Goal: Task Accomplishment & Management: Complete application form

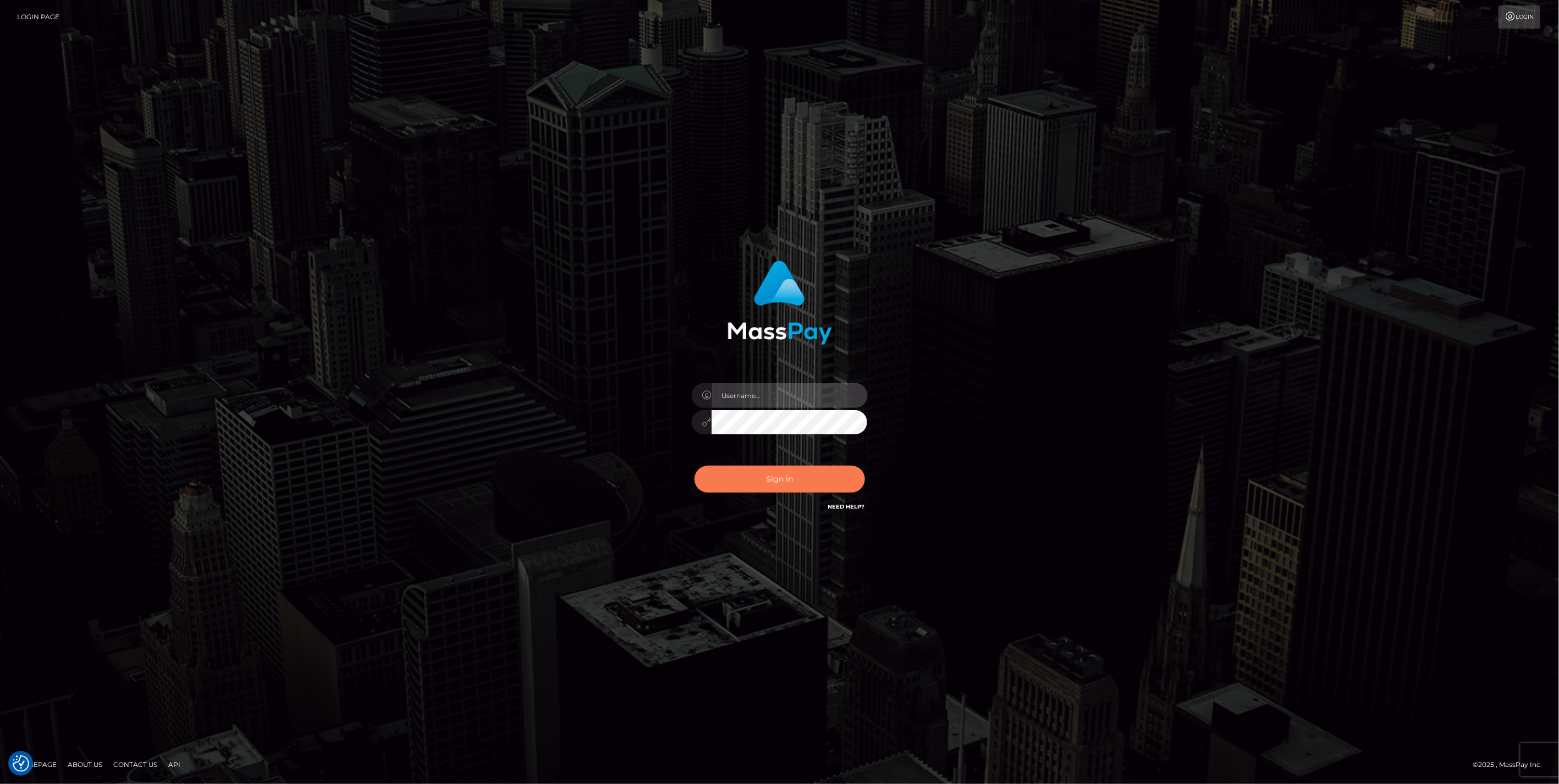
type input "jlo"
click at [770, 482] on button "Sign in" at bounding box center [780, 479] width 171 height 27
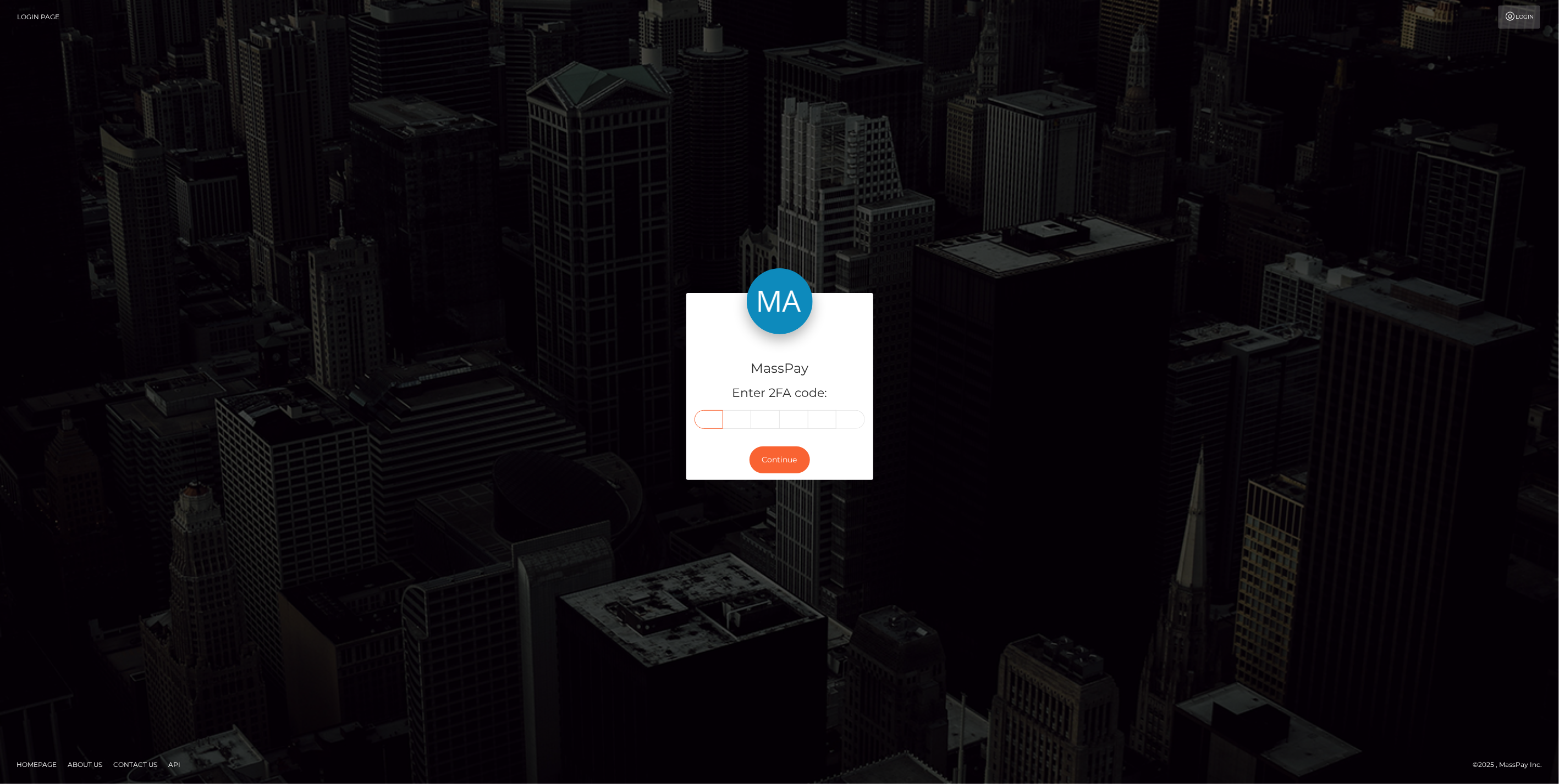
paste input "0"
type input "0"
type input "2"
type input "3"
type input "2"
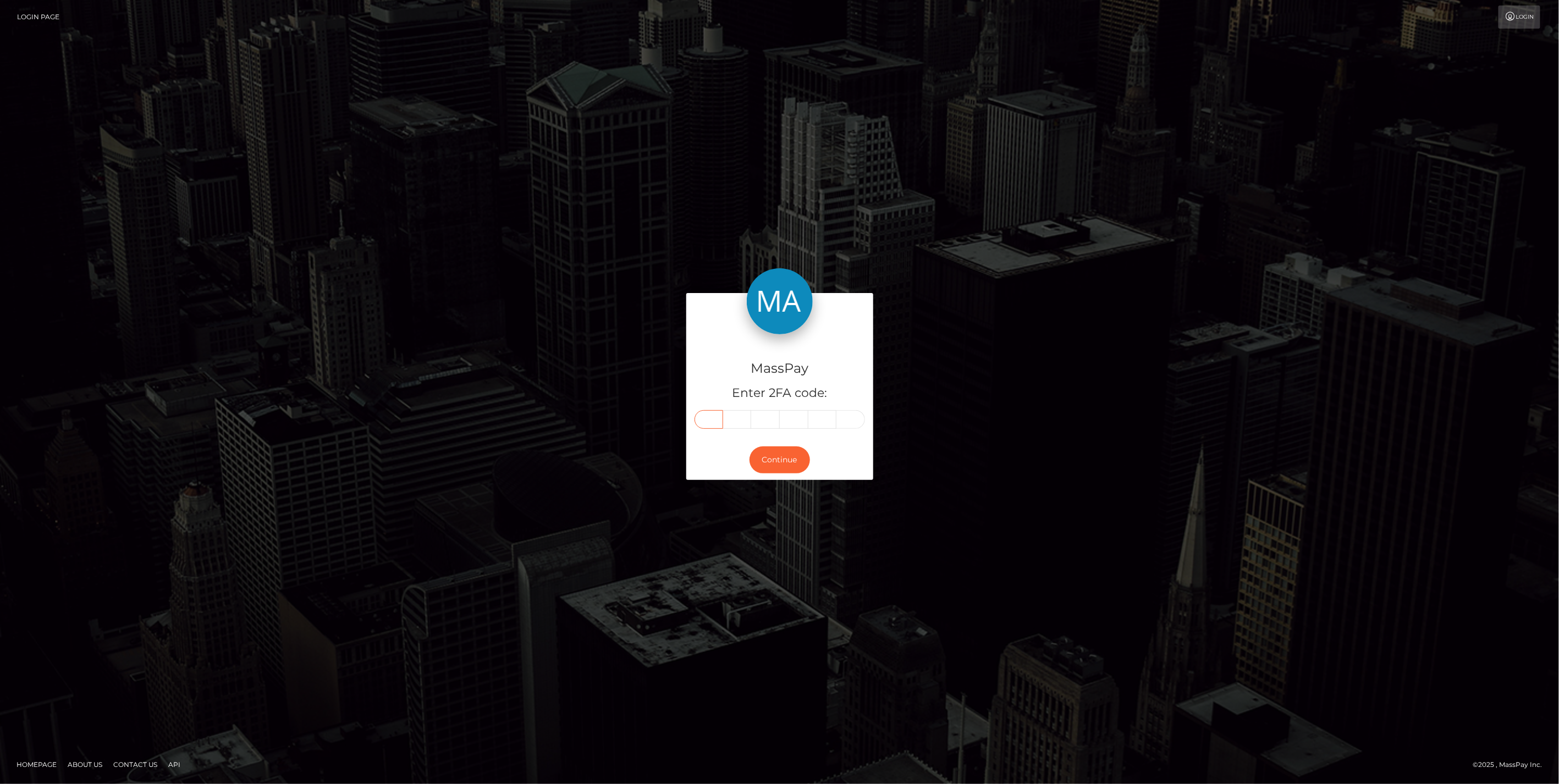
type input "5"
type input "2"
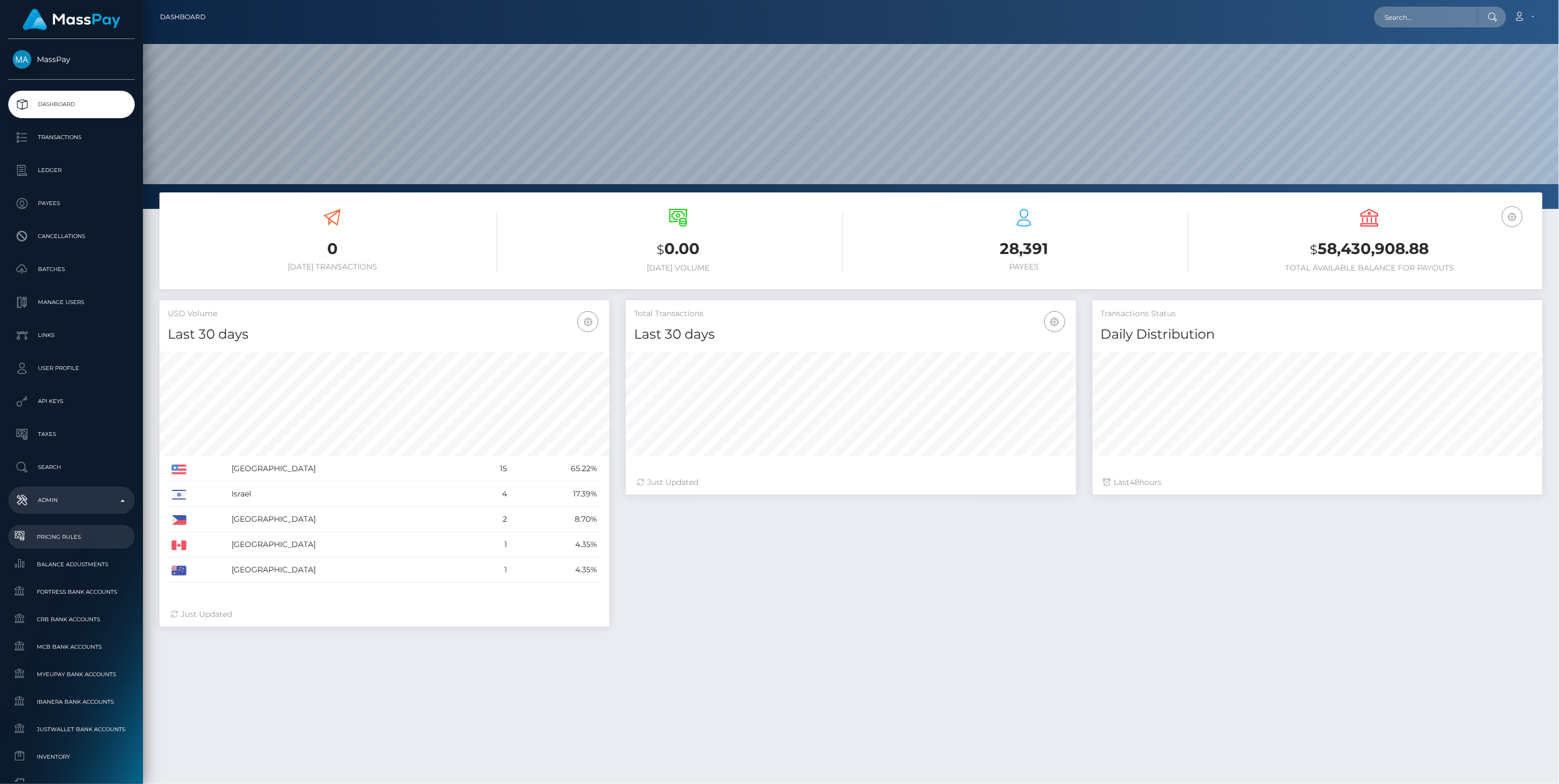
scroll to position [195, 449]
click at [70, 566] on span "Balance Adjustments" at bounding box center [71, 564] width 117 height 13
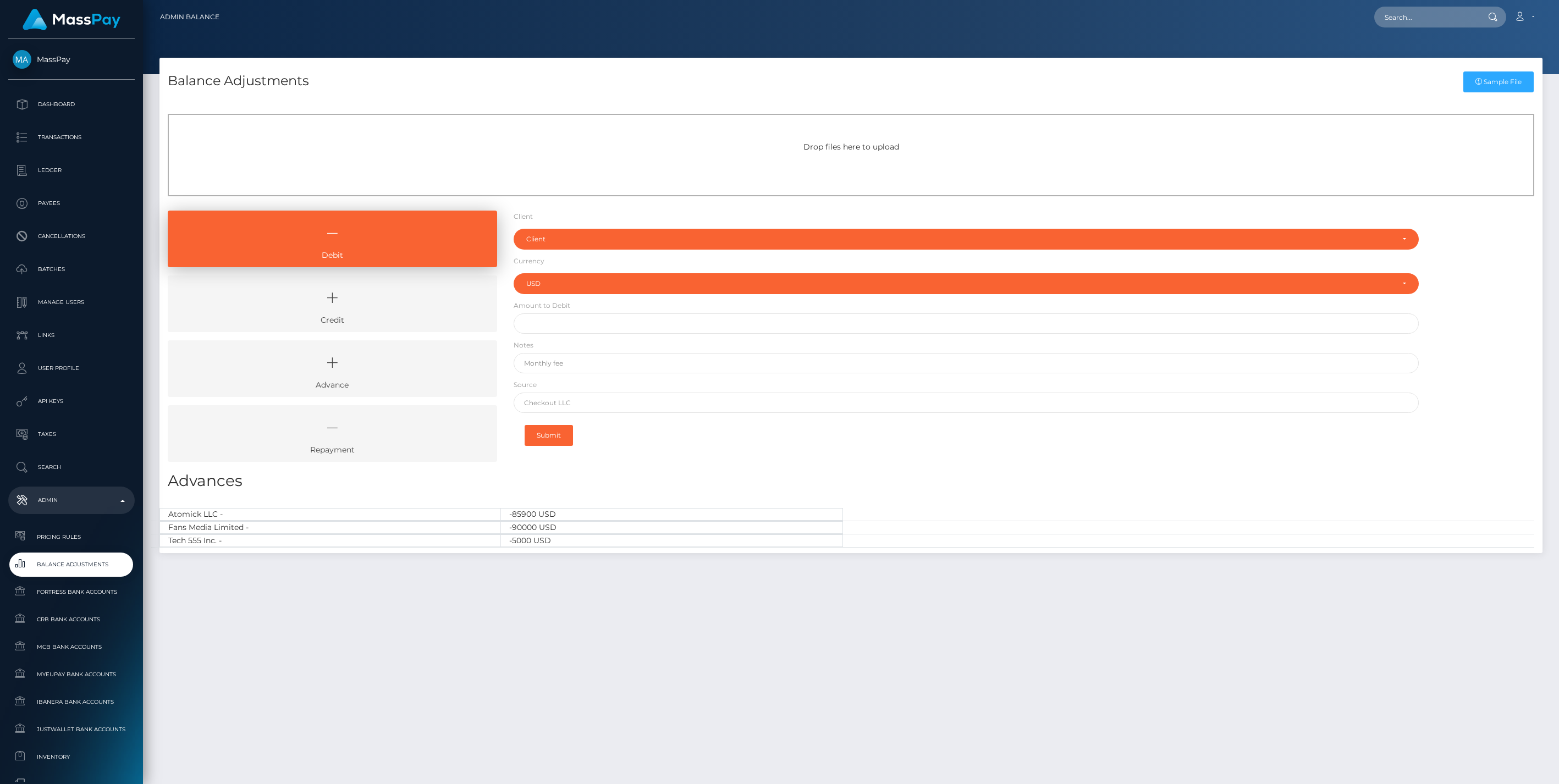
select select "USD"
click at [398, 298] on icon at bounding box center [332, 298] width 304 height 33
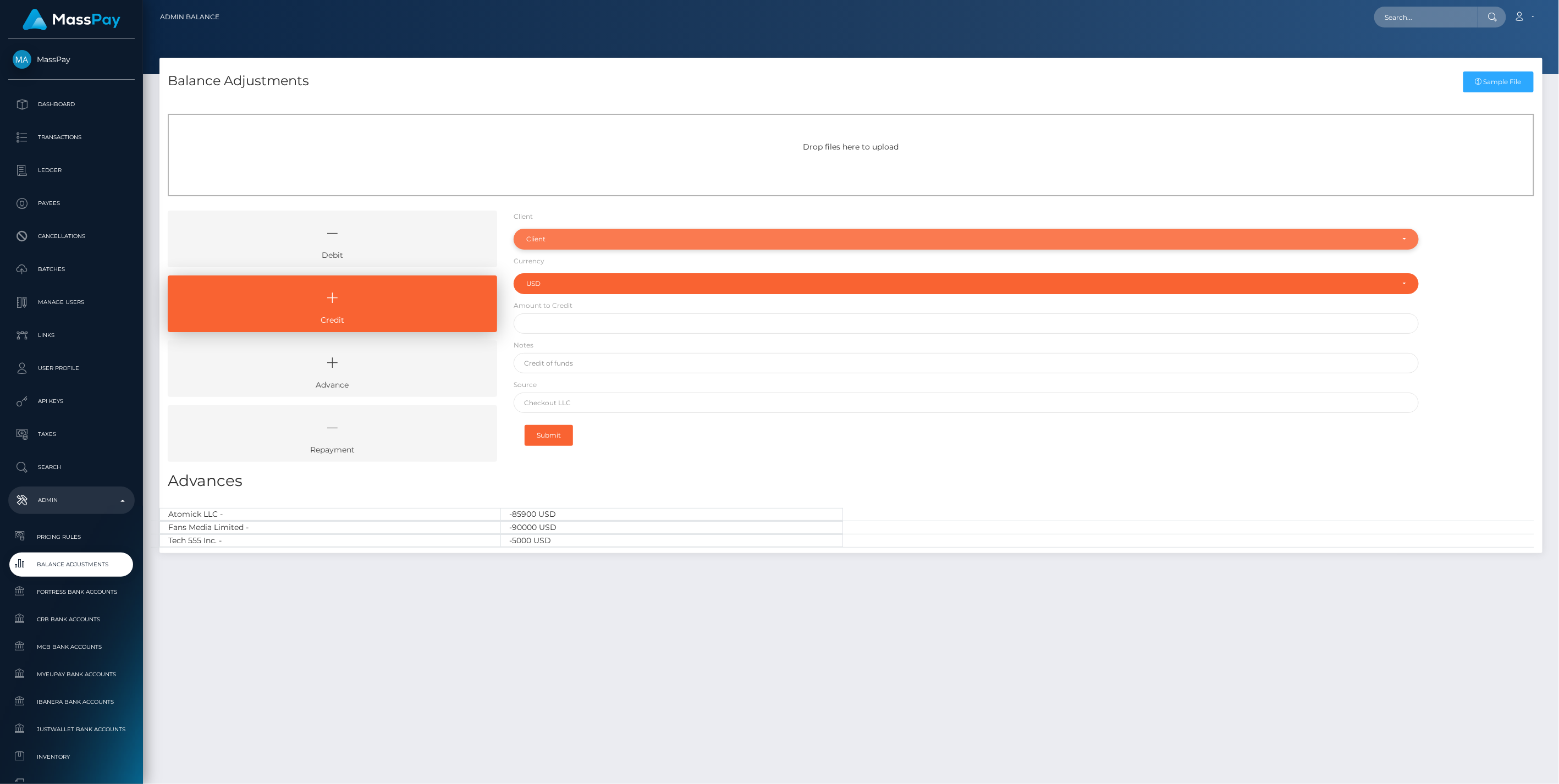
drag, startPoint x: 551, startPoint y: 235, endPoint x: 545, endPoint y: 245, distance: 11.7
click at [551, 235] on div "Client" at bounding box center [960, 239] width 868 height 9
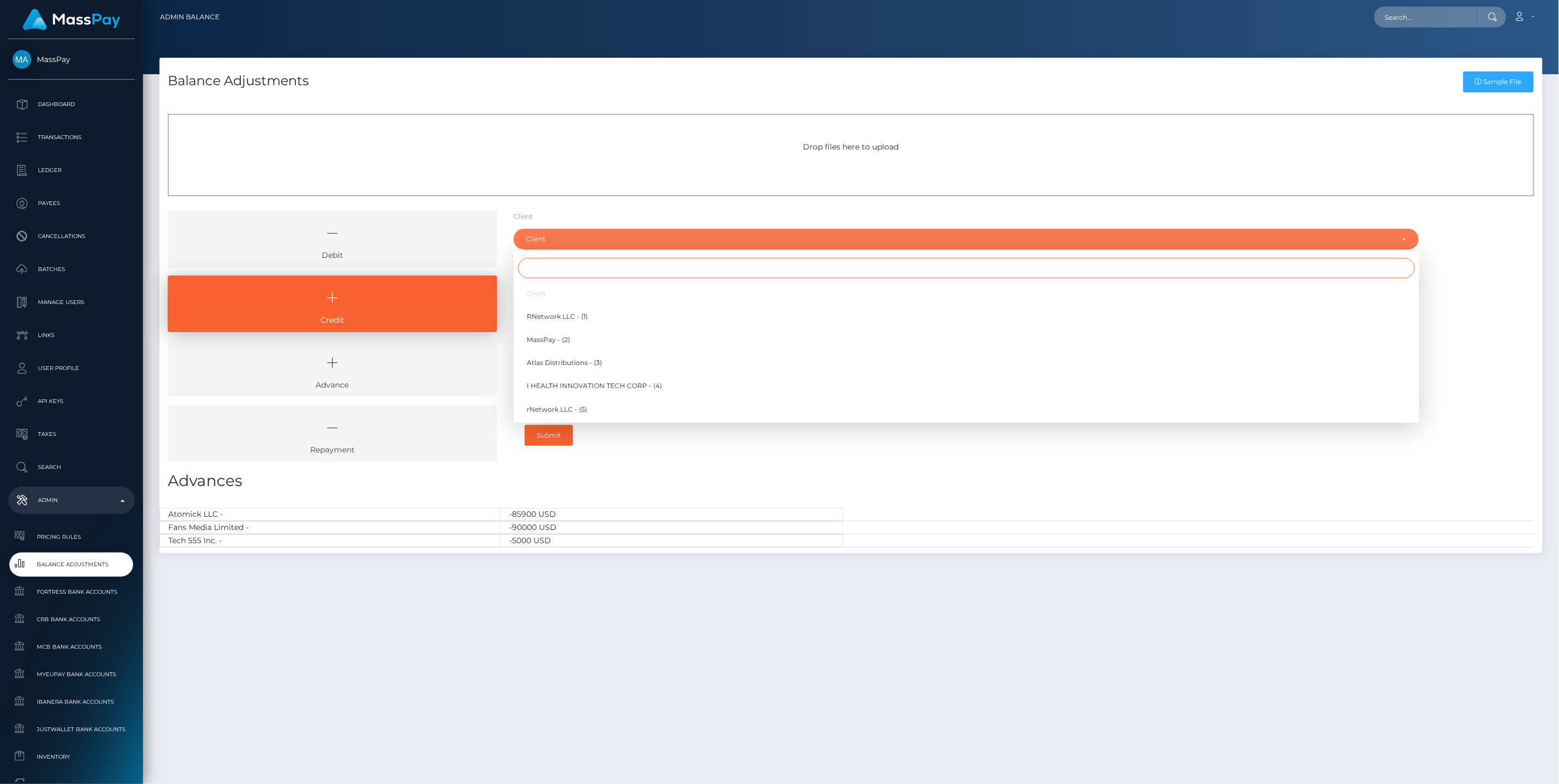
click at [542, 271] on input "Search" at bounding box center [967, 268] width 897 height 21
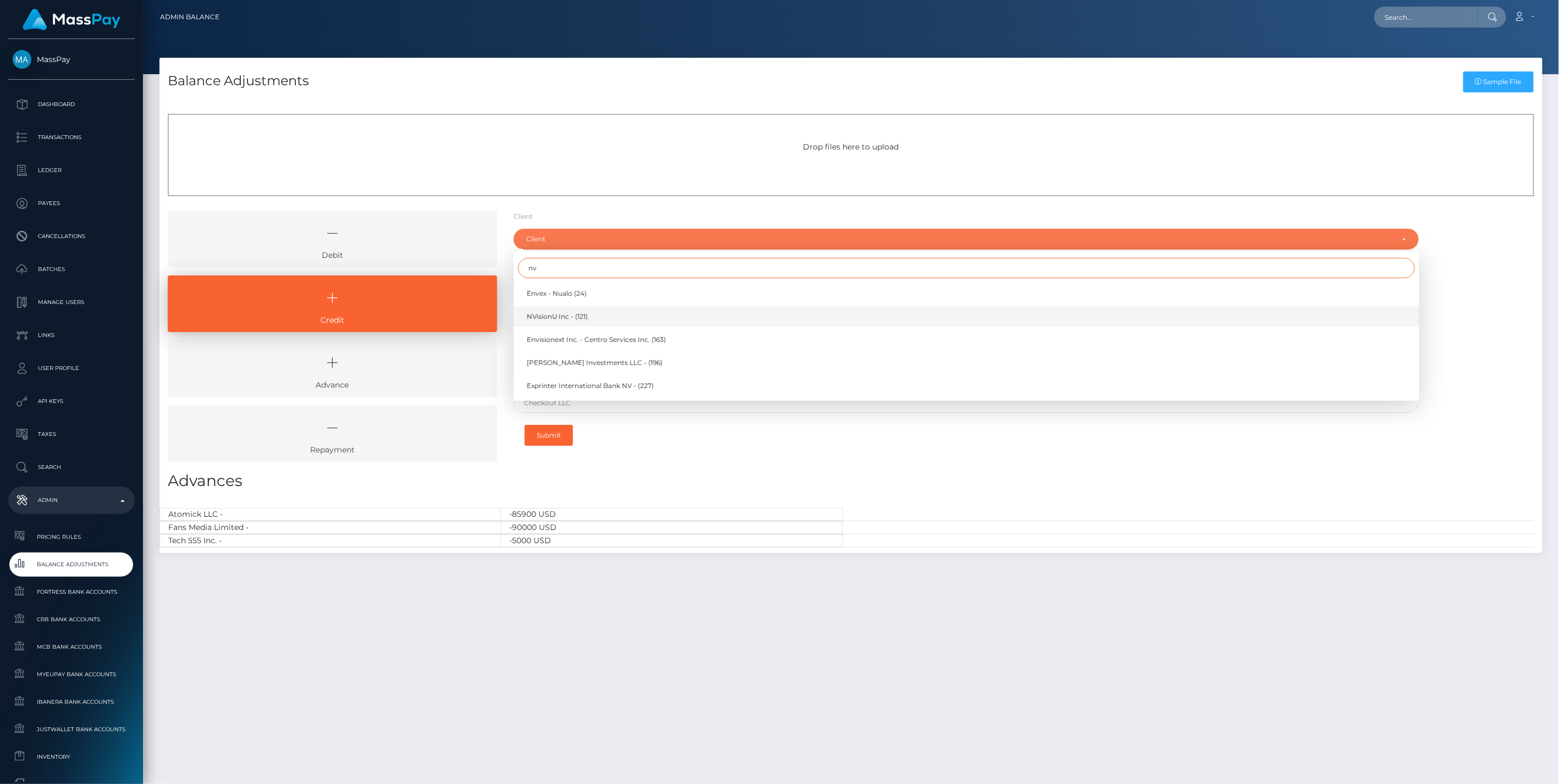
type input "nv"
click at [559, 322] on link "NVisionU Inc - (121)" at bounding box center [967, 316] width 906 height 21
select select "121"
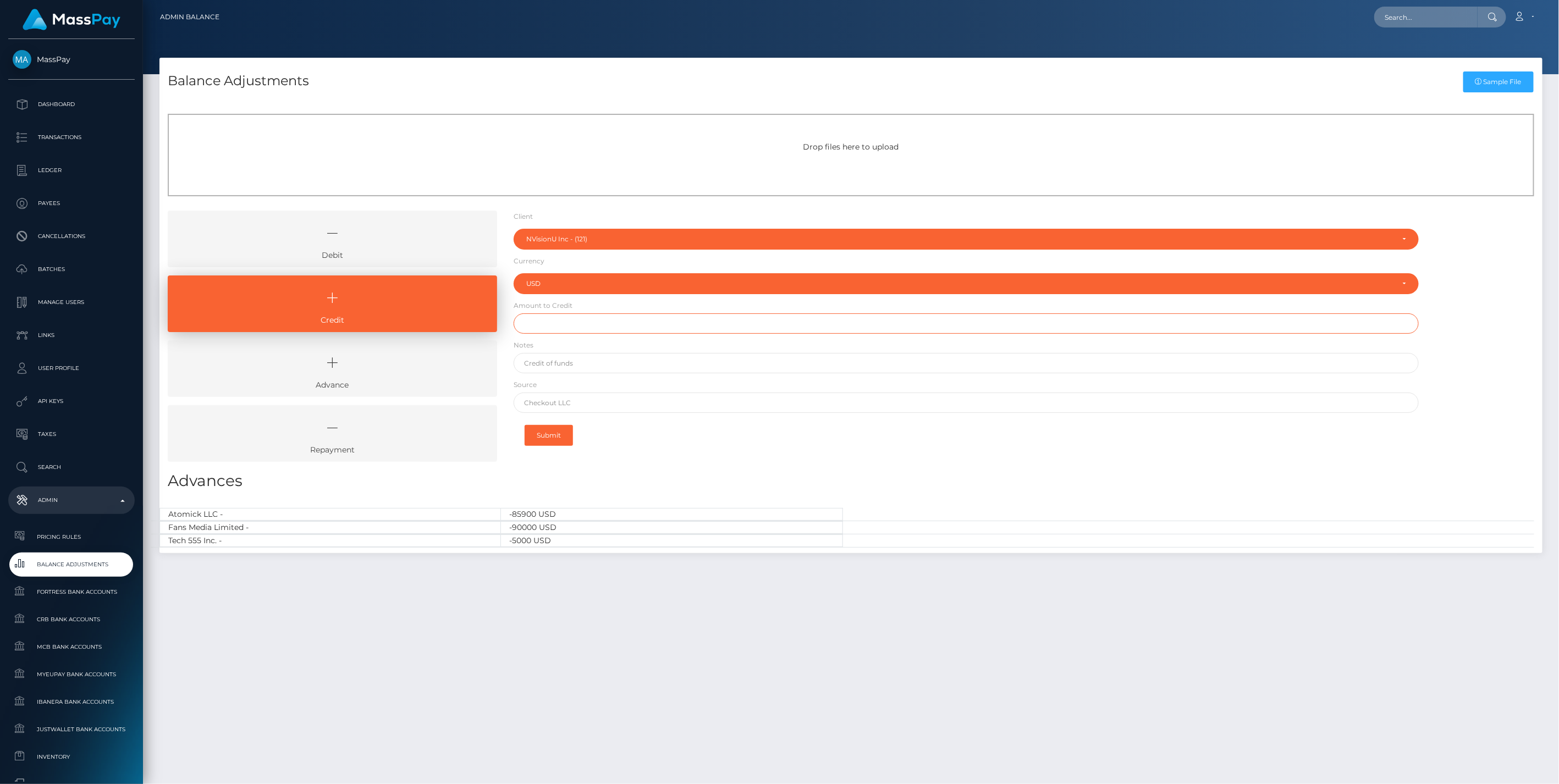
click at [564, 322] on input "text" at bounding box center [967, 324] width 906 height 21
type input "$500.00"
click at [578, 361] on input "text" at bounding box center [967, 363] width 906 height 21
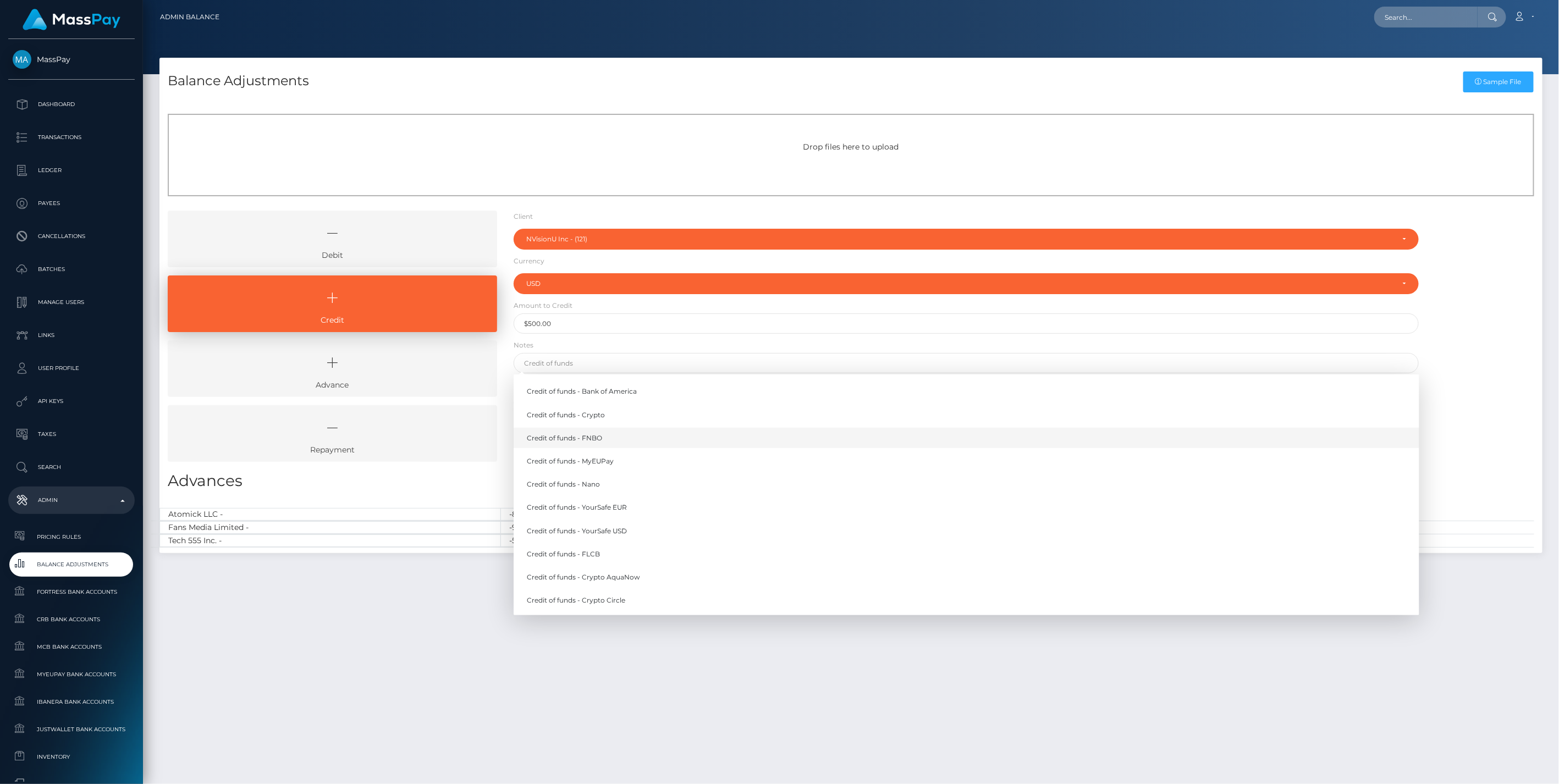
click at [602, 437] on link "Credit of funds - FNBO" at bounding box center [967, 438] width 906 height 21
type input "Credit of funds - FNBO"
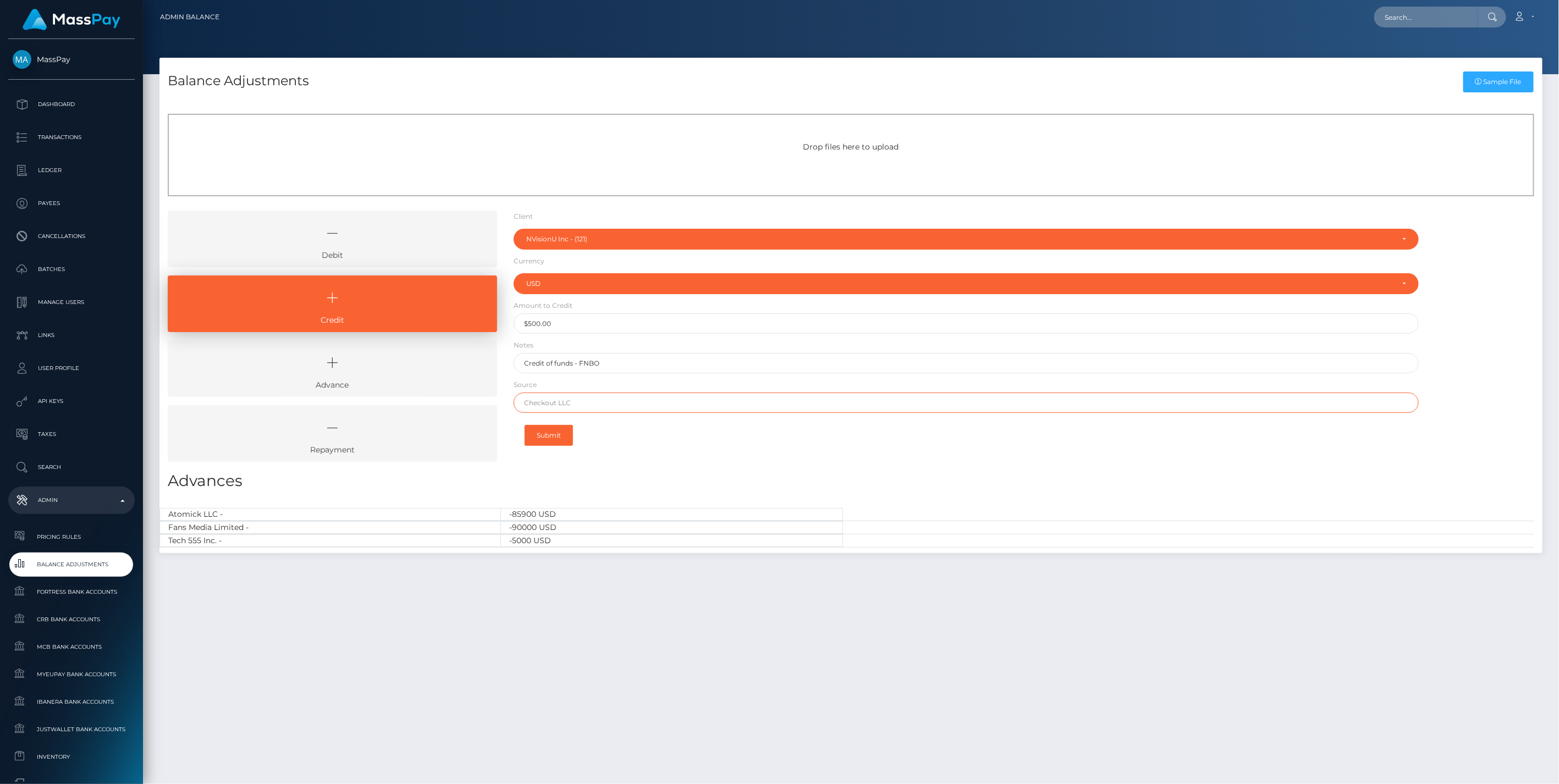
click at [553, 407] on input "text" at bounding box center [967, 403] width 906 height 21
paste input "WELLS FARGO"
type input "WELLS FARGO"
click at [551, 435] on button "Submit" at bounding box center [549, 435] width 48 height 21
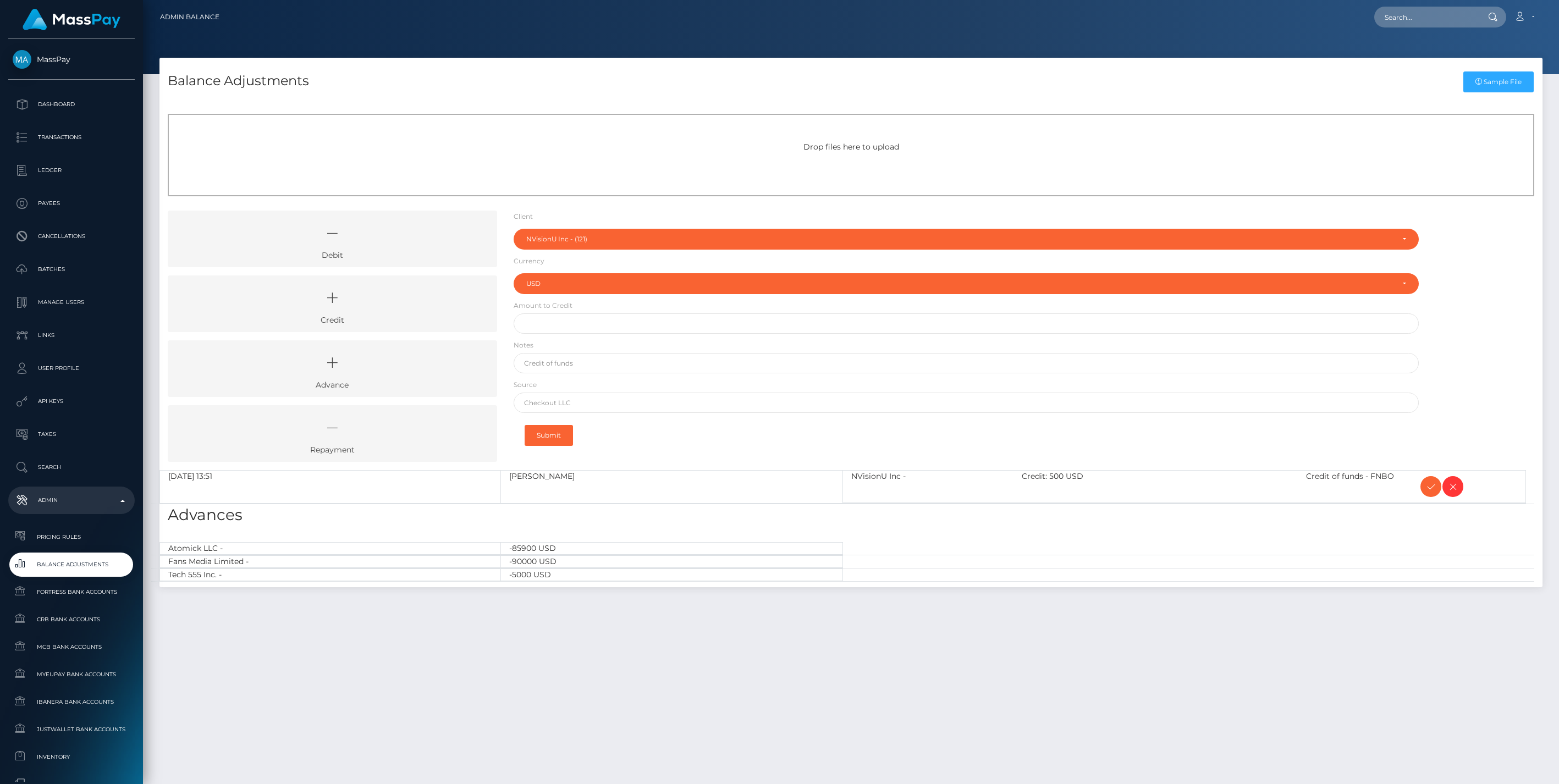
select select "121"
select select "USD"
drag, startPoint x: 358, startPoint y: 302, endPoint x: 424, endPoint y: 270, distance: 73.3
click at [358, 302] on icon at bounding box center [332, 298] width 304 height 33
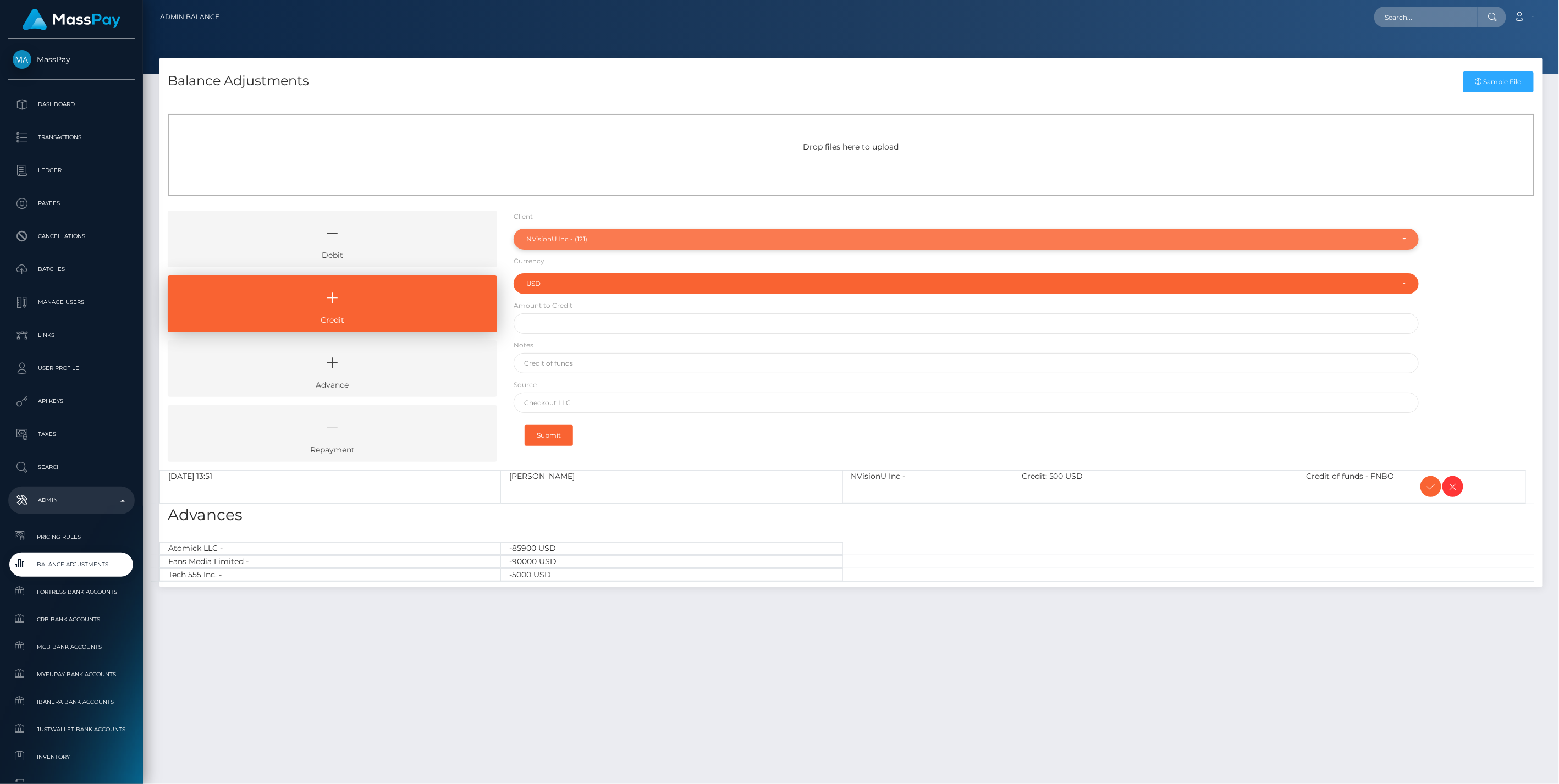
click at [574, 237] on div "NVisionU Inc - (121)" at bounding box center [960, 239] width 868 height 9
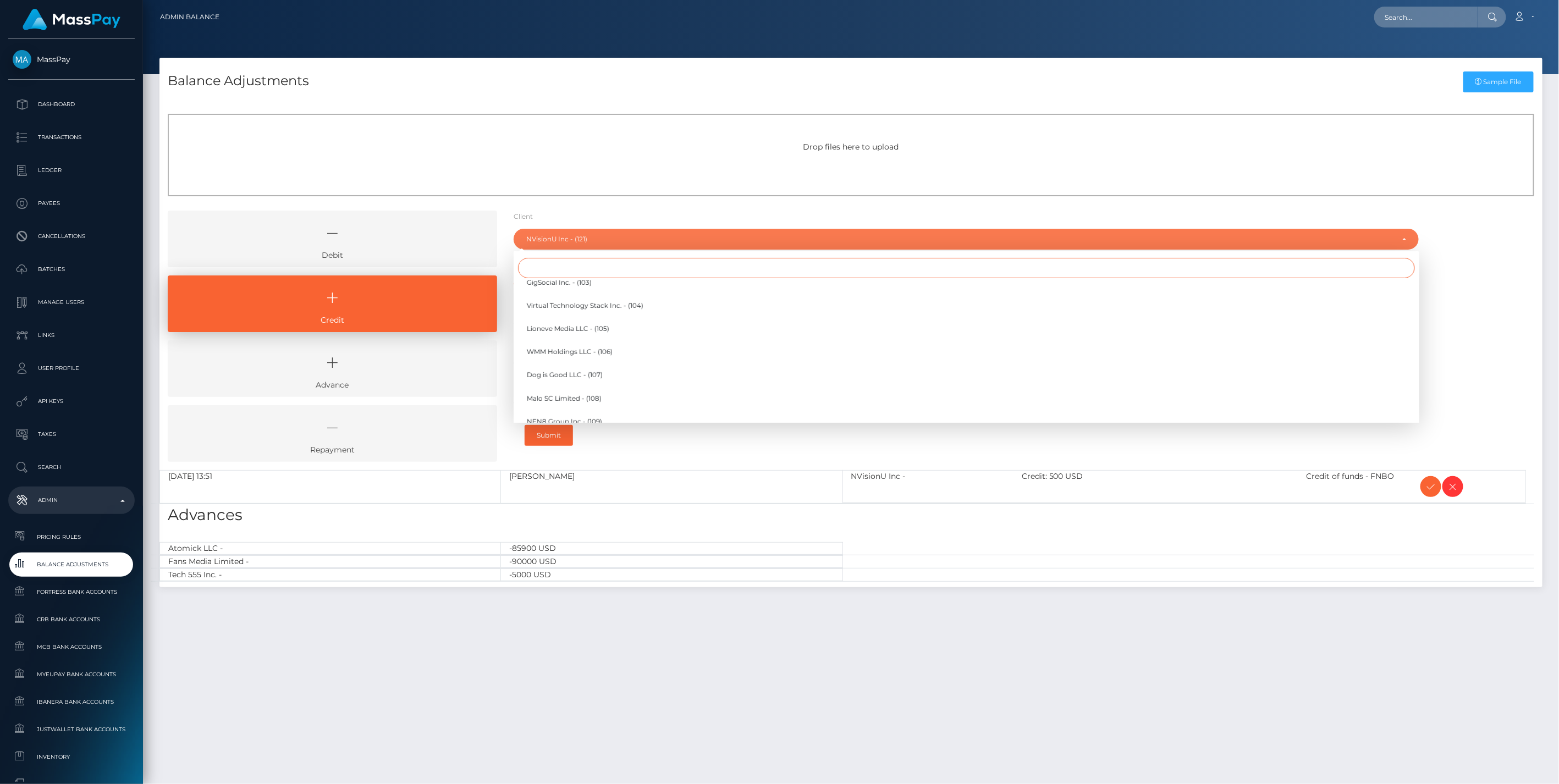
click at [542, 268] on input "Search" at bounding box center [967, 268] width 897 height 21
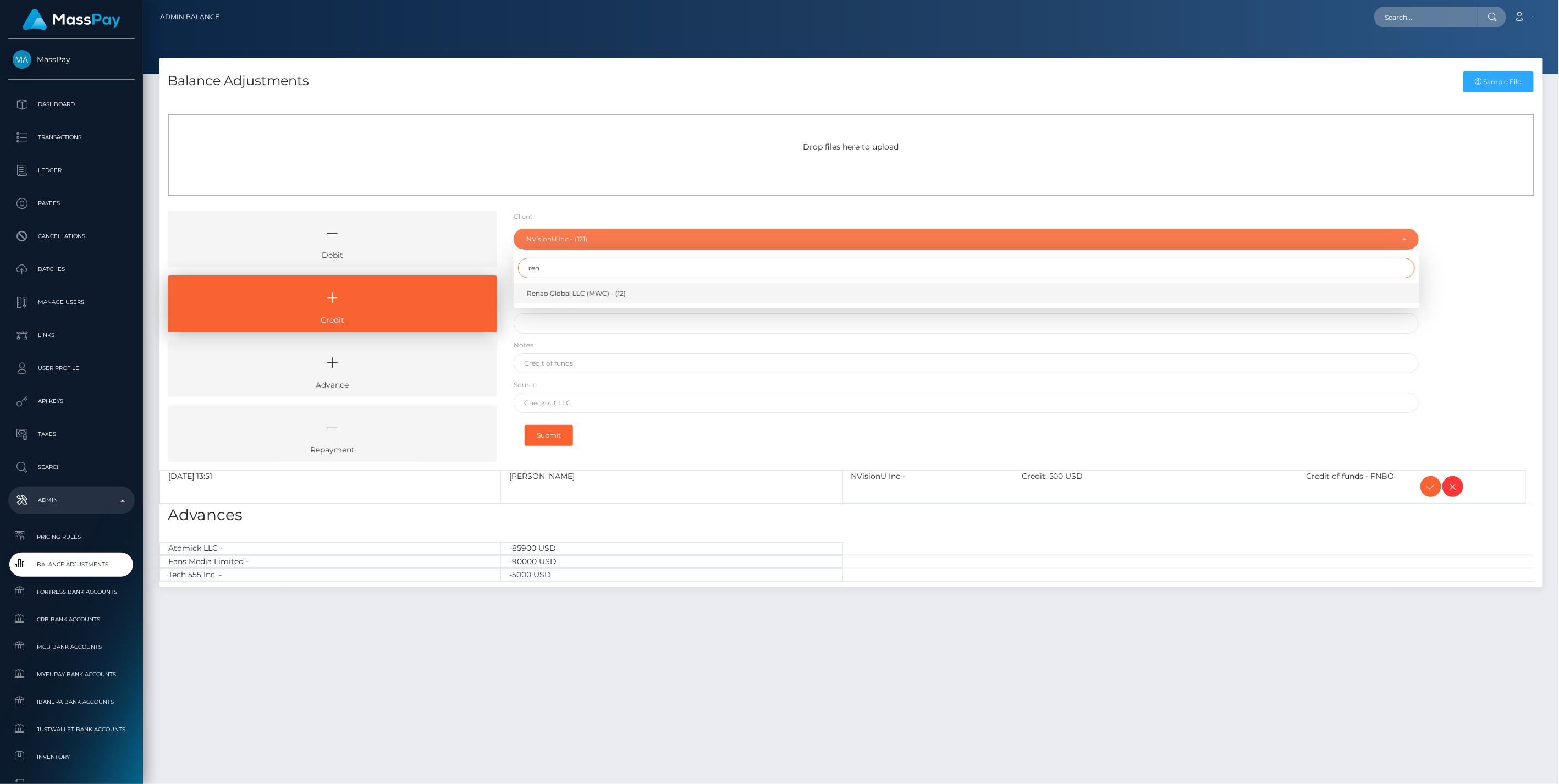
type input "ren"
click at [548, 296] on span "Renao Global LLC (MWC) - (12)" at bounding box center [576, 293] width 99 height 10
select select "12"
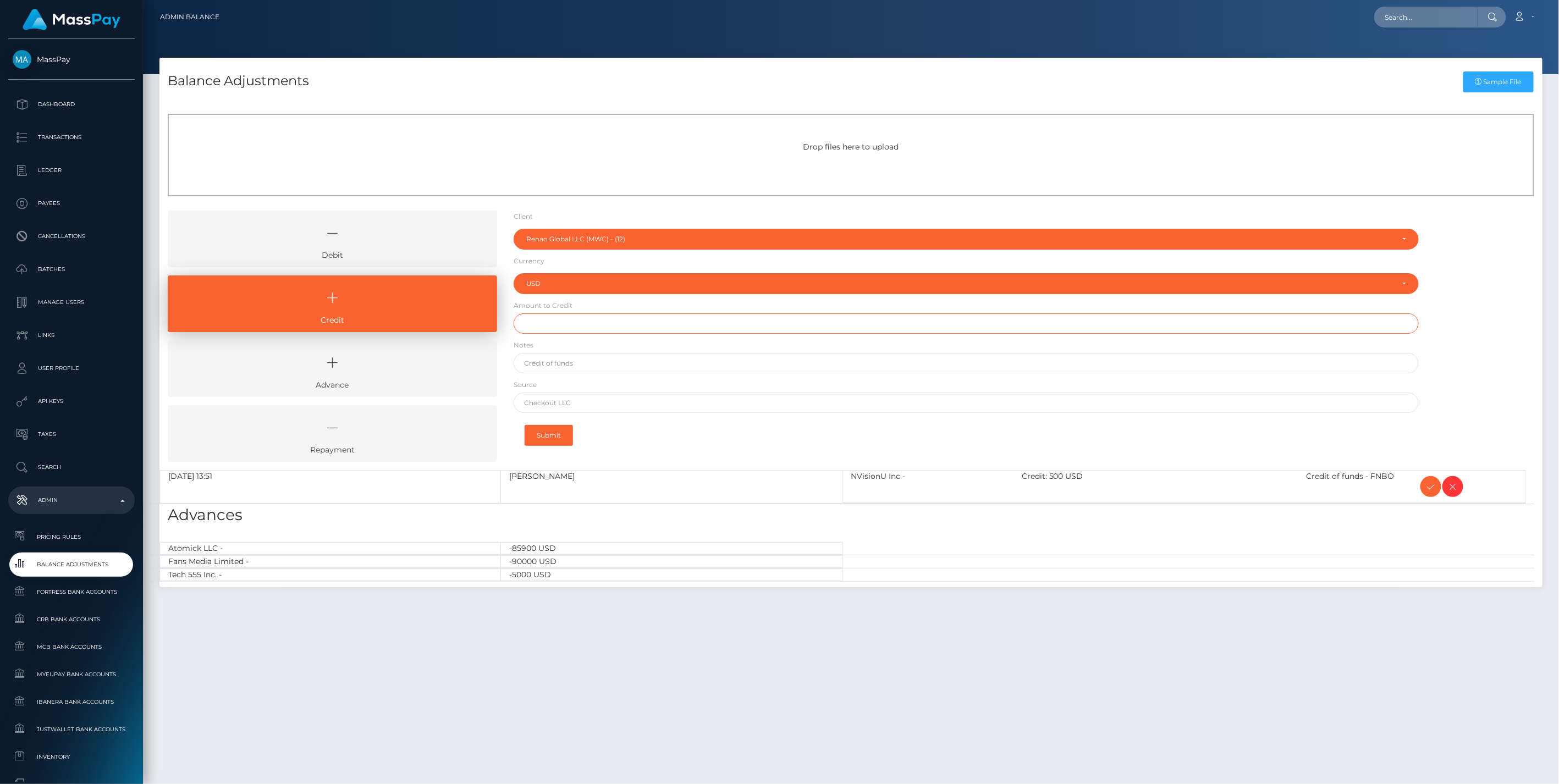
click at [551, 325] on input "text" at bounding box center [967, 324] width 906 height 21
type input "$300.00"
click at [568, 362] on input "text" at bounding box center [967, 363] width 906 height 21
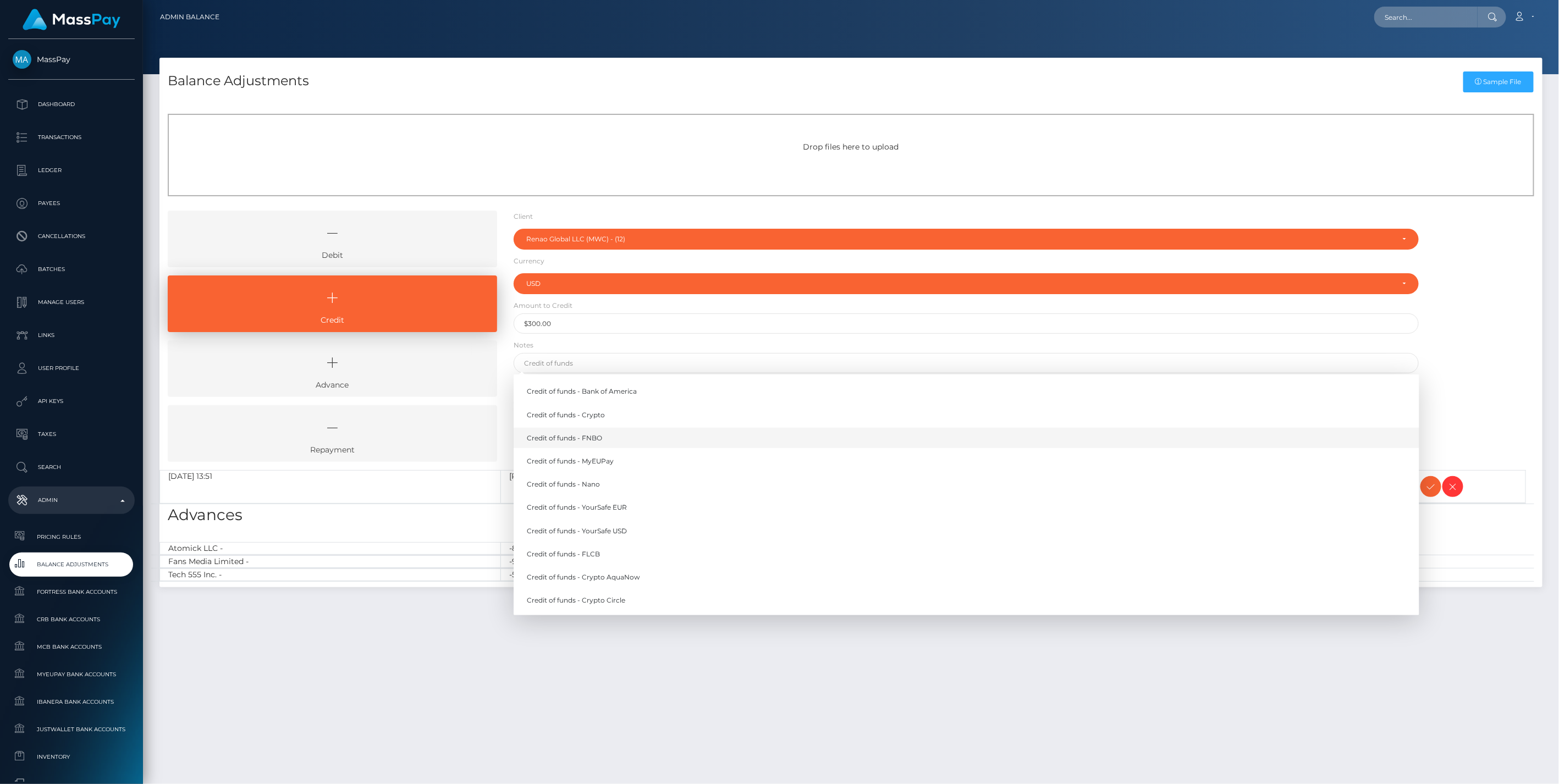
click at [580, 437] on link "Credit of funds - FNBO" at bounding box center [967, 438] width 906 height 21
type input "Credit of funds - FNBO"
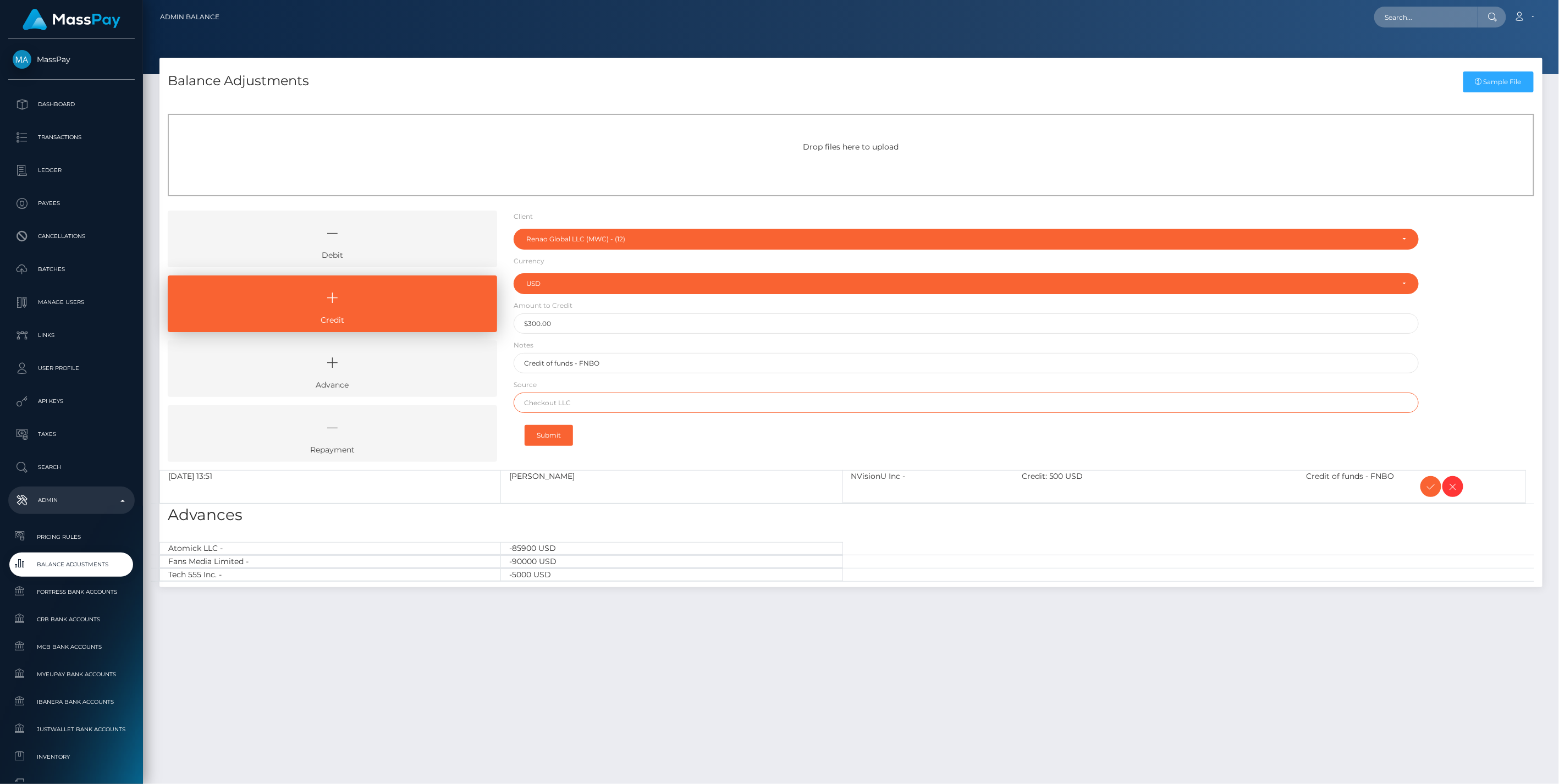
click at [537, 405] on input "text" at bounding box center [967, 403] width 906 height 21
paste input "BANK OF AMERICA"
type input "BANK OF AMERICA"
click at [549, 432] on button "Submit" at bounding box center [549, 435] width 48 height 21
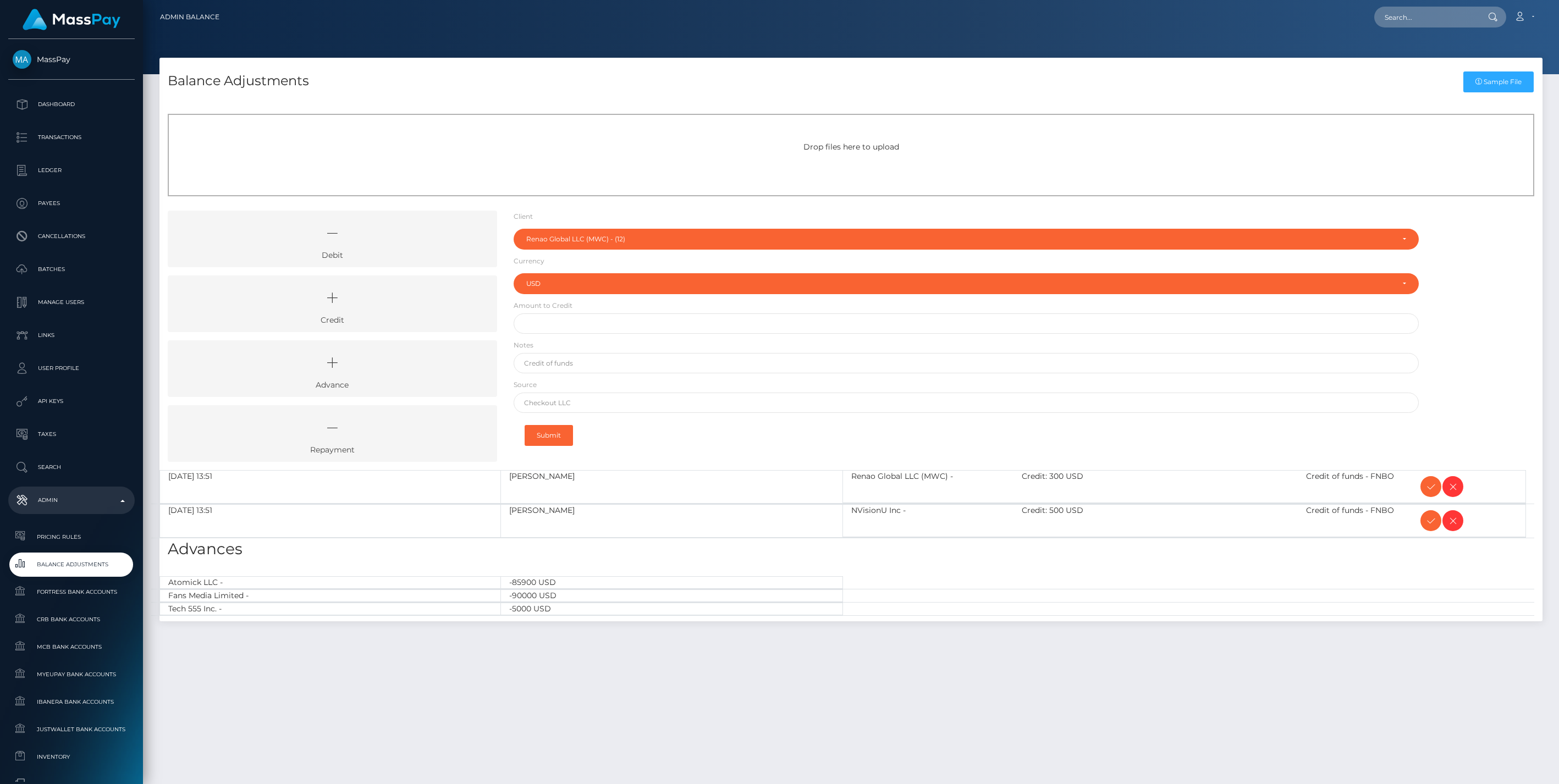
select select "12"
select select "USD"
click at [1428, 487] on icon at bounding box center [1431, 486] width 13 height 14
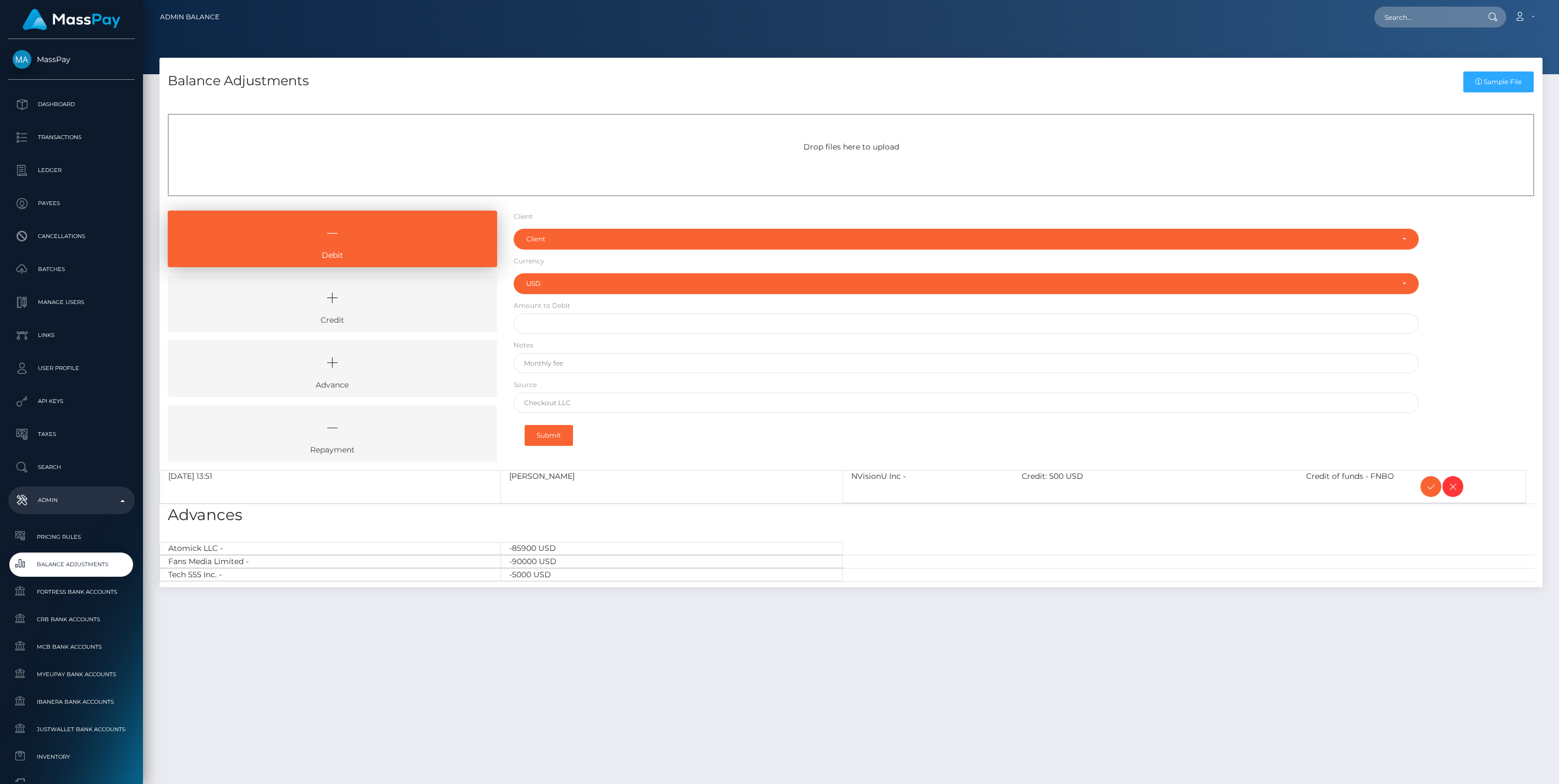
select select "USD"
click at [1428, 487] on icon at bounding box center [1431, 486] width 13 height 14
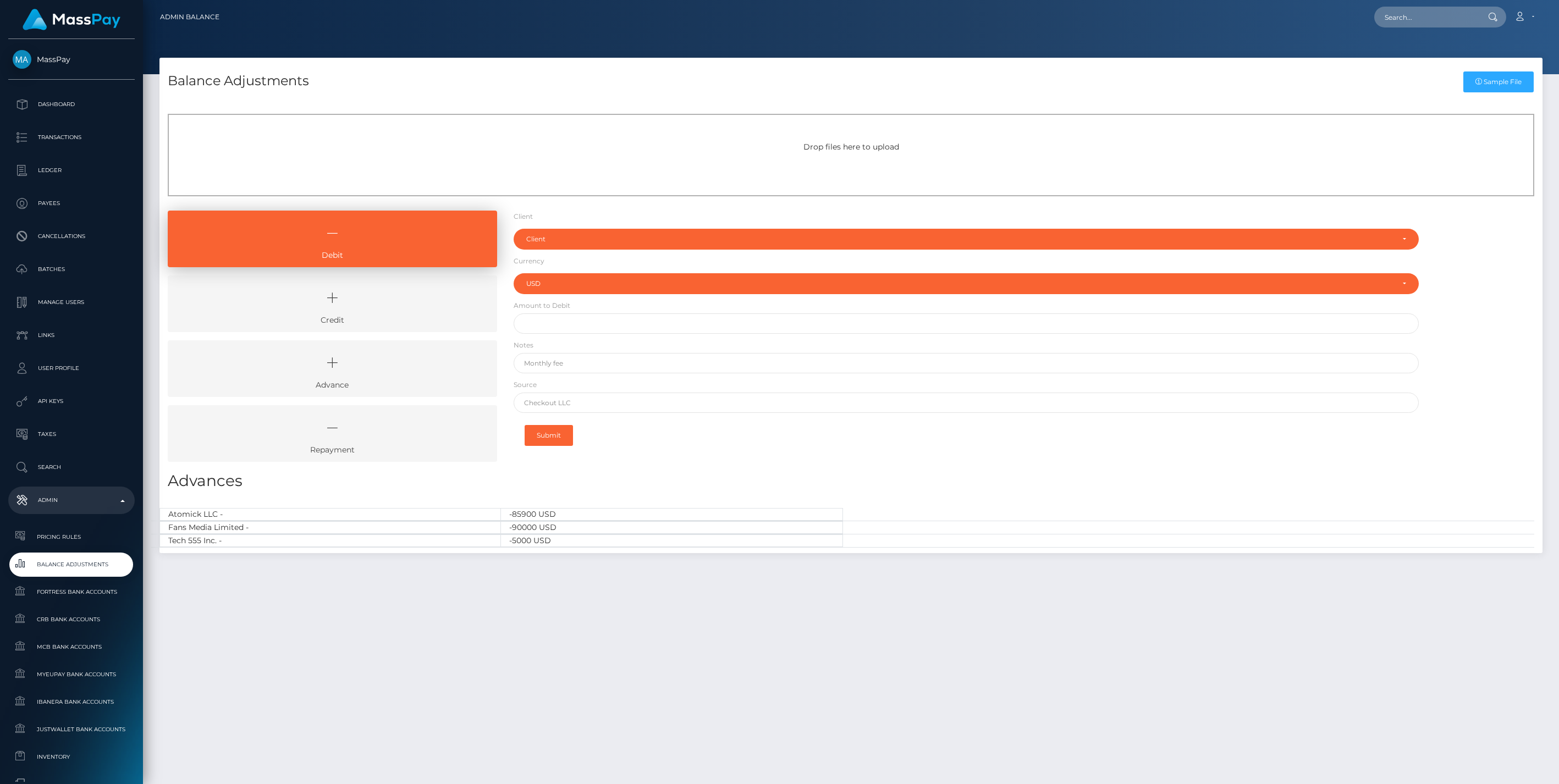
select select "USD"
click at [365, 294] on icon at bounding box center [332, 298] width 304 height 33
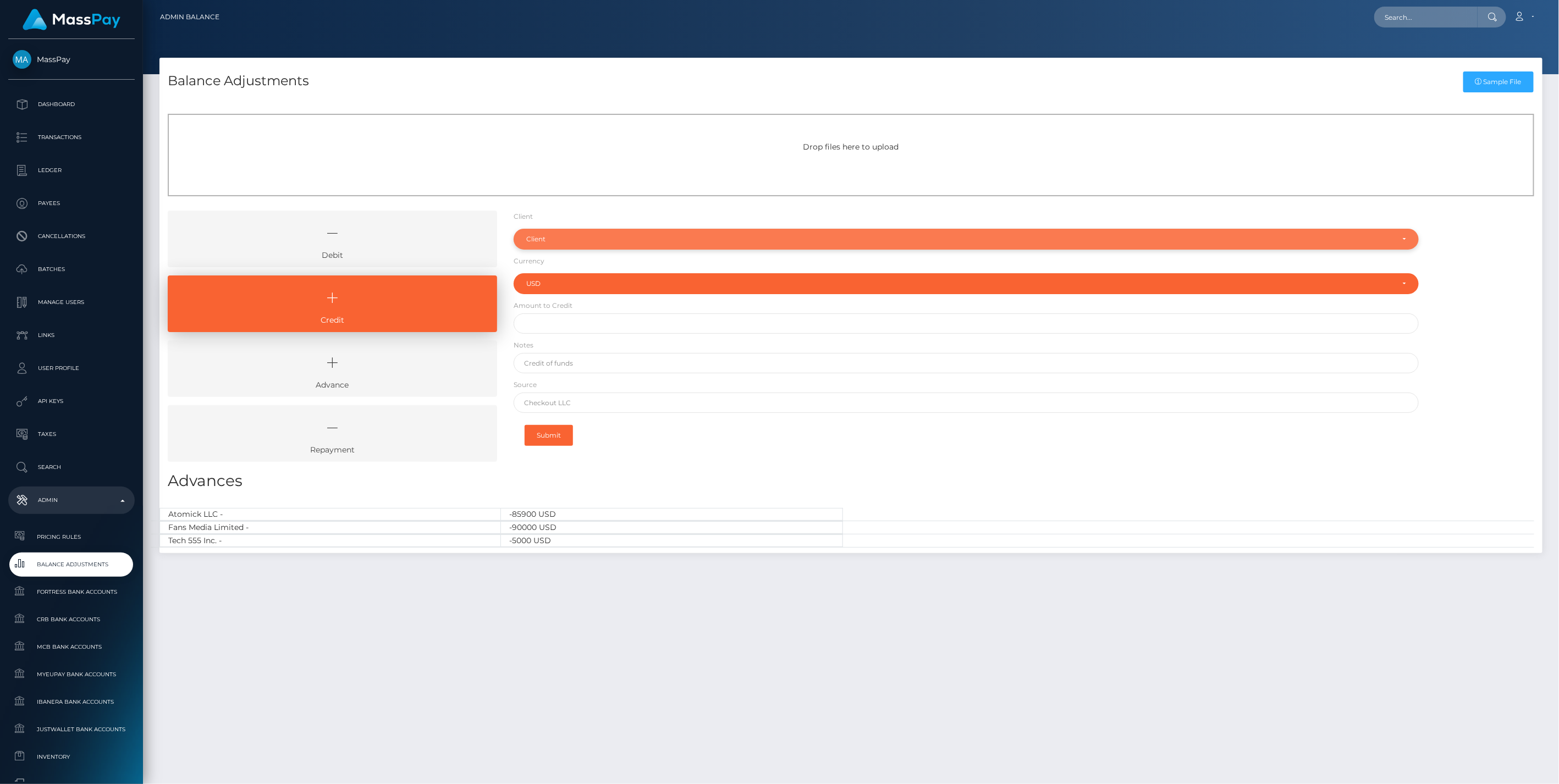
click at [590, 238] on div "Client" at bounding box center [960, 239] width 868 height 9
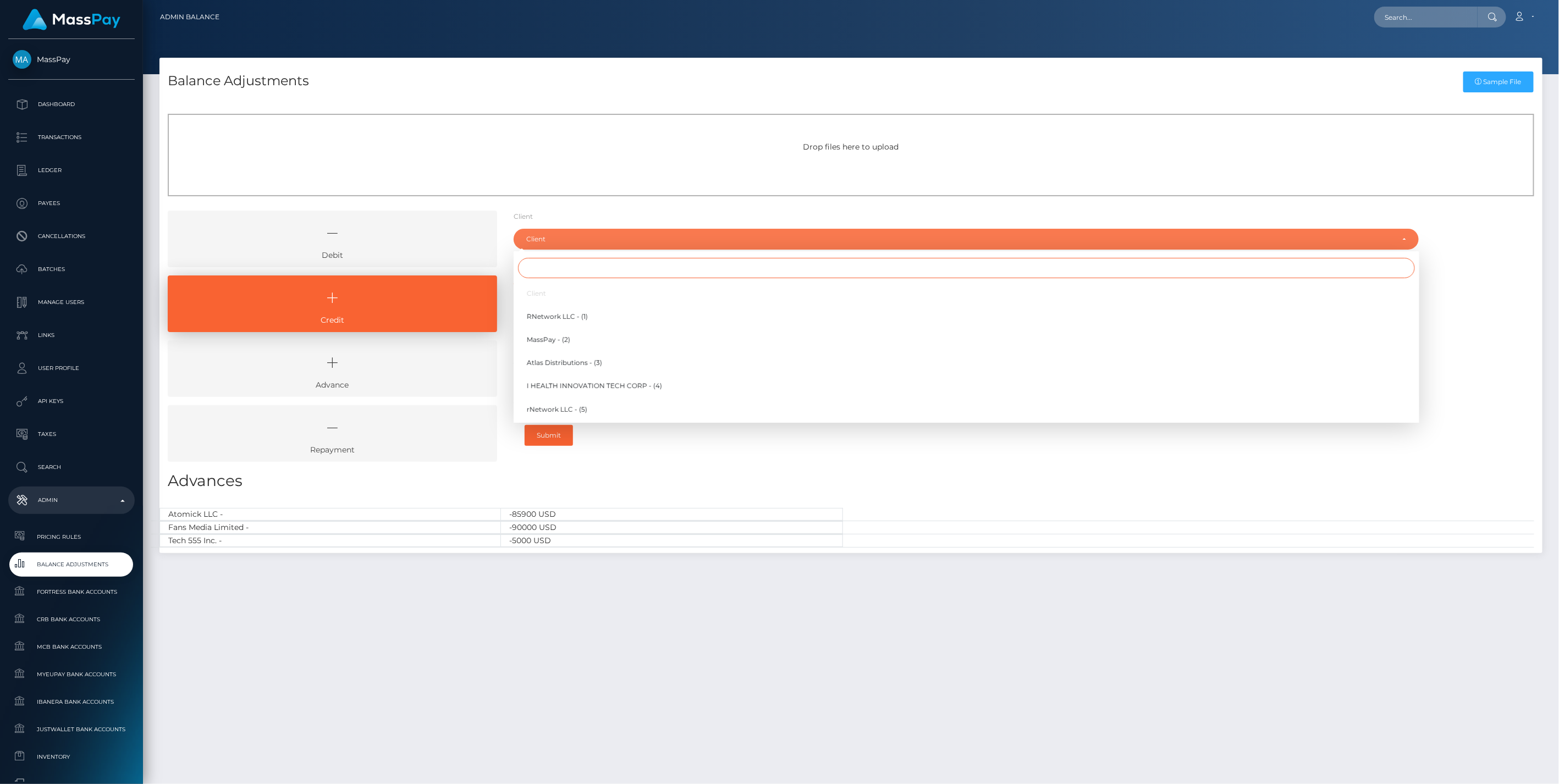
click at [551, 270] on input "Search" at bounding box center [967, 268] width 897 height 21
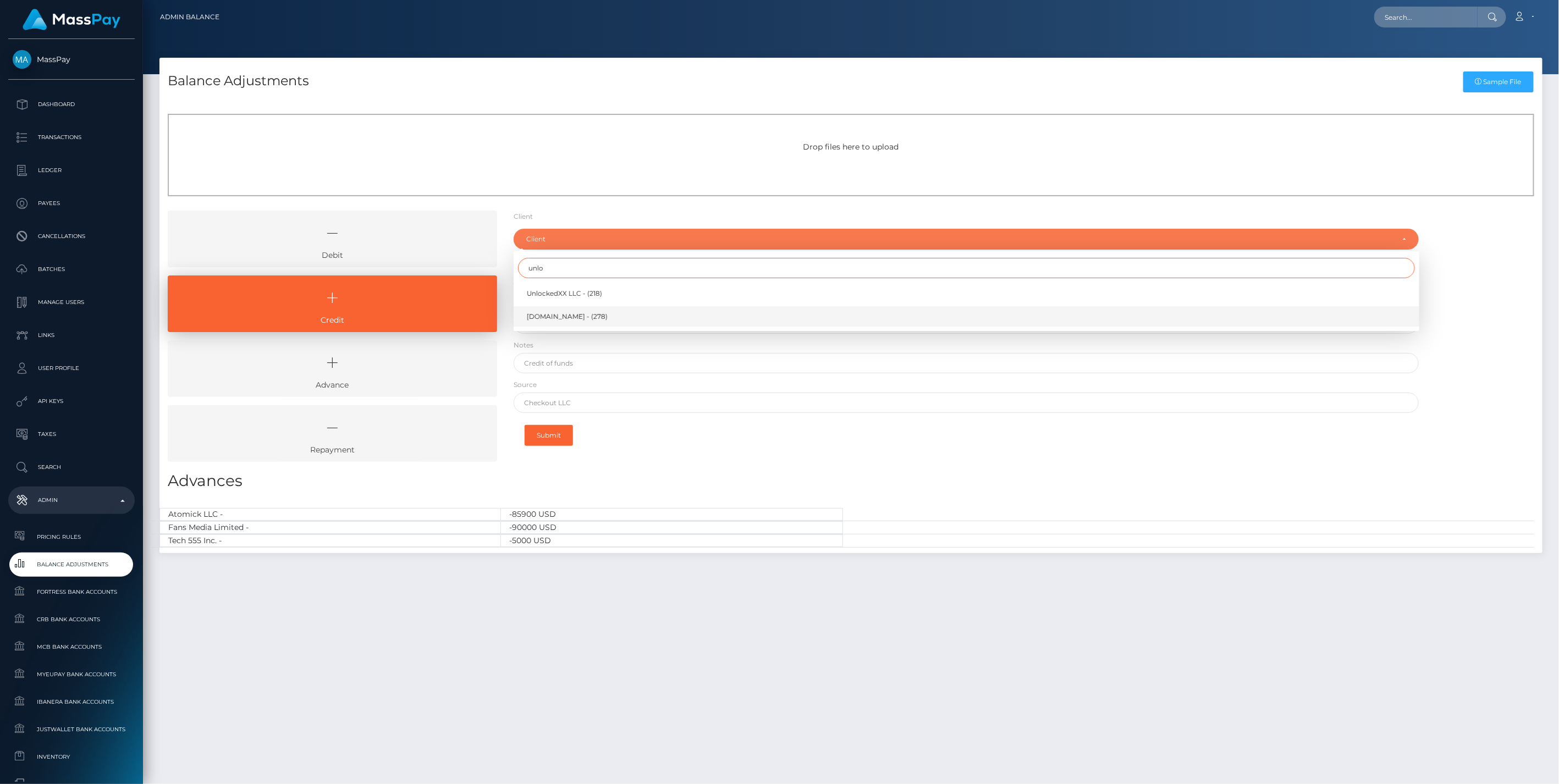
type input "unlo"
click at [564, 316] on span "[DOMAIN_NAME] - (278)" at bounding box center [567, 316] width 81 height 10
select select "278"
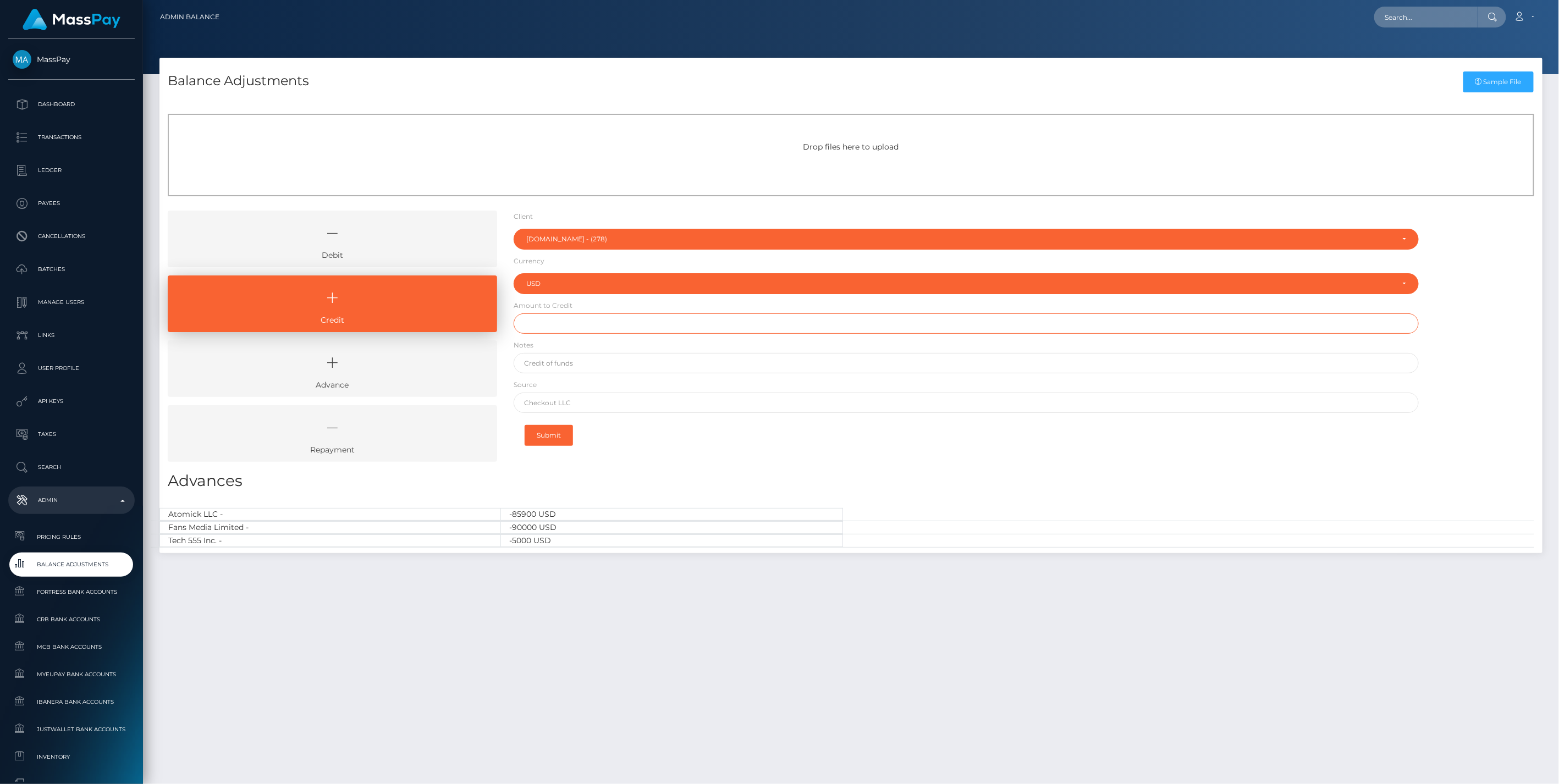
click at [563, 327] on input "text" at bounding box center [967, 324] width 906 height 21
type input "$150,000.00"
click at [577, 364] on input "text" at bounding box center [967, 363] width 906 height 21
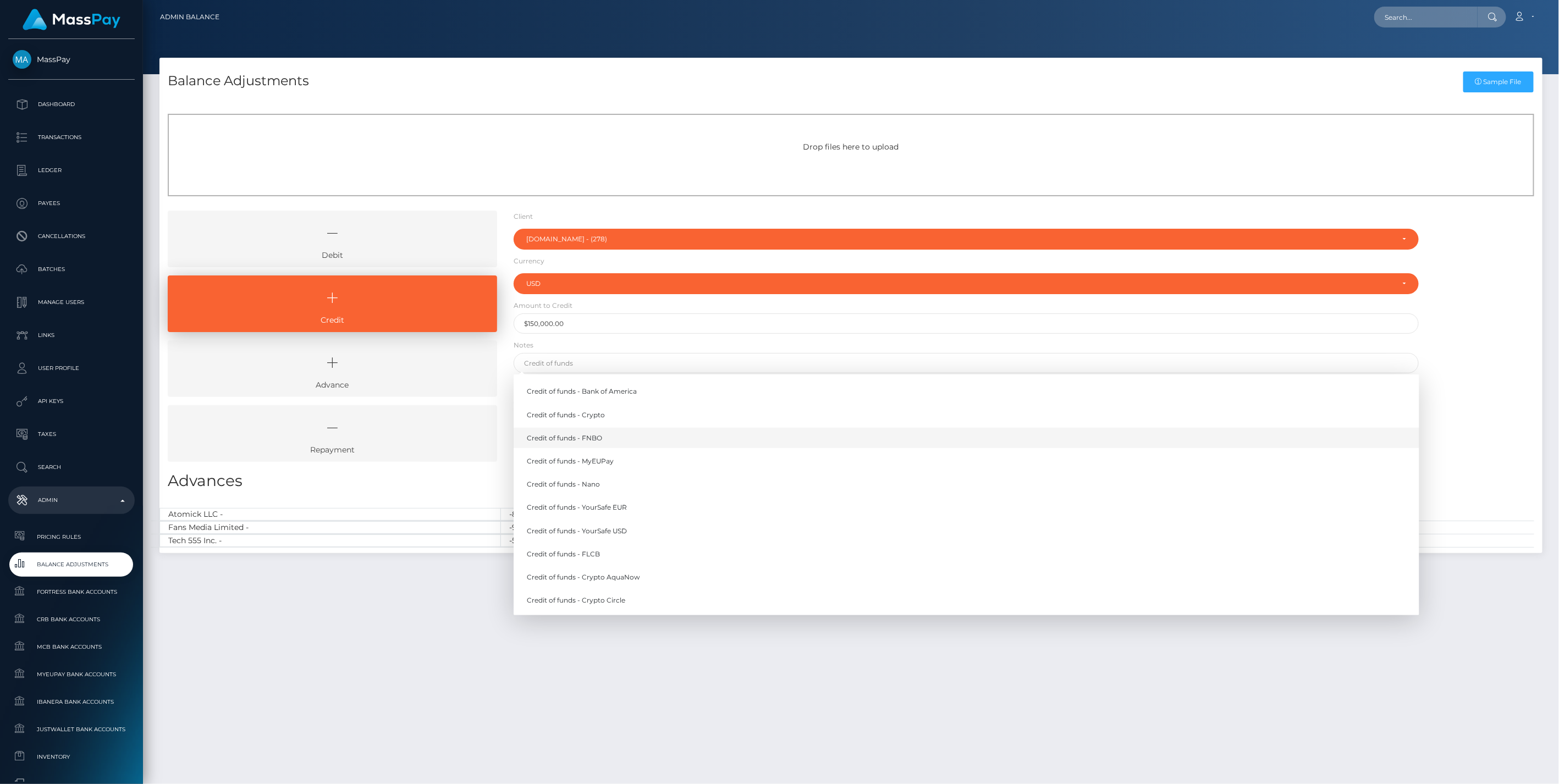
click at [592, 439] on link "Credit of funds - FNBO" at bounding box center [967, 438] width 906 height 21
type input "Credit of funds - FNBO"
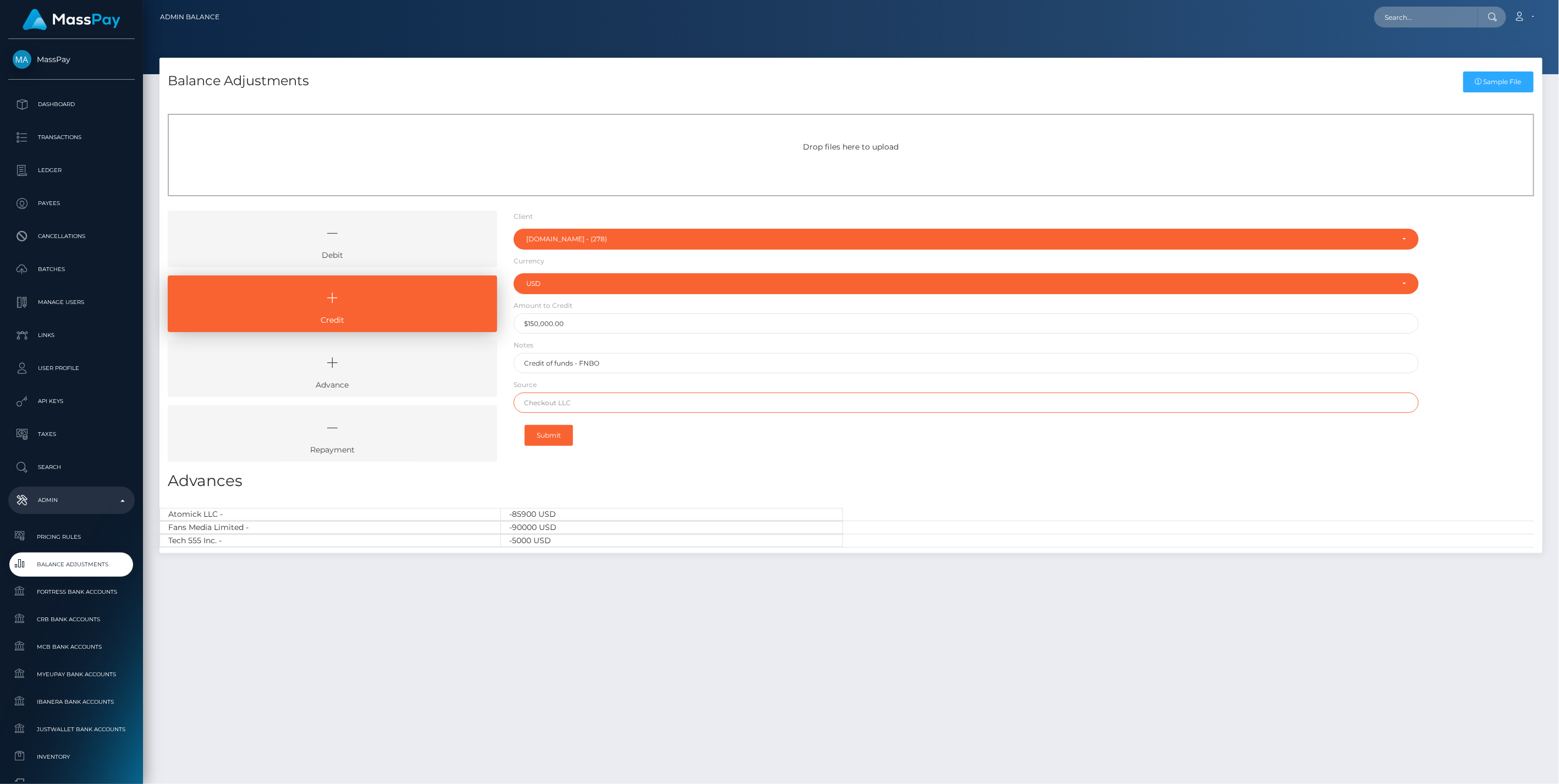
click at [569, 401] on input "text" at bounding box center [967, 403] width 906 height 21
paste input "Revolution"
type input "Revolution"
click at [559, 437] on button "Submit" at bounding box center [549, 435] width 48 height 21
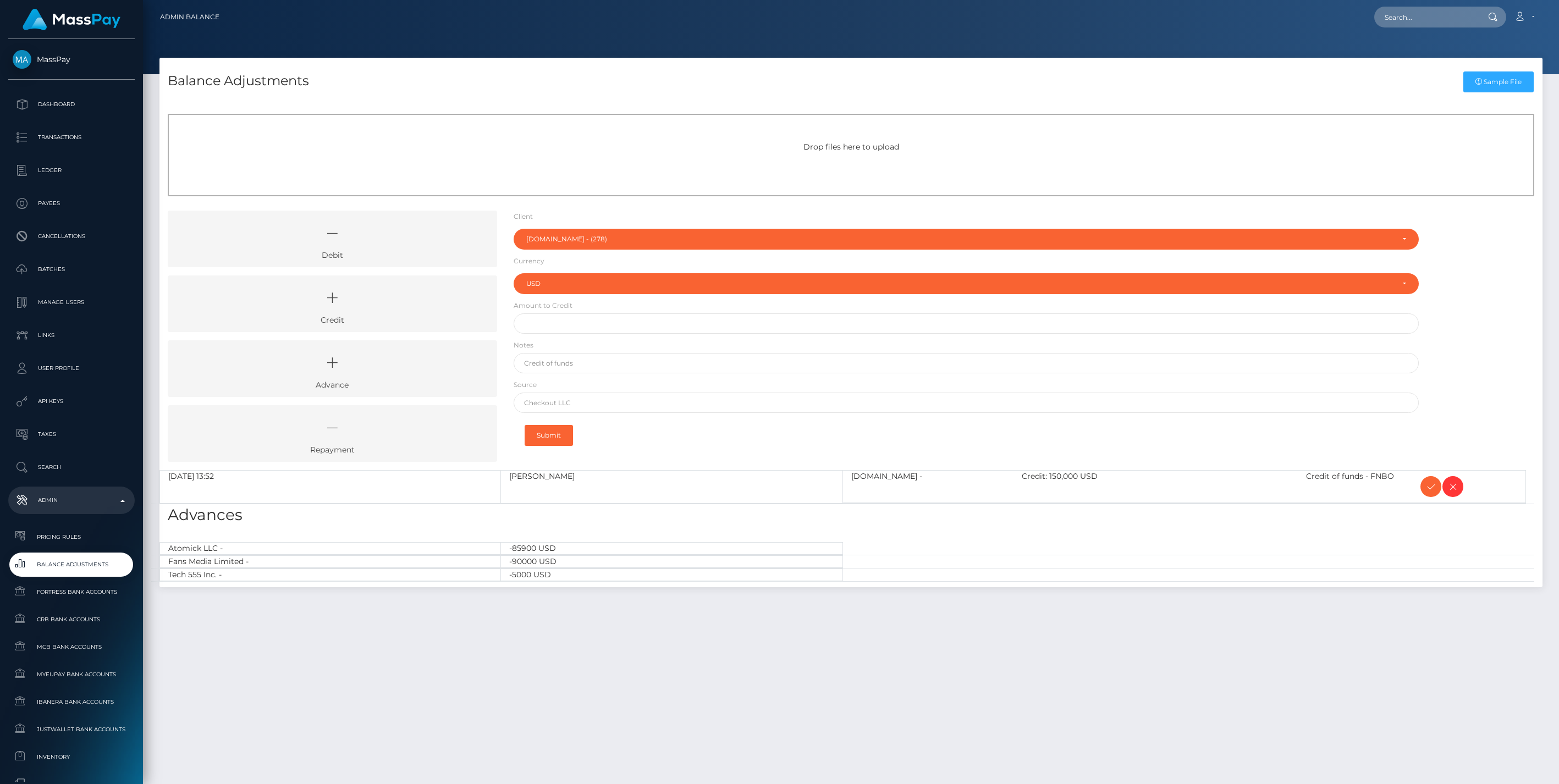
select select "278"
select select "USD"
click at [1428, 485] on icon at bounding box center [1431, 486] width 13 height 14
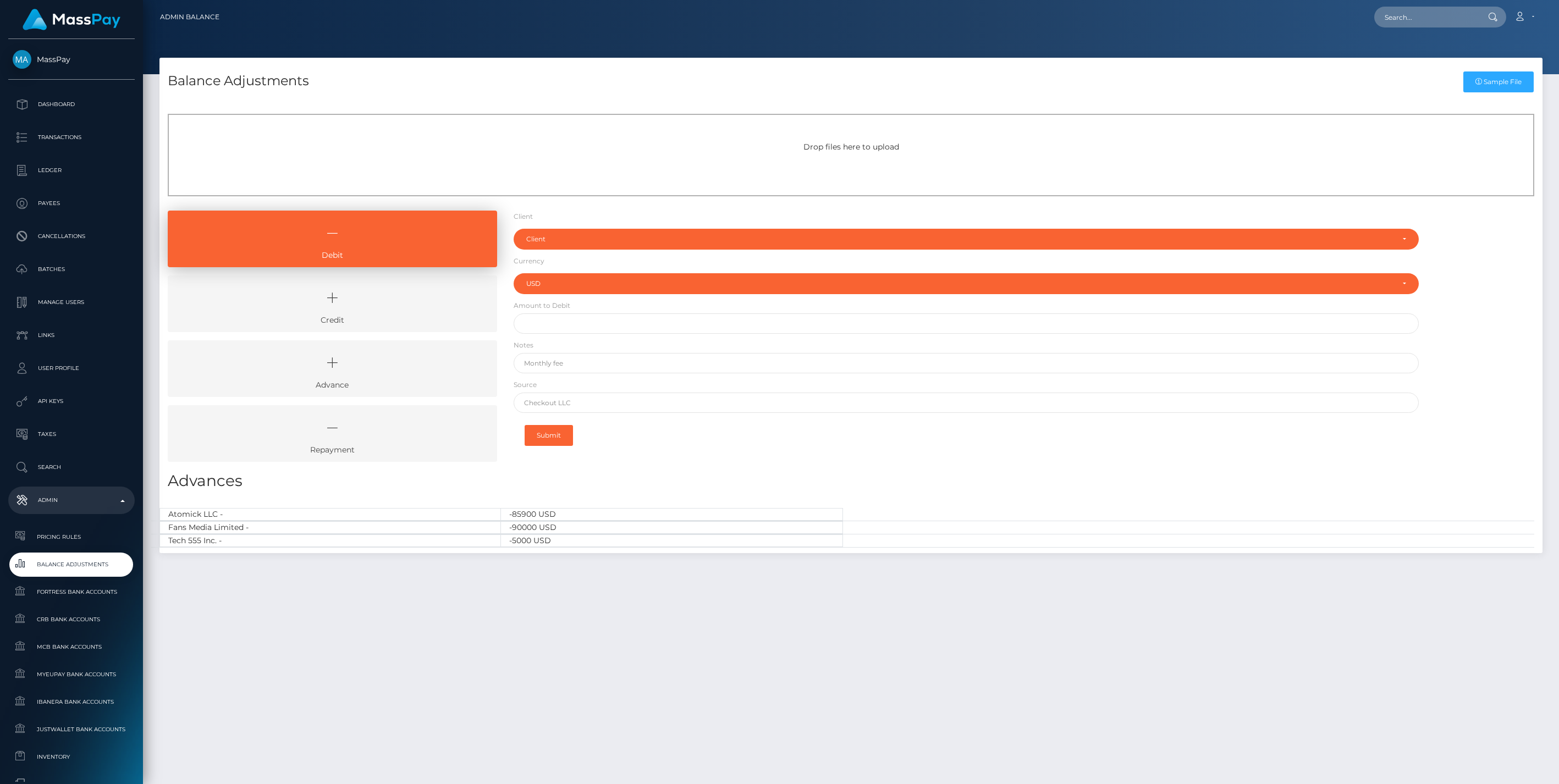
select select "USD"
click at [416, 304] on icon at bounding box center [332, 298] width 304 height 33
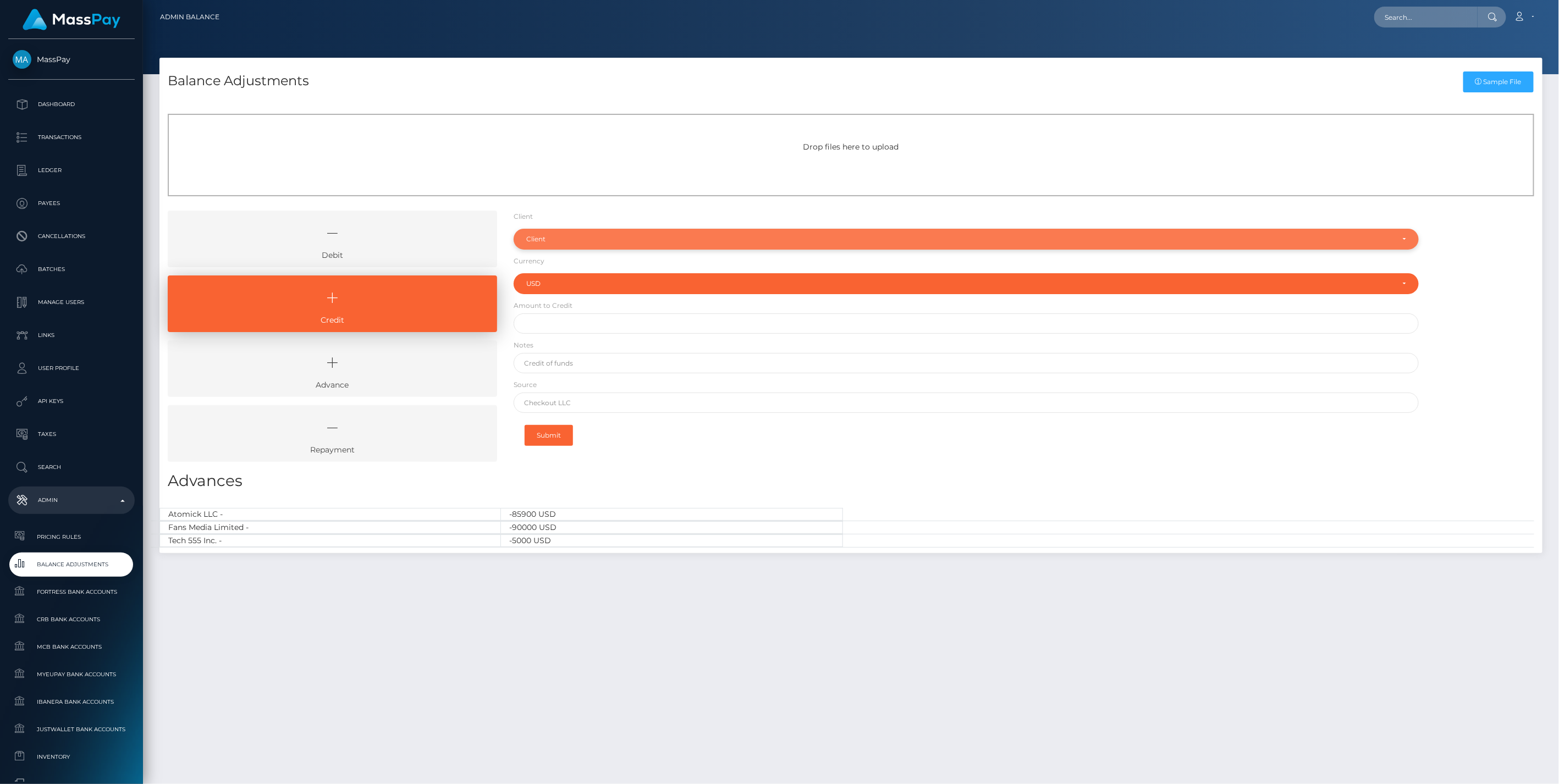
click at [595, 238] on div "Client" at bounding box center [960, 239] width 868 height 9
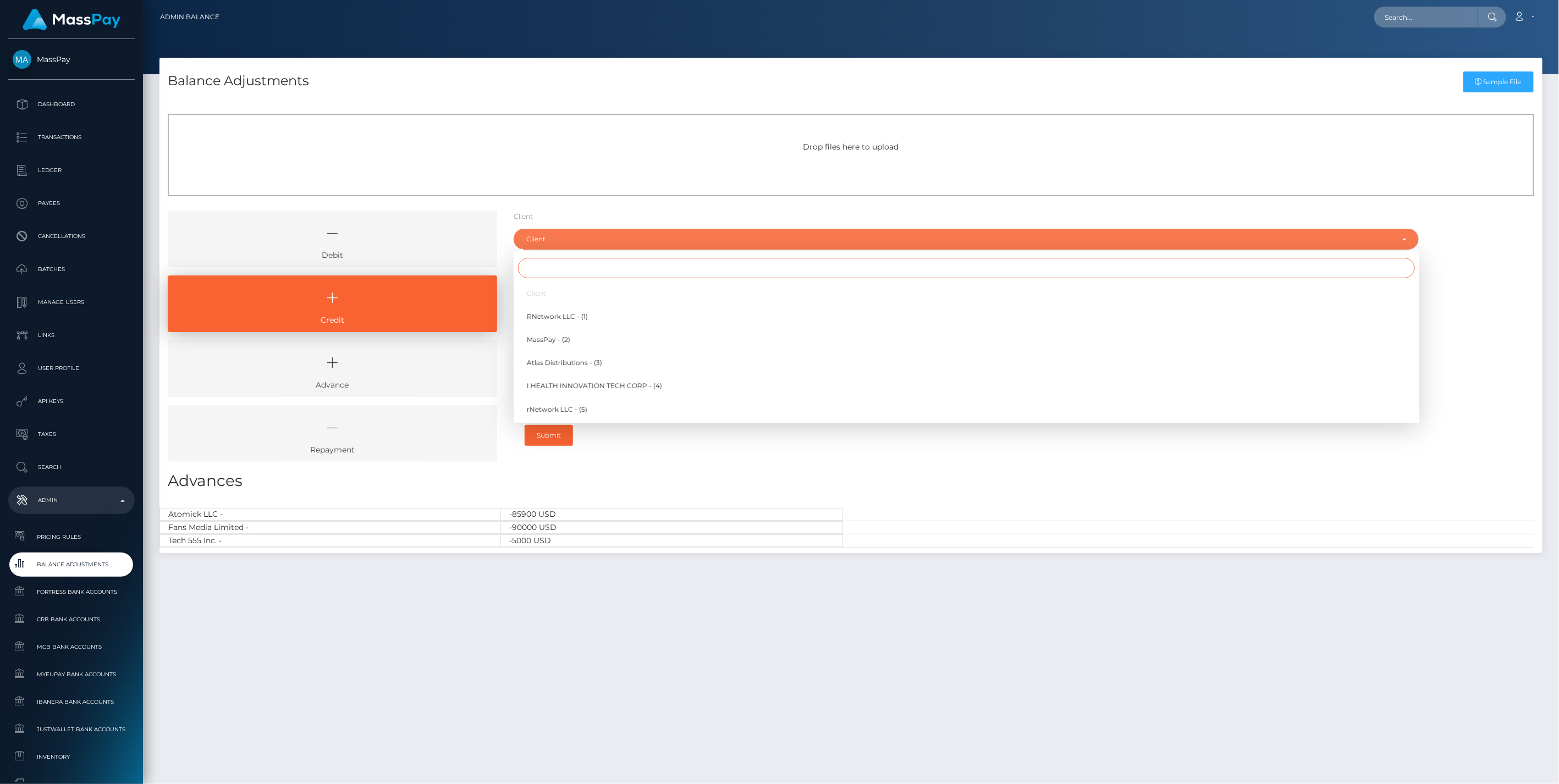
click at [562, 272] on input "Search" at bounding box center [967, 268] width 897 height 21
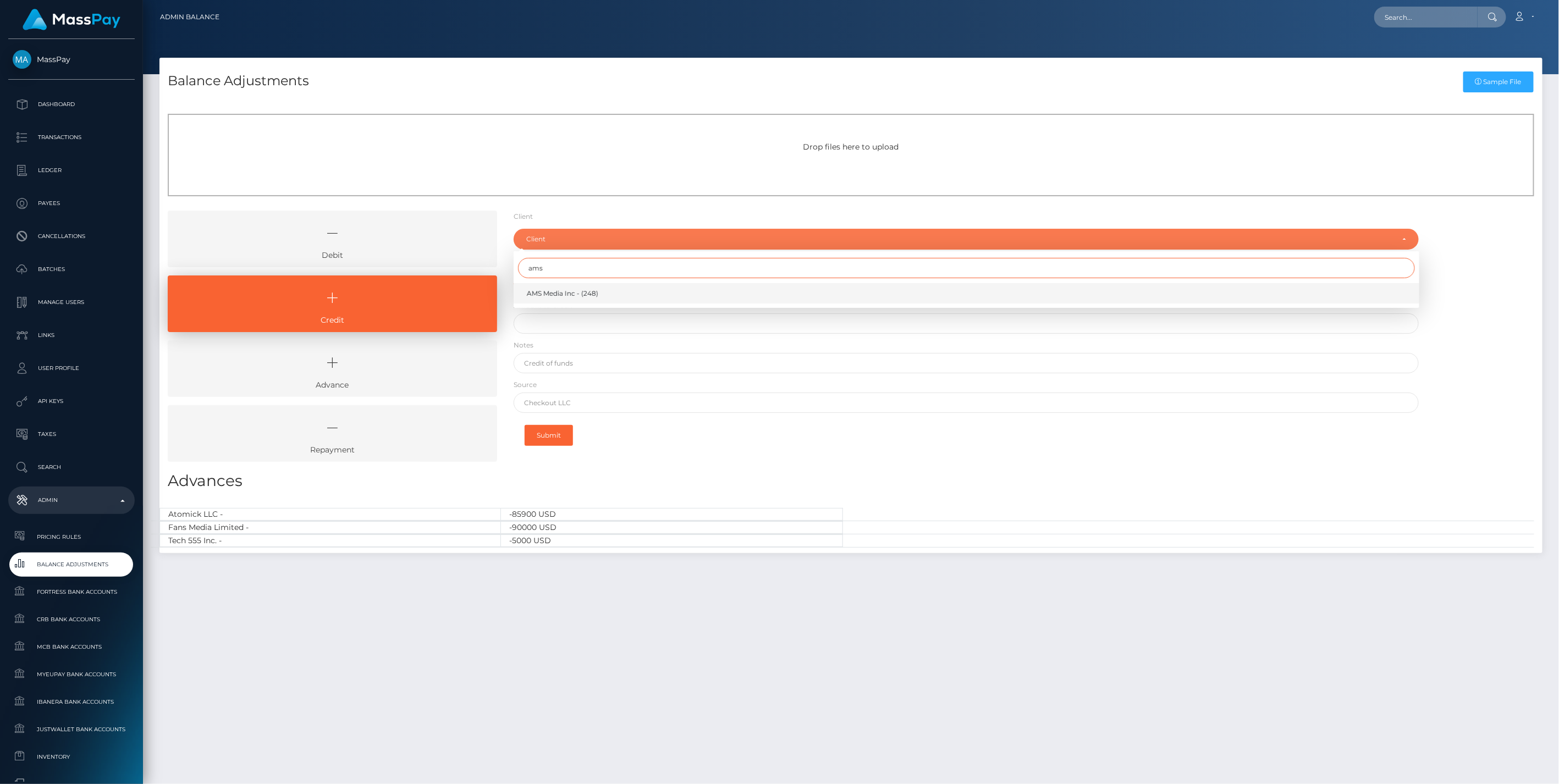
type input "ams"
click at [573, 293] on span "AMS Media Inc - (248)" at bounding box center [562, 293] width 71 height 10
select select "248"
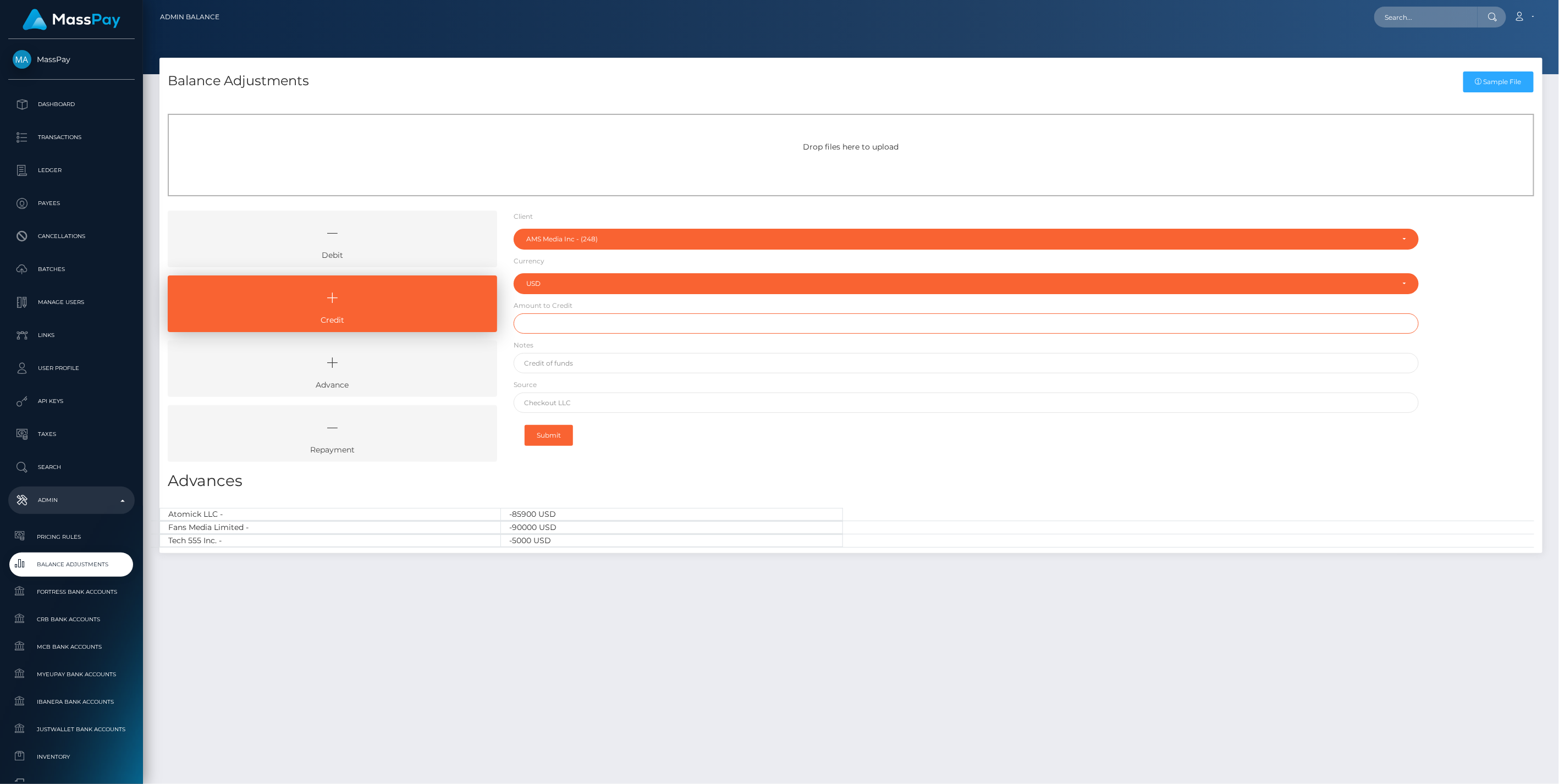
click at [547, 321] on input "text" at bounding box center [967, 324] width 906 height 21
paste input "42,327.59"
type input "$42,327.59"
click at [551, 362] on input "text" at bounding box center [967, 363] width 906 height 21
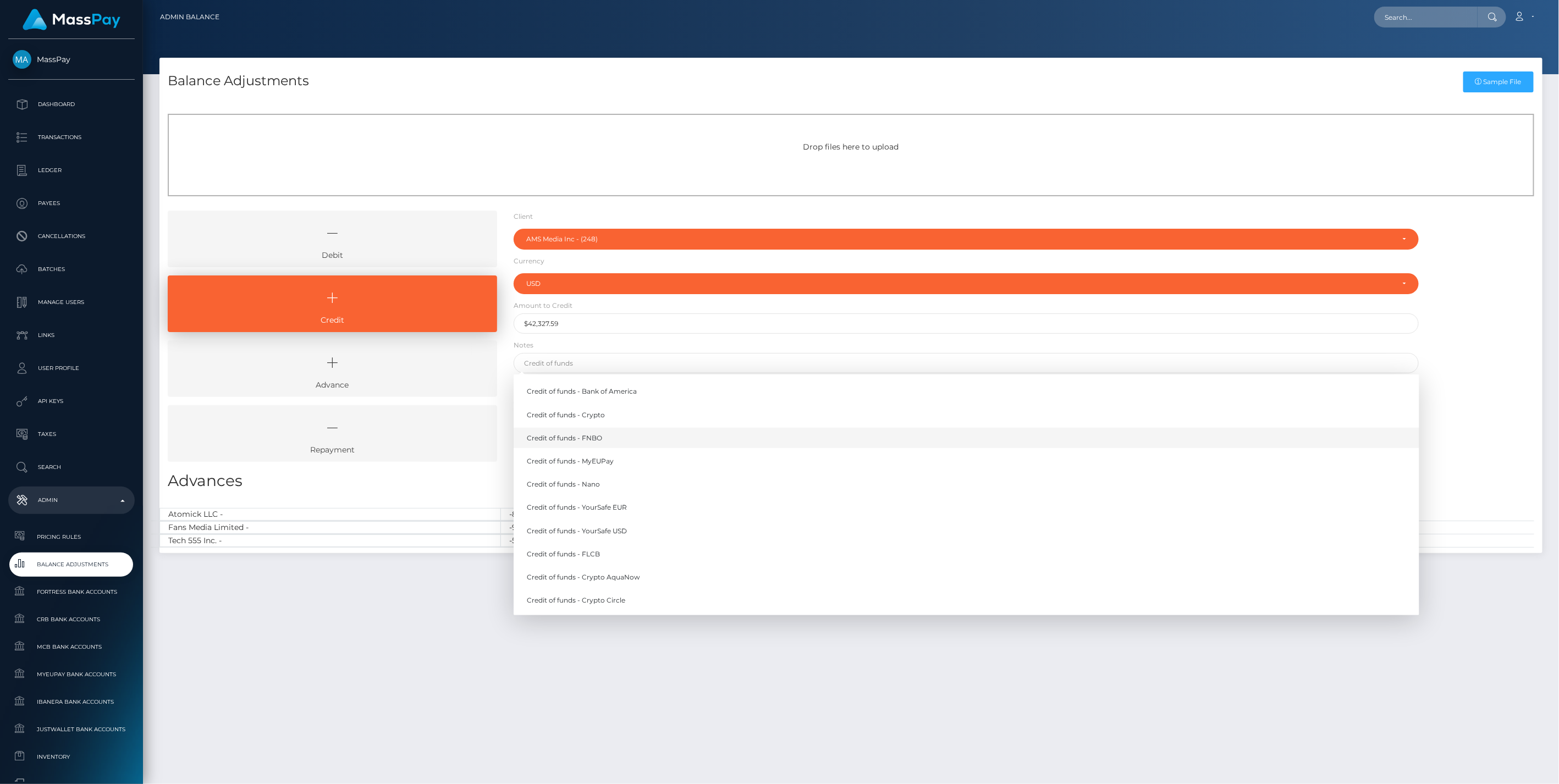
click at [592, 438] on link "Credit of funds - FNBO" at bounding box center [967, 438] width 906 height 21
type input "Credit of funds - FNBO"
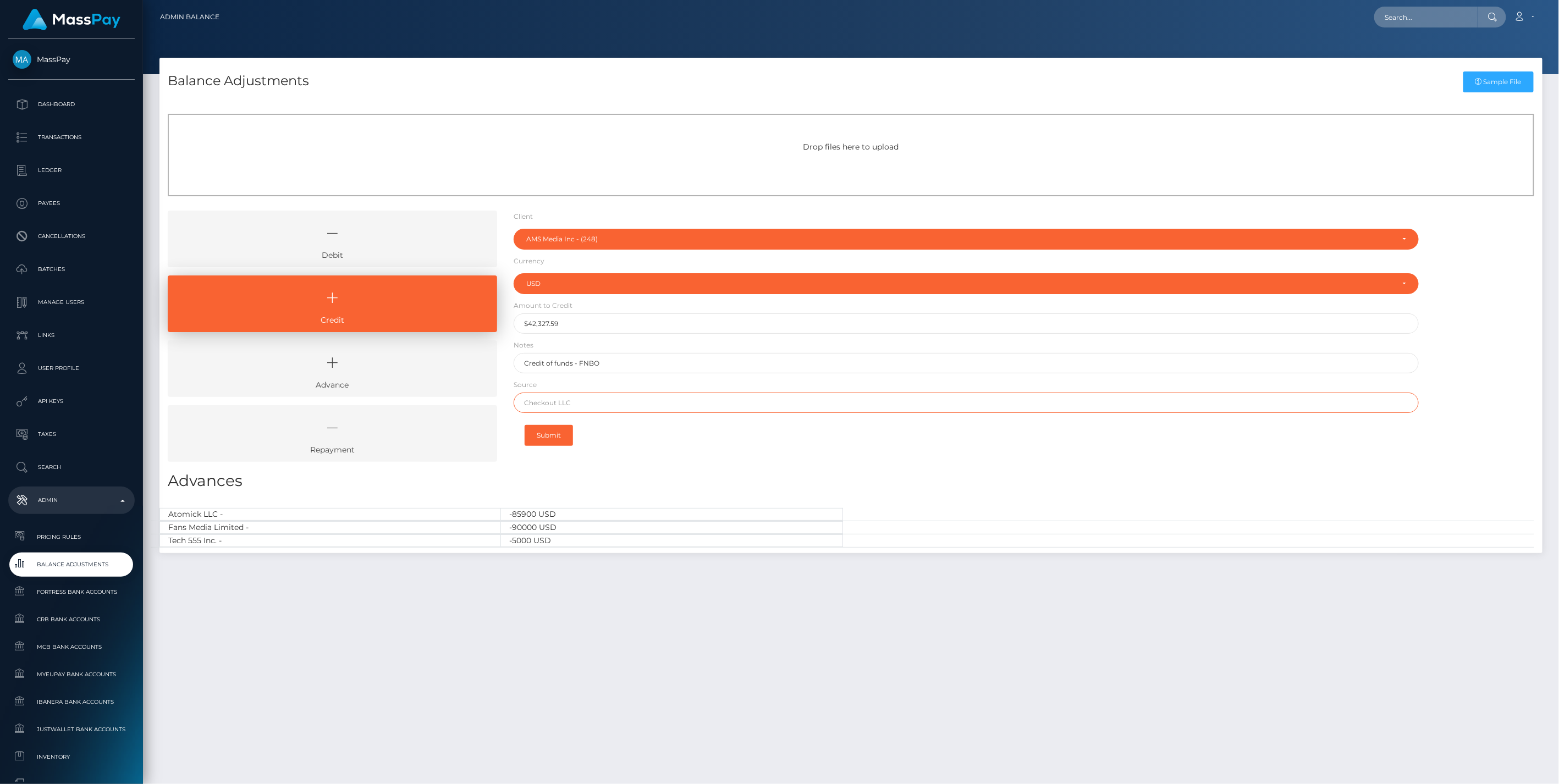
click at [542, 396] on input "text" at bounding box center [967, 403] width 906 height 21
paste input "Wise US"
type input "Wise US"
click at [556, 436] on button "Submit" at bounding box center [549, 435] width 48 height 21
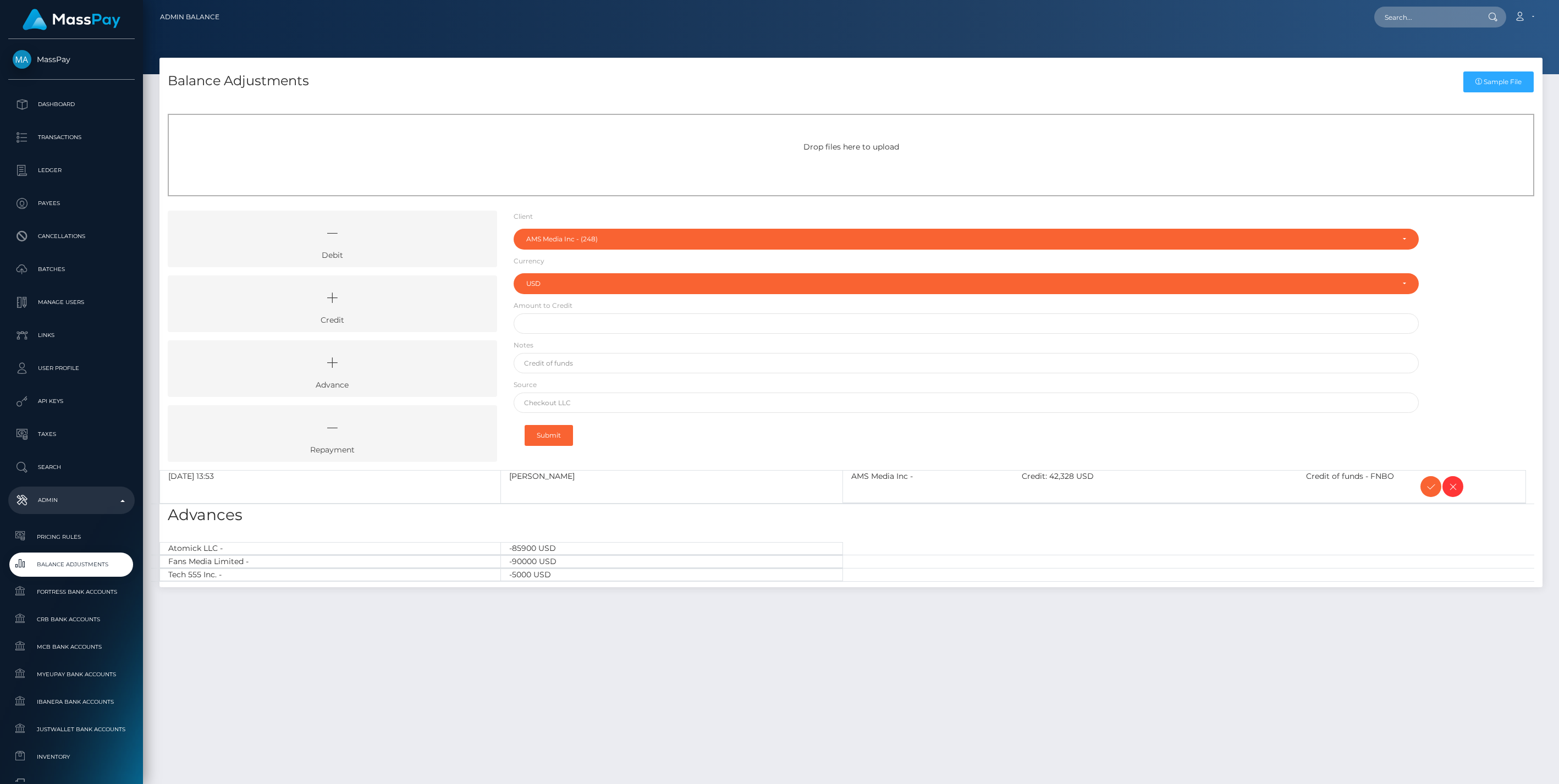
select select "248"
select select "USD"
click at [1434, 489] on icon at bounding box center [1431, 486] width 13 height 14
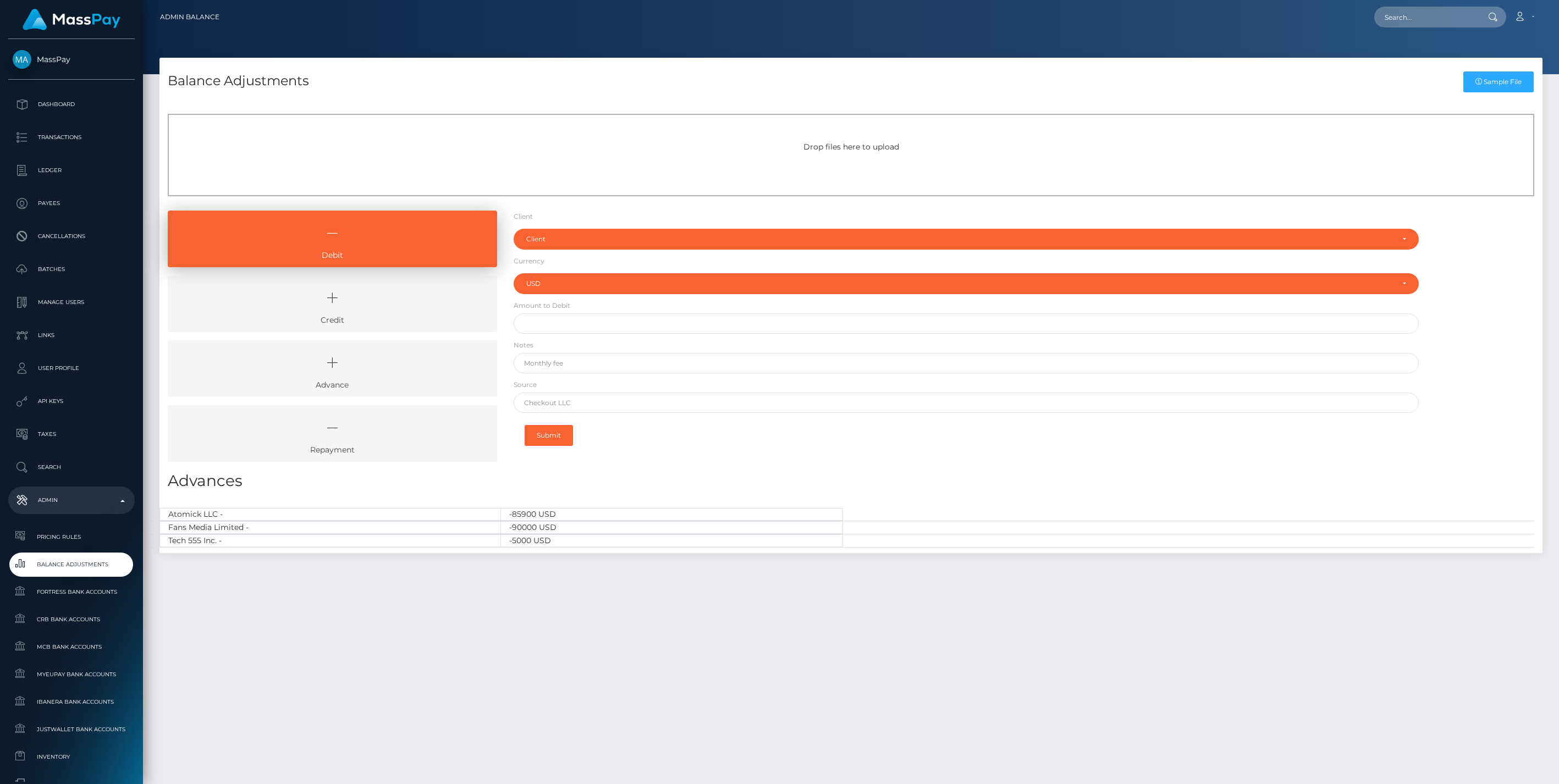
select select "USD"
click at [426, 294] on icon at bounding box center [332, 298] width 304 height 33
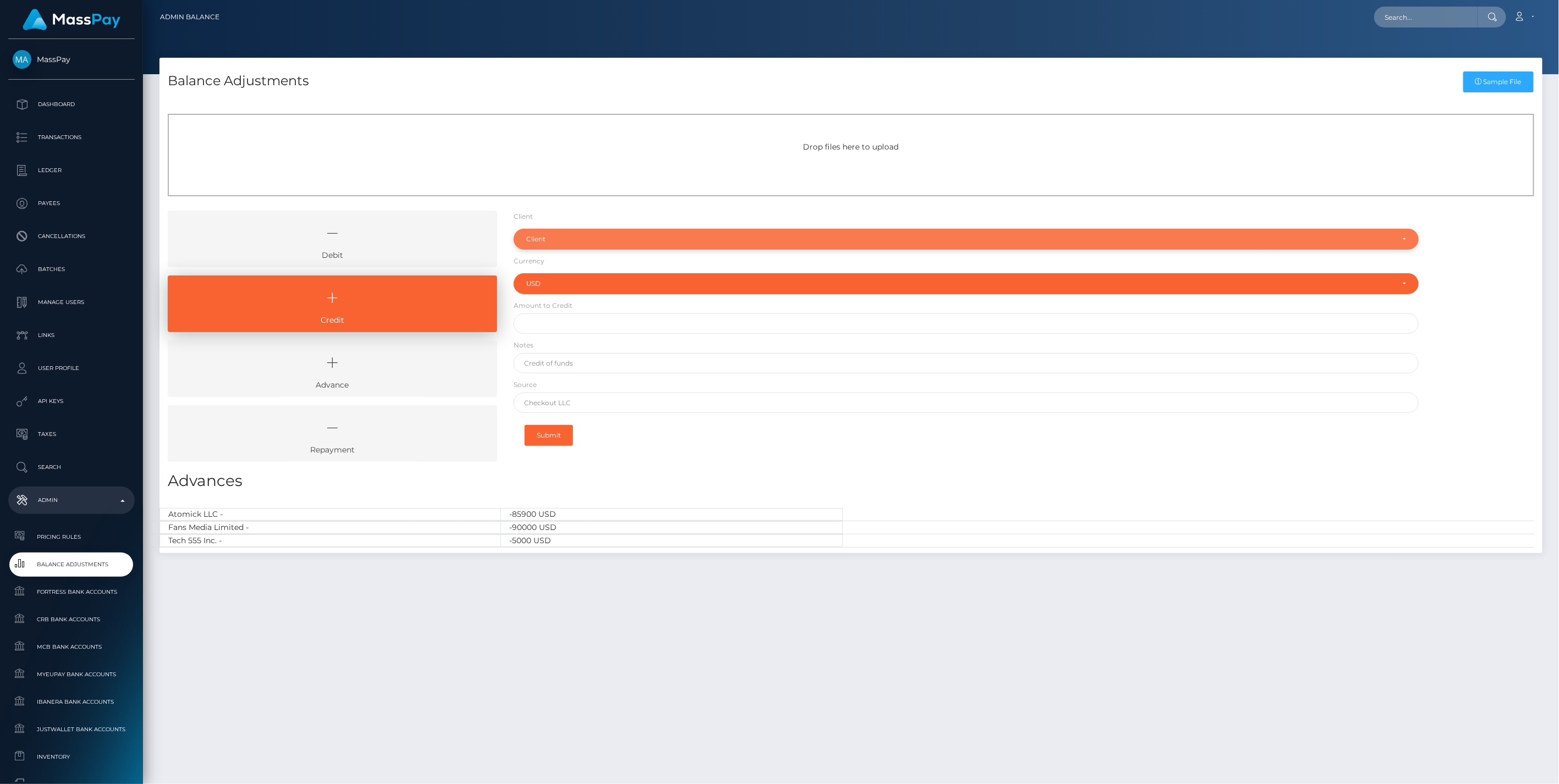
click at [576, 231] on div "Client" at bounding box center [967, 239] width 906 height 21
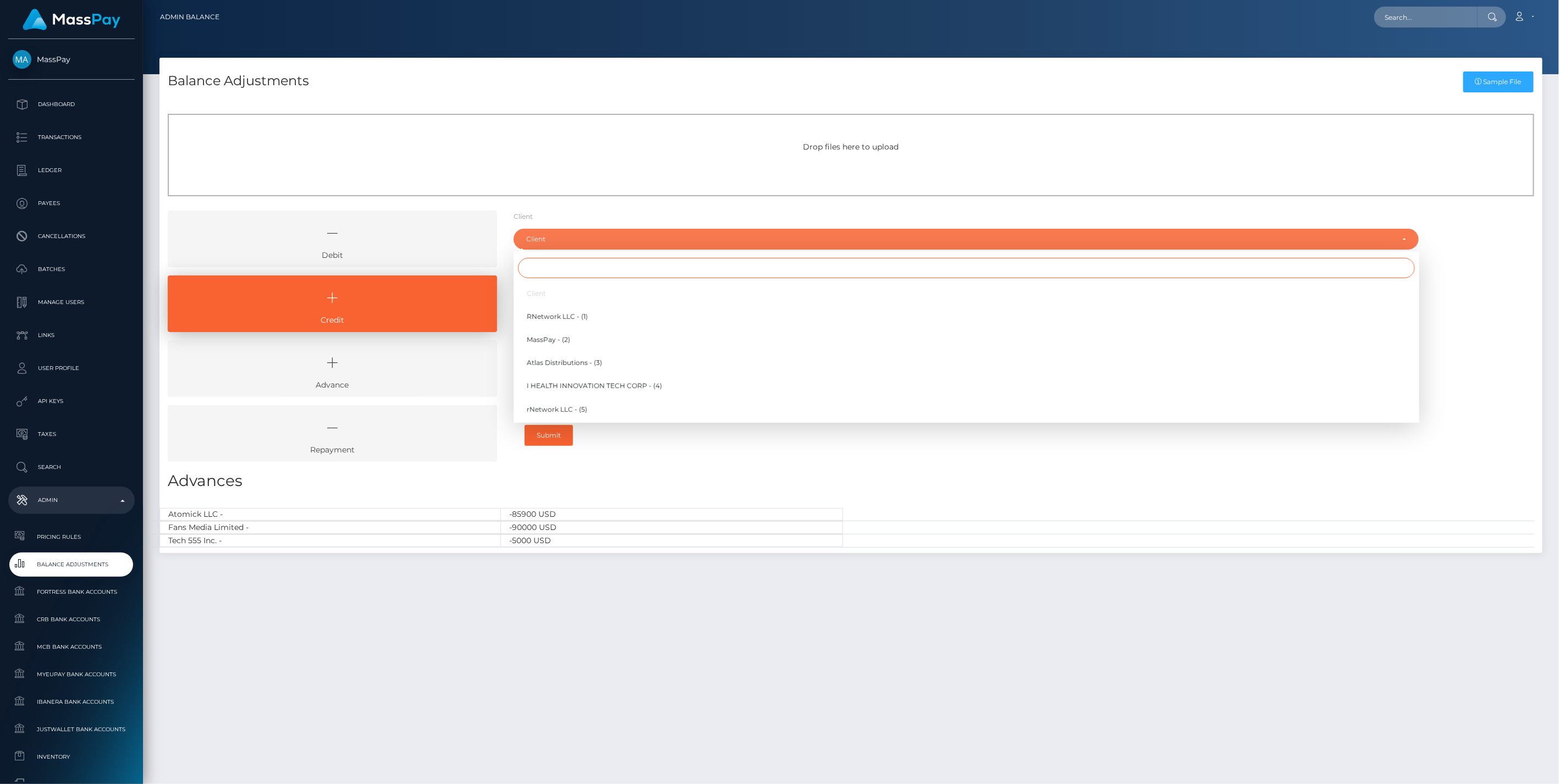
click at [556, 269] on input "Search" at bounding box center [967, 268] width 897 height 21
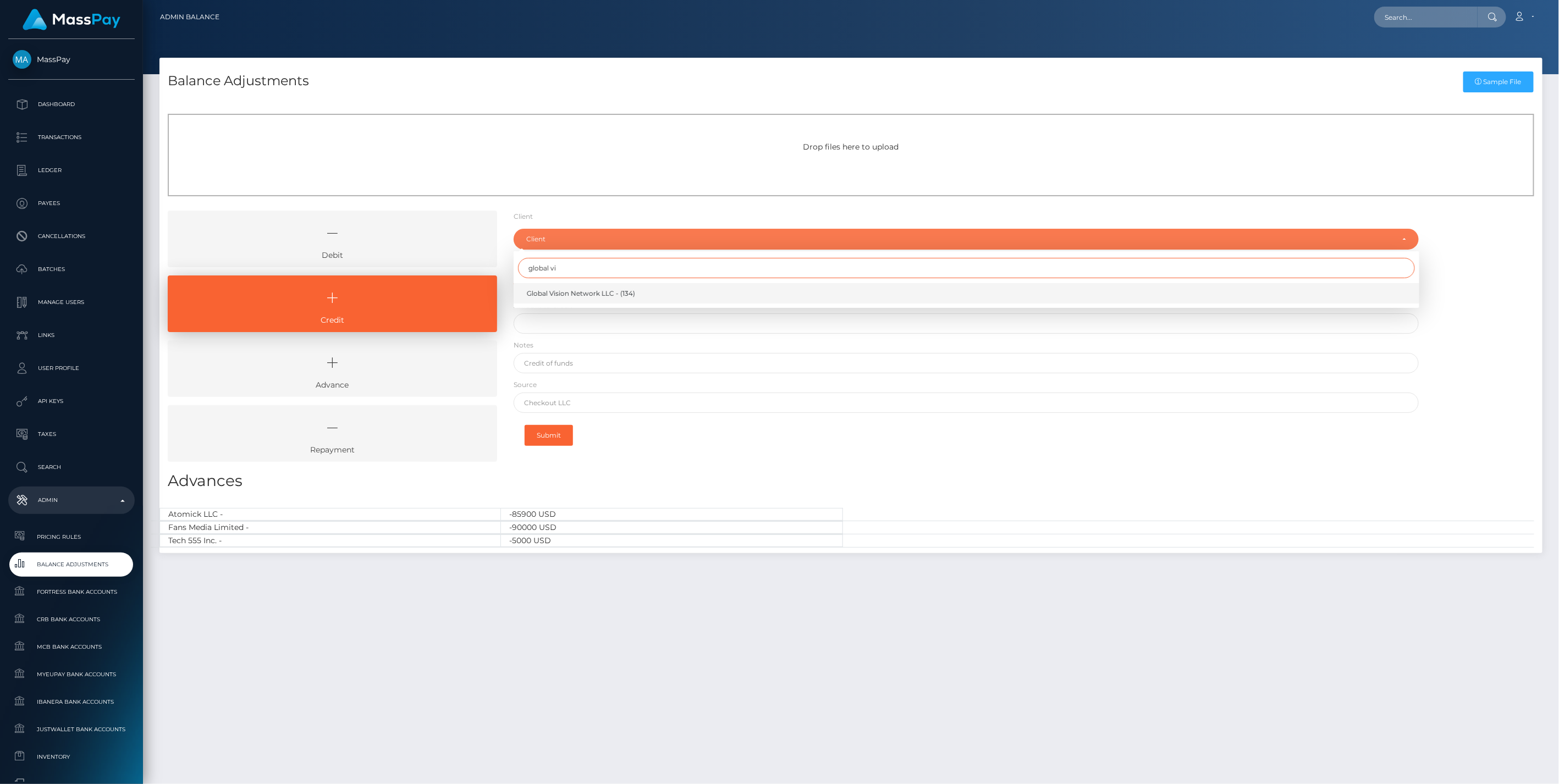
type input "global vi"
click at [576, 296] on span "Global Vision Network LLC - (134)" at bounding box center [580, 293] width 108 height 10
select select "134"
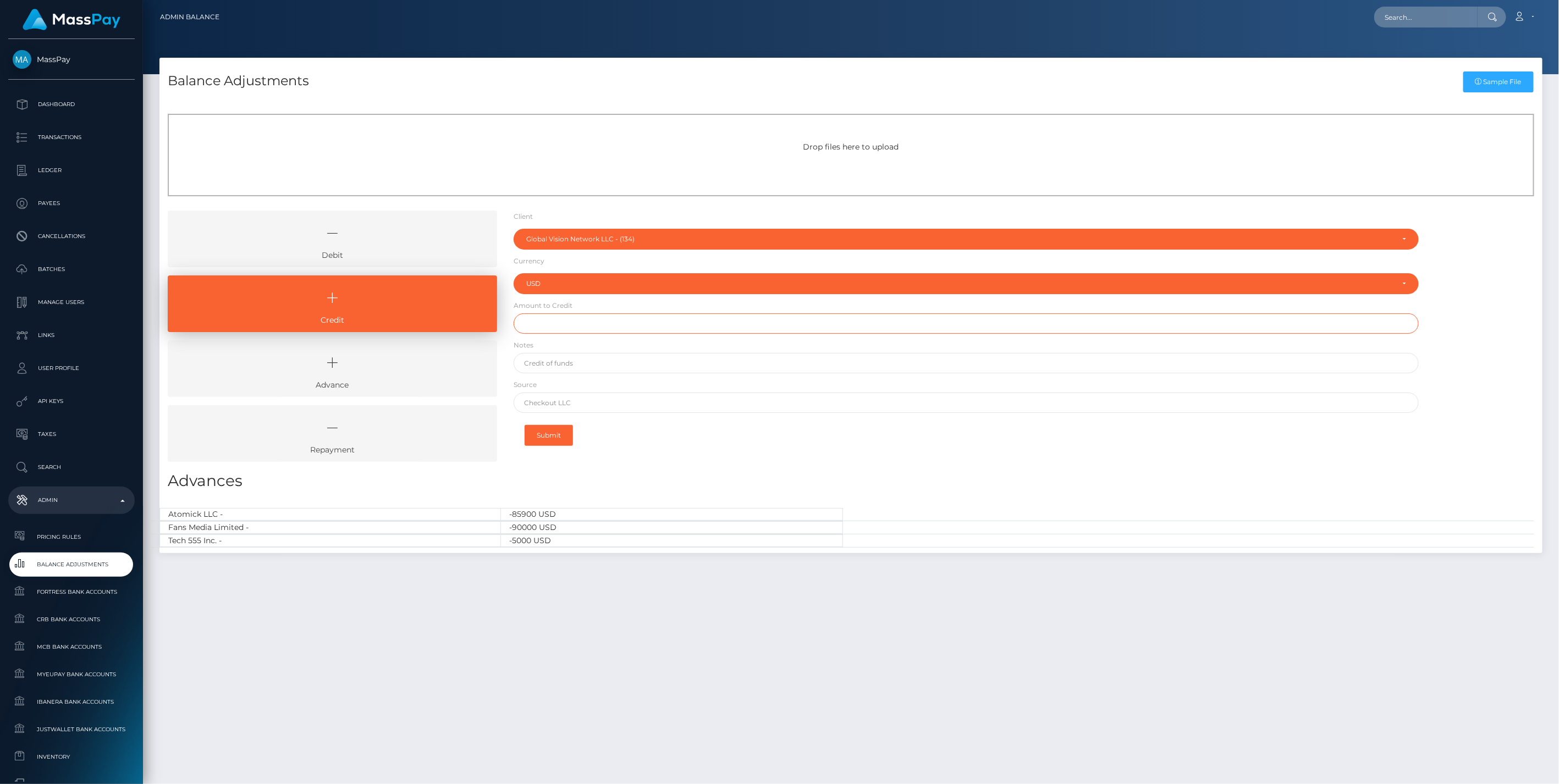
click at [573, 322] on input "text" at bounding box center [967, 324] width 906 height 21
paste input "2,622.48"
type input "$2,622.48"
click at [584, 365] on input "text" at bounding box center [967, 363] width 906 height 21
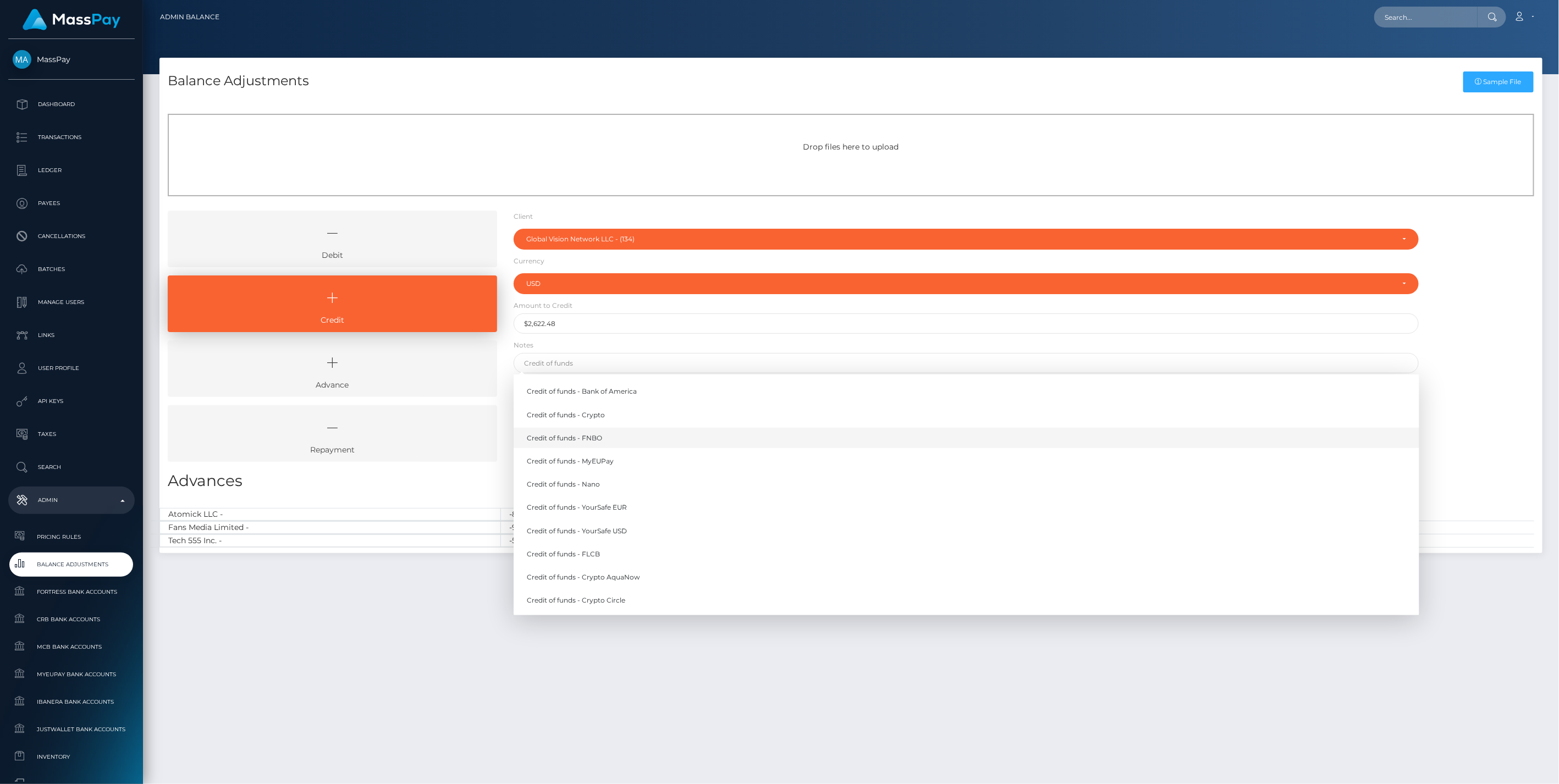
click at [596, 437] on link "Credit of funds - FNBO" at bounding box center [967, 438] width 906 height 21
type input "Credit of funds - FNBO"
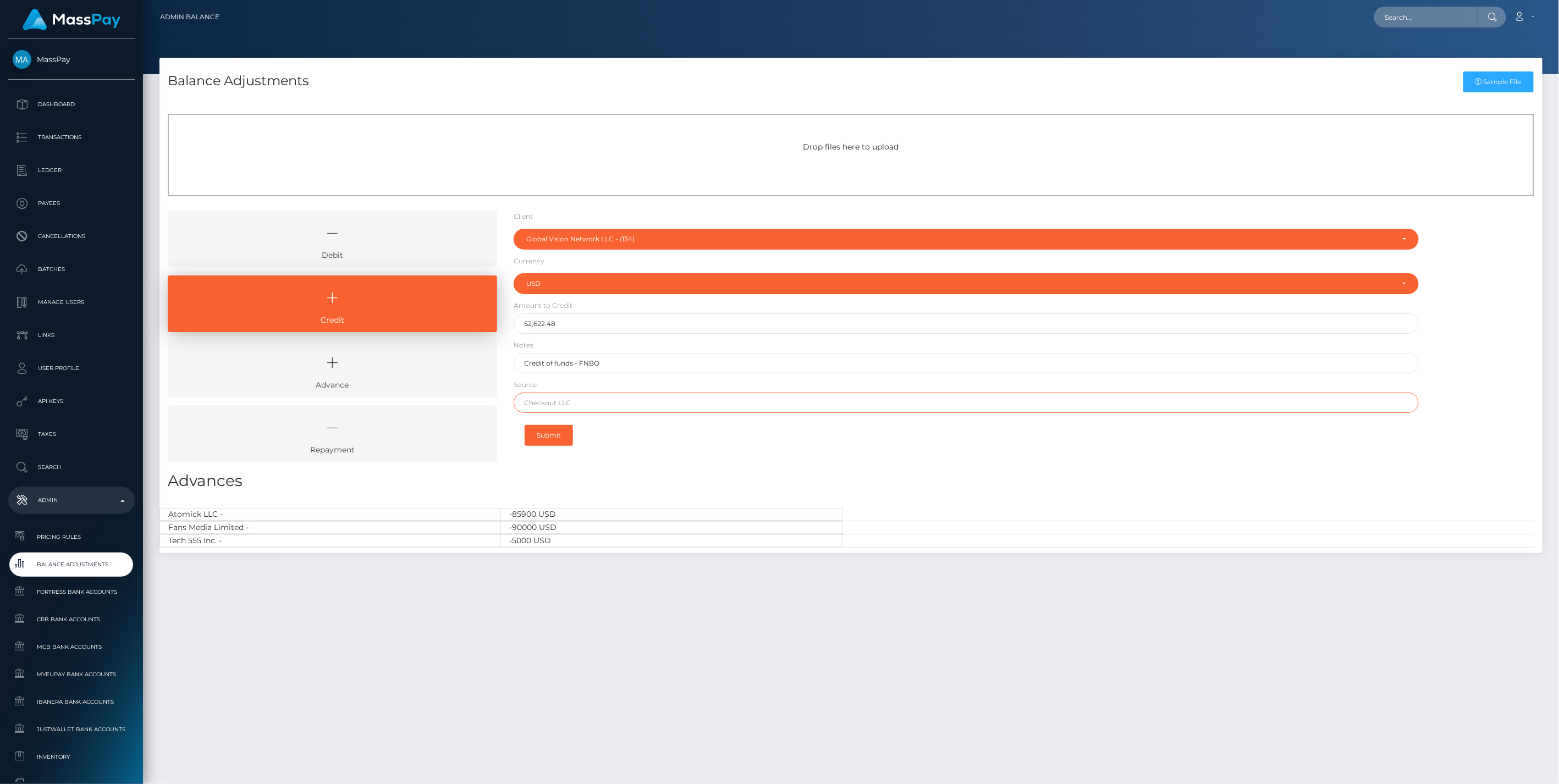
click at [563, 407] on input "text" at bounding box center [967, 403] width 906 height 21
paste input "BANK OF AMERICA"
type input "BANK OF AMERICA"
click at [551, 439] on button "Submit" at bounding box center [549, 435] width 48 height 21
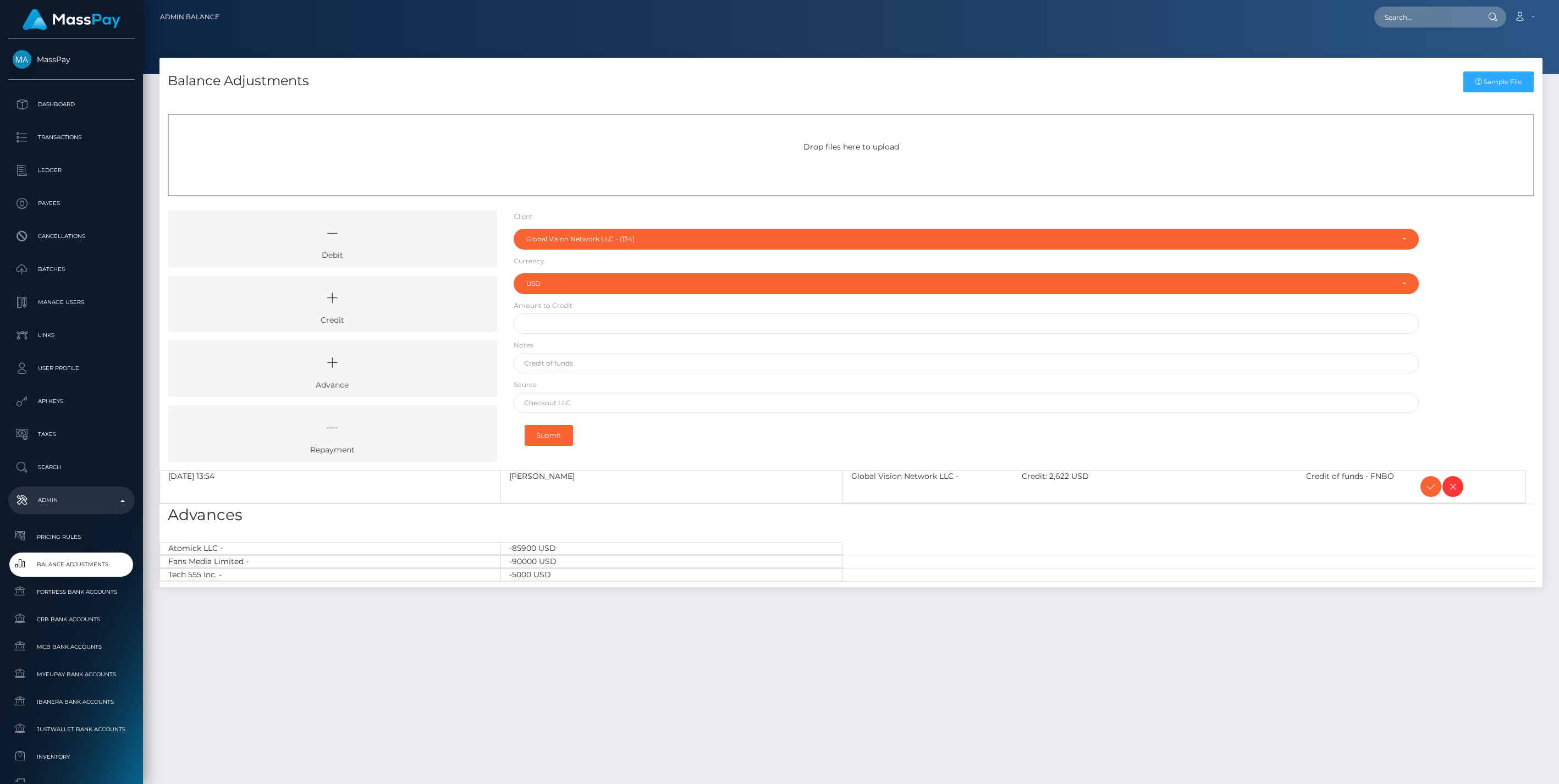
select select "134"
select select "USD"
click at [1431, 486] on icon at bounding box center [1431, 486] width 13 height 14
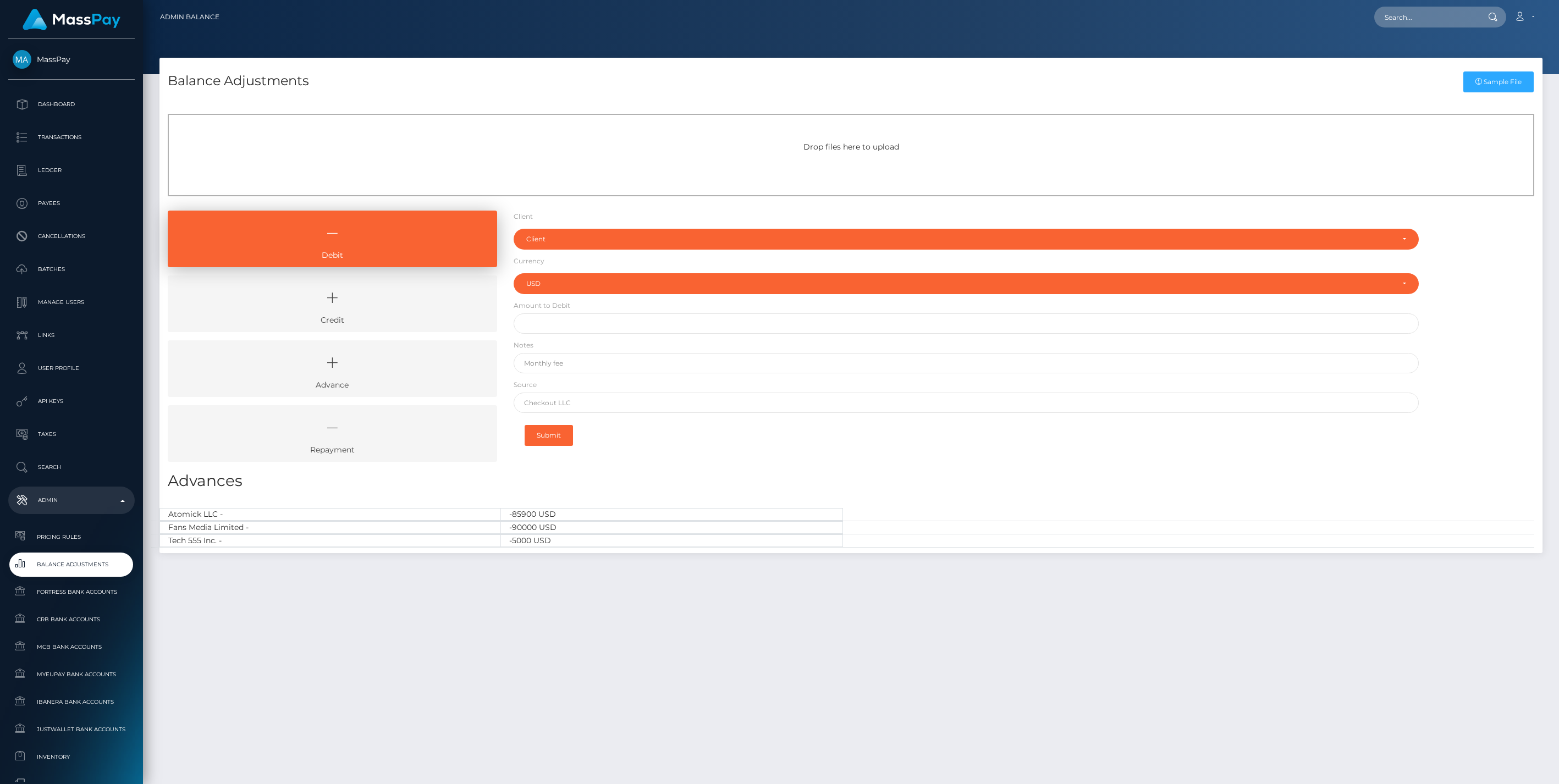
select select "USD"
click at [398, 309] on icon at bounding box center [332, 298] width 304 height 33
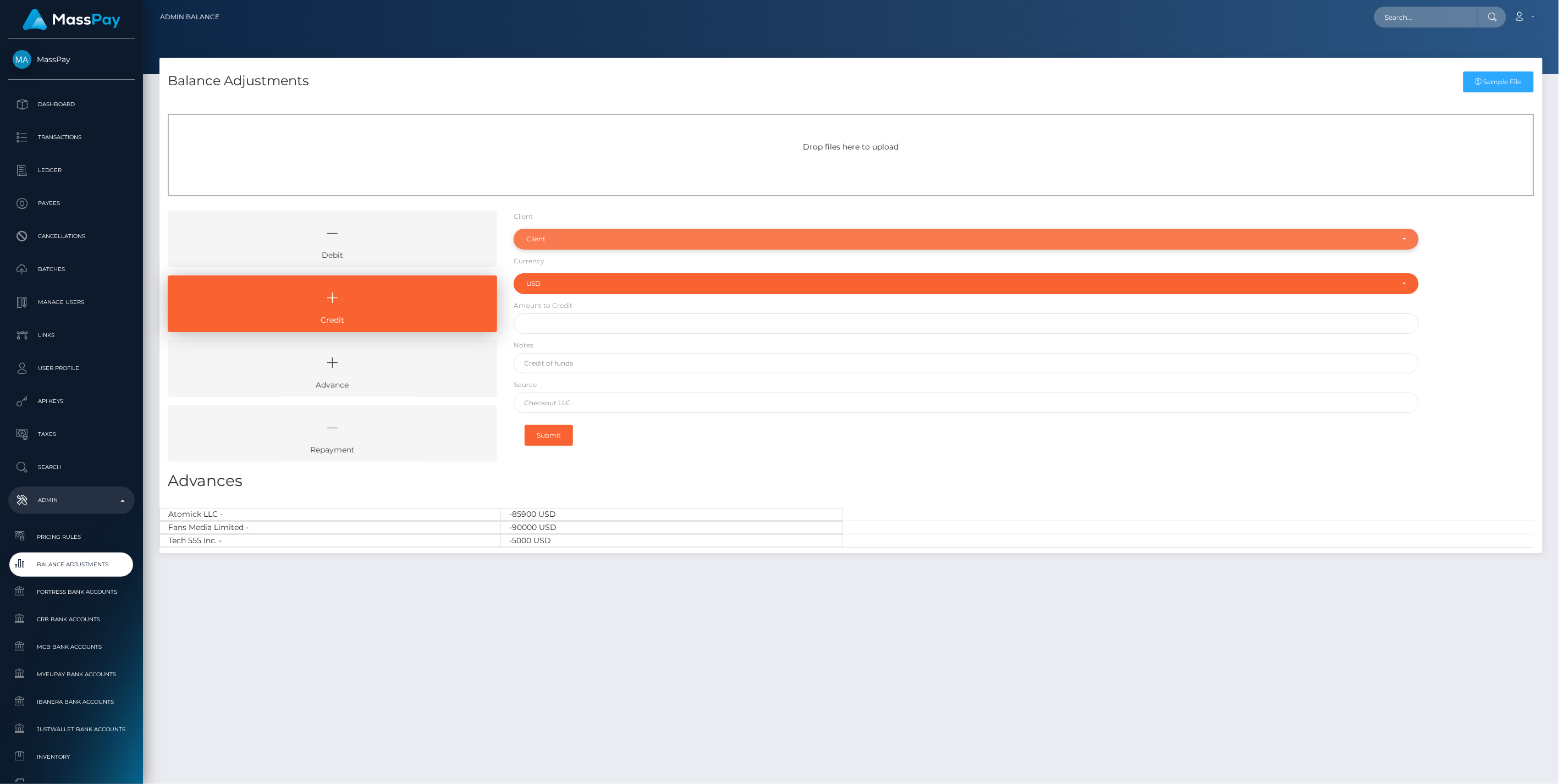
click at [545, 240] on div "Client" at bounding box center [960, 239] width 868 height 9
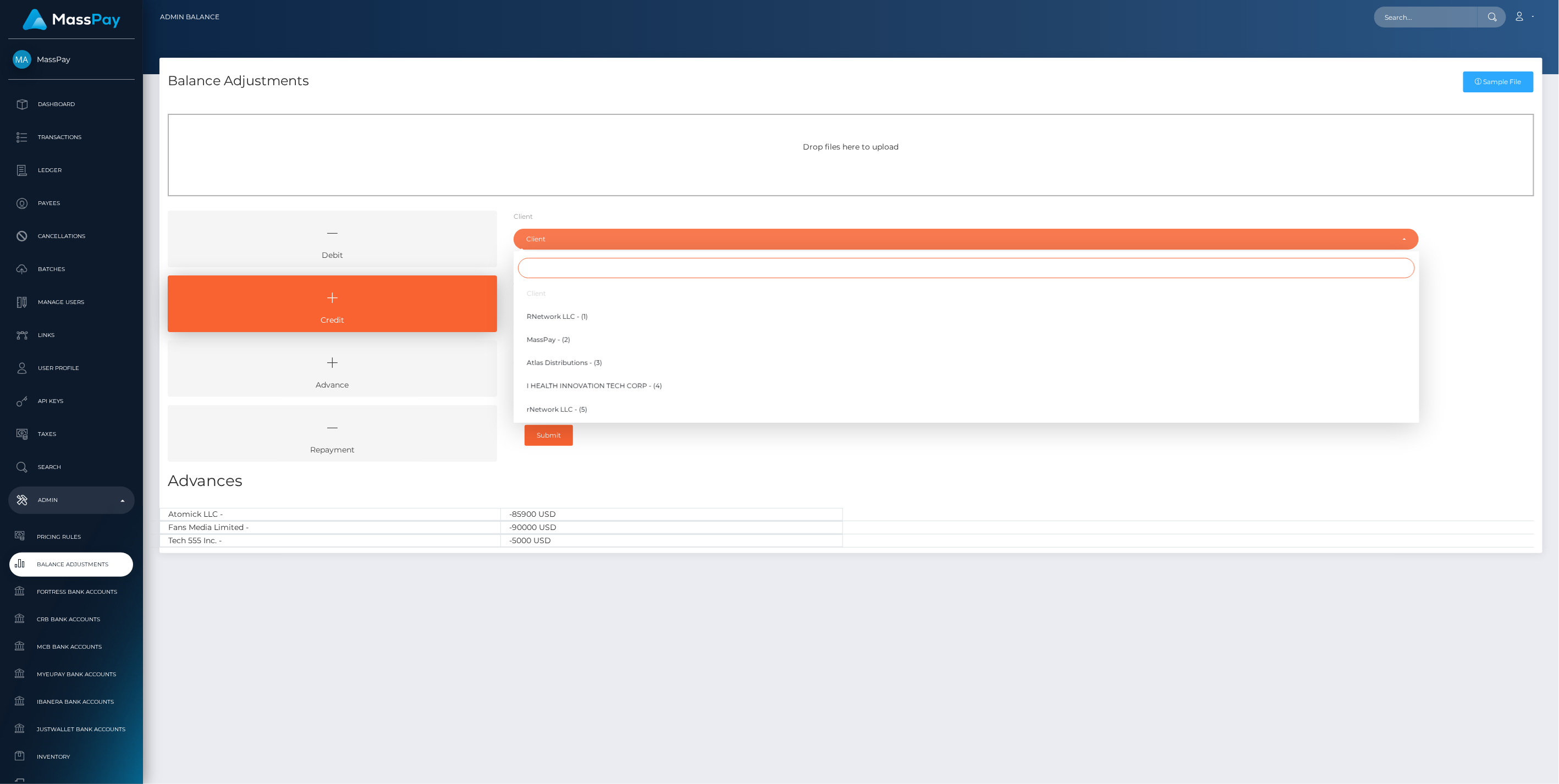
click at [548, 269] on input "Search" at bounding box center [967, 268] width 897 height 21
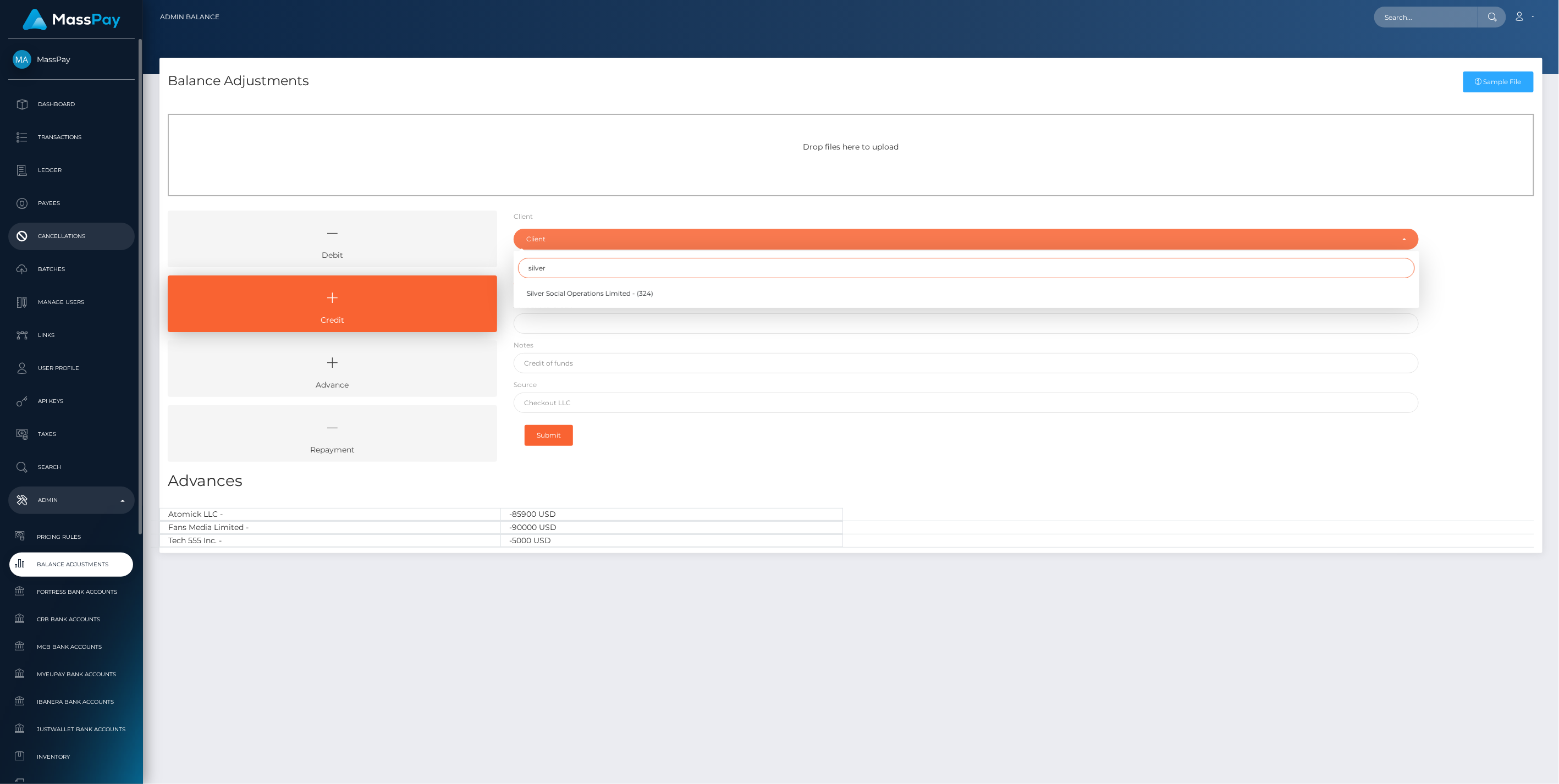
type input "silver"
click at [394, 238] on icon at bounding box center [332, 233] width 304 height 33
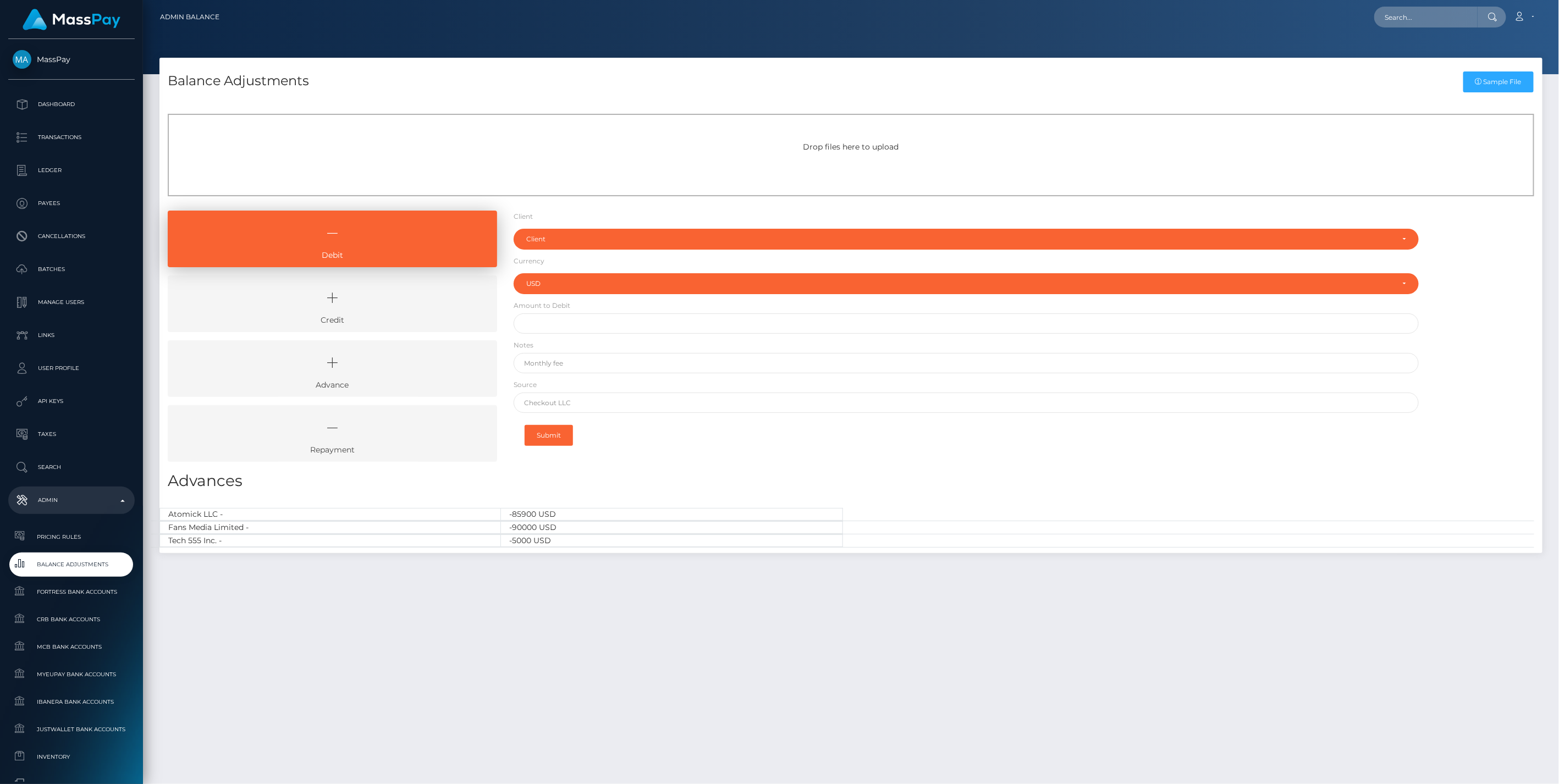
click at [404, 301] on icon at bounding box center [332, 298] width 304 height 33
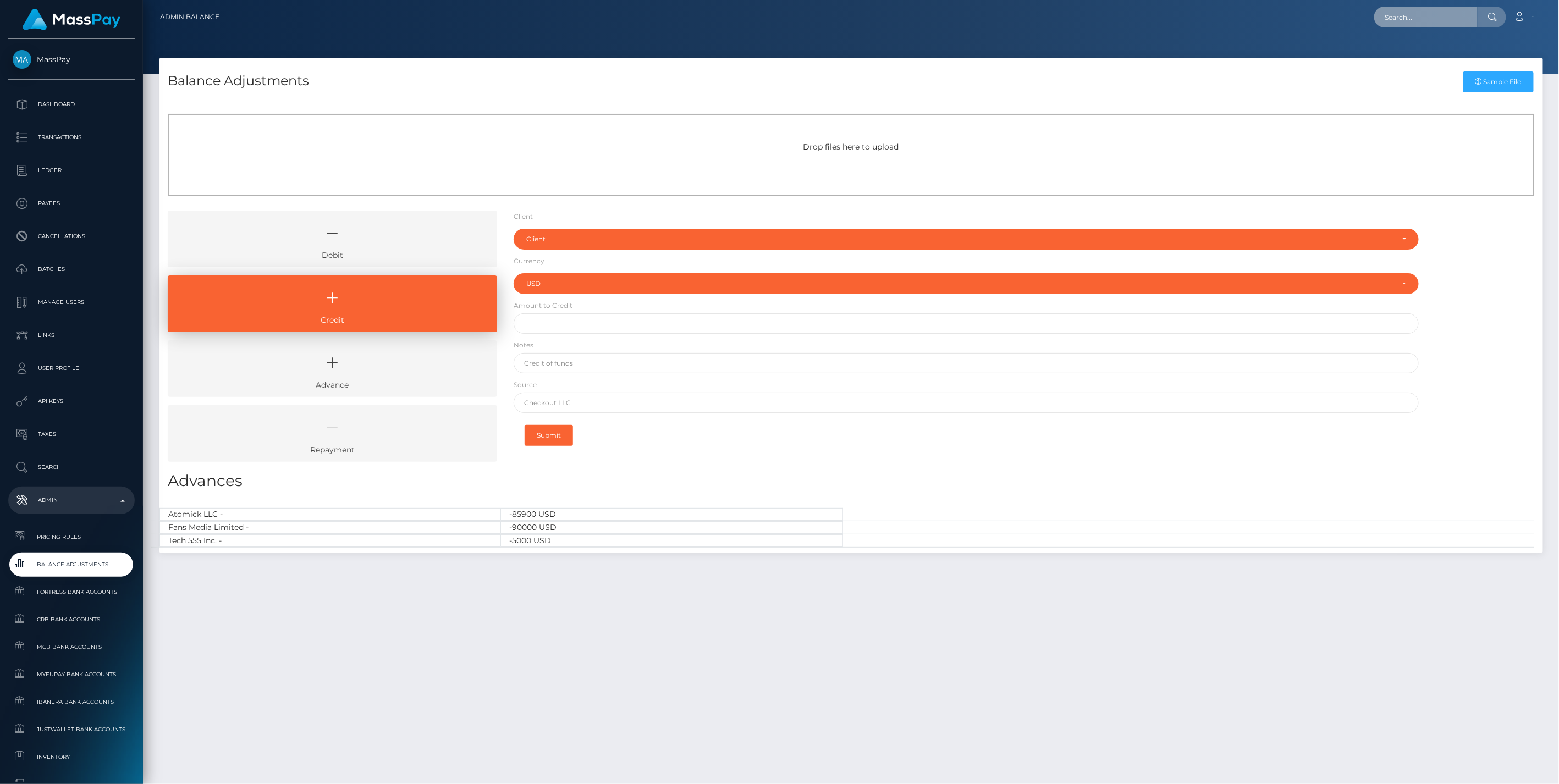
click at [1416, 20] on input "text" at bounding box center [1426, 17] width 103 height 21
paste input "4e1a5e02-8a88-11f0-8023-0266f44cc279"
type input "4e1a5e02-8a88-11f0-8023-0266f44cc279"
click at [1417, 54] on link "FASHION GOLDEN ECOM LTD (Whop Inc - )" at bounding box center [1460, 57] width 171 height 21
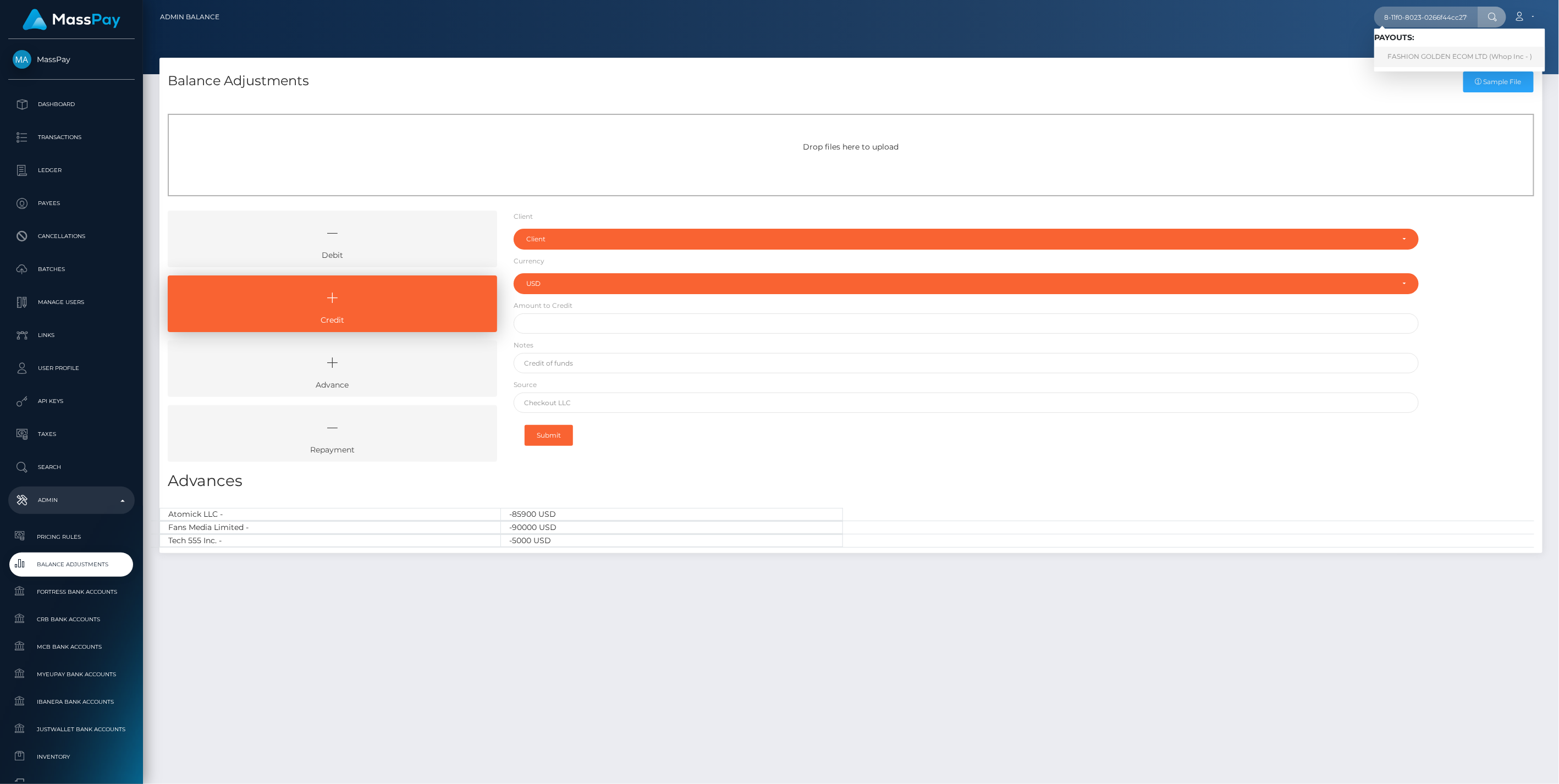
scroll to position [0, 0]
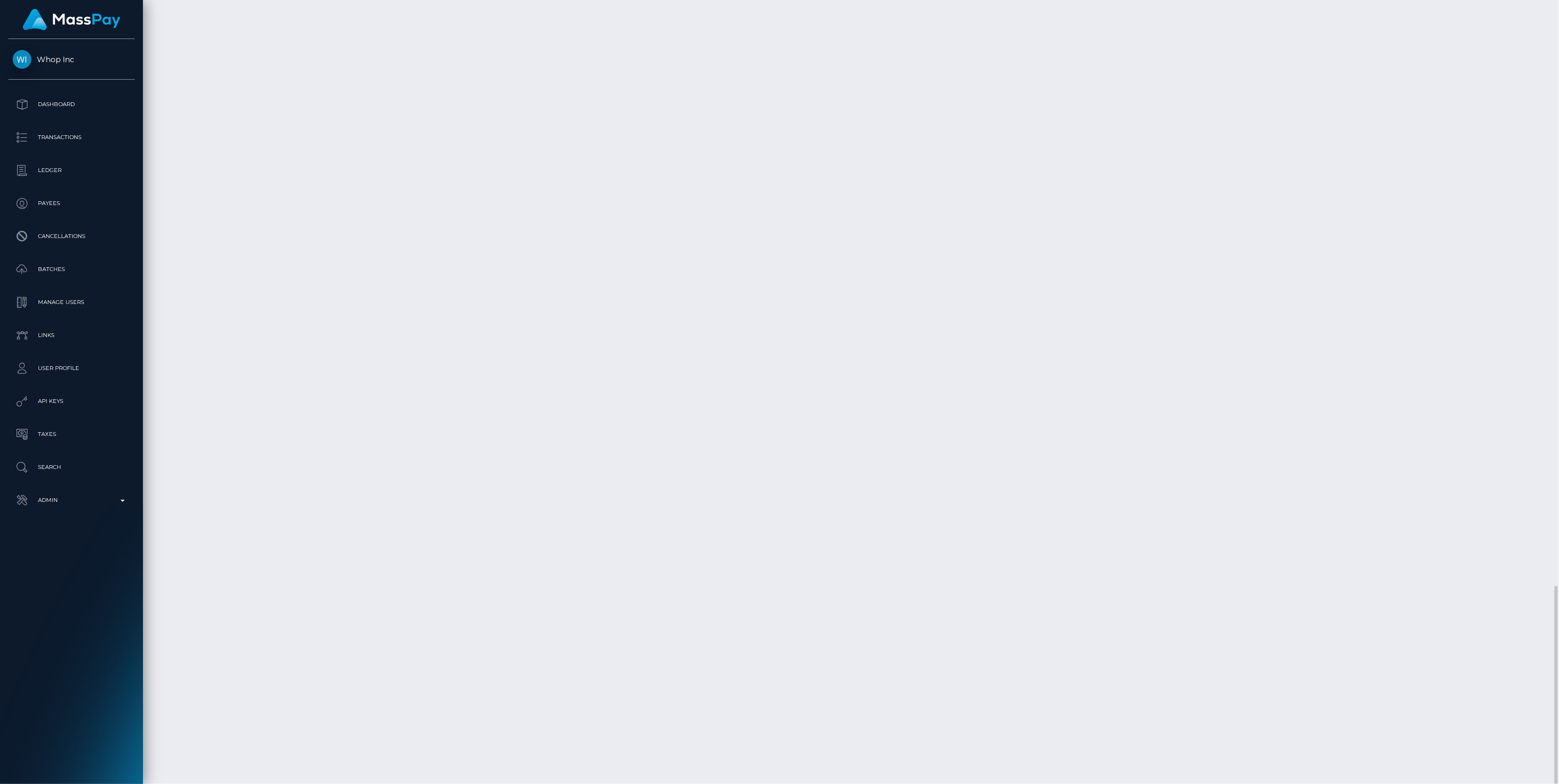
scroll to position [132, 449]
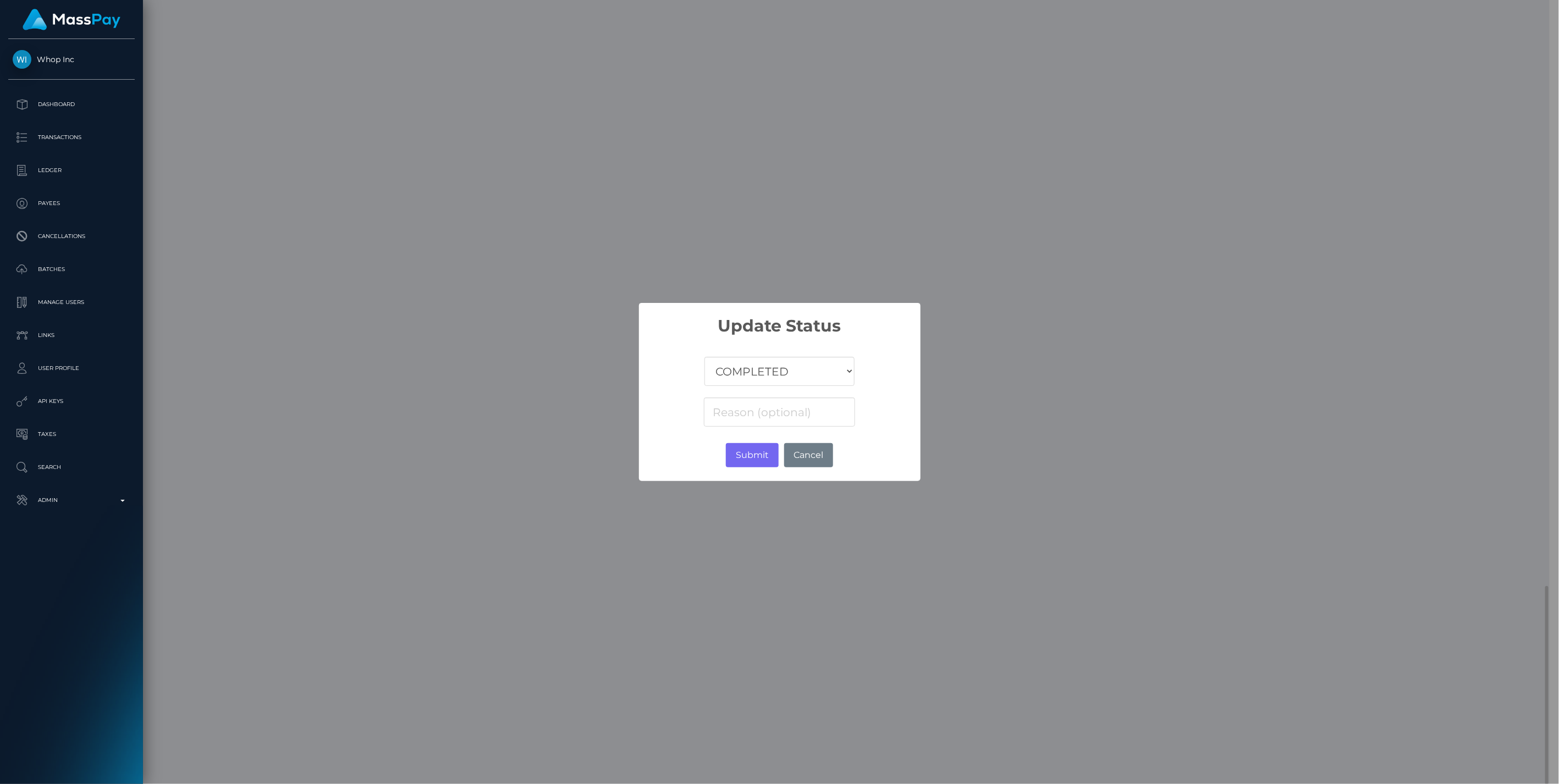
scroll to position [549540, 549464]
click at [756, 383] on select "COMPLETED CANCELLED READY_FOR_PICKUP PROCESSING" at bounding box center [779, 371] width 149 height 29
select select "CANCELLED"
click at [705, 357] on select "COMPLETED CANCELLED READY_FOR_PICKUP PROCESSING" at bounding box center [779, 371] width 149 height 29
click at [737, 413] on input at bounding box center [779, 412] width 151 height 29
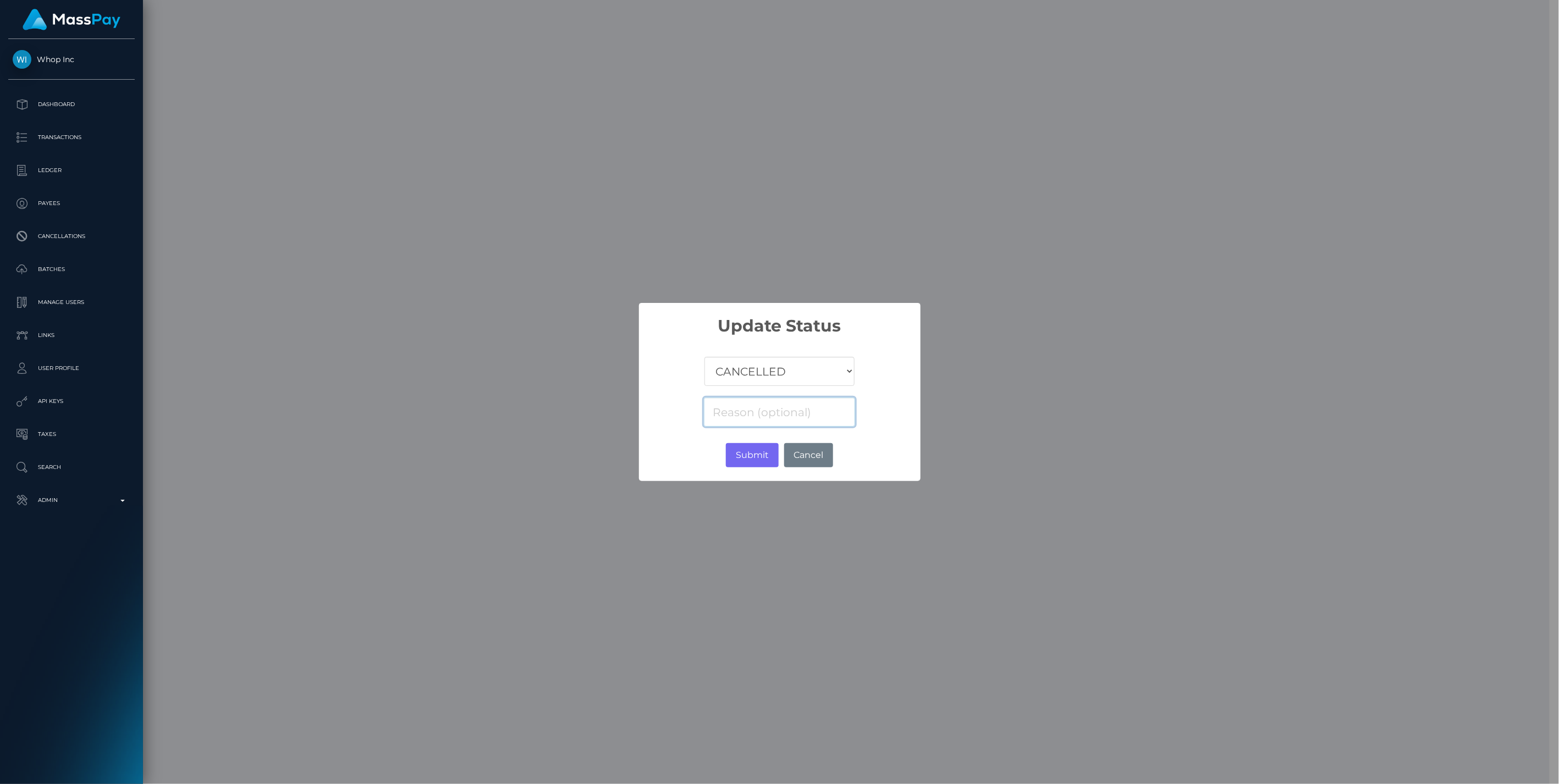
paste input "Return of transaction #WLPVP23Y, Transaction not accepted, please contact benef…"
type input "Return of transaction #WLPVP23Y, Transaction not accepted, please contact benef…"
click at [755, 454] on button "Submit" at bounding box center [752, 455] width 52 height 24
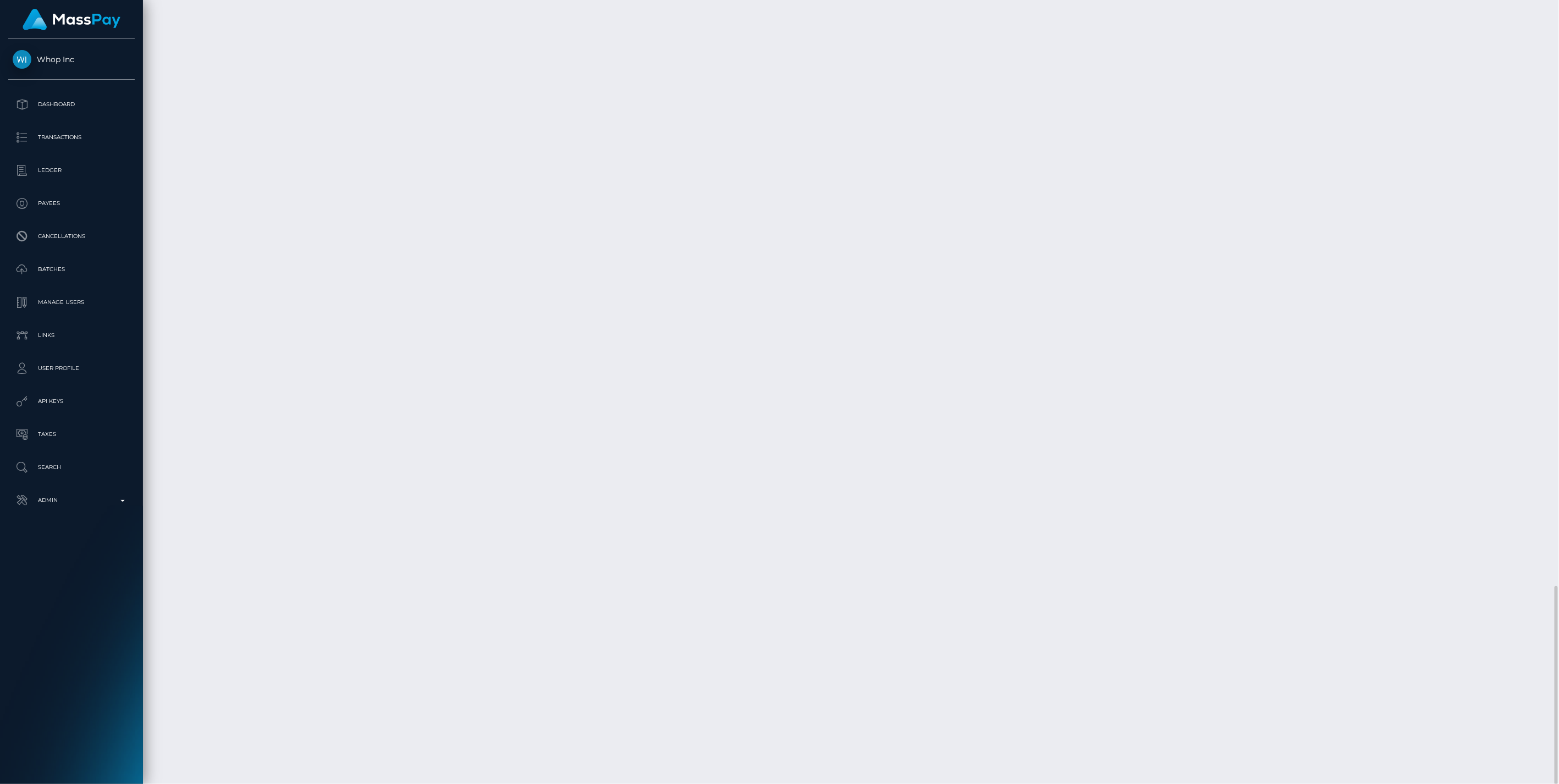
scroll to position [132, 449]
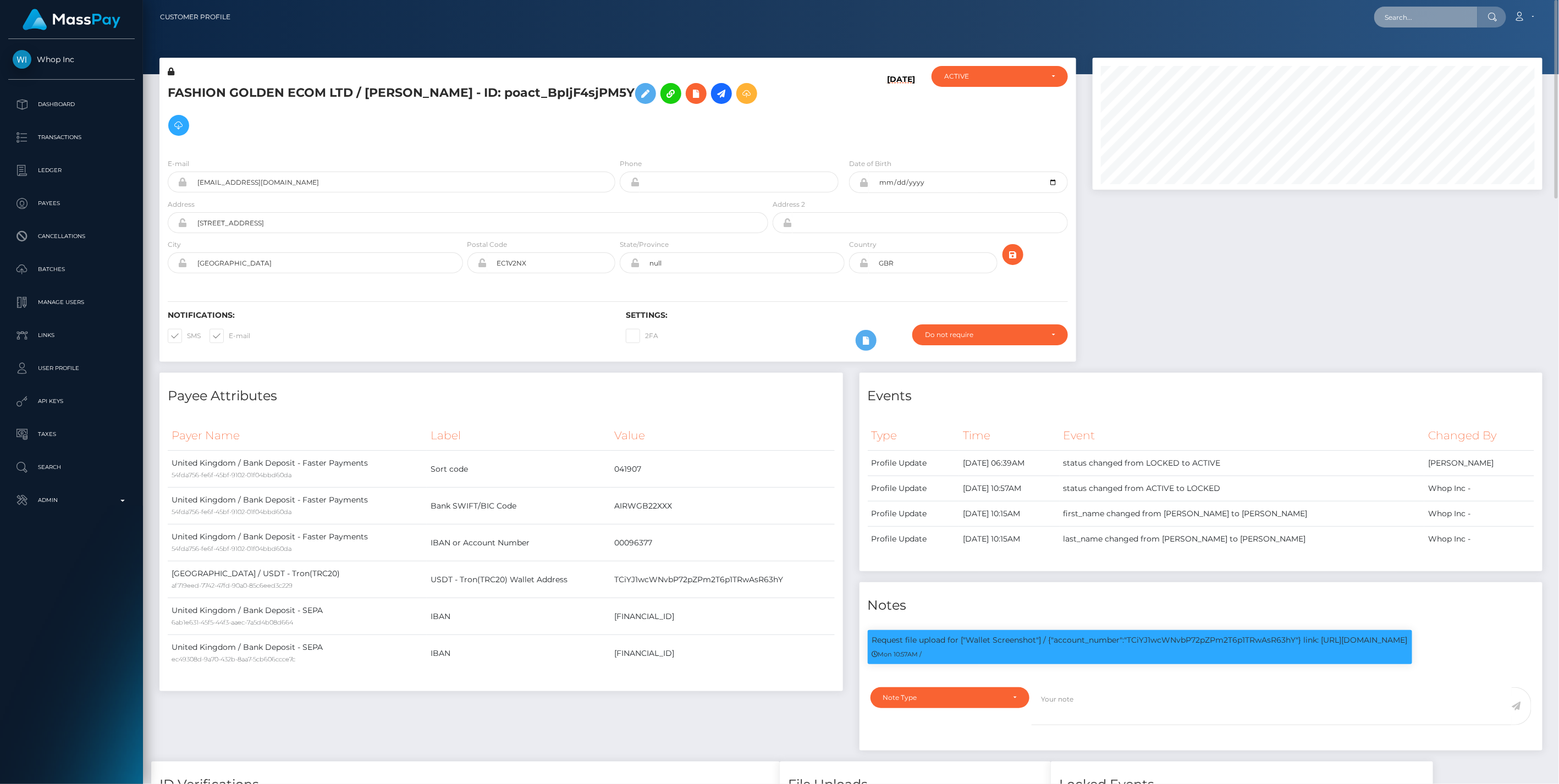
click at [1409, 23] on input "text" at bounding box center [1426, 17] width 103 height 21
paste input "ab5cd01a-8a92-11f0-bd88-0266f44cc279"
type input "ab5cd01a-8a92-11f0-bd88-0266f44cc279"
click at [1423, 58] on link "CHARLYN SARRASIN (Unlockt.me - )" at bounding box center [1451, 57] width 154 height 21
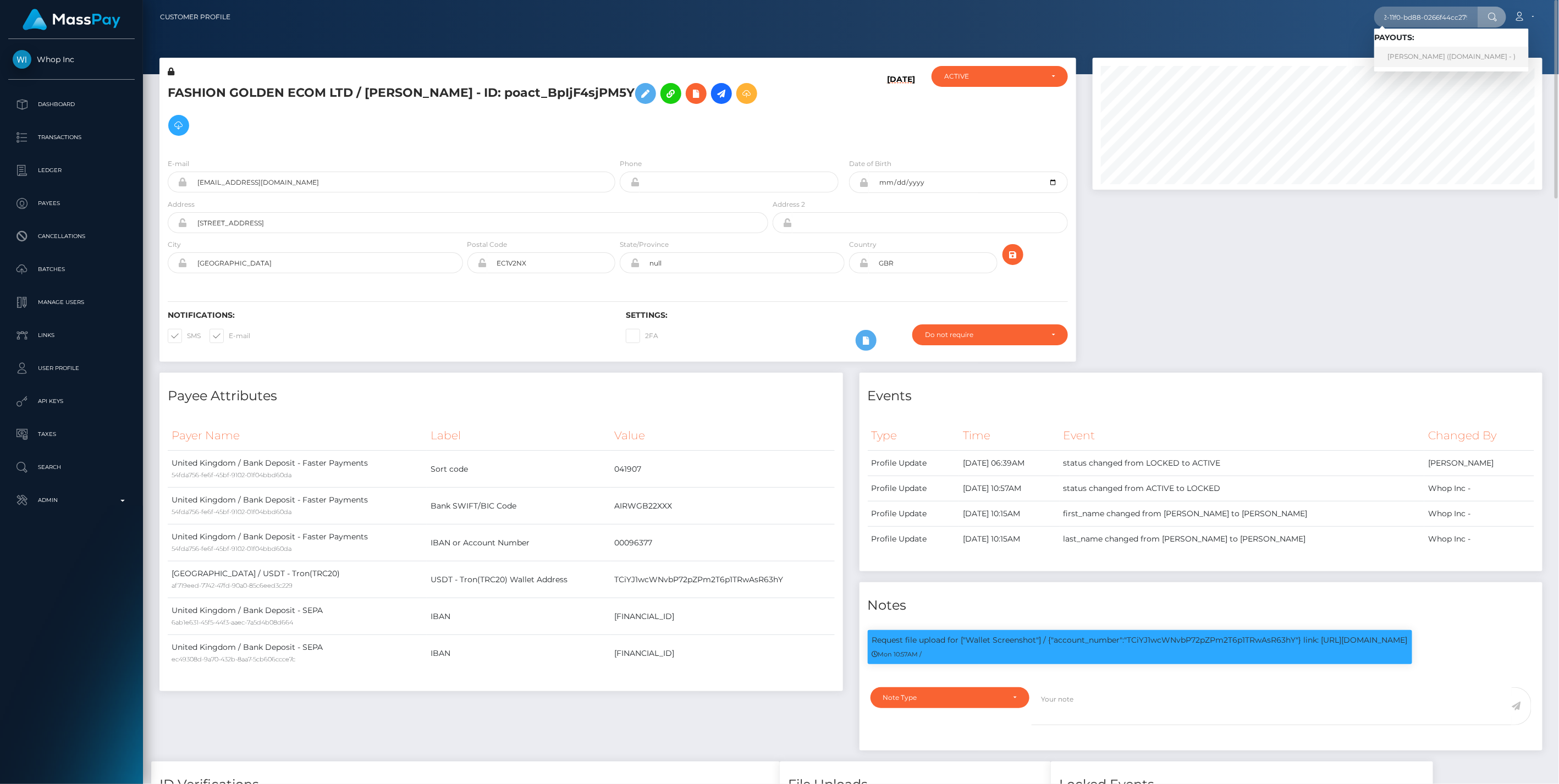
scroll to position [0, 0]
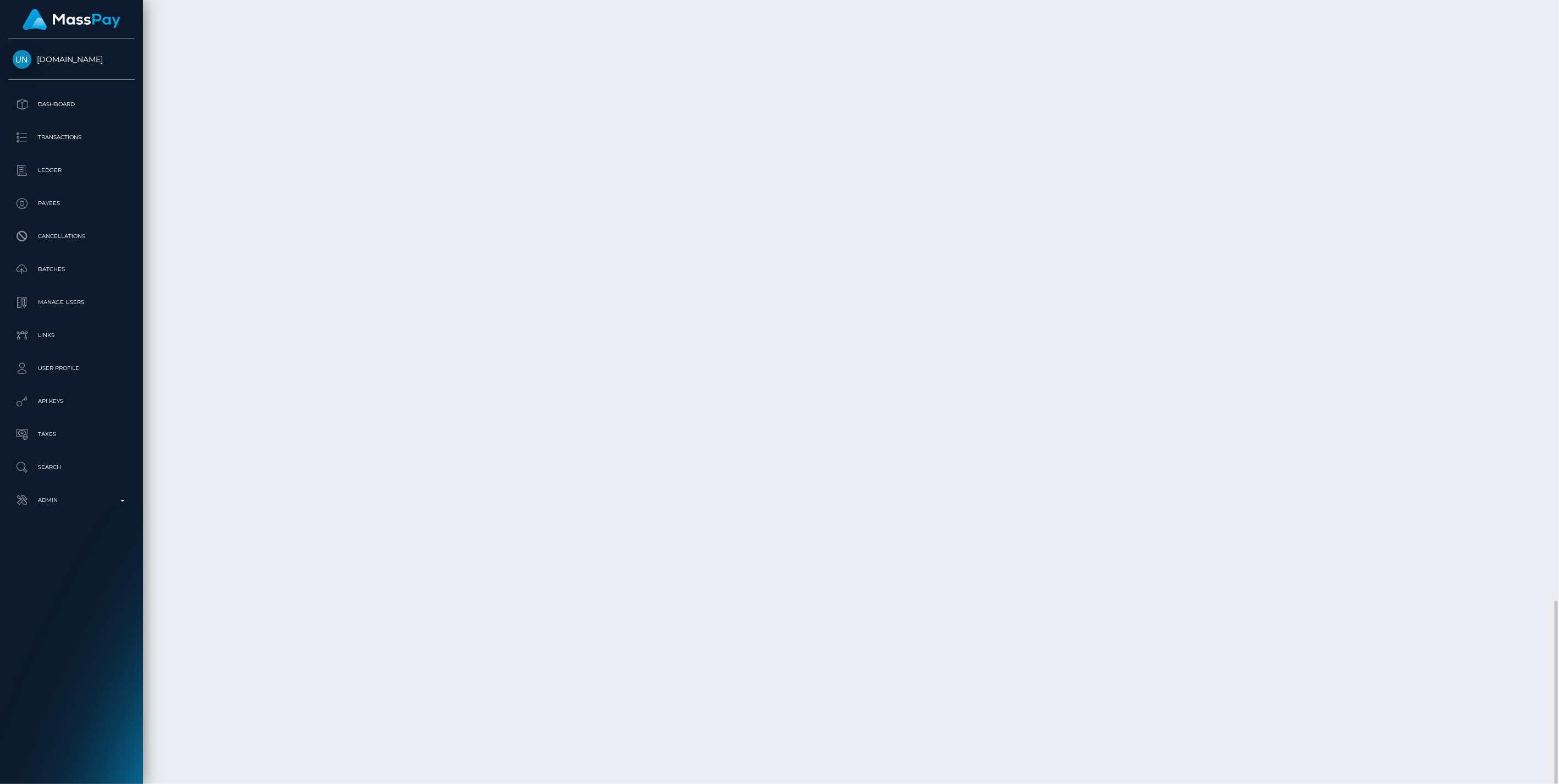
scroll to position [132, 449]
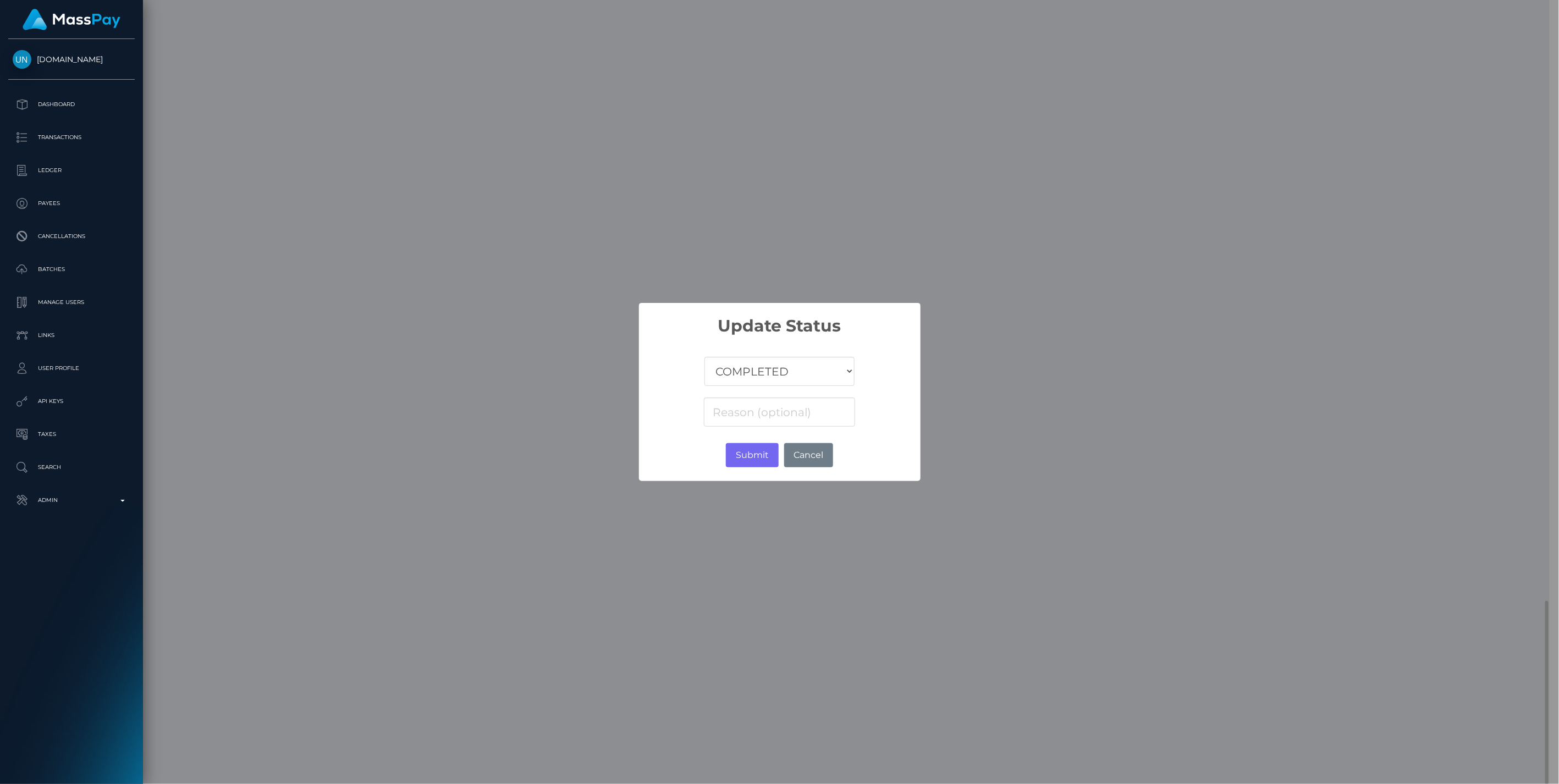
scroll to position [549540, 549464]
click at [753, 371] on select "COMPLETED CANCELLED READY_FOR_PICKUP PROCESSING" at bounding box center [779, 371] width 149 height 29
select select "CANCELLED"
click at [705, 357] on select "COMPLETED CANCELLED READY_FOR_PICKUP PROCESSING" at bounding box center [779, 371] width 149 height 29
click at [738, 414] on input at bounding box center [779, 412] width 151 height 29
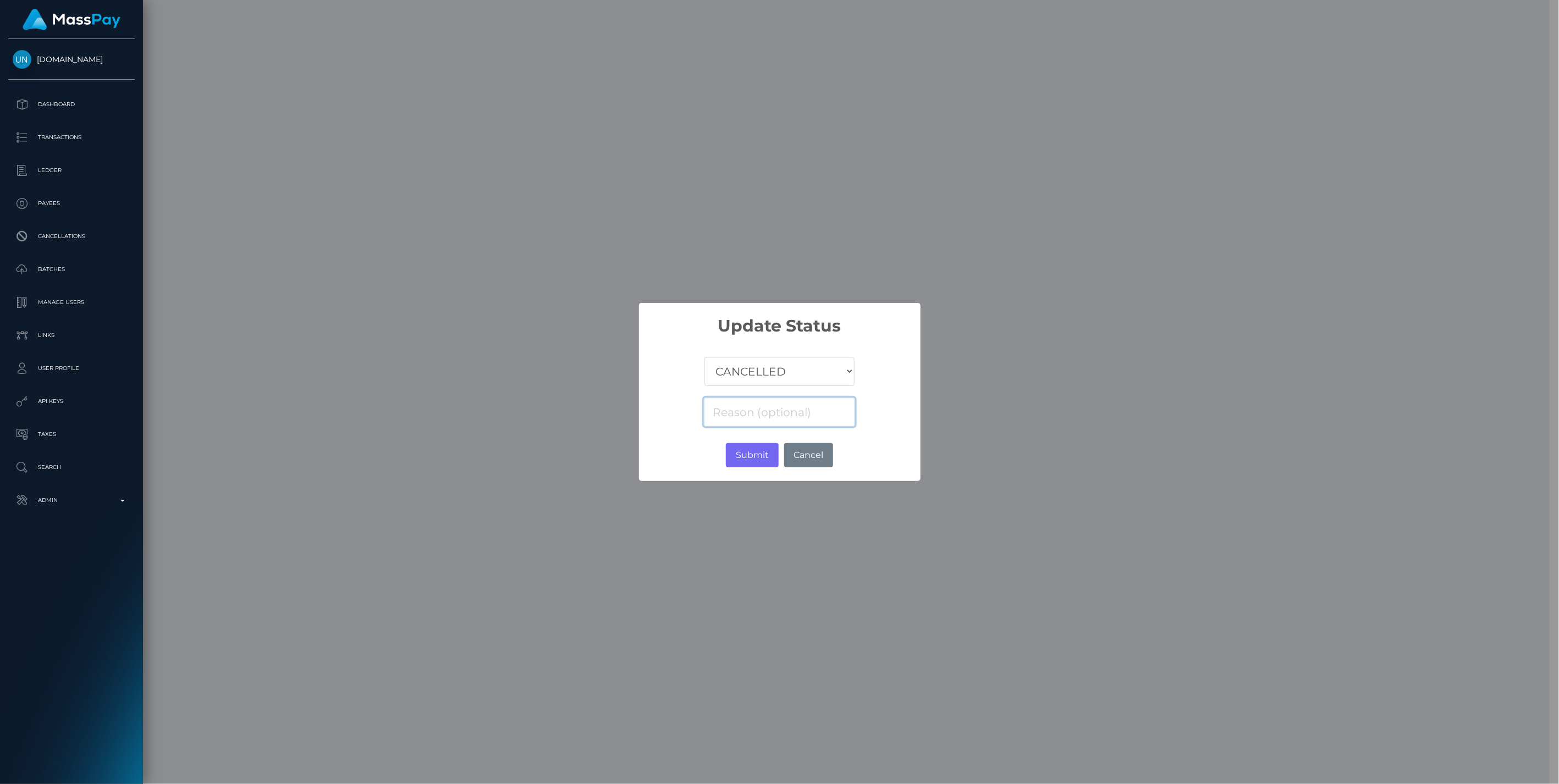
paste input "Return of transaction #XOE0S88J, Transaction not accepted, please contact benef…"
type input "Return of transaction #XOE0S88J, Transaction not accepted, please contact benef…"
click at [761, 458] on button "Submit" at bounding box center [752, 455] width 52 height 24
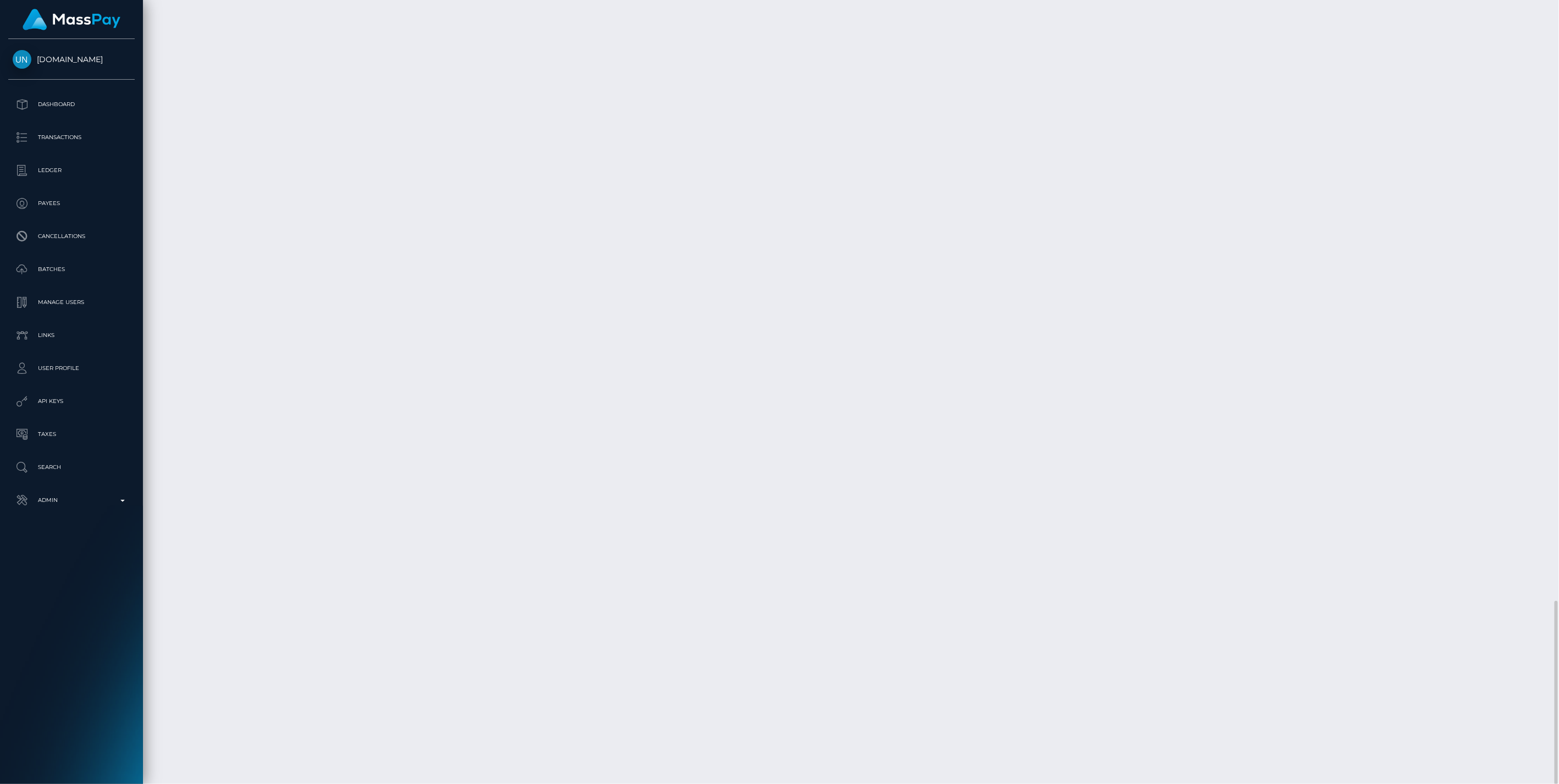
scroll to position [132, 449]
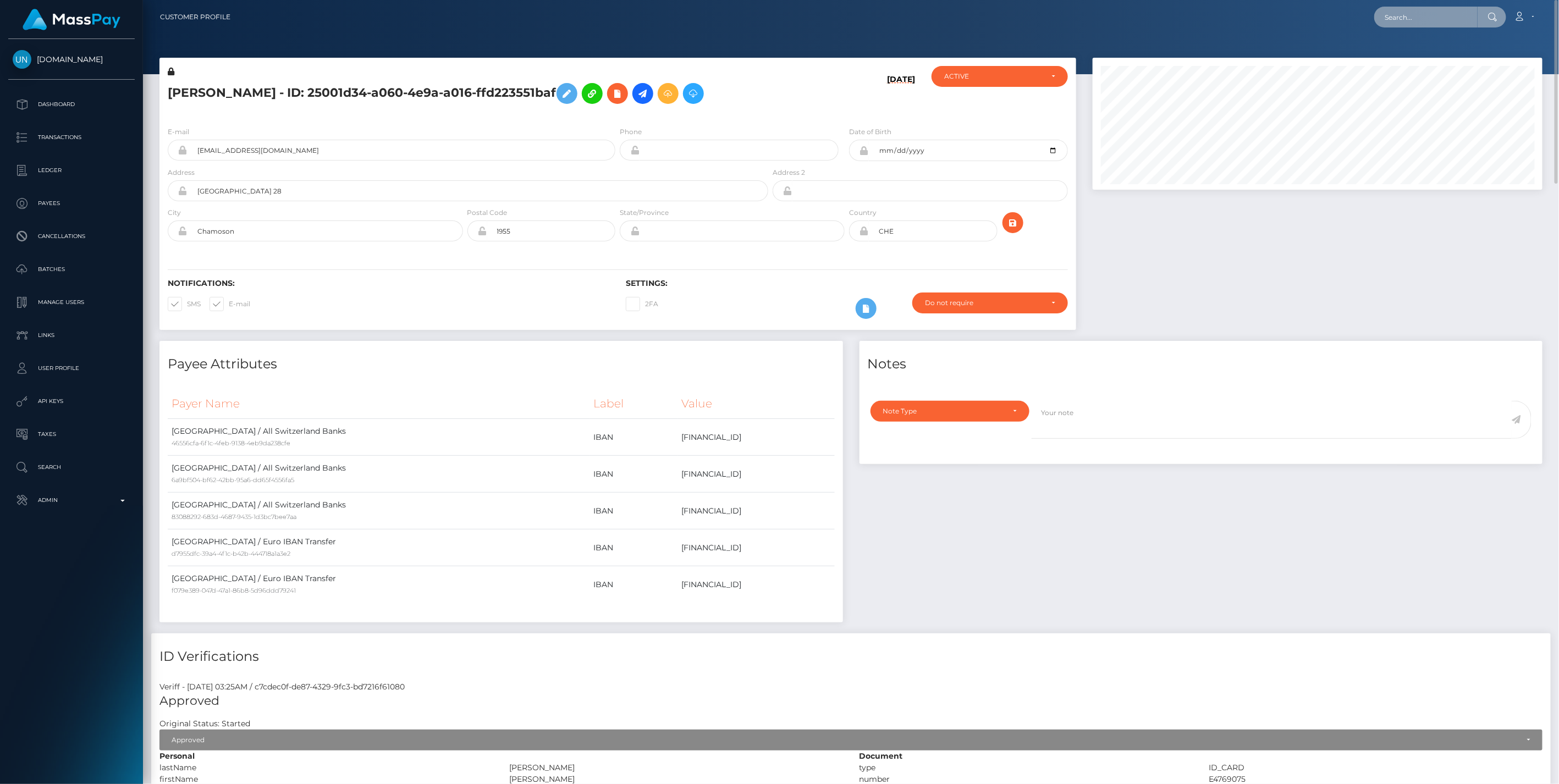
click at [1406, 17] on input "text" at bounding box center [1426, 17] width 103 height 21
paste input "cc17ce72-8bd0-11f0-bd85-0694aced620b"
type input "cc17ce72-8bd0-11f0-bd85-0694aced620b"
click at [1413, 56] on link "CRISTINA BARBERIO (Unlockt.me - )" at bounding box center [1451, 57] width 154 height 21
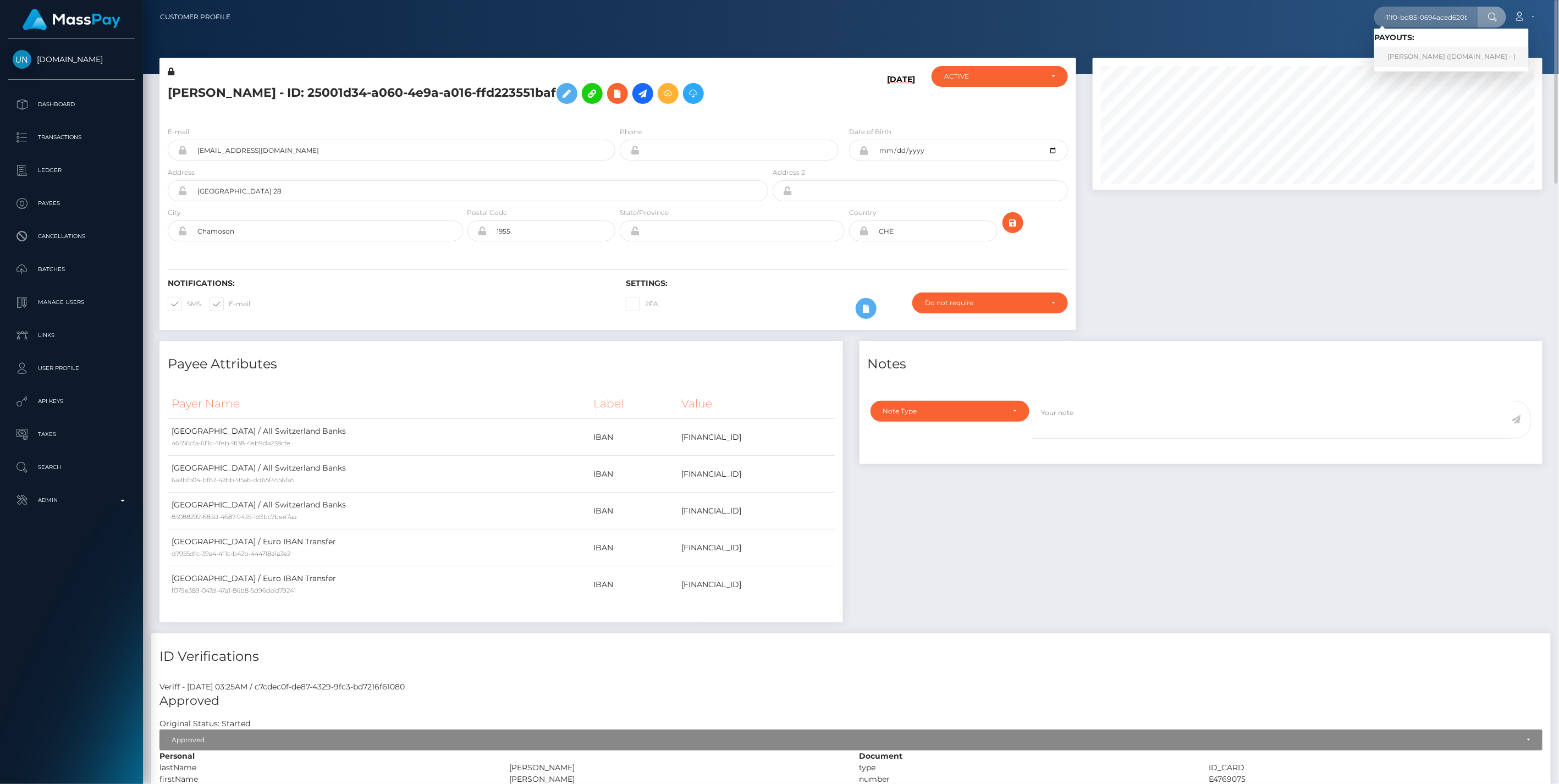
scroll to position [0, 0]
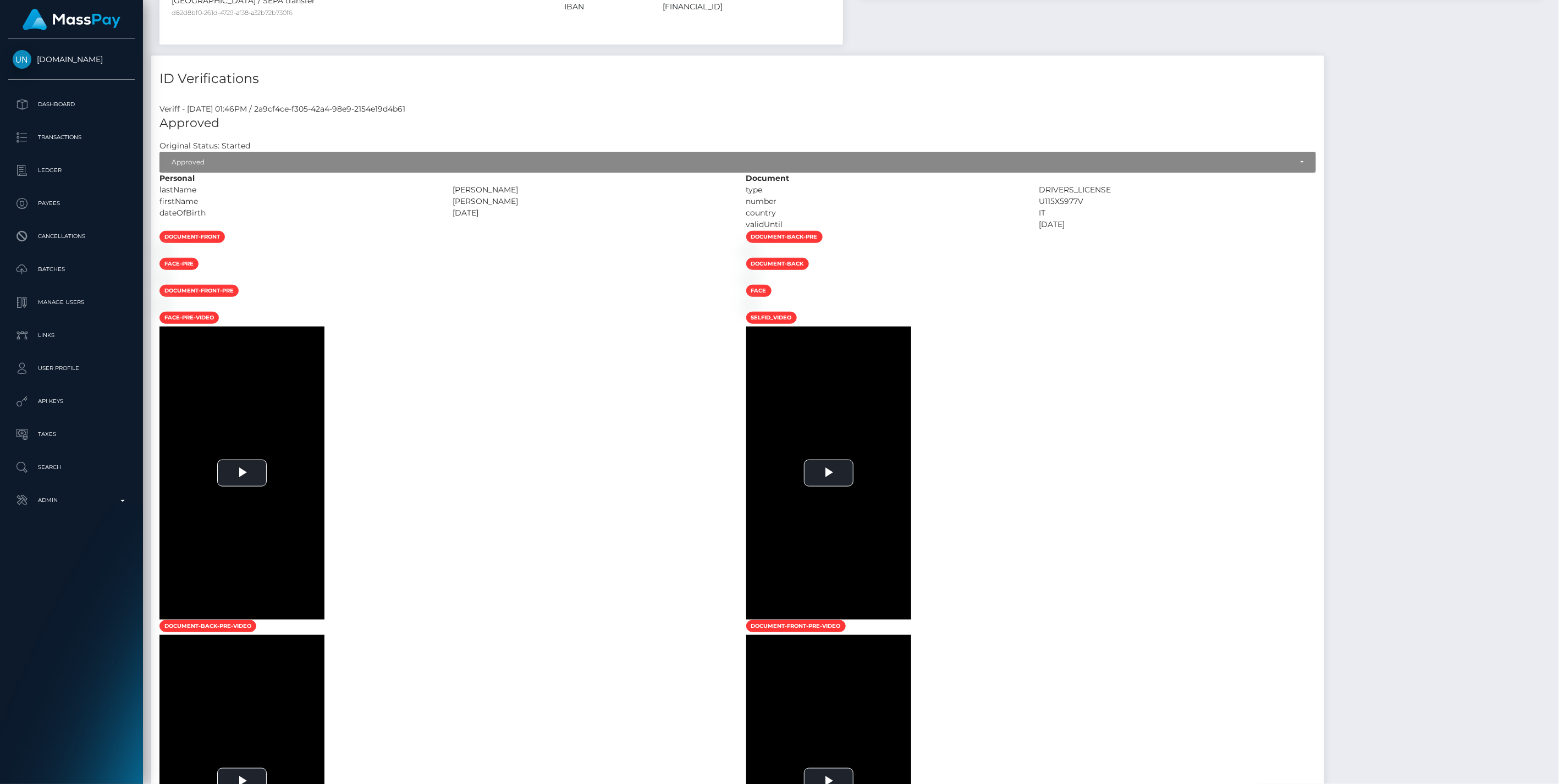
scroll to position [1734, 0]
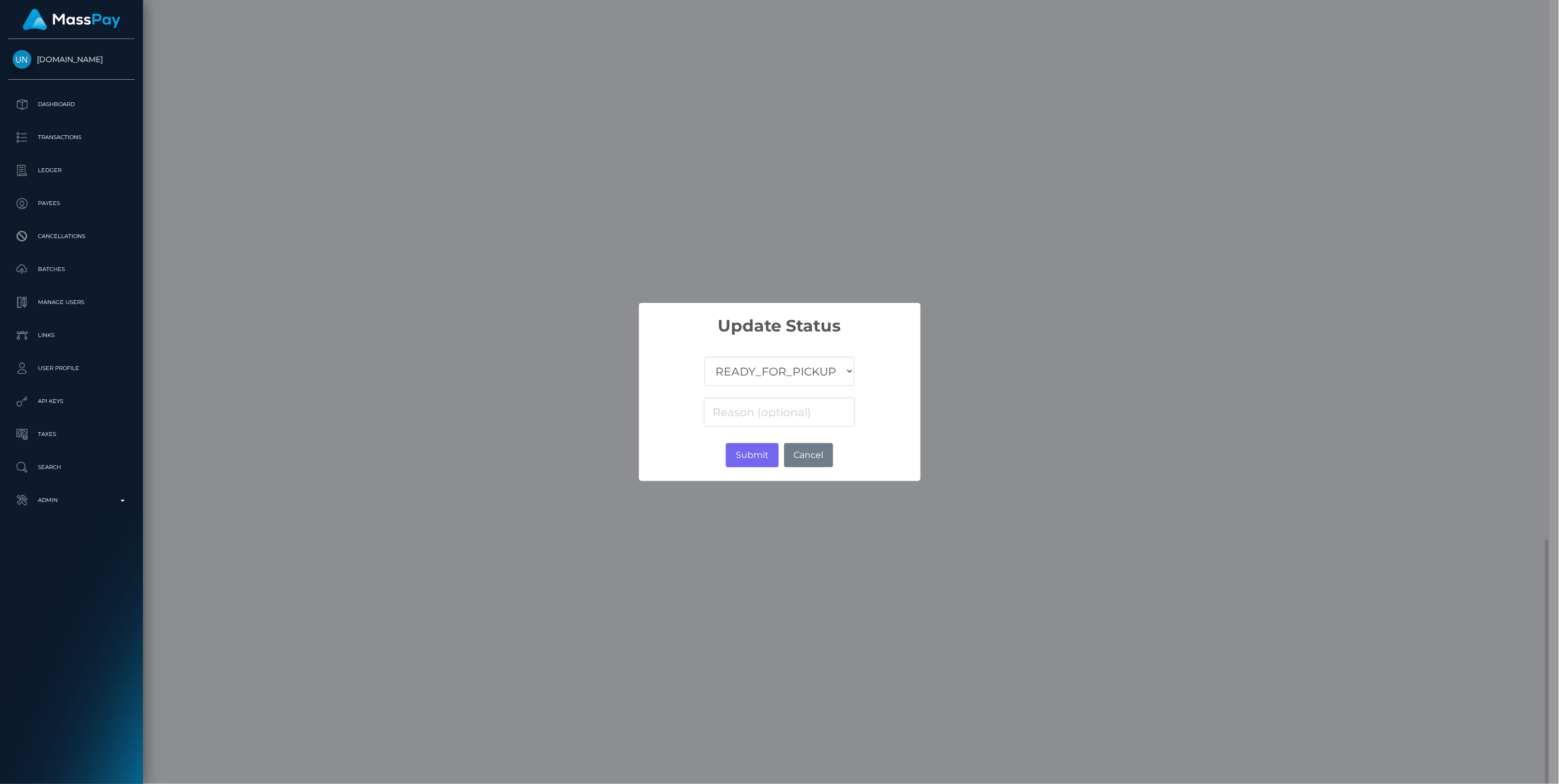
scroll to position [549540, 549464]
click at [776, 375] on select "COMPLETED CANCELLED READY_FOR_PICKUP PROCESSING" at bounding box center [779, 371] width 149 height 29
select select "CANCELLED"
click at [705, 357] on select "COMPLETED CANCELLED READY_FOR_PICKUP PROCESSING" at bounding box center [779, 371] width 149 height 29
click at [747, 416] on input at bounding box center [779, 412] width 151 height 29
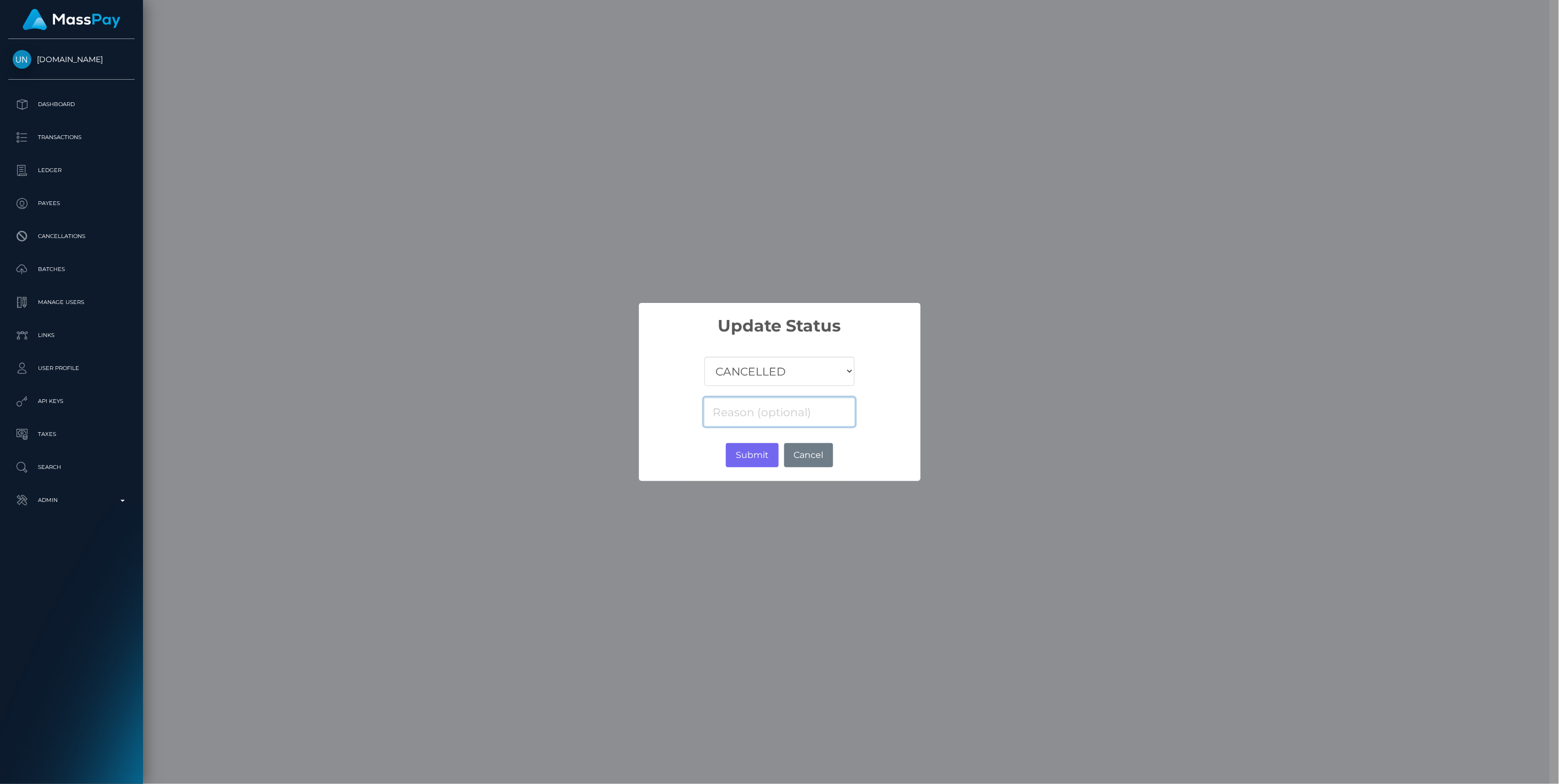
paste input "Return of transaction #UF1980QY, Incorrect Account Number, please check account…"
type input "Return of transaction #UF1980QY, Incorrect Account Number, please check account…"
click at [755, 452] on button "Submit" at bounding box center [752, 455] width 52 height 24
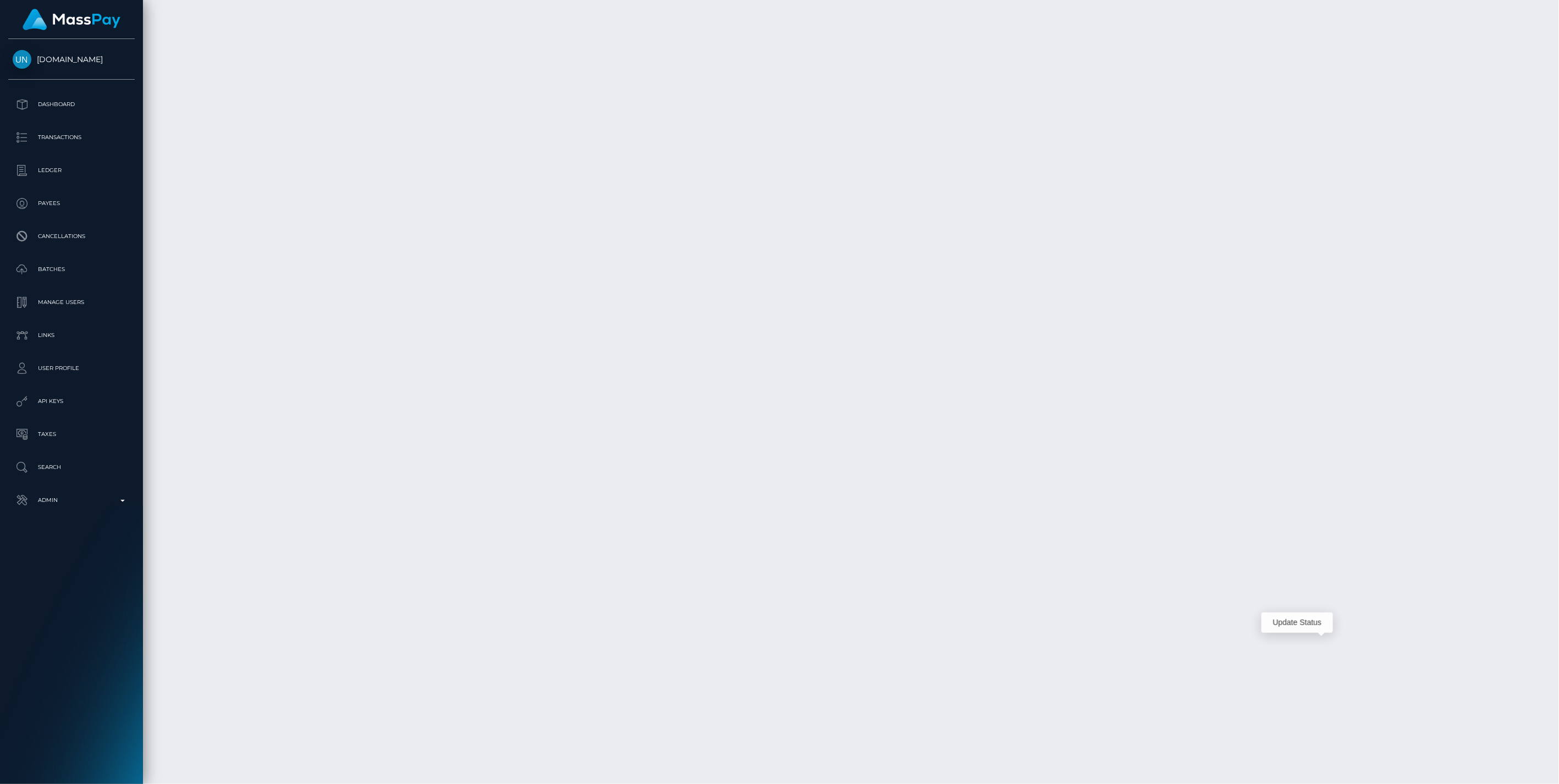
scroll to position [132, 449]
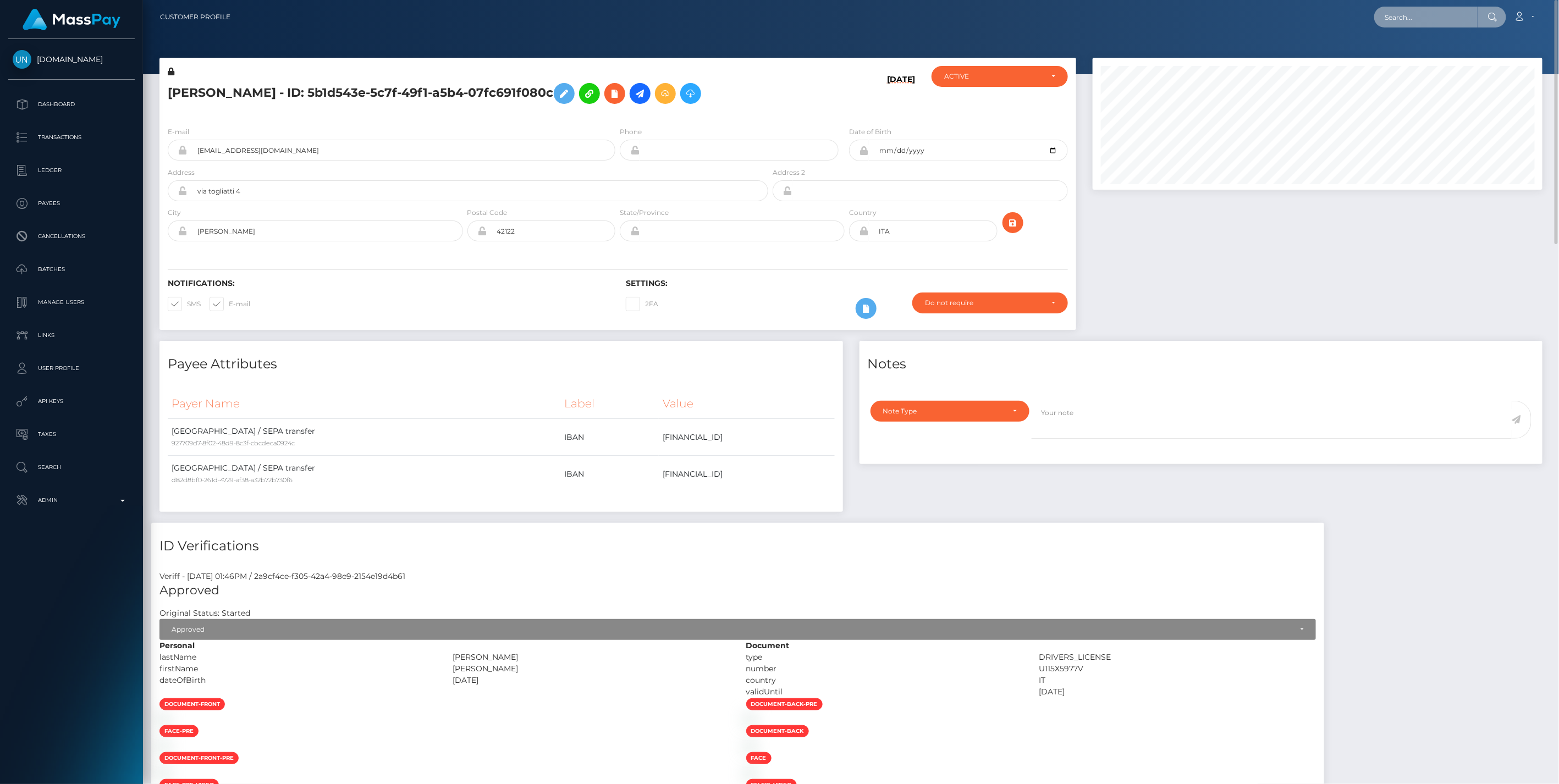
click at [1394, 18] on input "text" at bounding box center [1426, 17] width 103 height 21
type input "c"
click at [44, 466] on p "Search" at bounding box center [71, 467] width 117 height 16
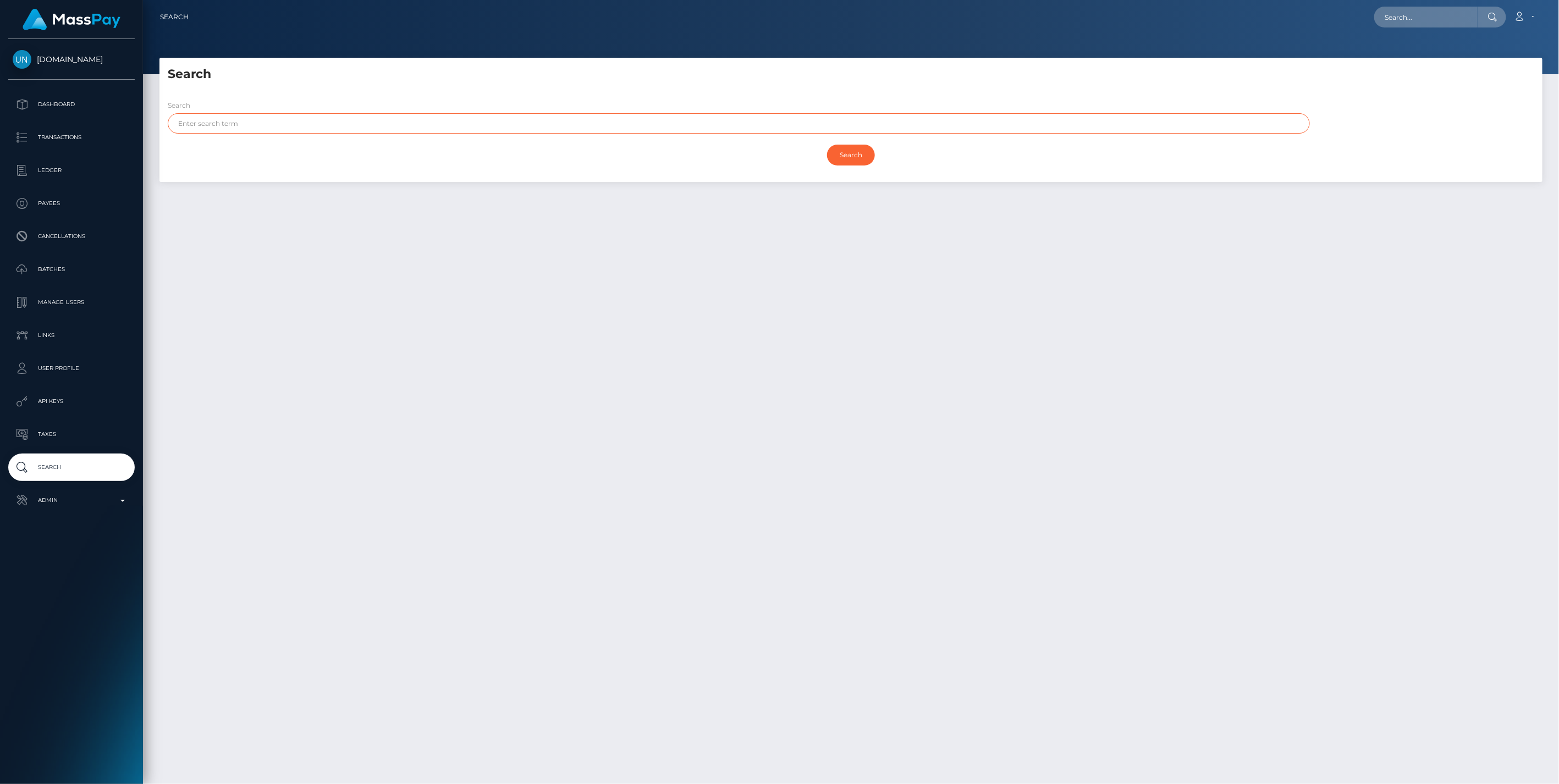
click at [212, 124] on input "text" at bounding box center [738, 123] width 1142 height 21
type input "clement"
click at [853, 154] on input "Search" at bounding box center [851, 155] width 48 height 21
click at [1272, 35] on div at bounding box center [851, 37] width 1416 height 74
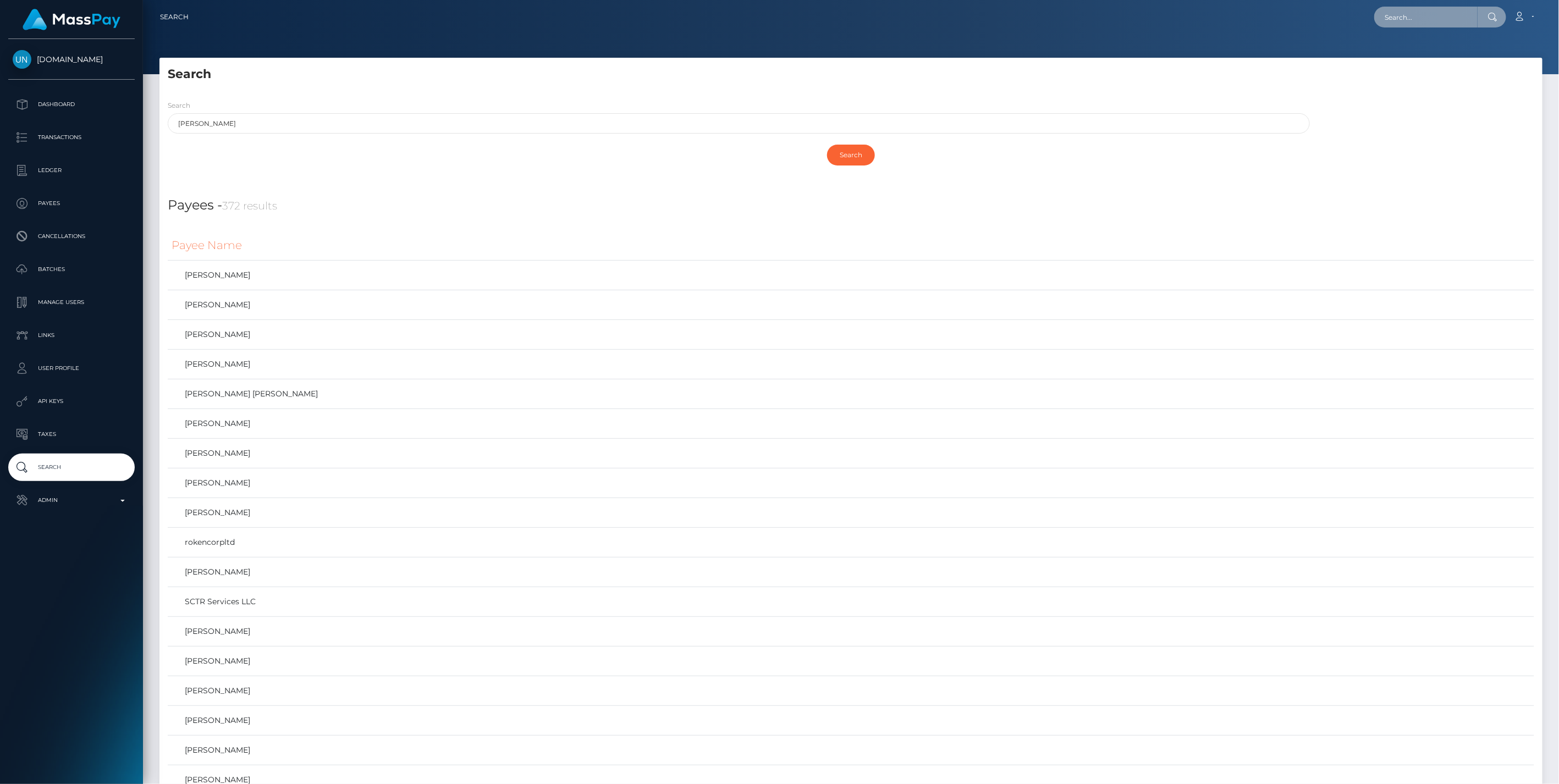
click at [1436, 20] on input "text" at bounding box center [1426, 17] width 103 height 21
paste input "aa3e612c-8bbc-11f0-bd85-0694aced620b"
type input "aa3e612c-8bbc-11f0-bd85-0694aced620b"
click at [1434, 57] on link "CLÉMENT VALÉRY LE MERRER (Unlockt.me - )" at bounding box center [1481, 57] width 214 height 21
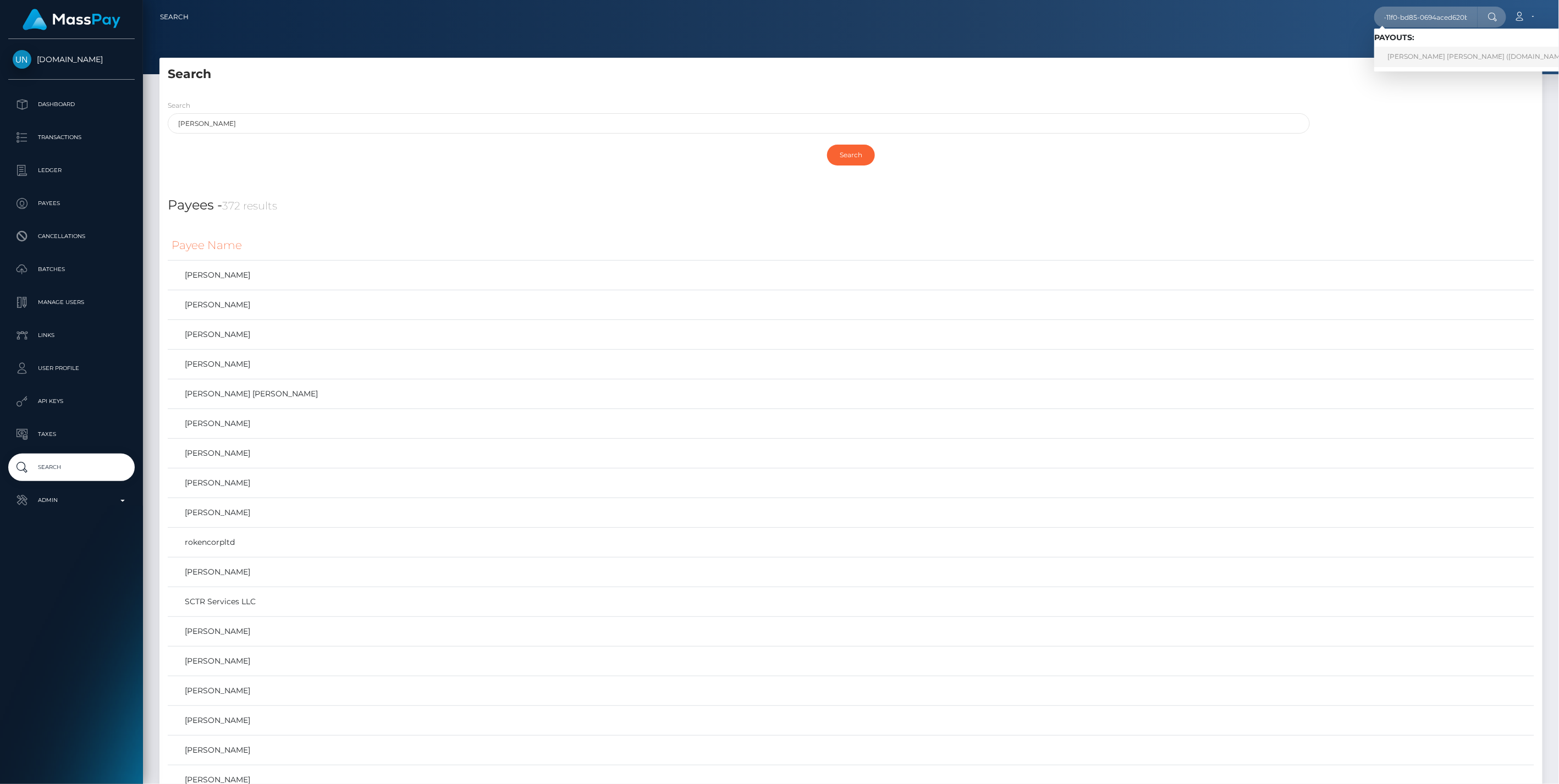
scroll to position [0, 0]
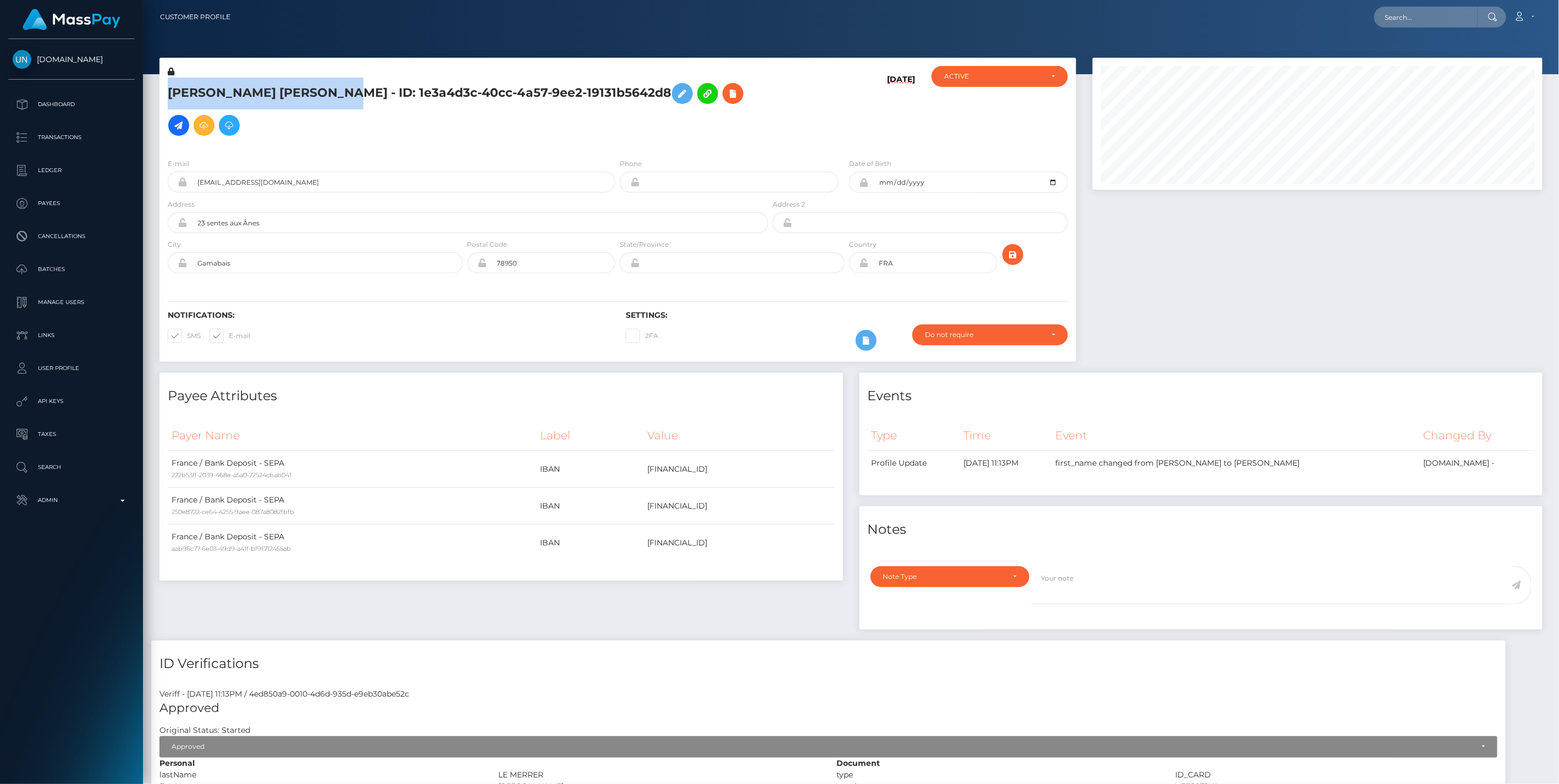
click at [358, 88] on h5 "[PERSON_NAME] [PERSON_NAME] - ID: 1e3a4d3c-40cc-4a57-9ee2-19131b5642d8" at bounding box center [465, 109] width 594 height 64
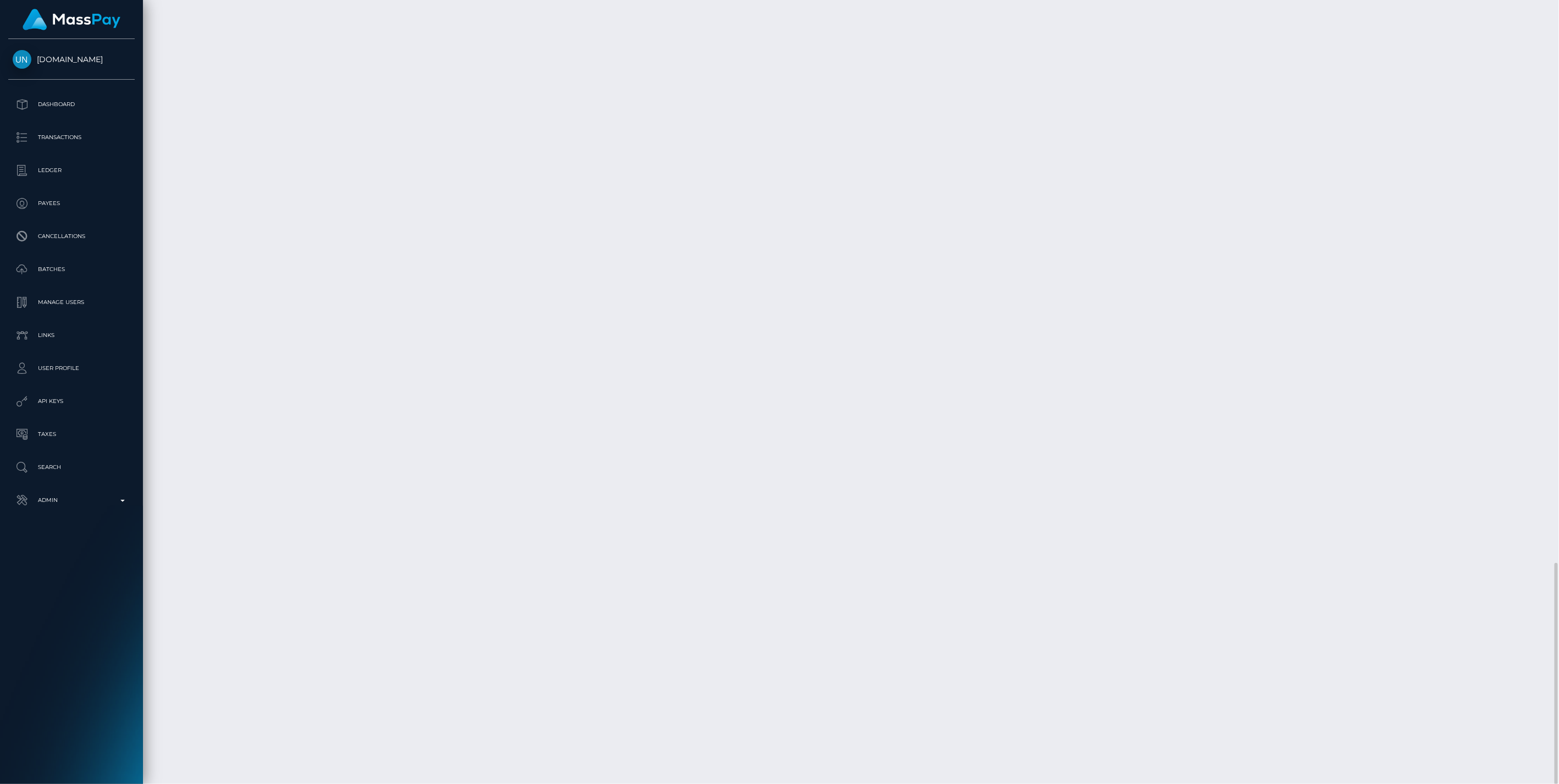
scroll to position [132, 449]
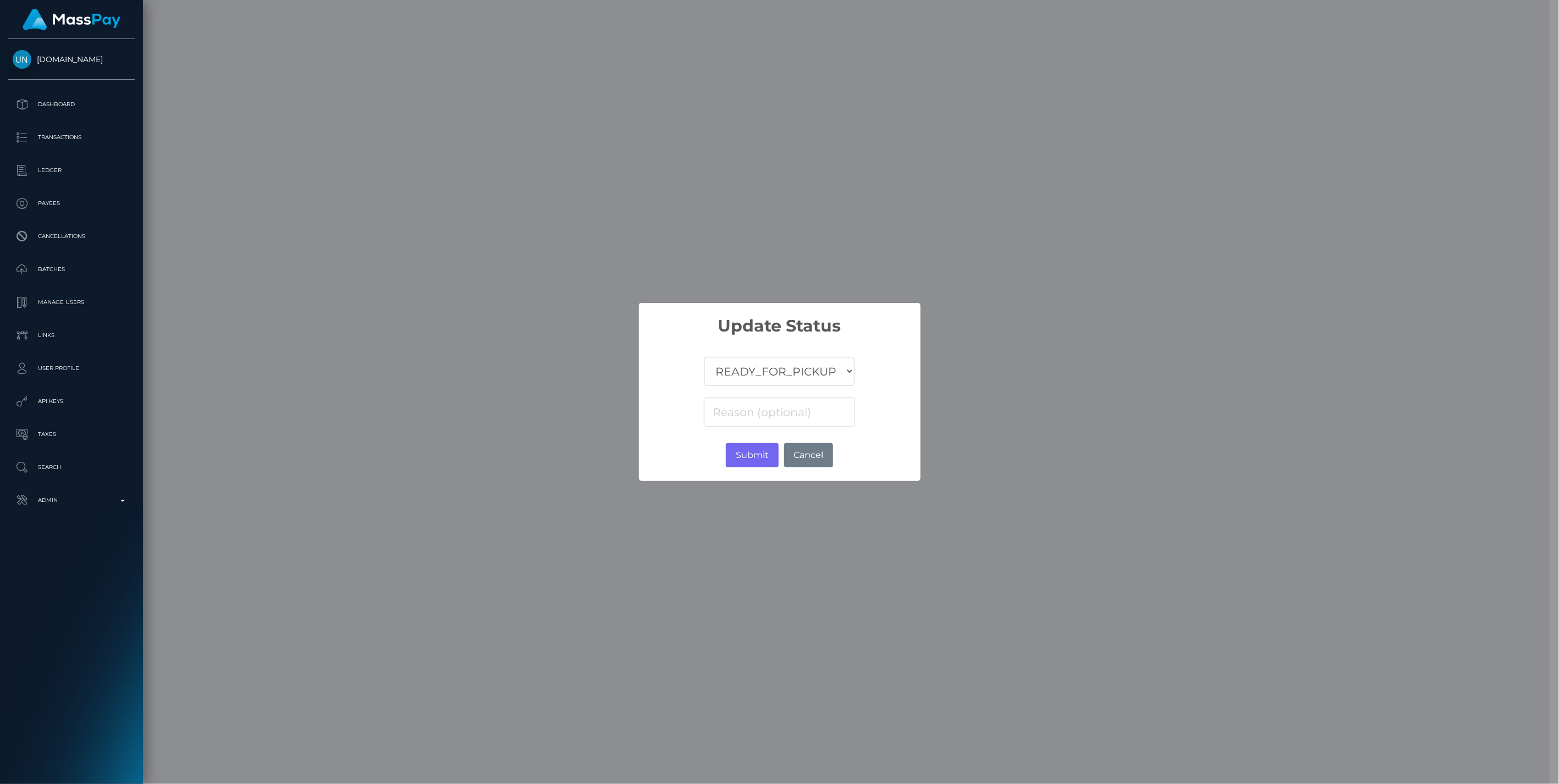
click at [749, 374] on select "COMPLETED CANCELLED READY_FOR_PICKUP PROCESSING" at bounding box center [779, 371] width 149 height 29
select select "CANCELLED"
click at [705, 357] on select "COMPLETED CANCELLED READY_FOR_PICKUP PROCESSING" at bounding box center [779, 371] width 149 height 29
click at [720, 411] on input at bounding box center [779, 412] width 151 height 29
paste input "We were unable to process your deposit"
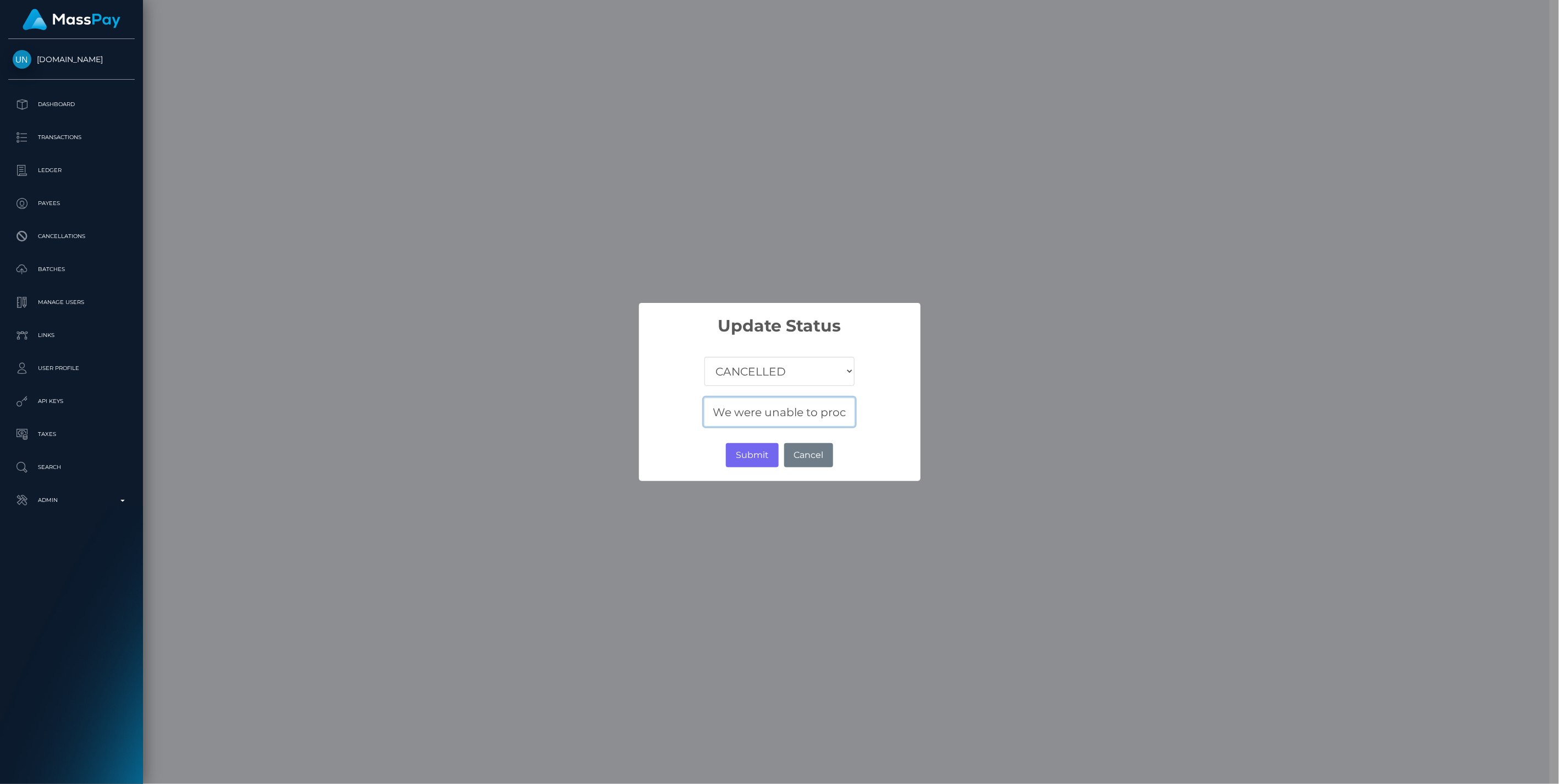
scroll to position [0, 90]
drag, startPoint x: 767, startPoint y: 416, endPoint x: 957, endPoint y: 415, distance: 190.0
click at [957, 415] on div "× Update Status COMPLETED CANCELLED READY_FOR_PICKUP PROCESSING We were unable …" at bounding box center [780, 392] width 1559 height 784
click at [853, 411] on input "We were unable to process your deposit." at bounding box center [779, 412] width 151 height 29
paste input "RI-81717191bb604b7f96f0b762761a6c4c NOTPROVIDED CLEMENT VALERY LE MERRER MP/U/1…"
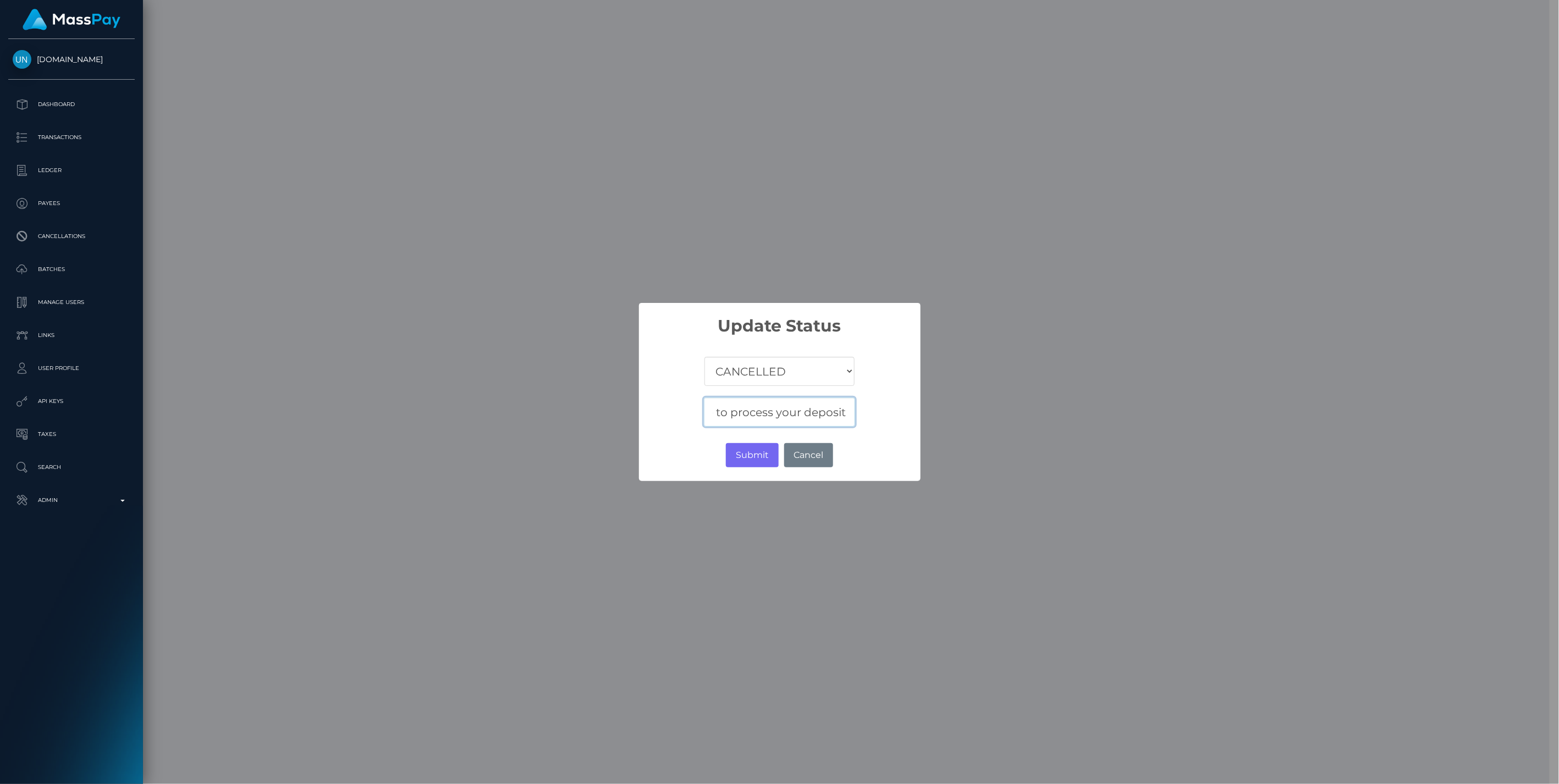
scroll to position [0, 715]
type input "We were unable to process your deposit. RI-81717191bb604b7f96f0b762761a6c4c NOT…"
click at [749, 454] on button "Submit" at bounding box center [752, 455] width 52 height 24
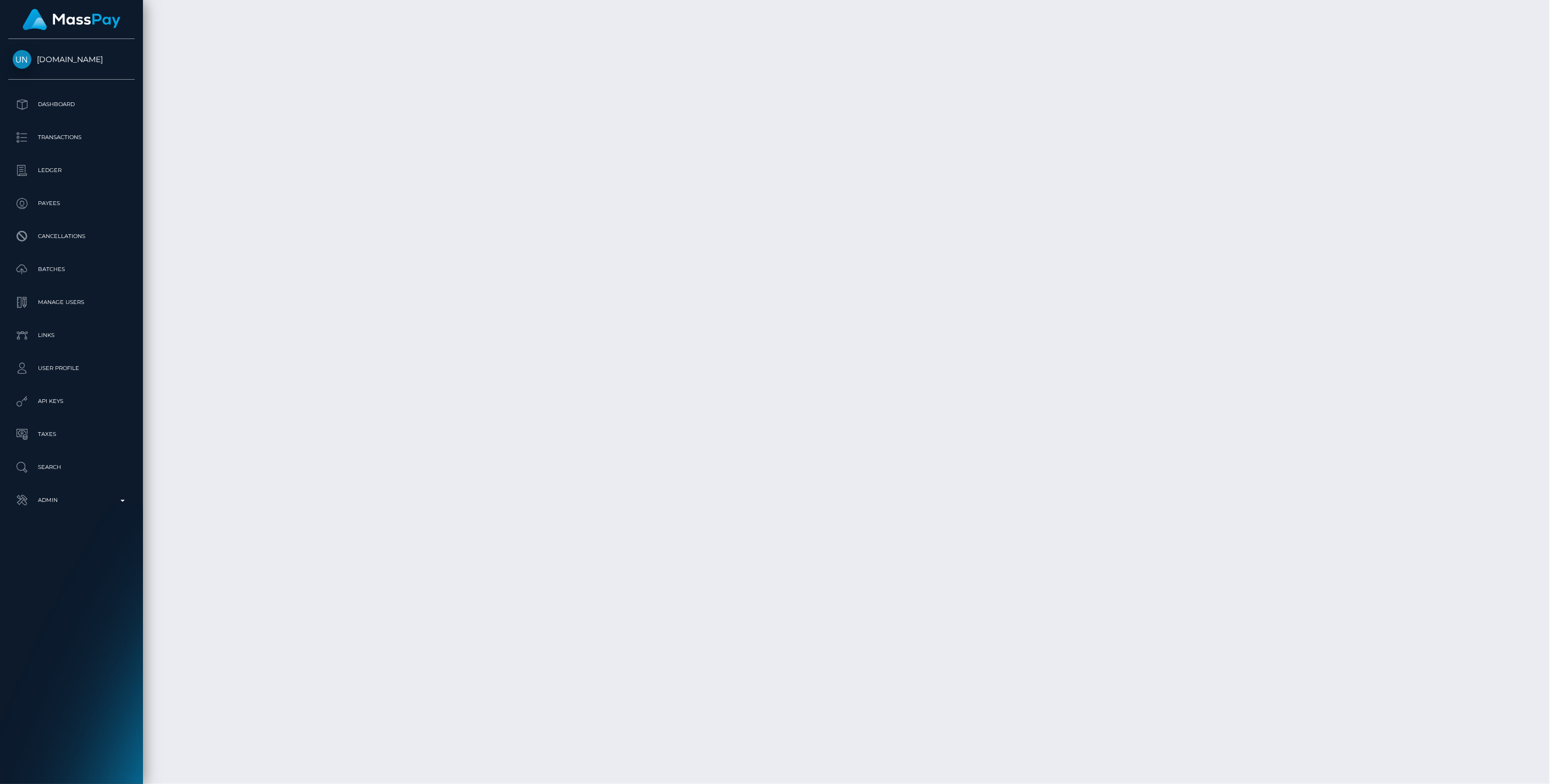
scroll to position [132, 449]
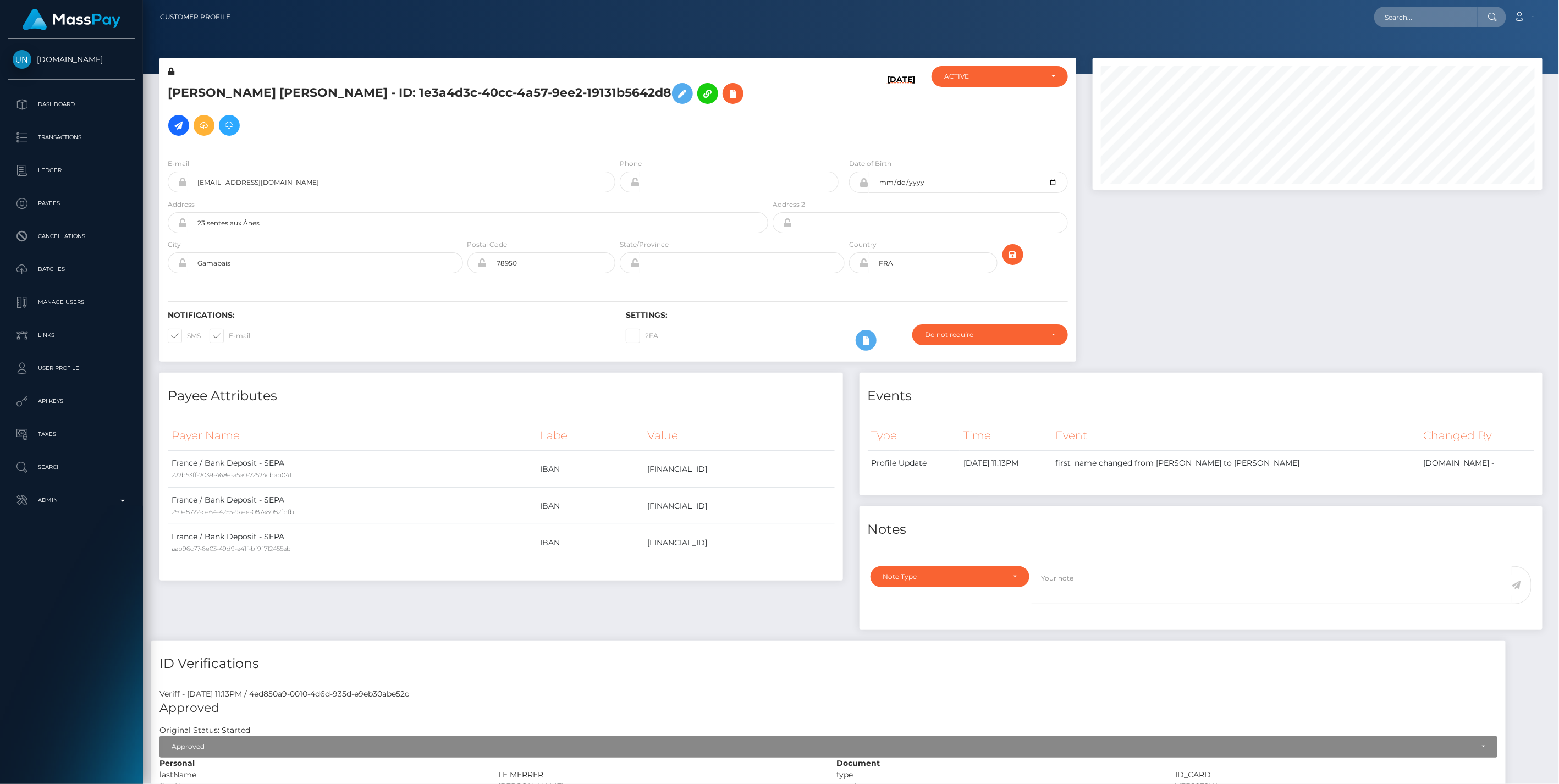
scroll to position [132, 449]
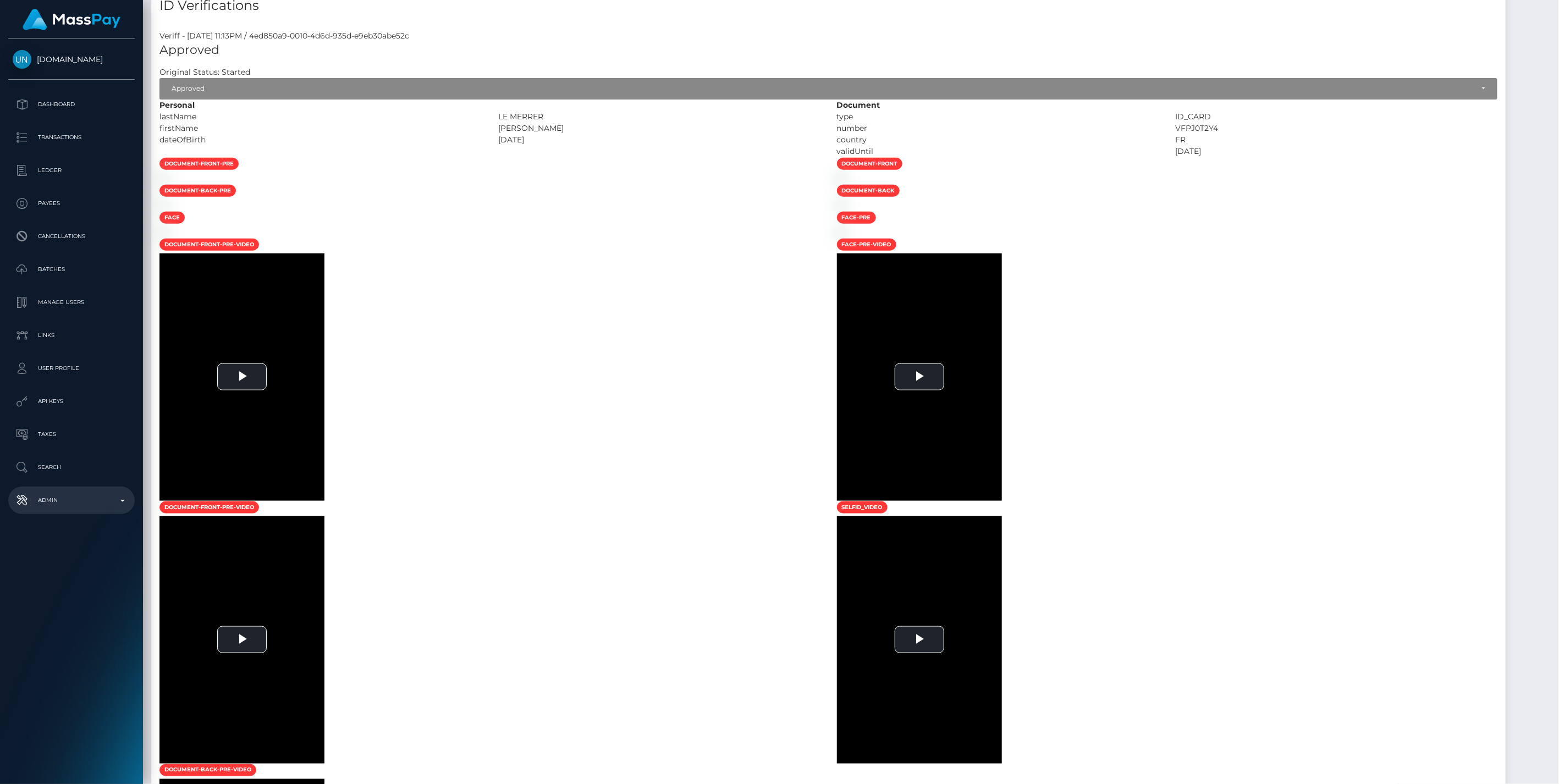
click at [119, 499] on p "Admin" at bounding box center [71, 500] width 117 height 16
click at [70, 563] on span "Balance Adjustments" at bounding box center [71, 564] width 117 height 13
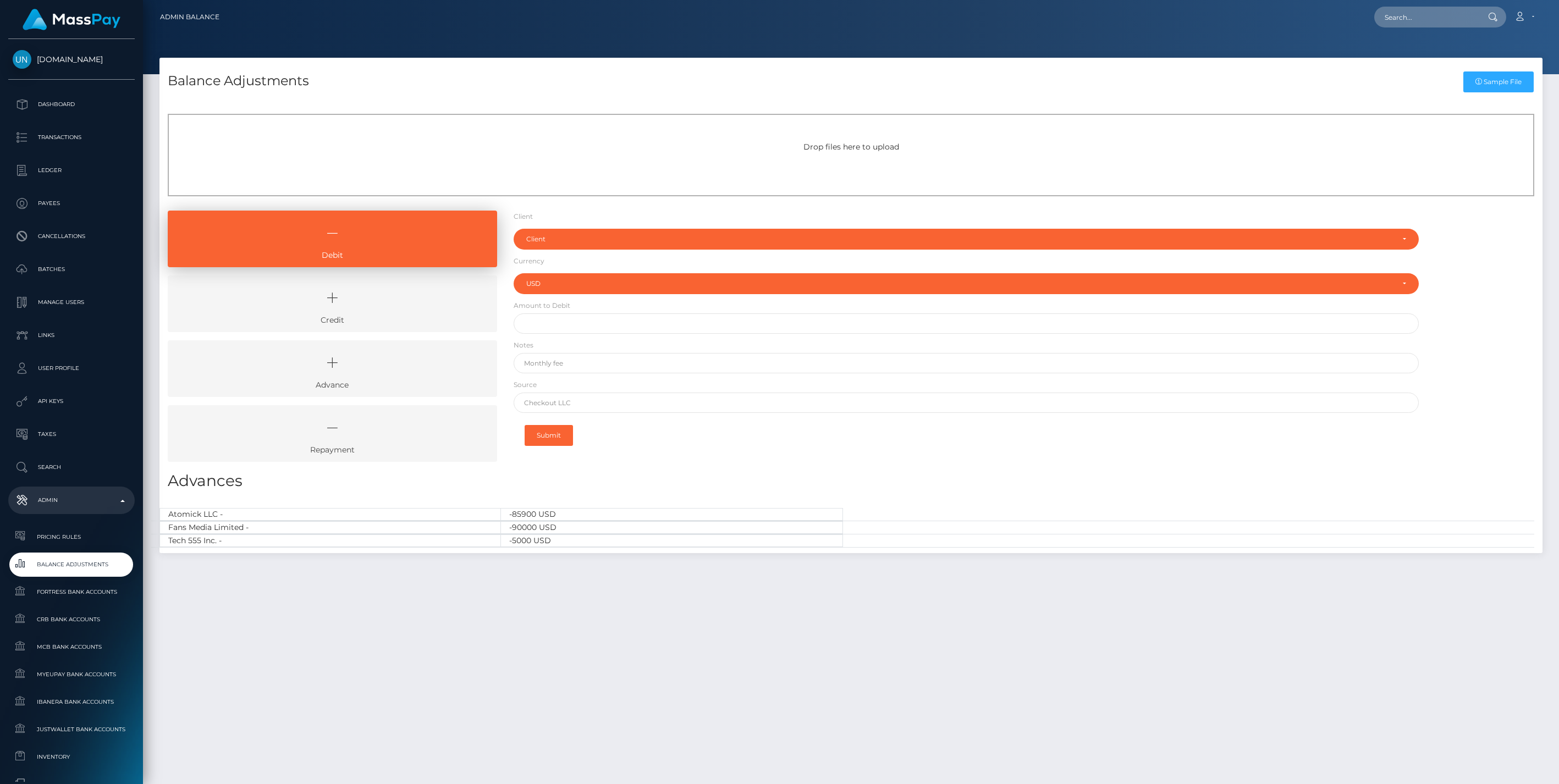
select select "USD"
click at [364, 307] on icon at bounding box center [332, 298] width 304 height 33
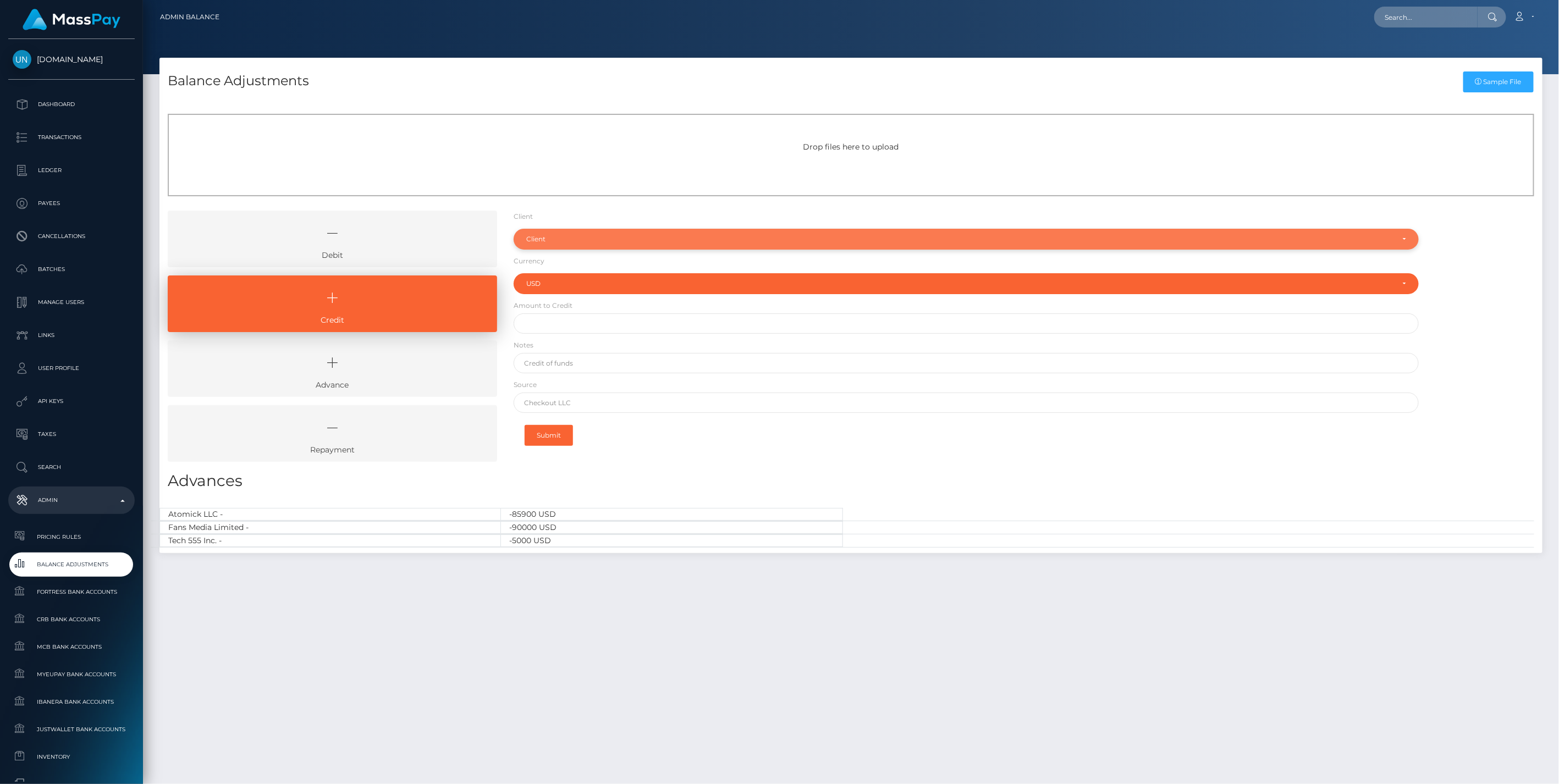
click at [562, 235] on div "Client" at bounding box center [960, 239] width 868 height 9
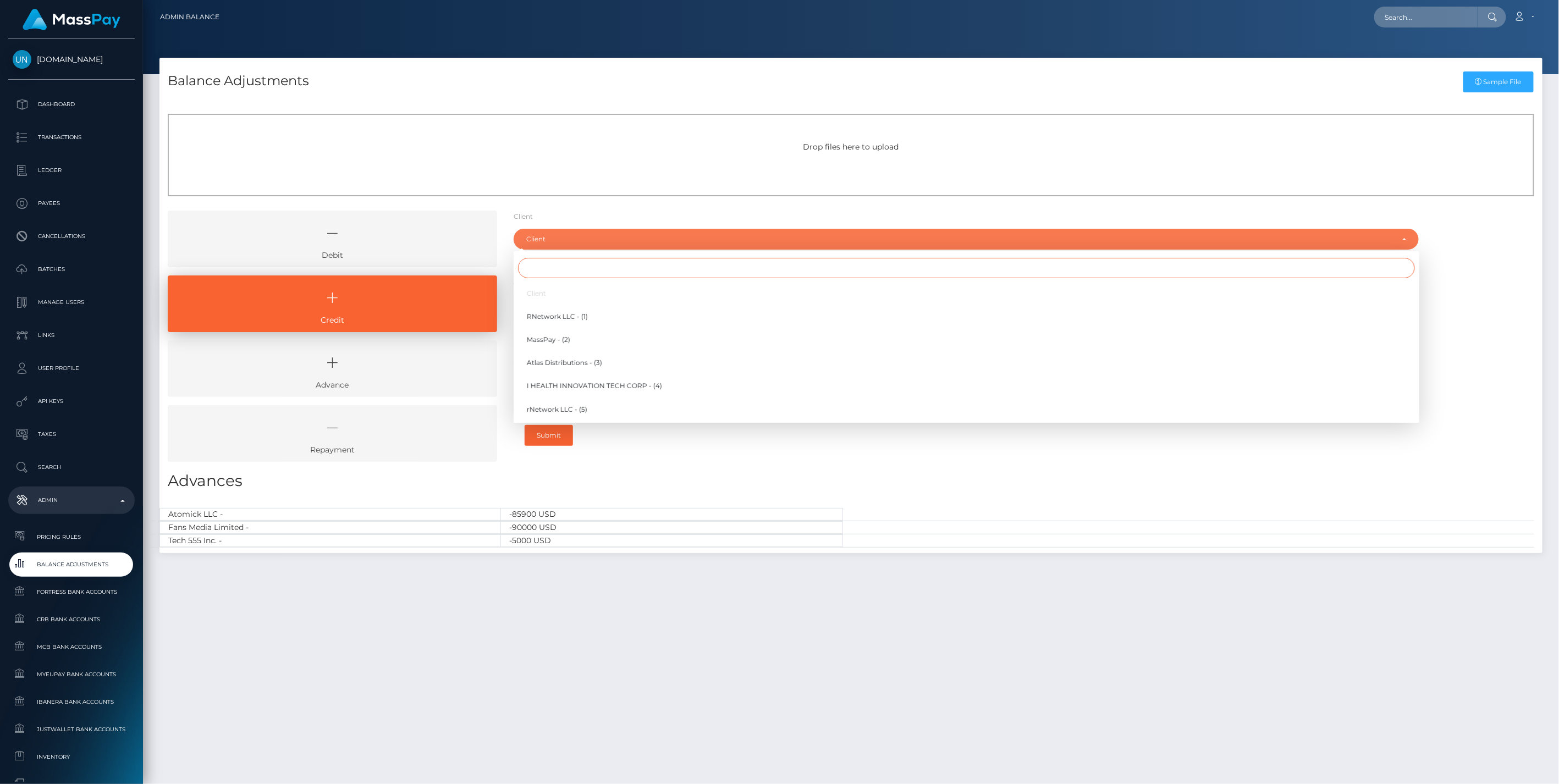
click at [554, 270] on input "Search" at bounding box center [967, 268] width 897 height 21
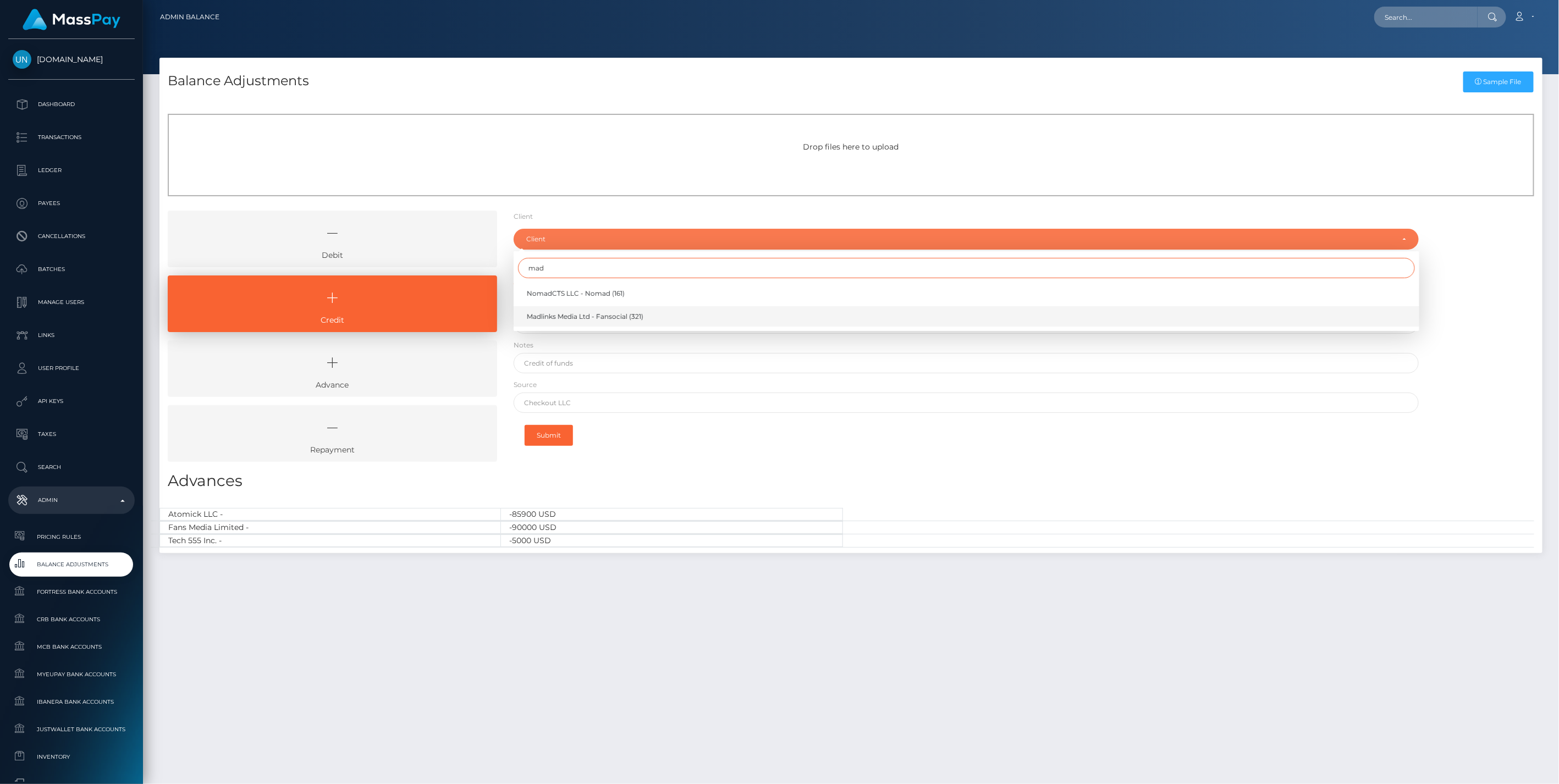
type input "mad"
click at [581, 316] on span "Madlinks Media Ltd - Fansocial (321)" at bounding box center [585, 316] width 117 height 10
select select "321"
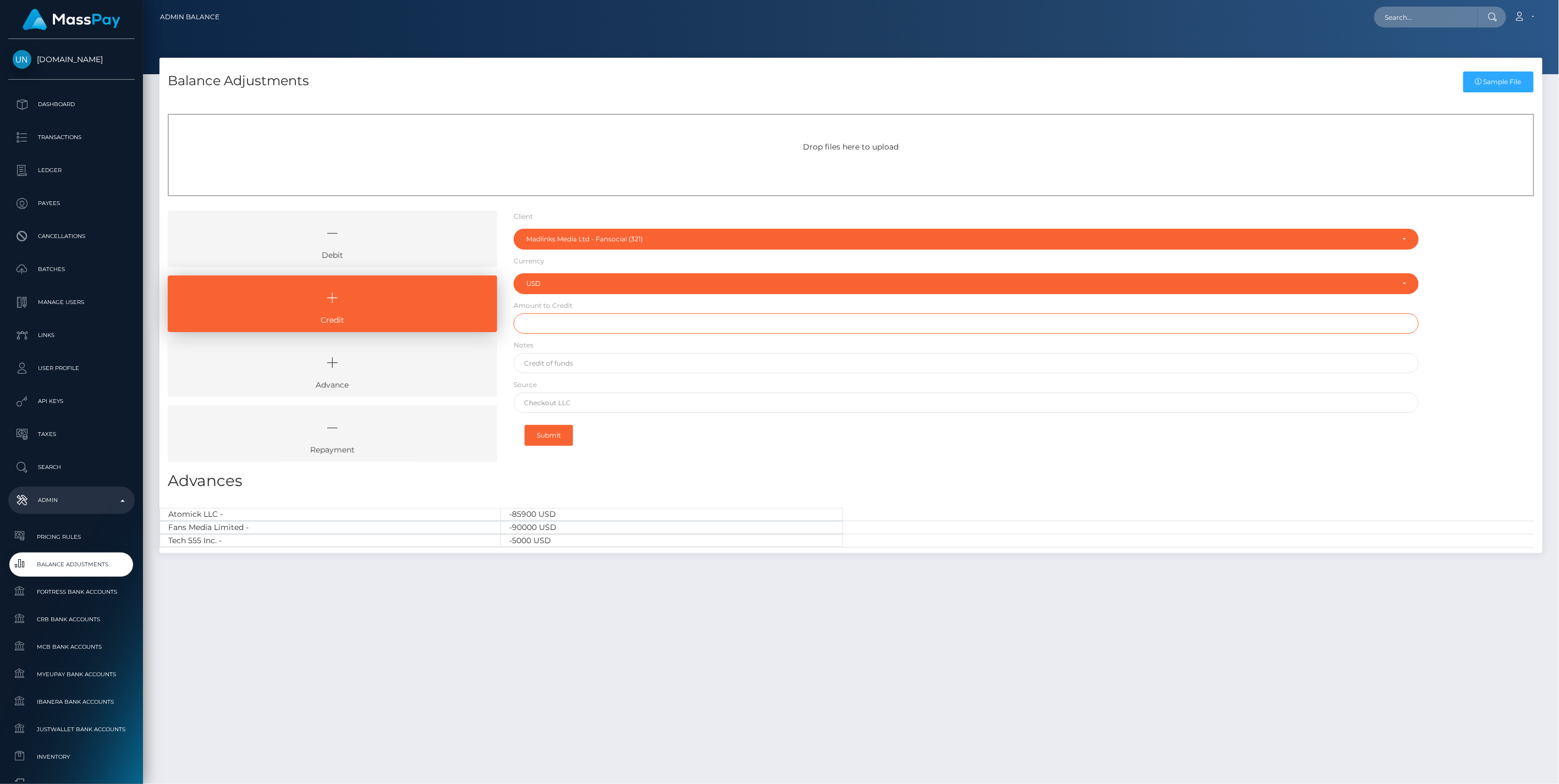
click at [537, 328] on input "text" at bounding box center [967, 324] width 906 height 21
type input "$100.00"
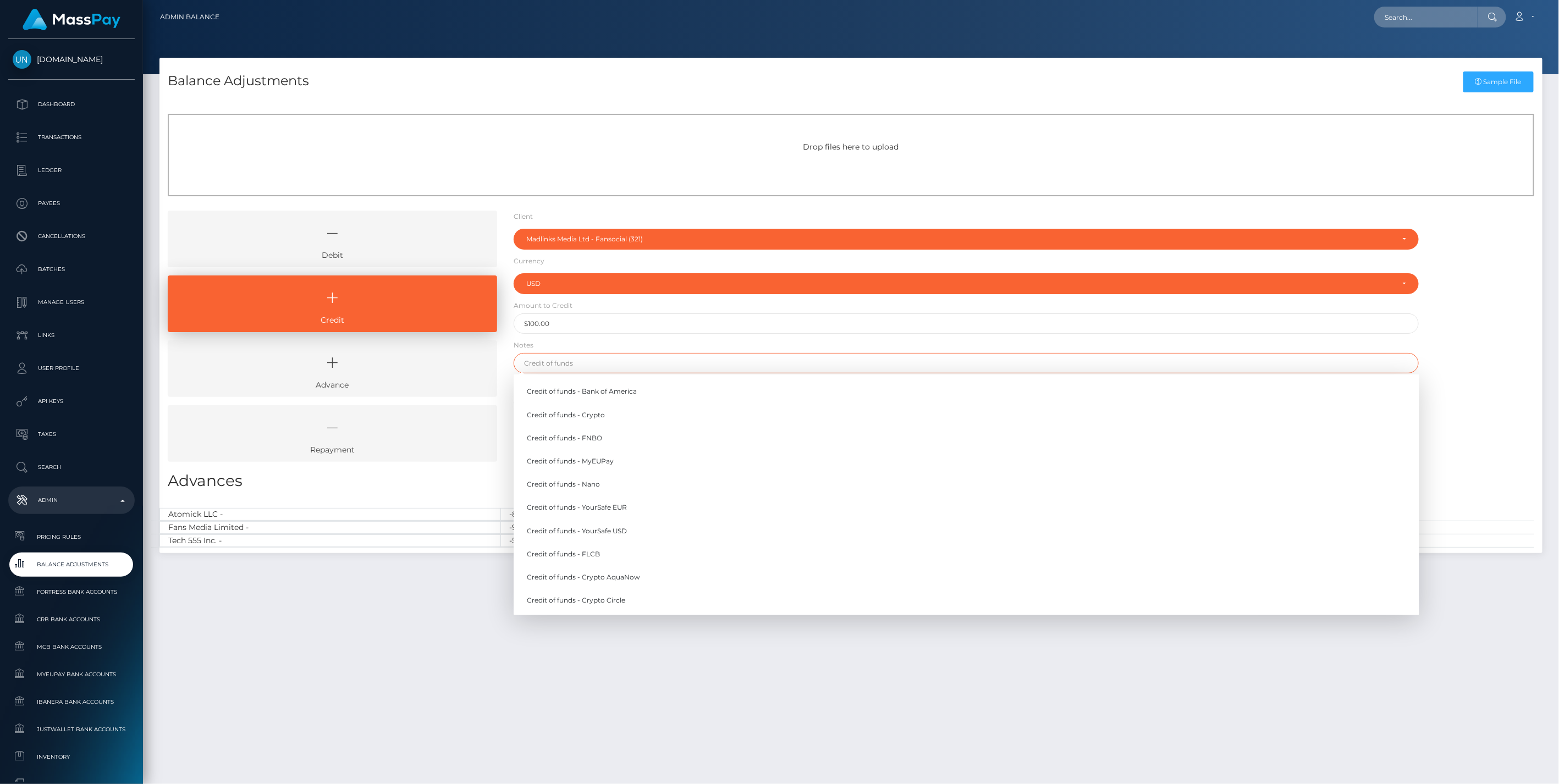
click at [553, 364] on input "text" at bounding box center [967, 363] width 906 height 21
click at [600, 529] on link "Credit of funds - YourSafe USD" at bounding box center [967, 531] width 906 height 21
type input "Credit of funds - YourSafe USD"
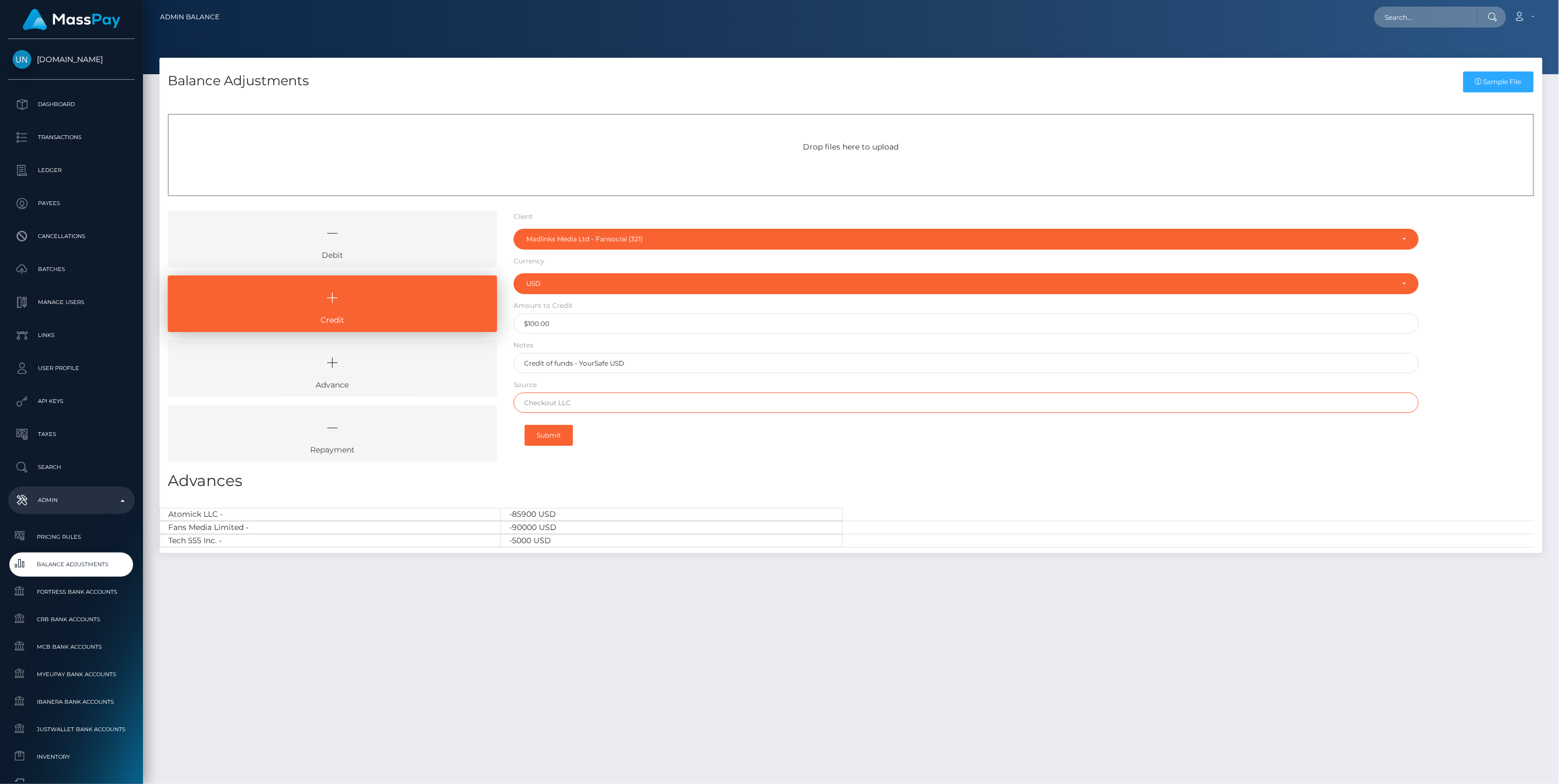
click at [559, 403] on input "text" at bounding box center [967, 403] width 906 height 21
paste input "REVOLUT LTD"
type input "REVOLUT LTD"
click at [556, 430] on button "Submit" at bounding box center [549, 435] width 48 height 21
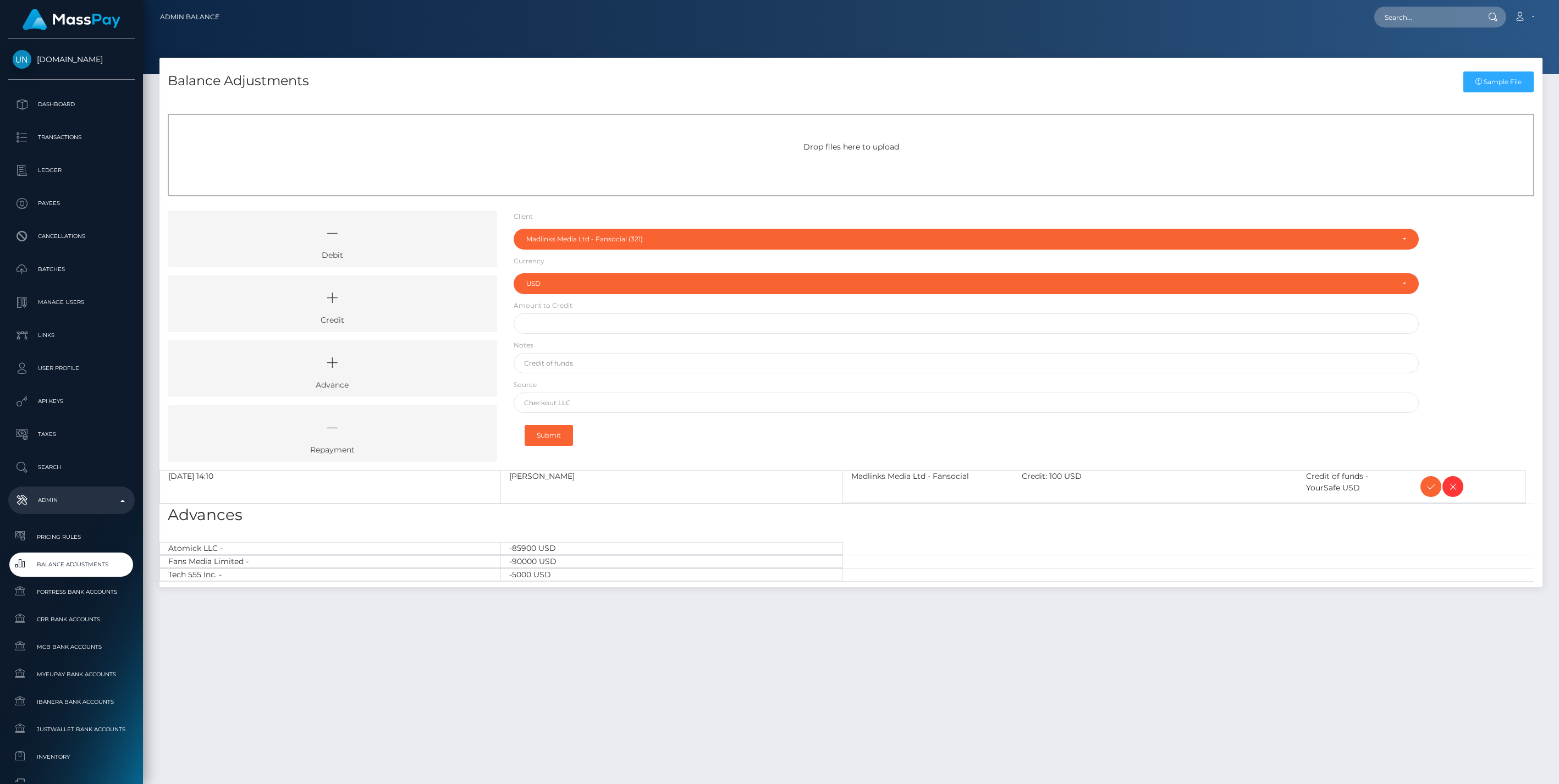
select select "321"
select select "USD"
click at [413, 297] on icon at bounding box center [332, 298] width 304 height 33
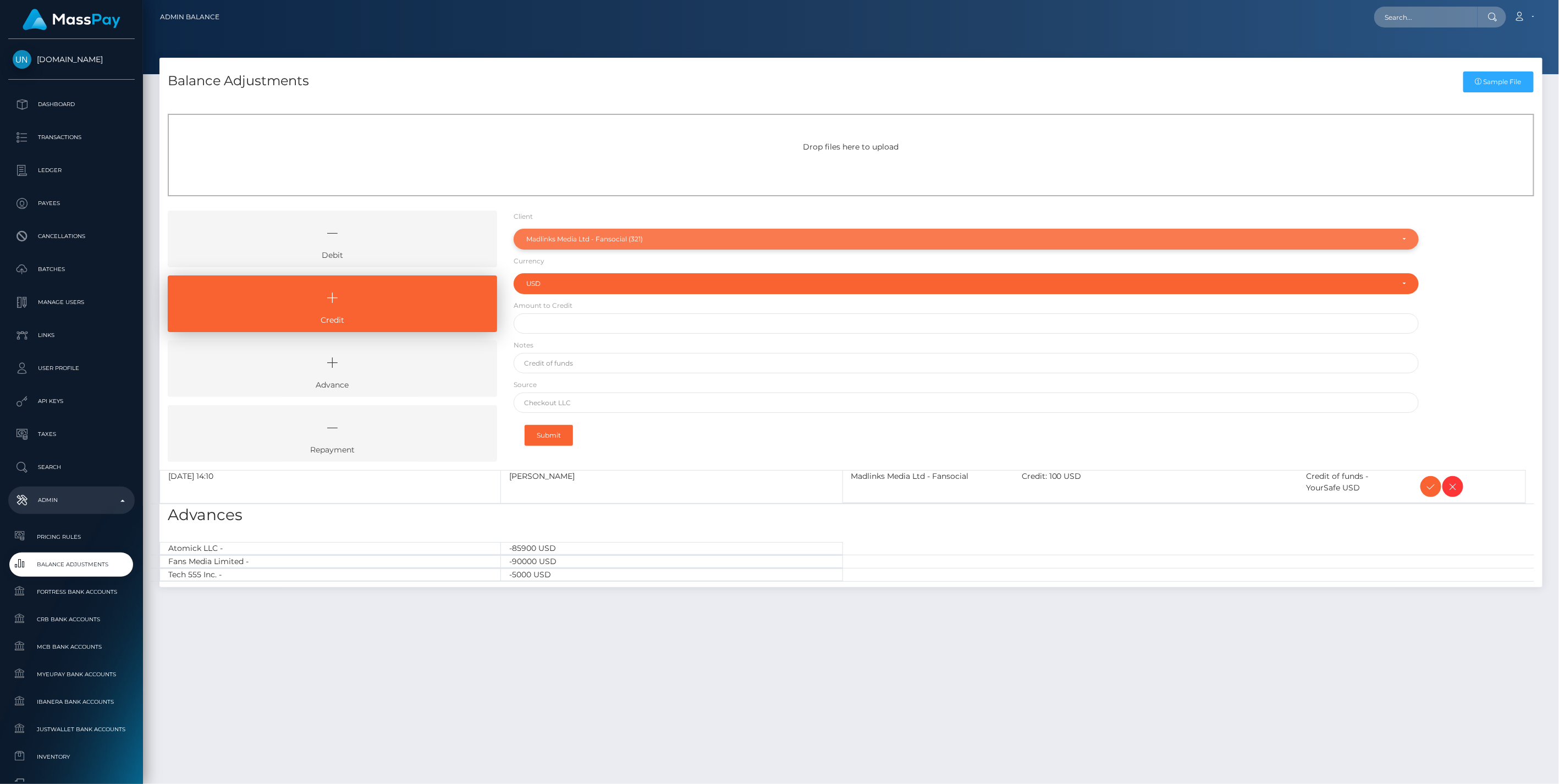
click at [554, 238] on div "Madlinks Media Ltd - Fansocial (321)" at bounding box center [960, 239] width 868 height 9
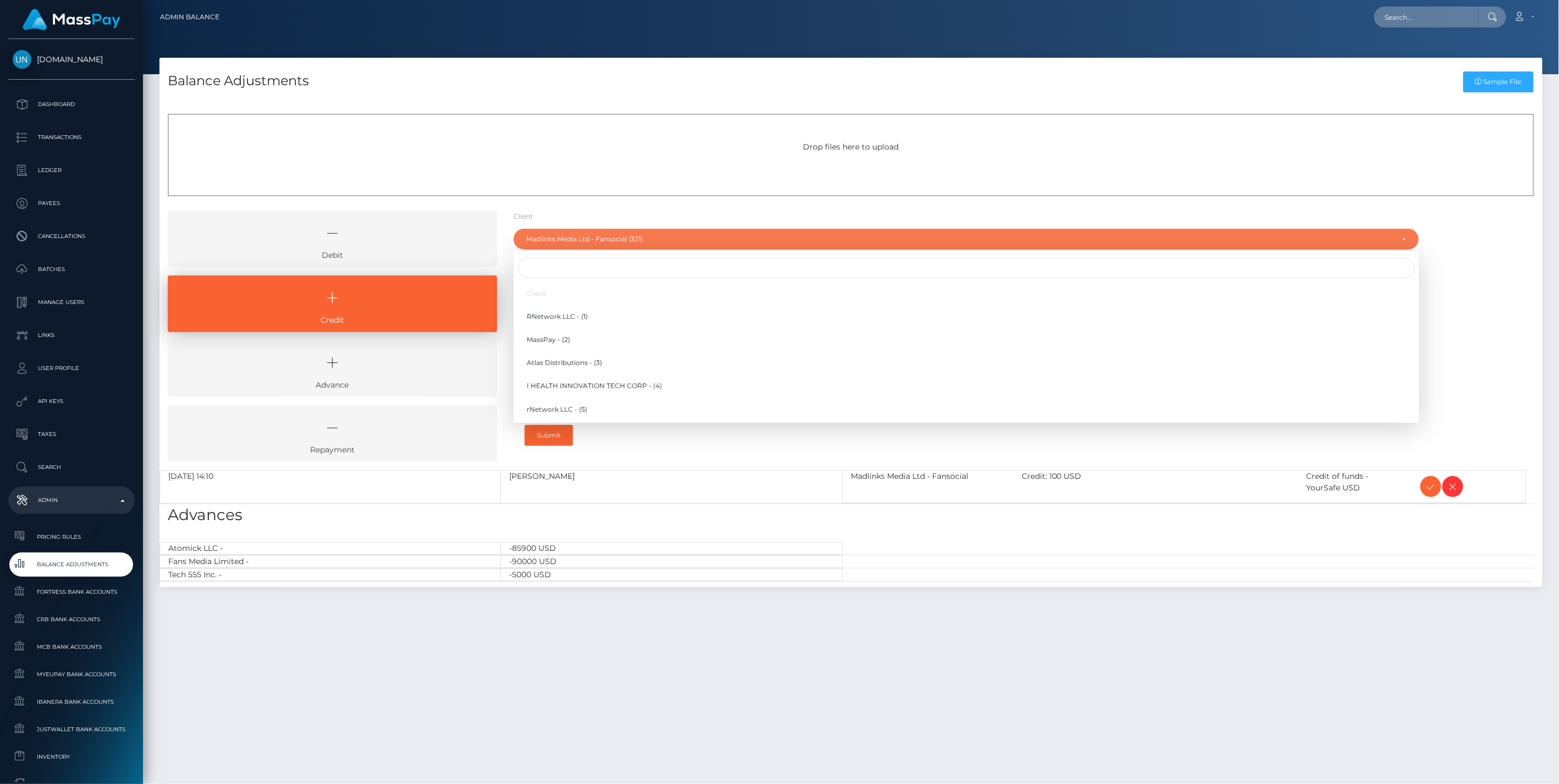
scroll to position [5674, 0]
click at [537, 268] on input "Search" at bounding box center [967, 268] width 897 height 21
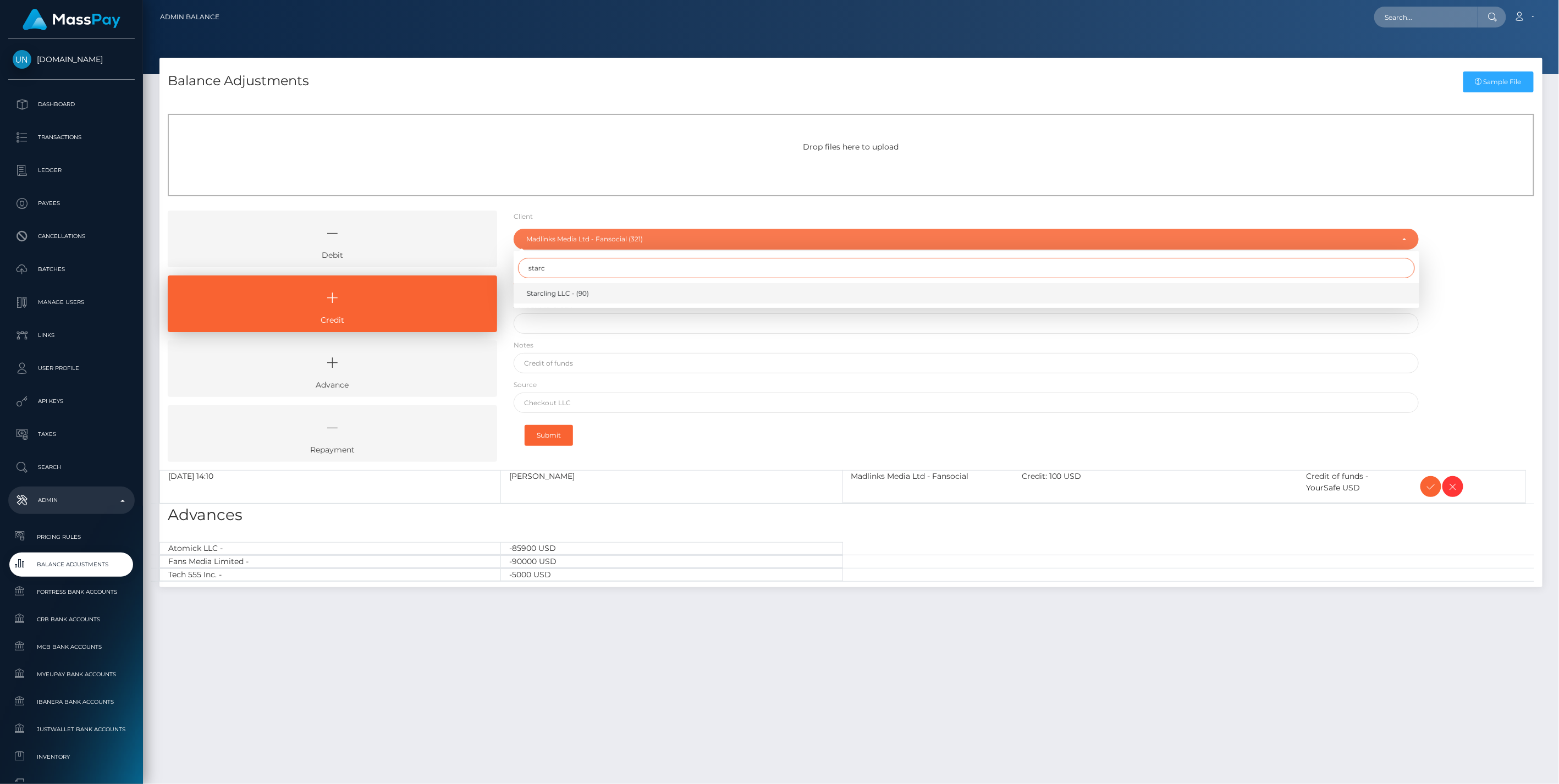
type input "starc"
click at [550, 298] on span "Starcling LLC - (90)" at bounding box center [557, 293] width 62 height 10
select select "90"
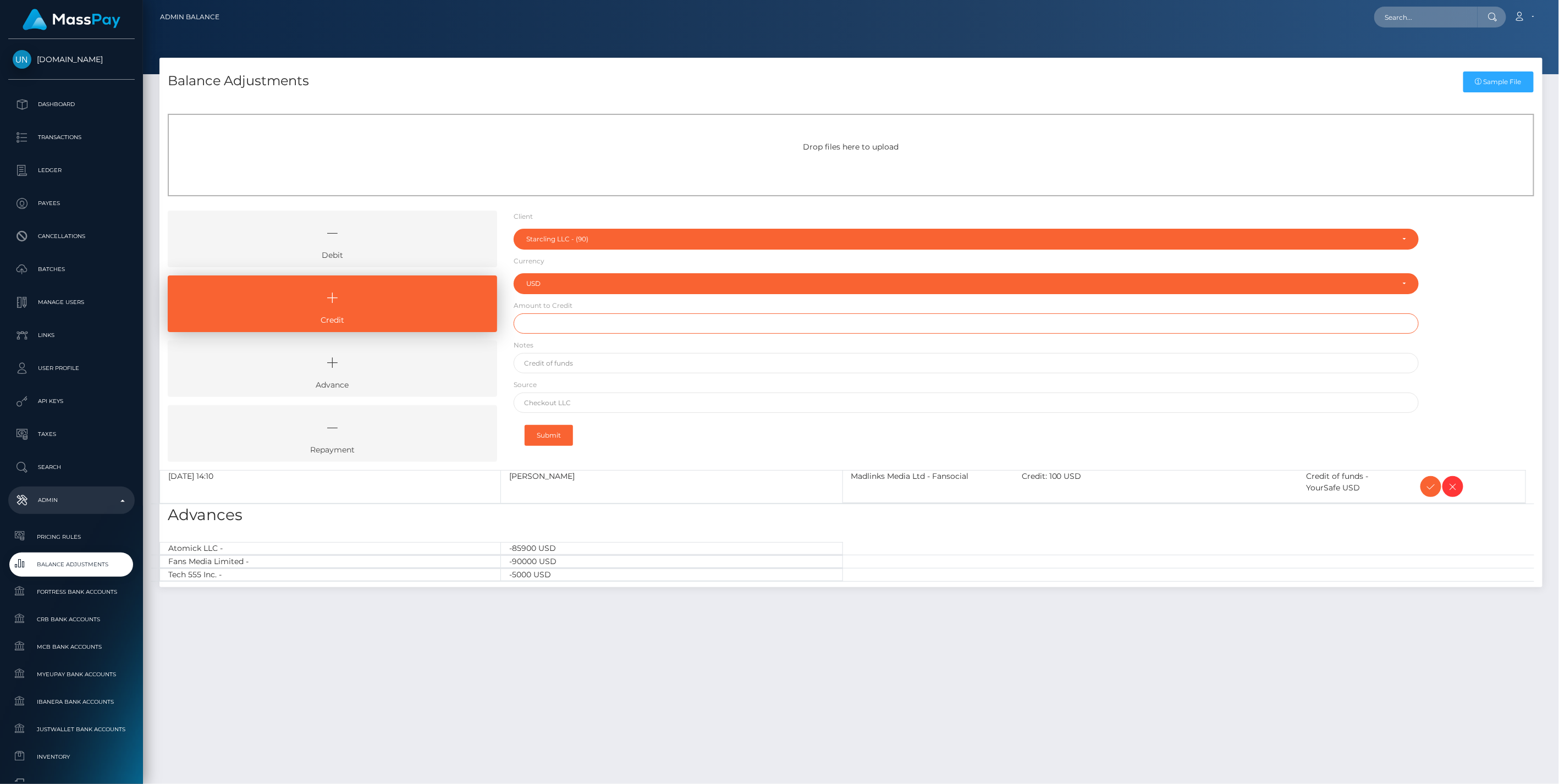
click at [584, 320] on input "text" at bounding box center [967, 324] width 906 height 21
type input "$95,000.00"
click at [559, 362] on input "text" at bounding box center [967, 363] width 906 height 21
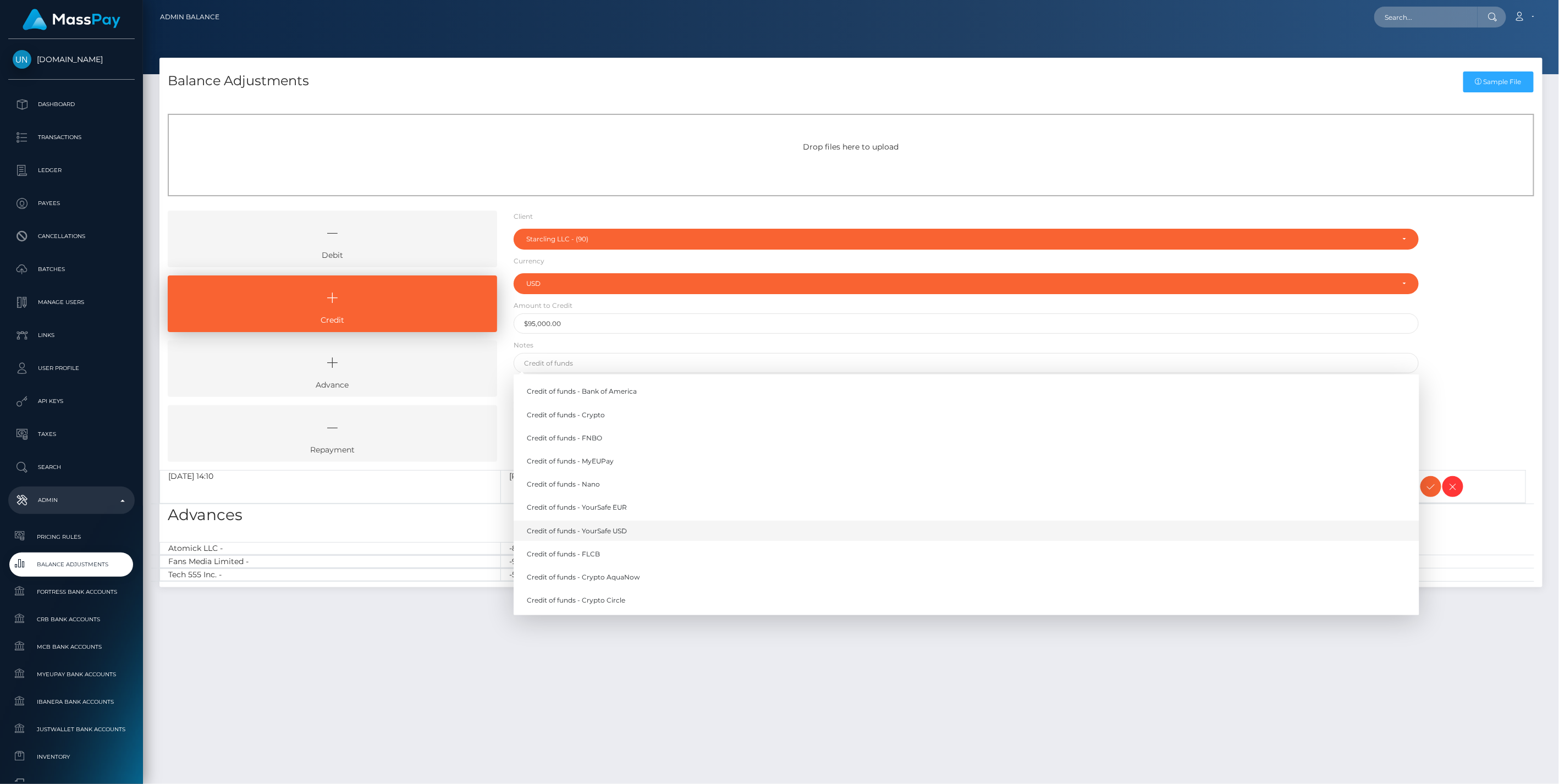
click at [623, 531] on link "Credit of funds - YourSafe USD" at bounding box center [967, 531] width 906 height 21
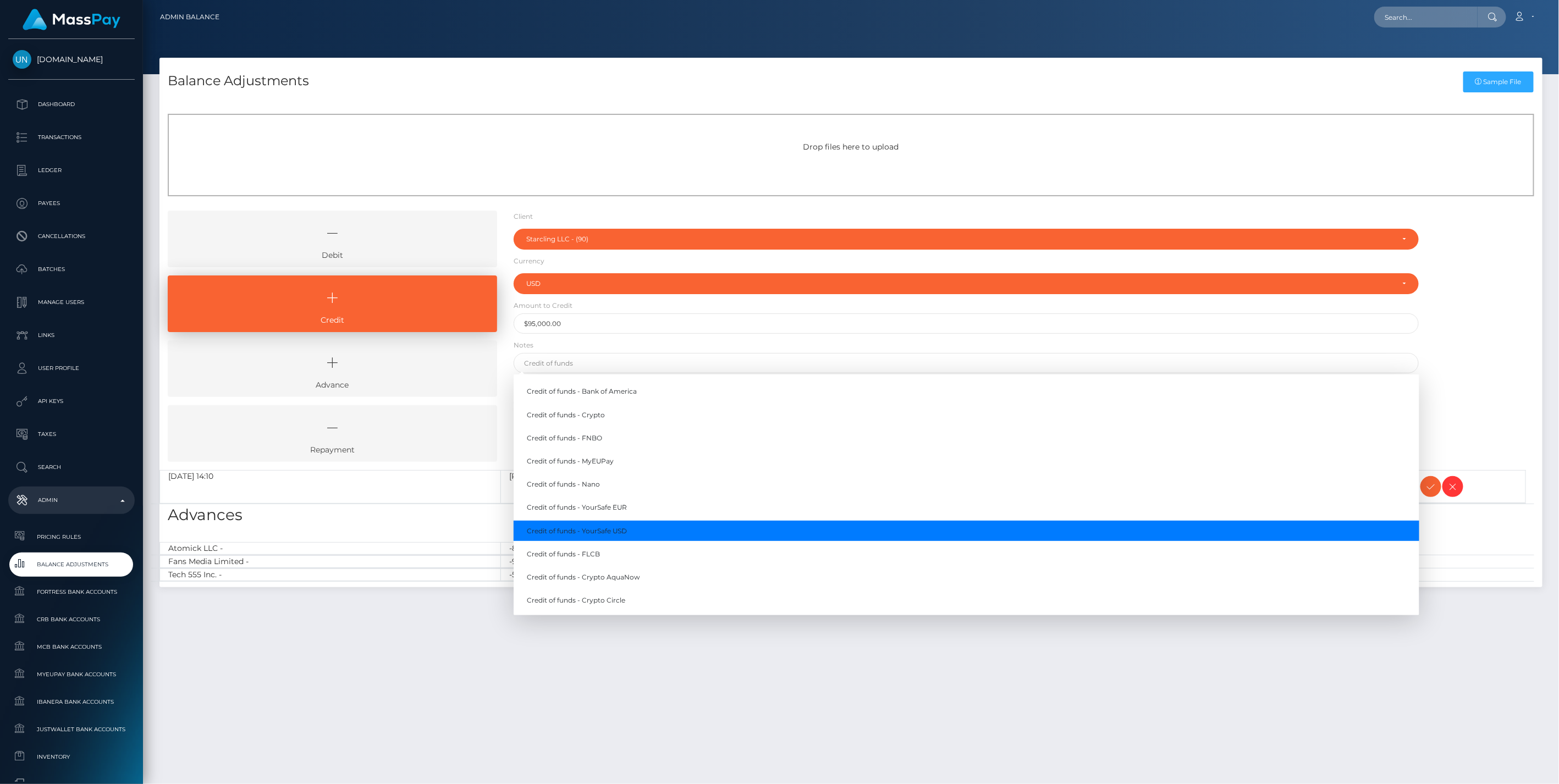
type input "Credit of funds - YourSafe USD"
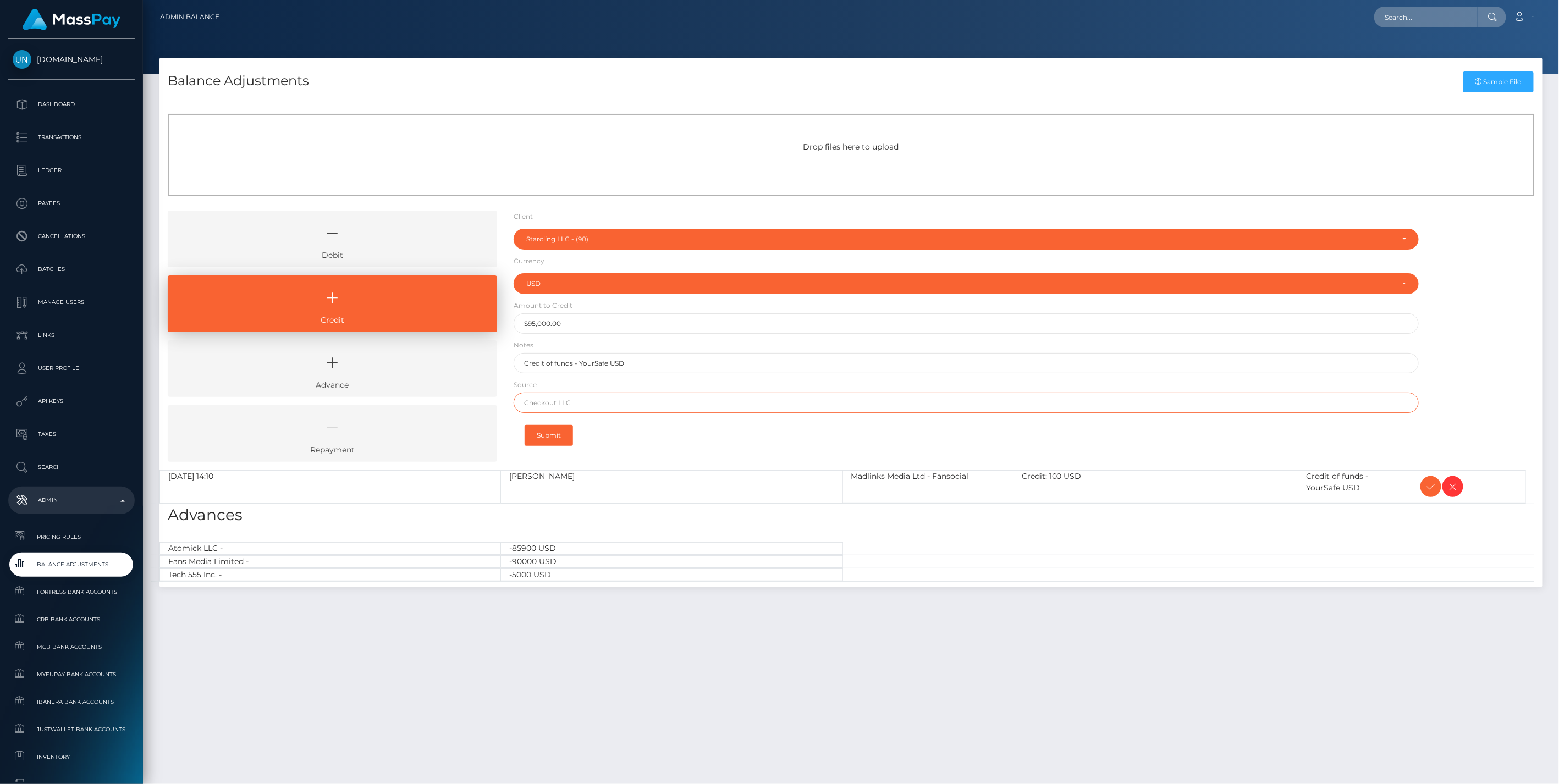
click at [567, 403] on input "text" at bounding box center [967, 403] width 906 height 21
type input "Chase"
click at [552, 434] on button "Submit" at bounding box center [549, 435] width 48 height 21
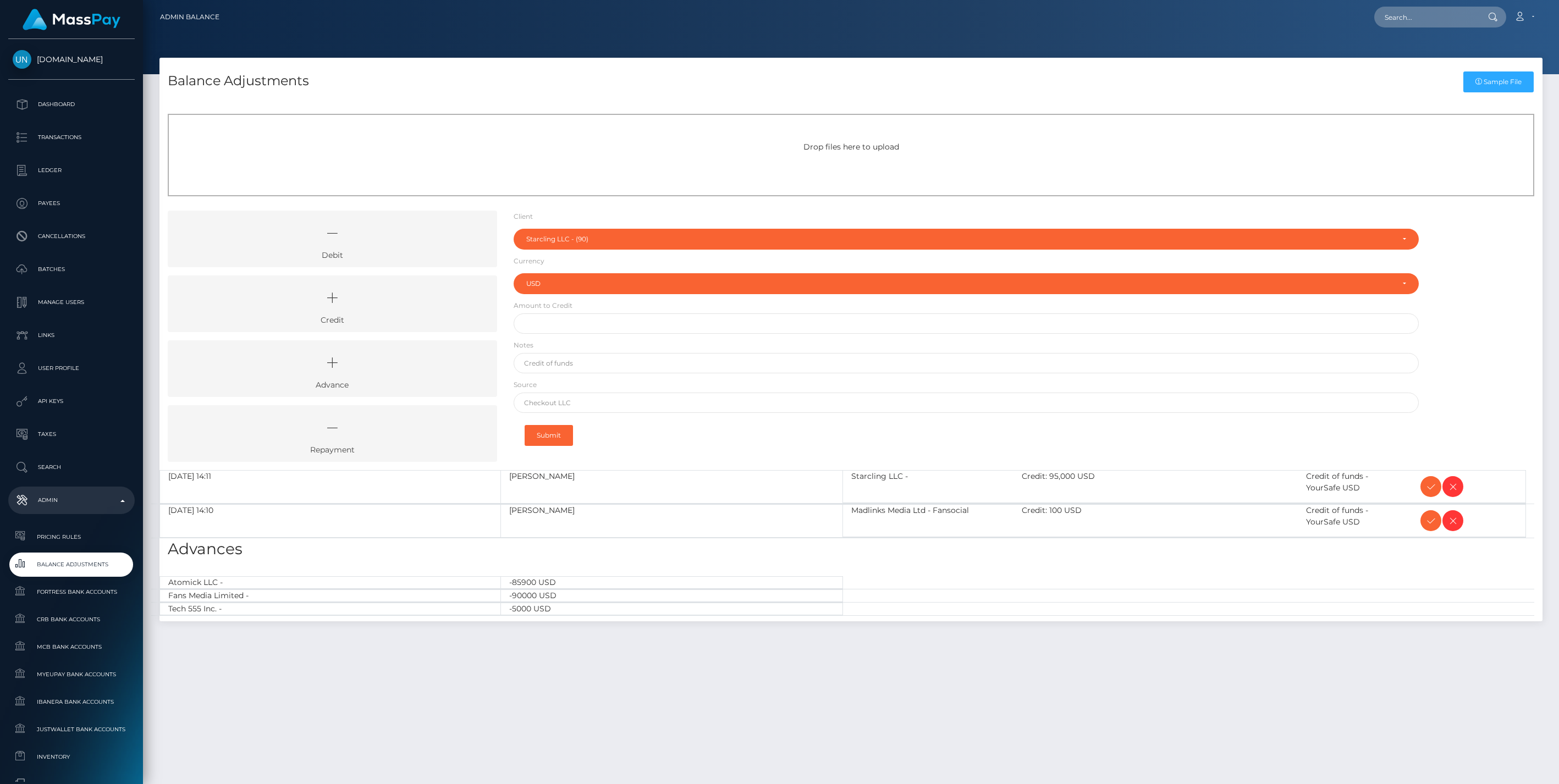
select select "90"
select select "USD"
click at [379, 300] on icon at bounding box center [332, 298] width 304 height 33
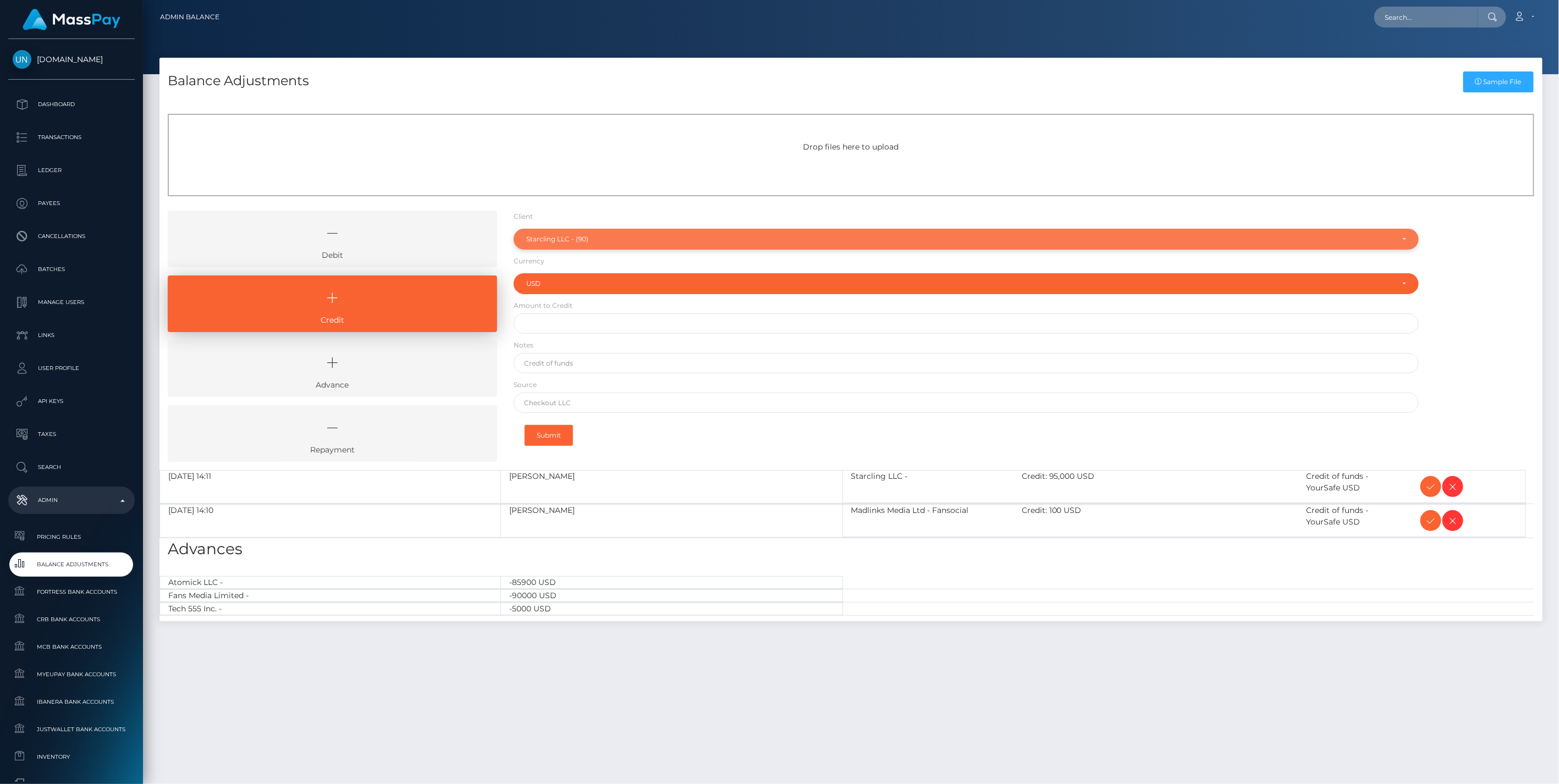
click at [580, 238] on div "Starcling LLC - (90)" at bounding box center [960, 239] width 868 height 9
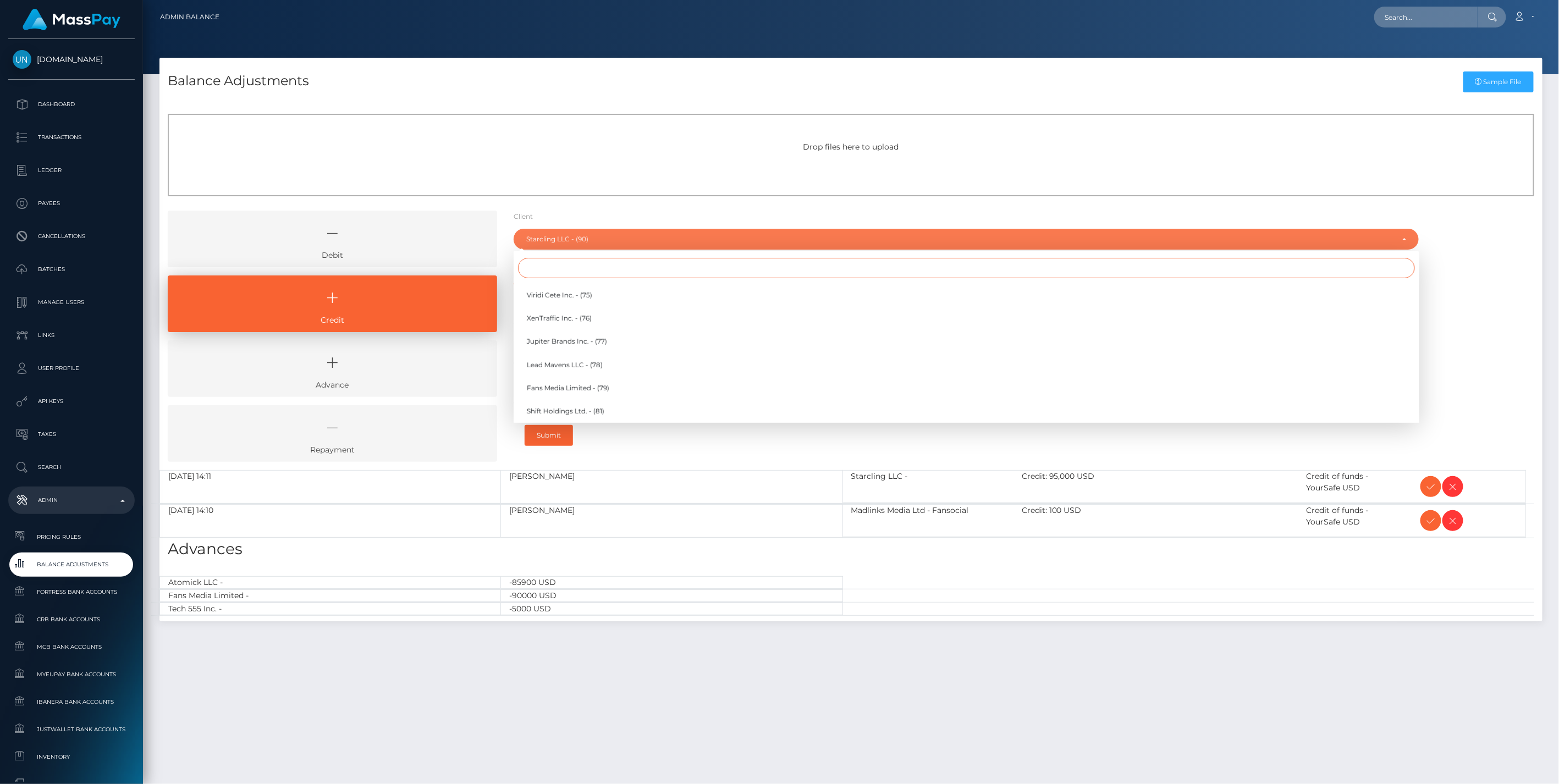
click at [557, 267] on input "Search" at bounding box center [967, 268] width 897 height 21
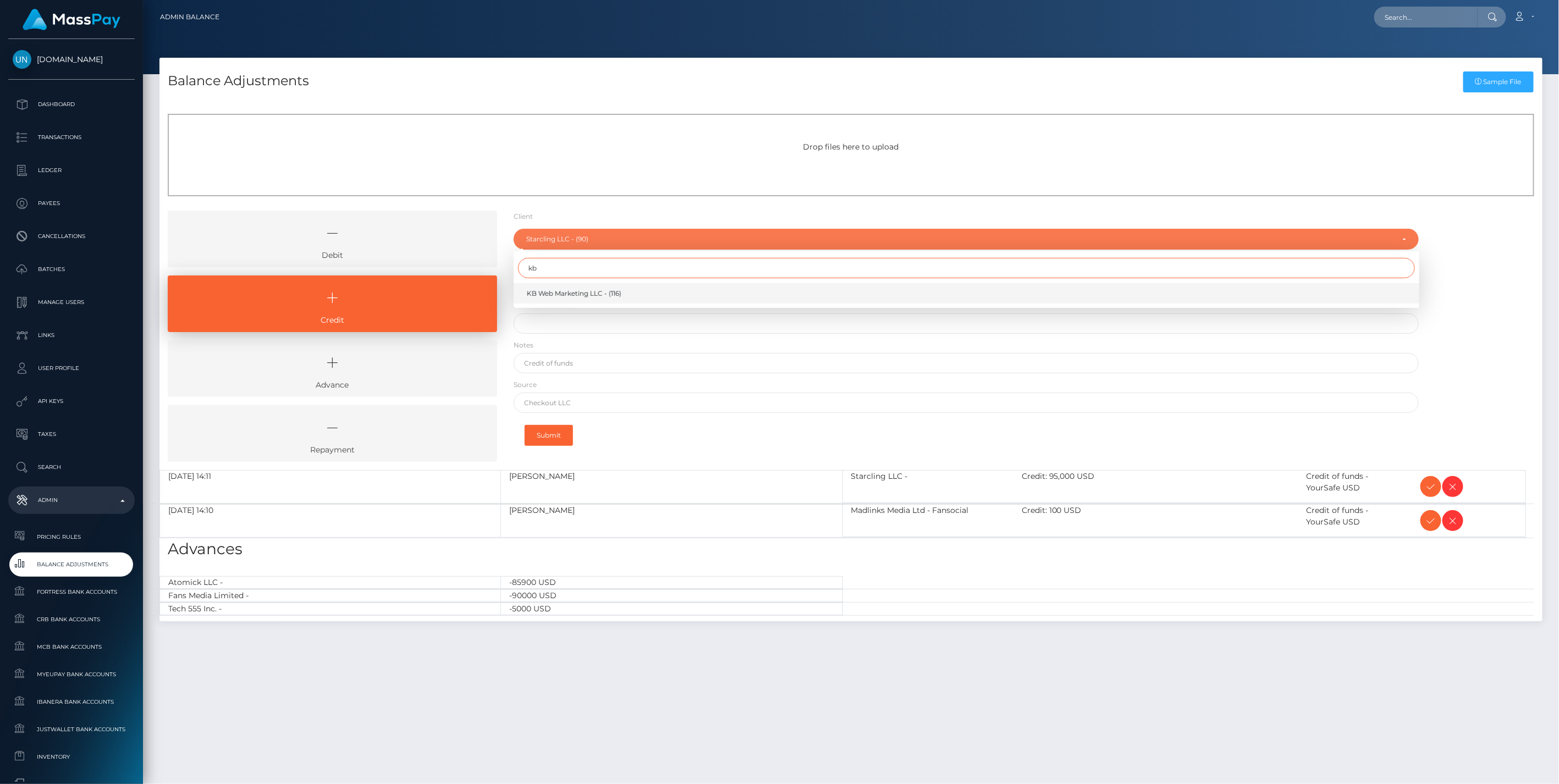
type input "kb"
click at [557, 290] on span "KB Web Marketing LLC - (116)" at bounding box center [574, 293] width 94 height 10
select select "116"
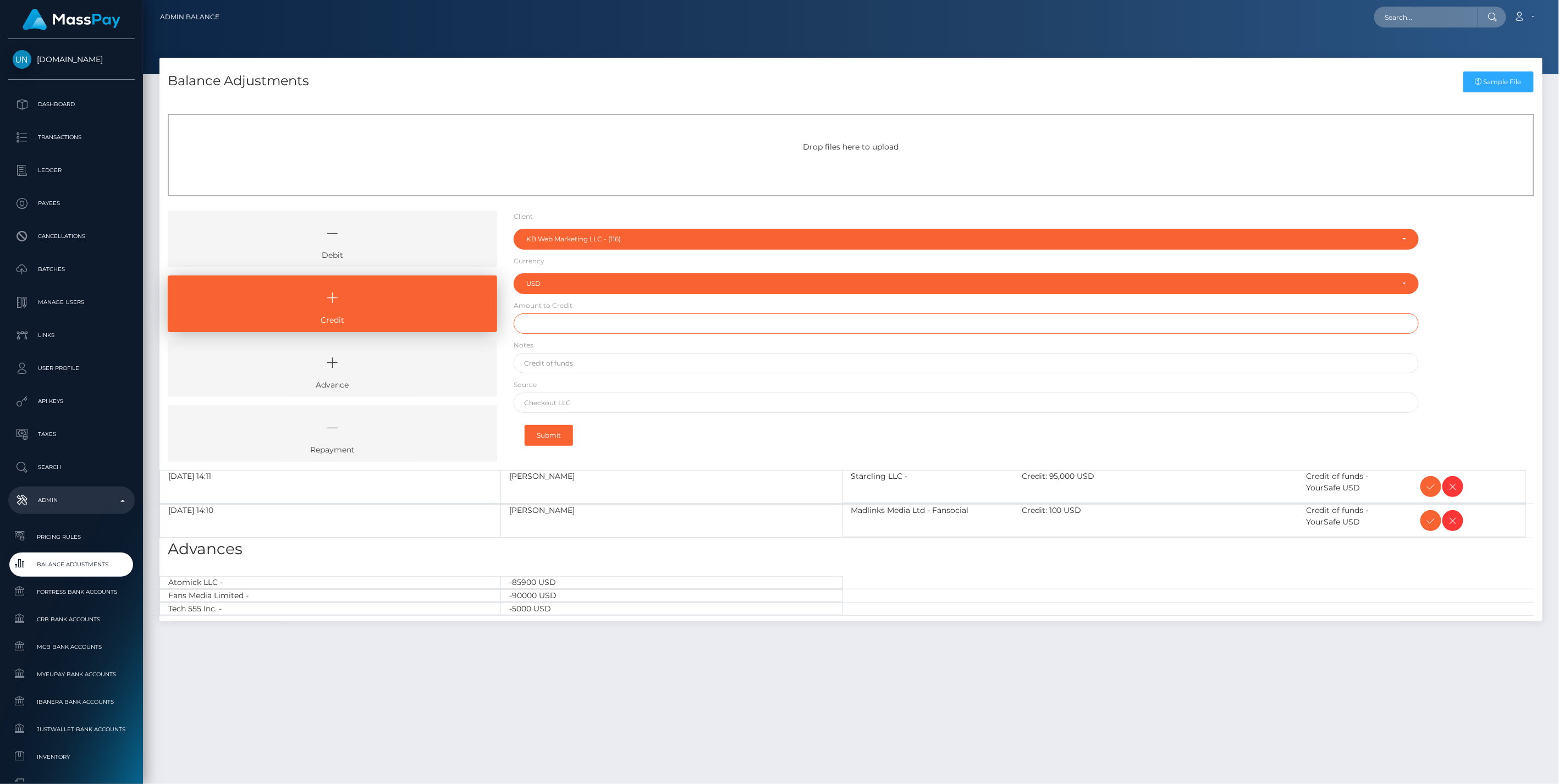
click at [557, 321] on input "text" at bounding box center [967, 324] width 906 height 21
type input "$15,000.00"
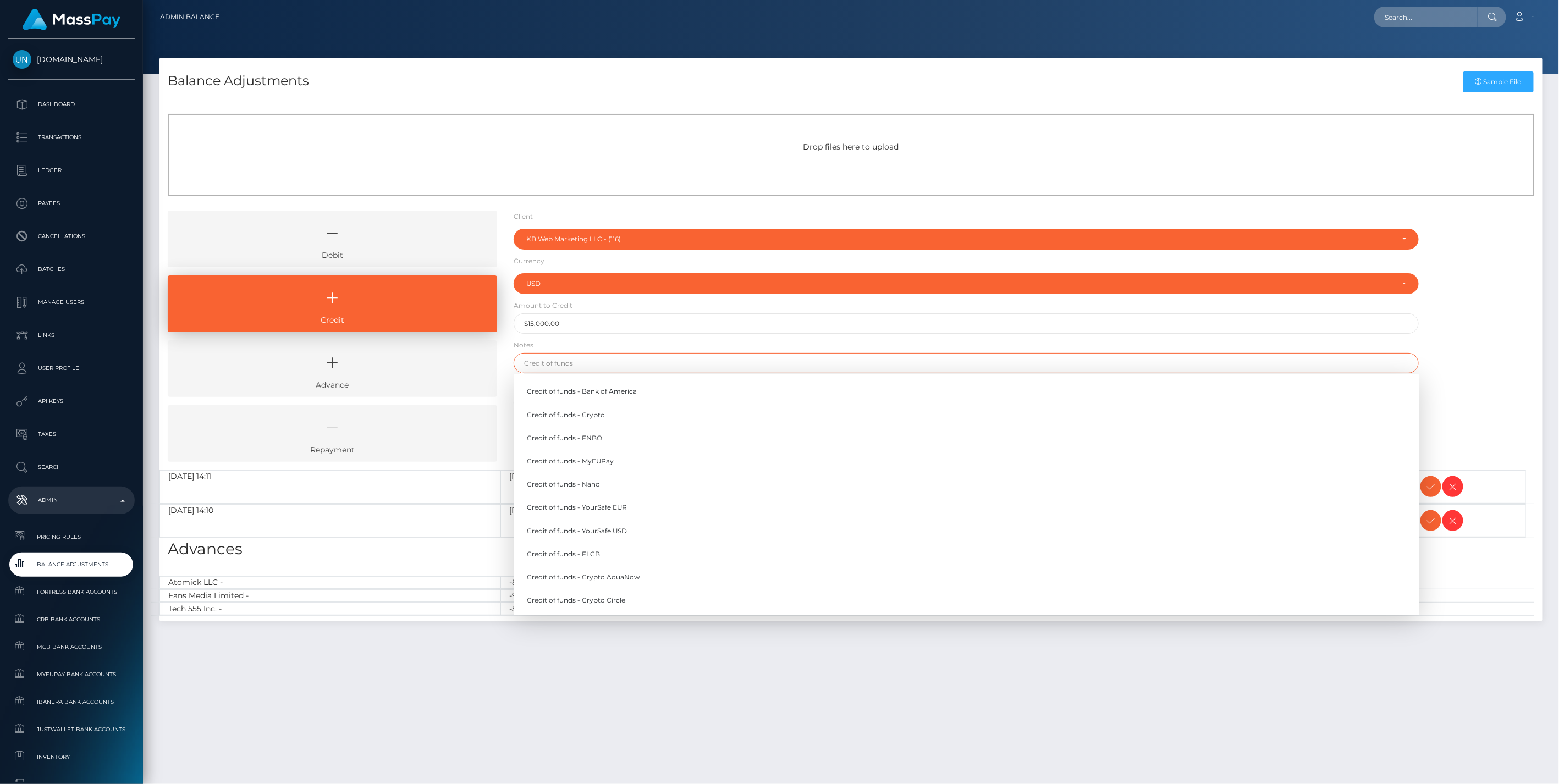
click at [569, 365] on input "text" at bounding box center [967, 363] width 906 height 21
click at [617, 532] on link "Credit of funds - YourSafe USD" at bounding box center [967, 531] width 906 height 21
type input "Credit of funds - YourSafe USD"
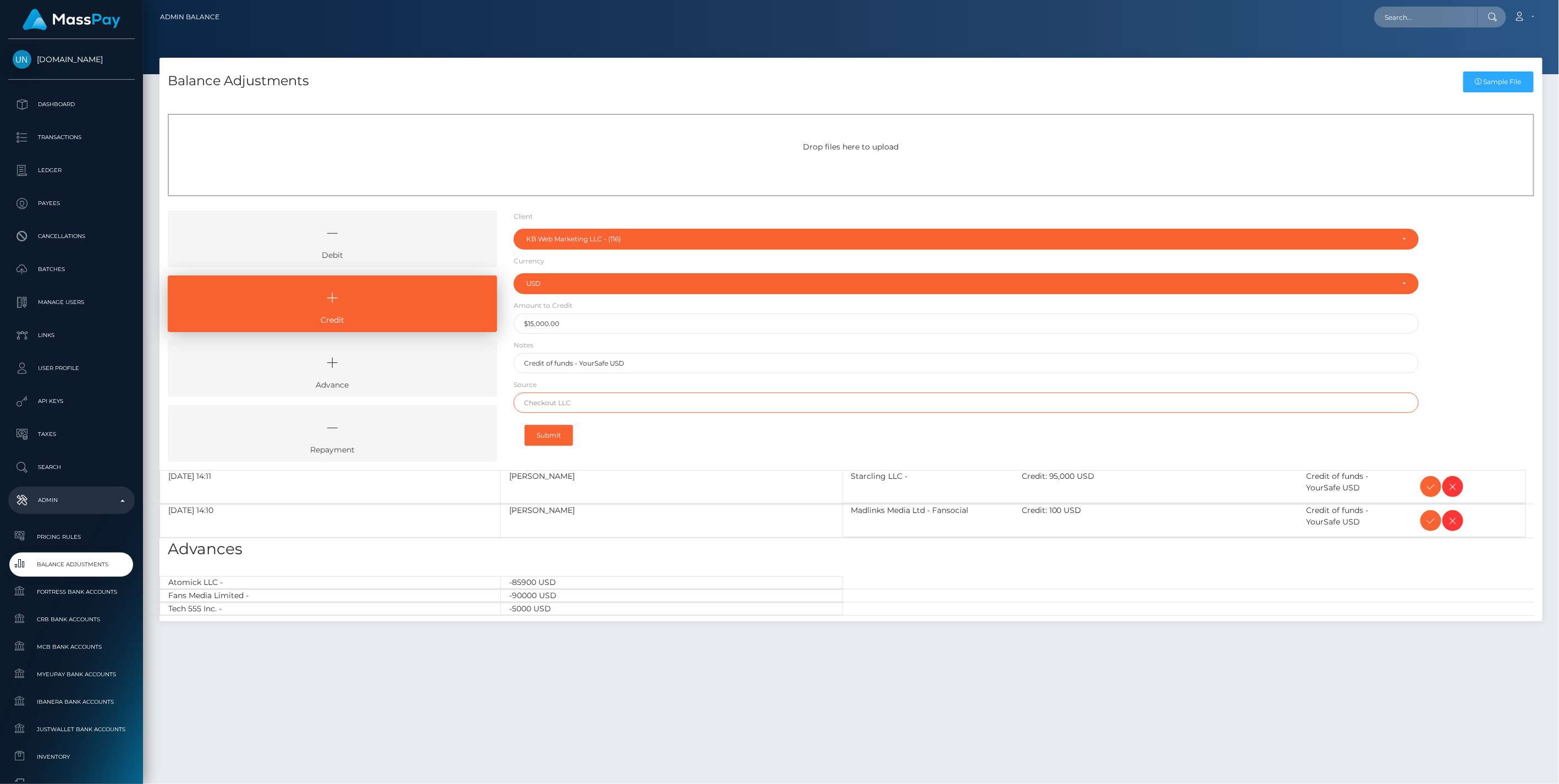
click at [568, 403] on input "text" at bounding box center [967, 403] width 906 height 21
paste input "Bank of America"
type input "Bank of America"
click at [559, 436] on button "Submit" at bounding box center [549, 435] width 48 height 21
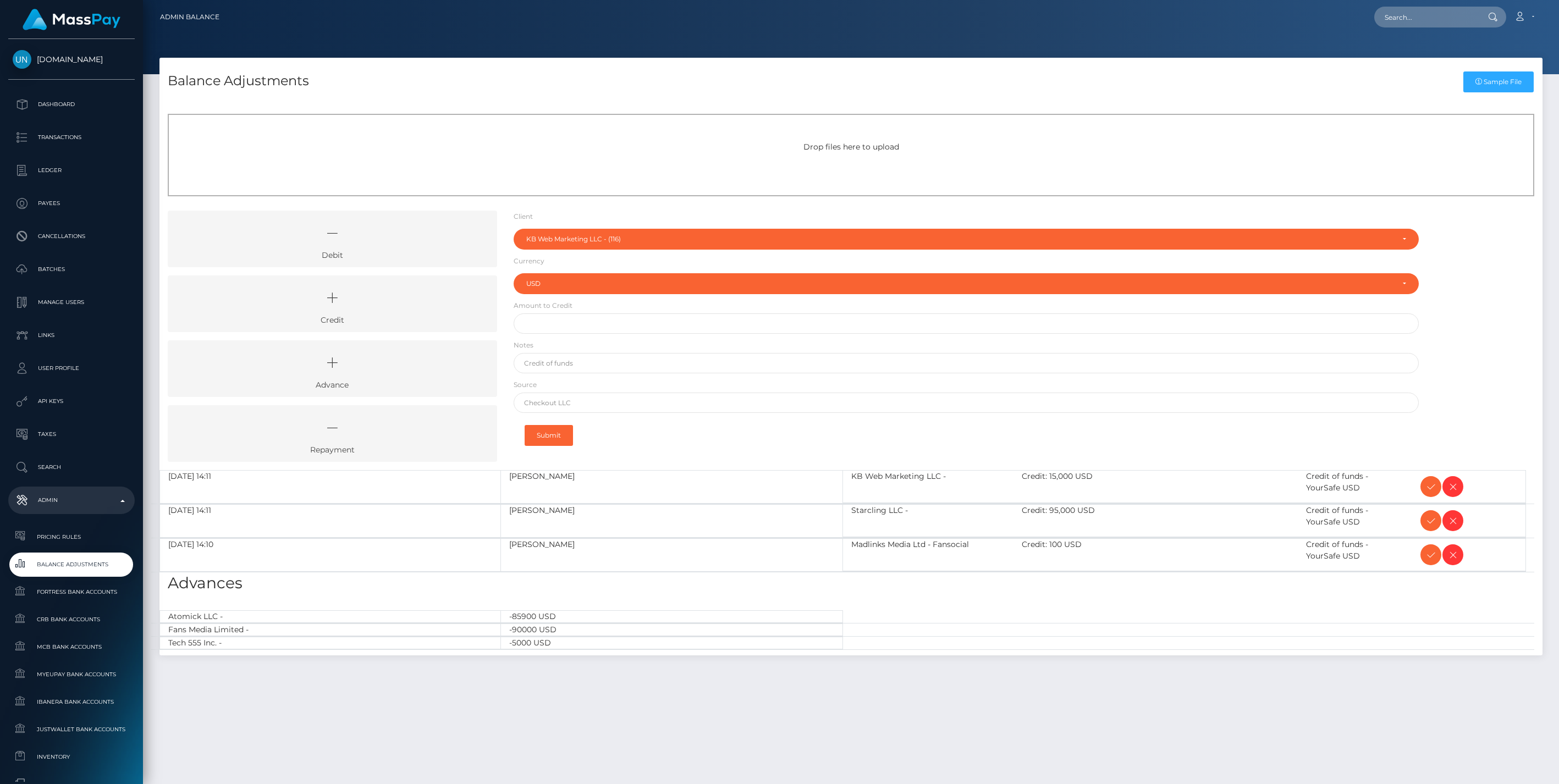
select select "116"
select select "USD"
click at [1429, 486] on icon at bounding box center [1431, 486] width 13 height 14
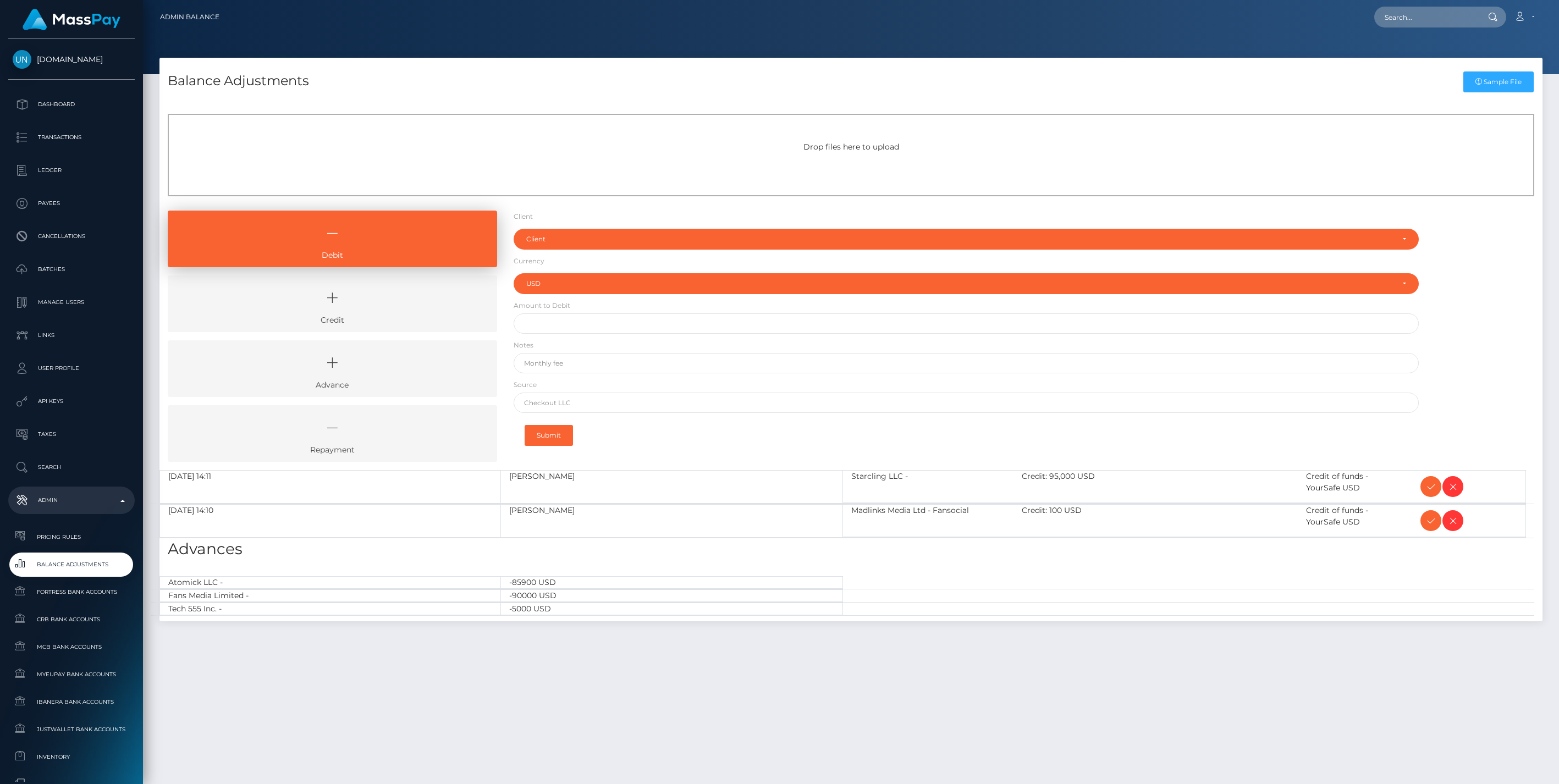
select select "USD"
click at [1429, 486] on icon at bounding box center [1431, 486] width 13 height 14
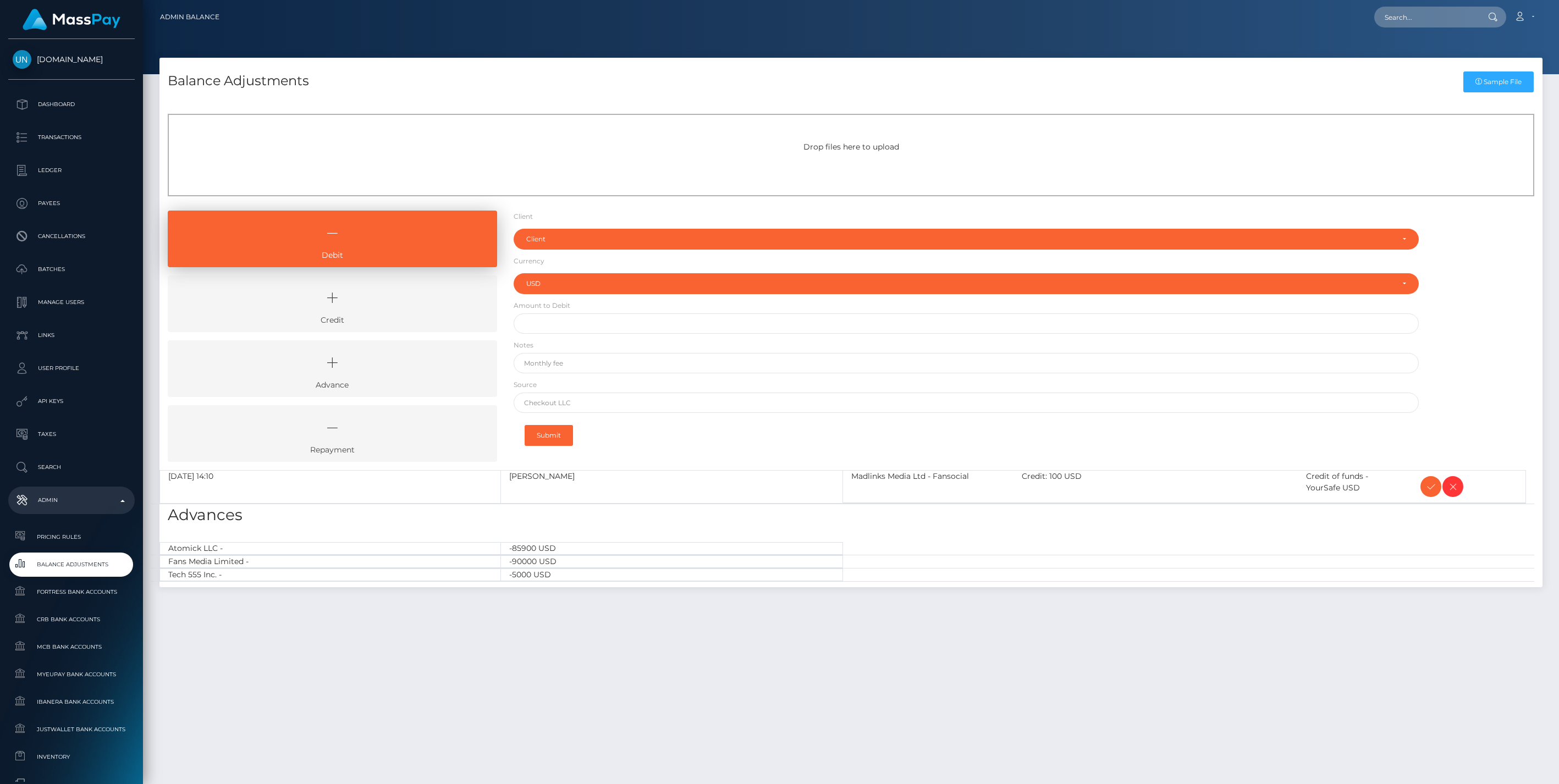
select select "USD"
click at [1429, 486] on icon at bounding box center [1431, 486] width 13 height 14
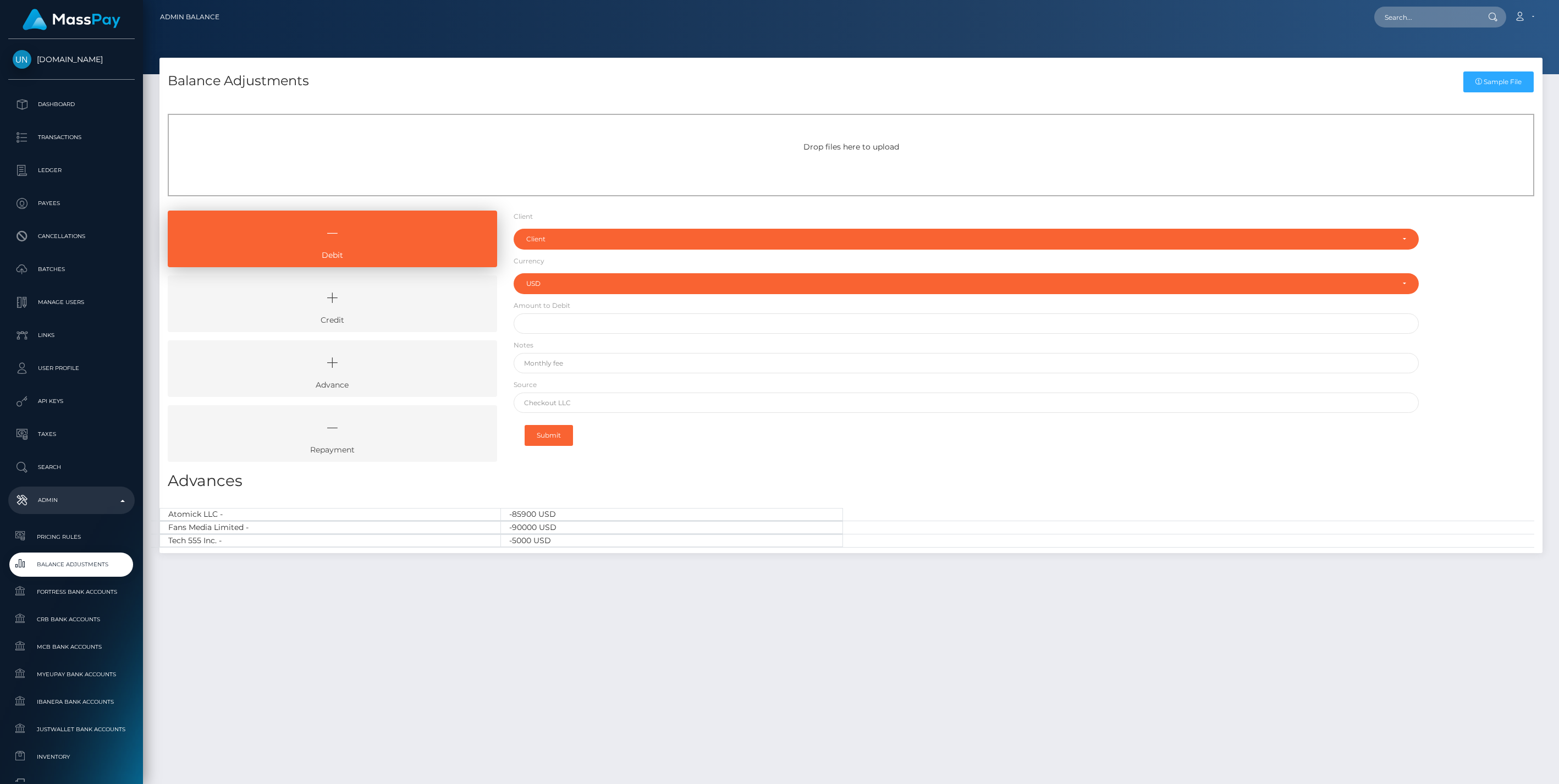
select select "USD"
click at [416, 315] on link "Credit" at bounding box center [332, 304] width 329 height 57
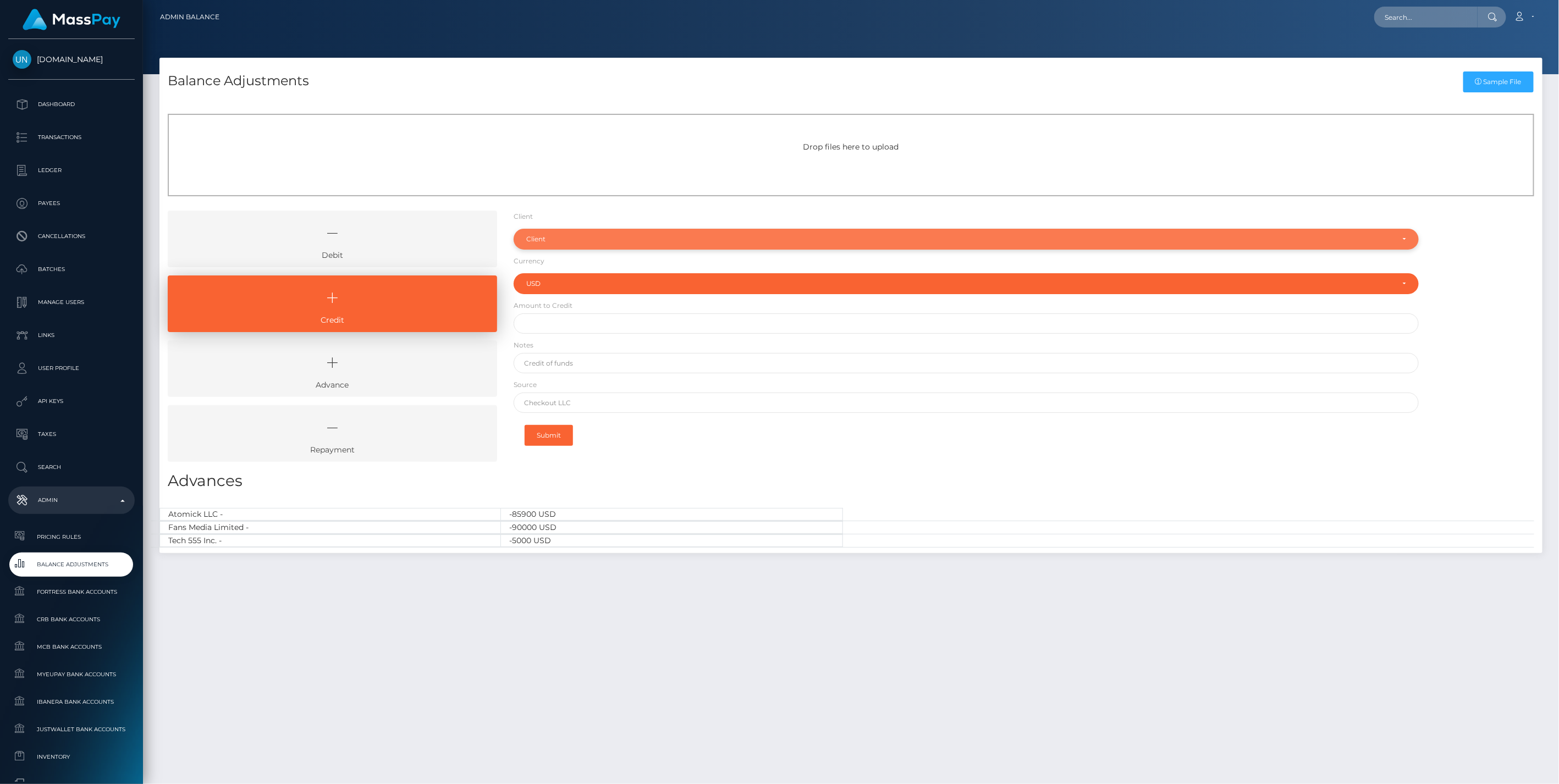
click at [575, 239] on div "Client" at bounding box center [960, 239] width 868 height 9
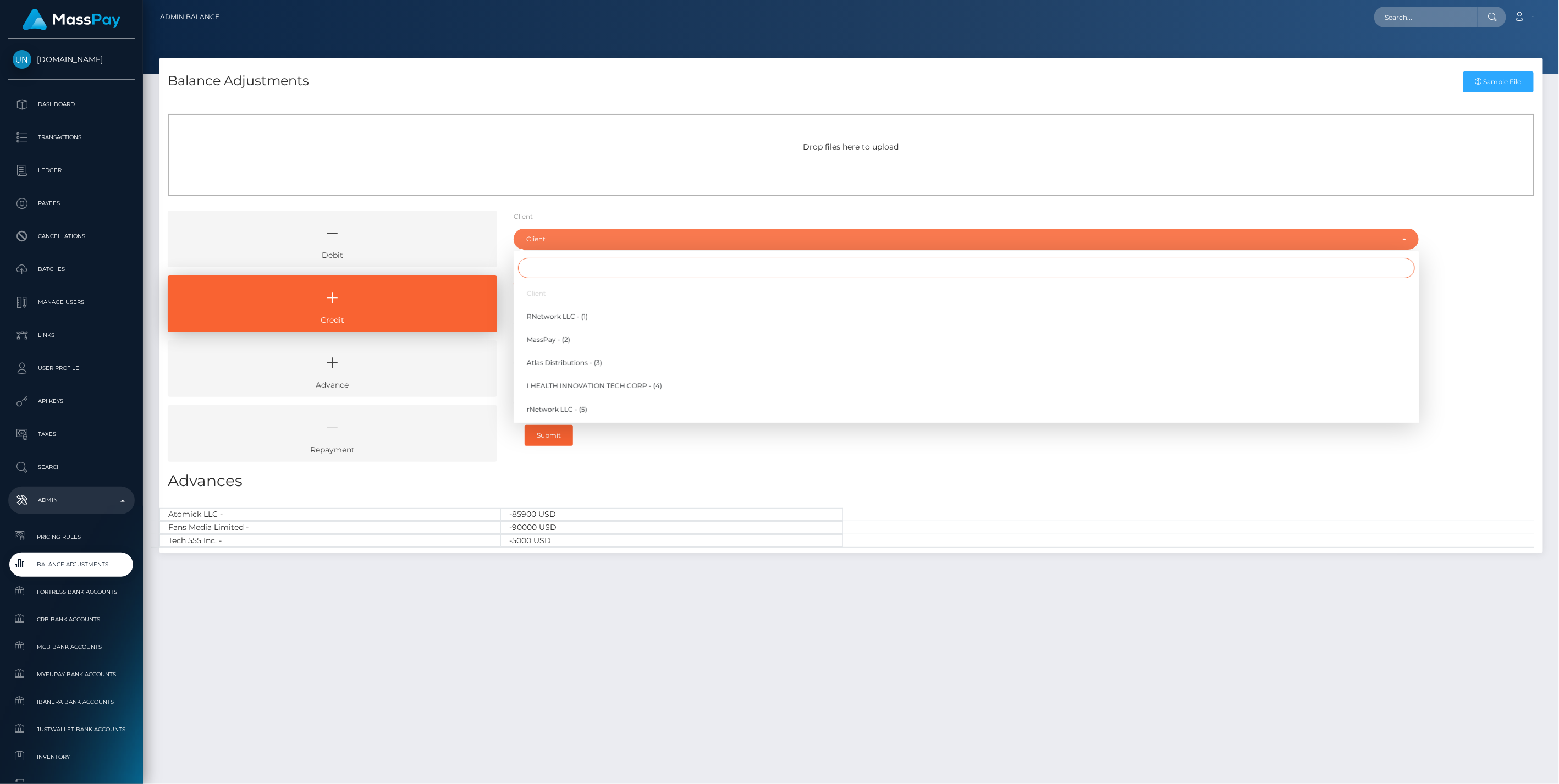
click at [561, 270] on input "Search" at bounding box center [967, 268] width 897 height 21
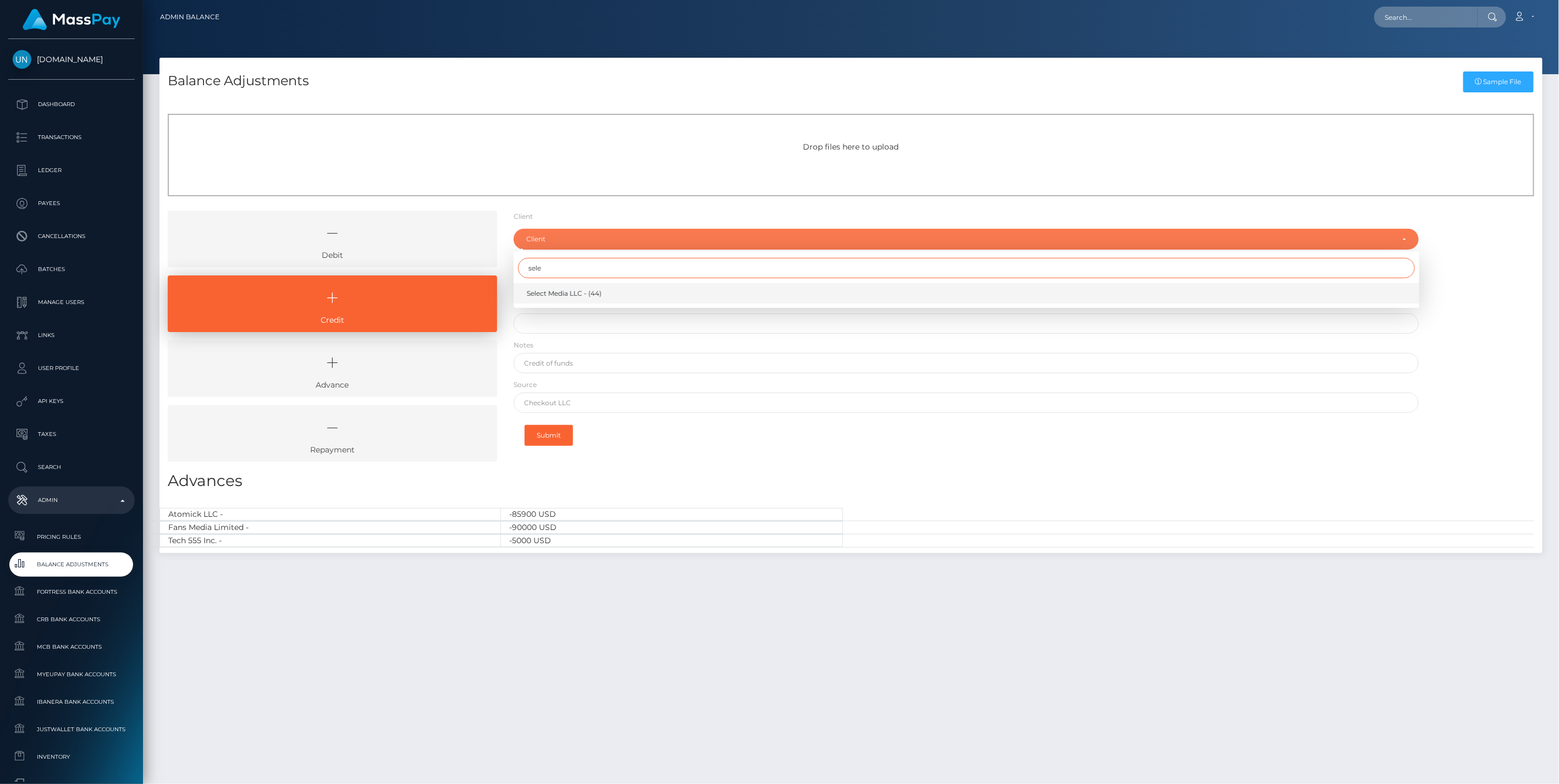
type input "sele"
click at [551, 292] on span "Select Media LLC - (44)" at bounding box center [564, 293] width 75 height 10
select select "44"
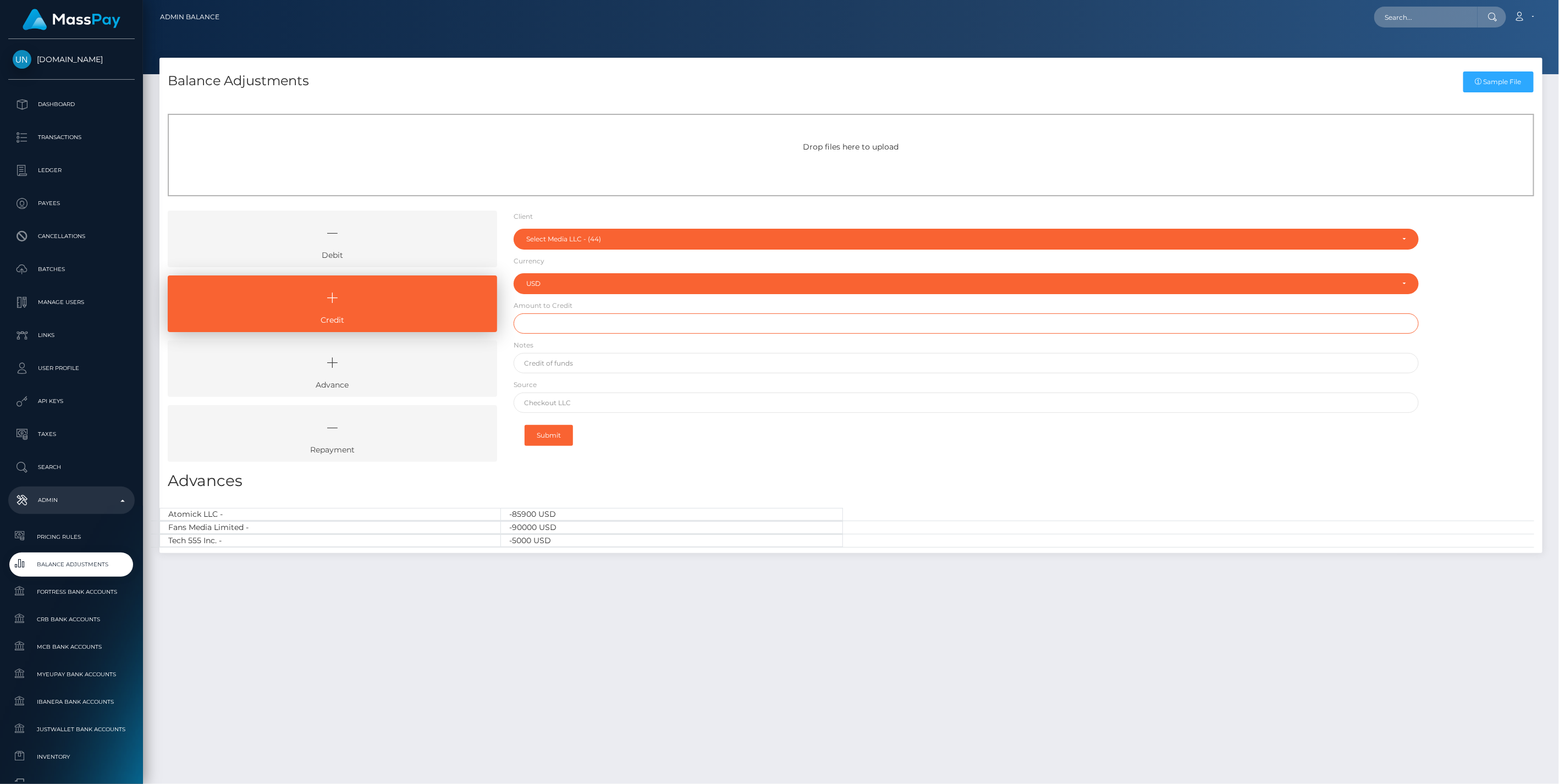
click at [549, 325] on input "text" at bounding box center [967, 324] width 906 height 21
type input "$350,000.00"
click at [563, 365] on input "text" at bounding box center [967, 363] width 906 height 21
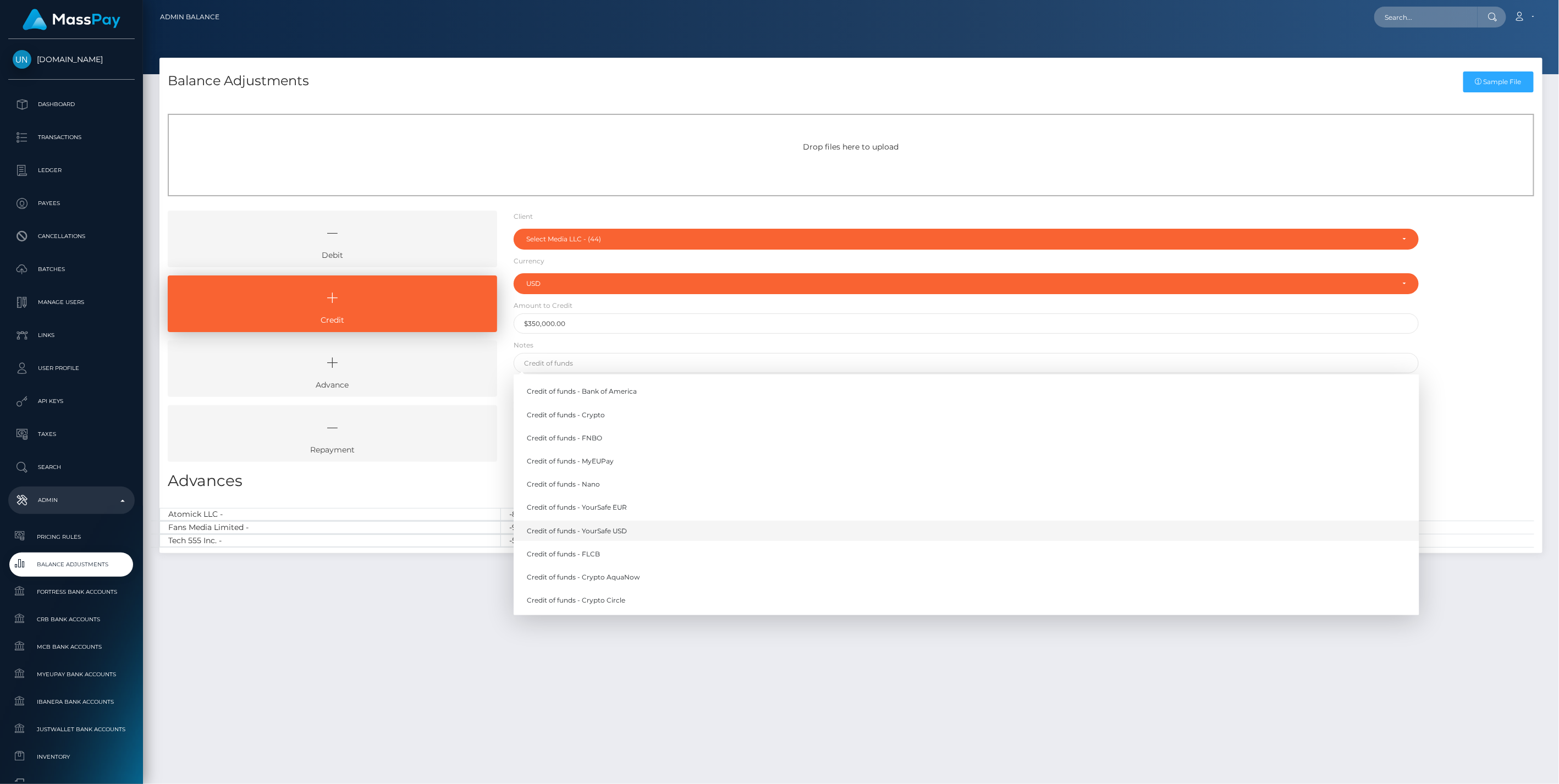
click at [609, 532] on link "Credit of funds - YourSafe USD" at bounding box center [967, 531] width 906 height 21
type input "Credit of funds - YourSafe USD"
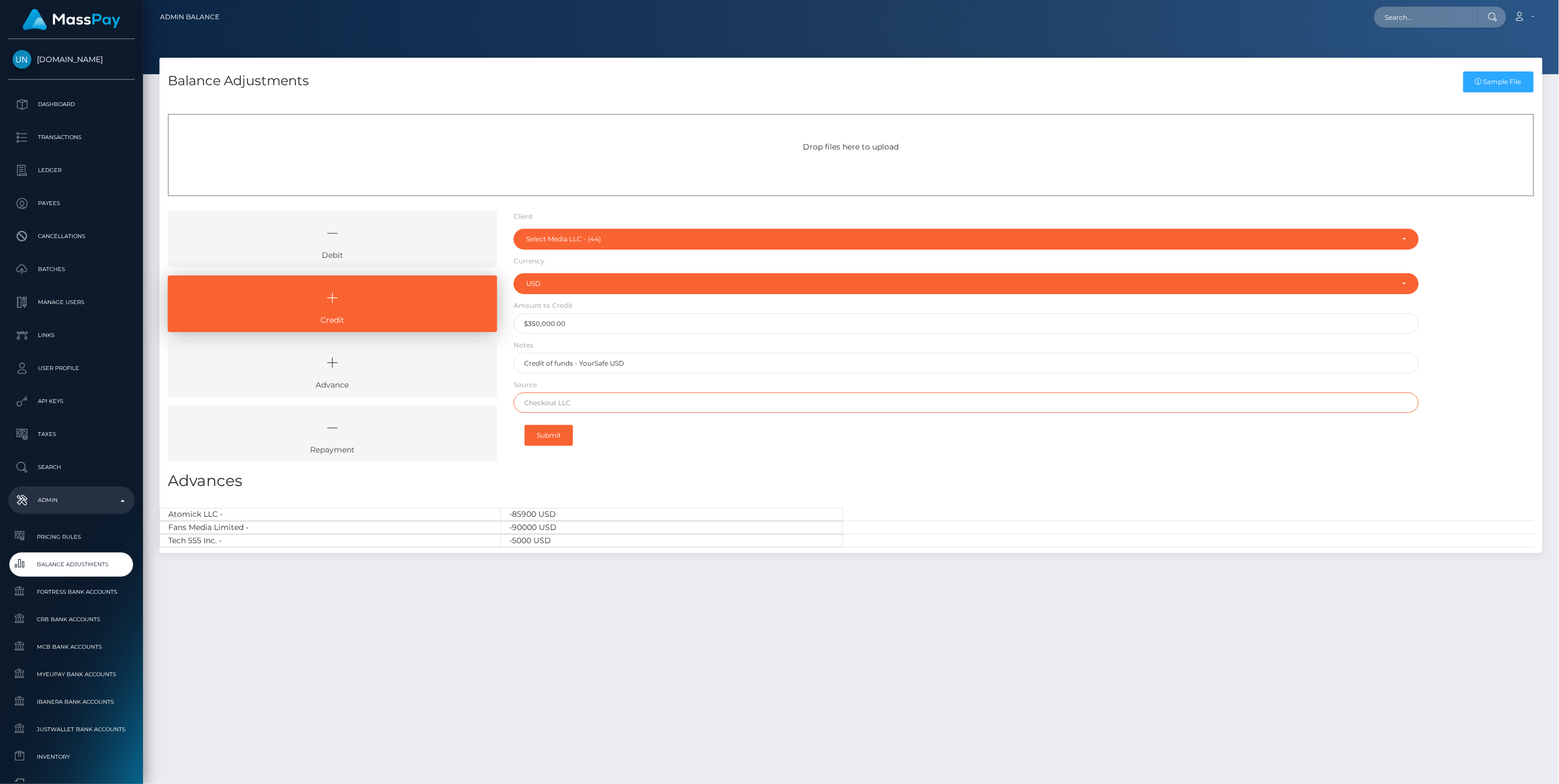
click at [594, 405] on input "text" at bounding box center [967, 403] width 906 height 21
type input "Chase"
click at [551, 436] on button "Submit" at bounding box center [549, 435] width 48 height 21
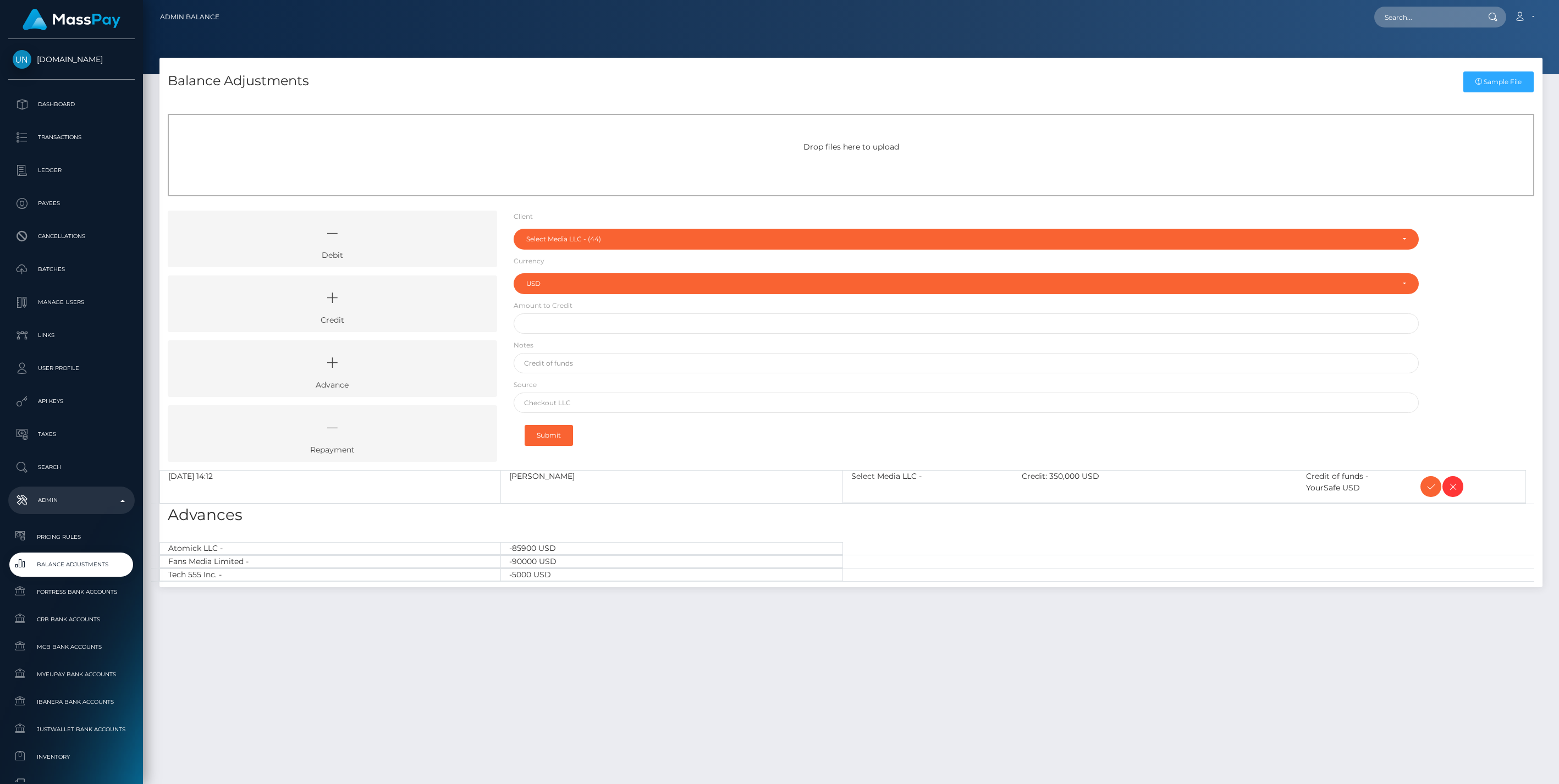
select select "44"
select select "USD"
click at [1428, 485] on icon at bounding box center [1431, 486] width 13 height 14
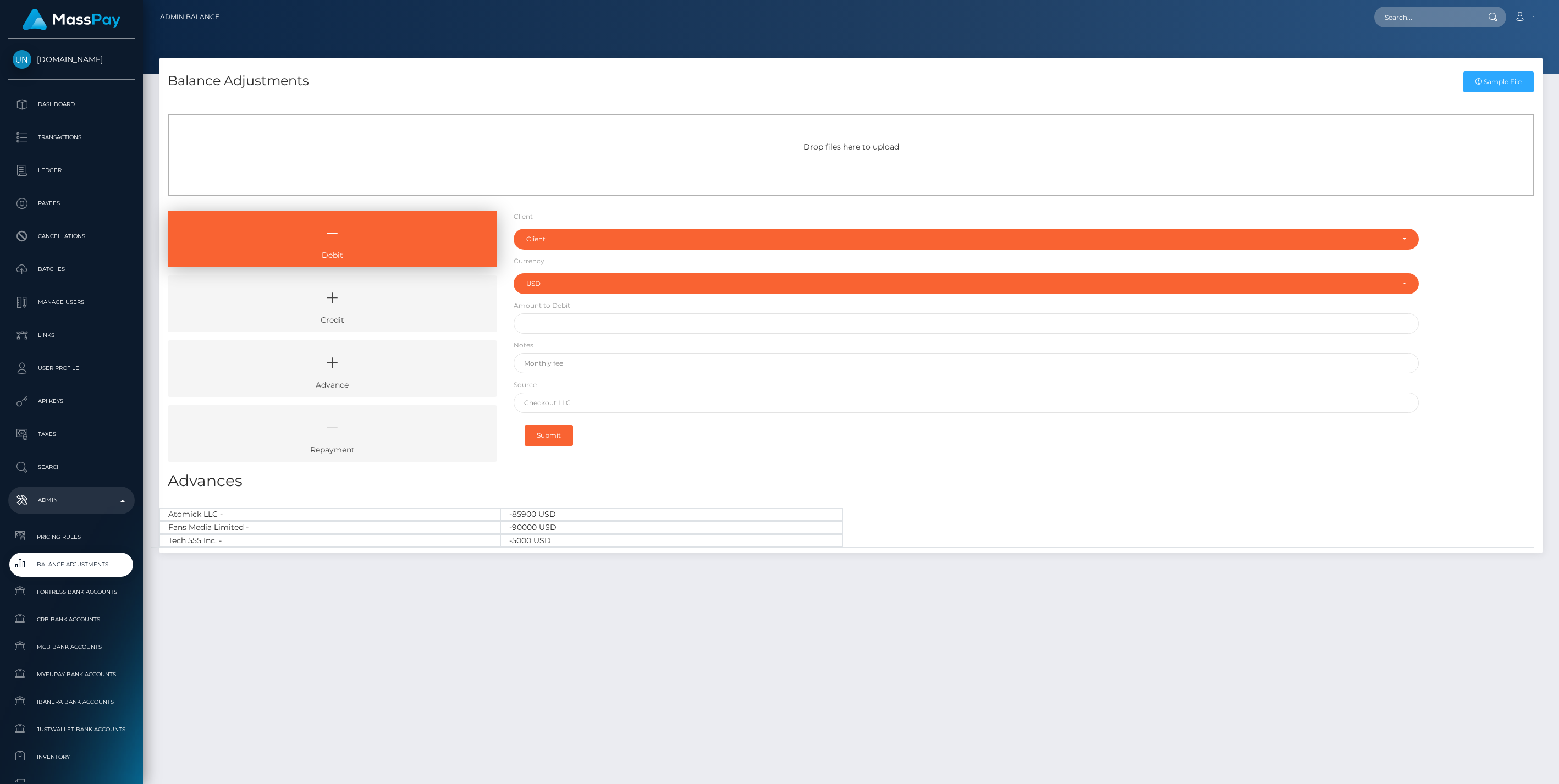
select select "USD"
click at [417, 301] on icon at bounding box center [332, 298] width 304 height 33
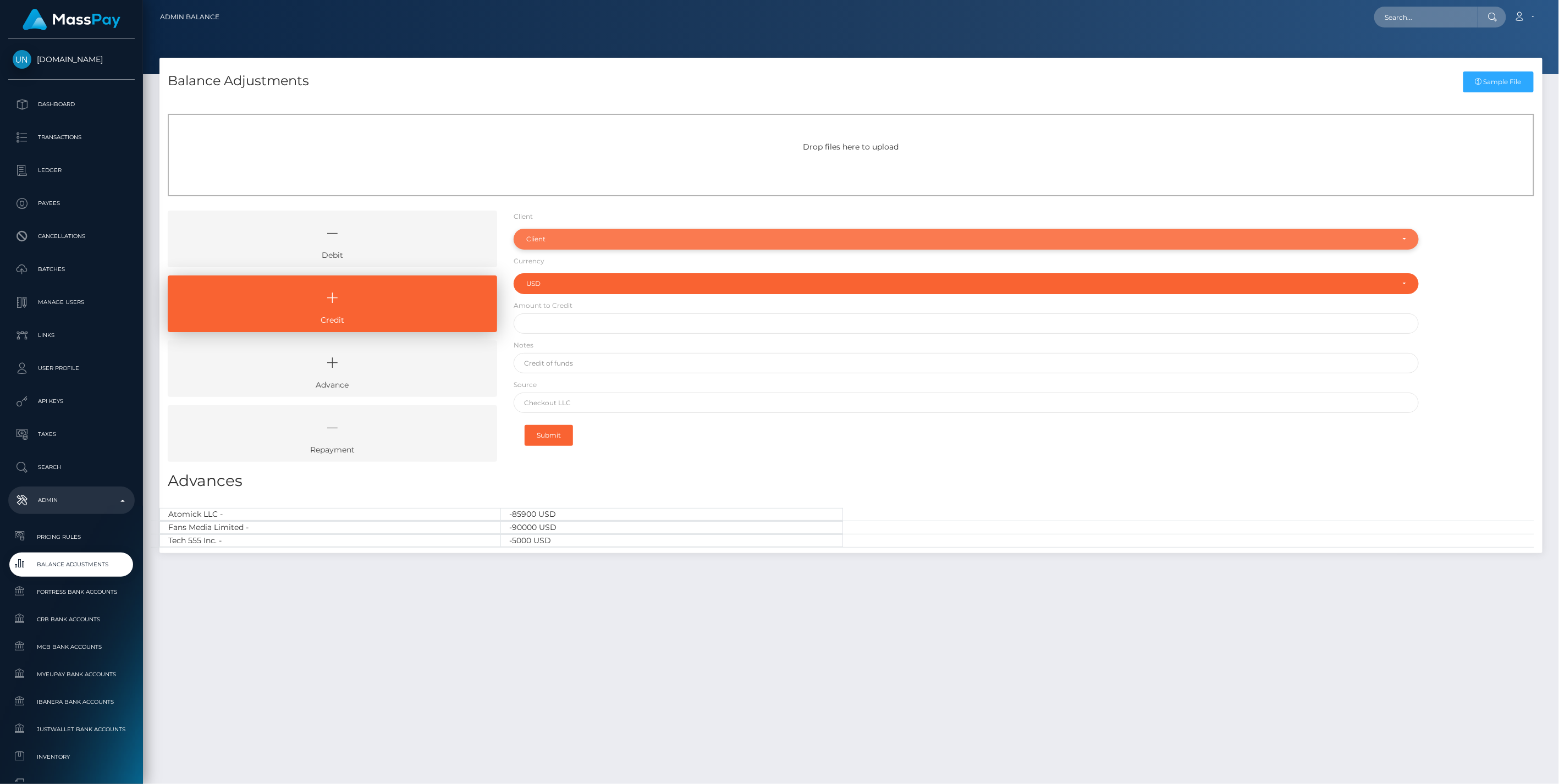
click at [557, 238] on div "Client" at bounding box center [960, 239] width 868 height 9
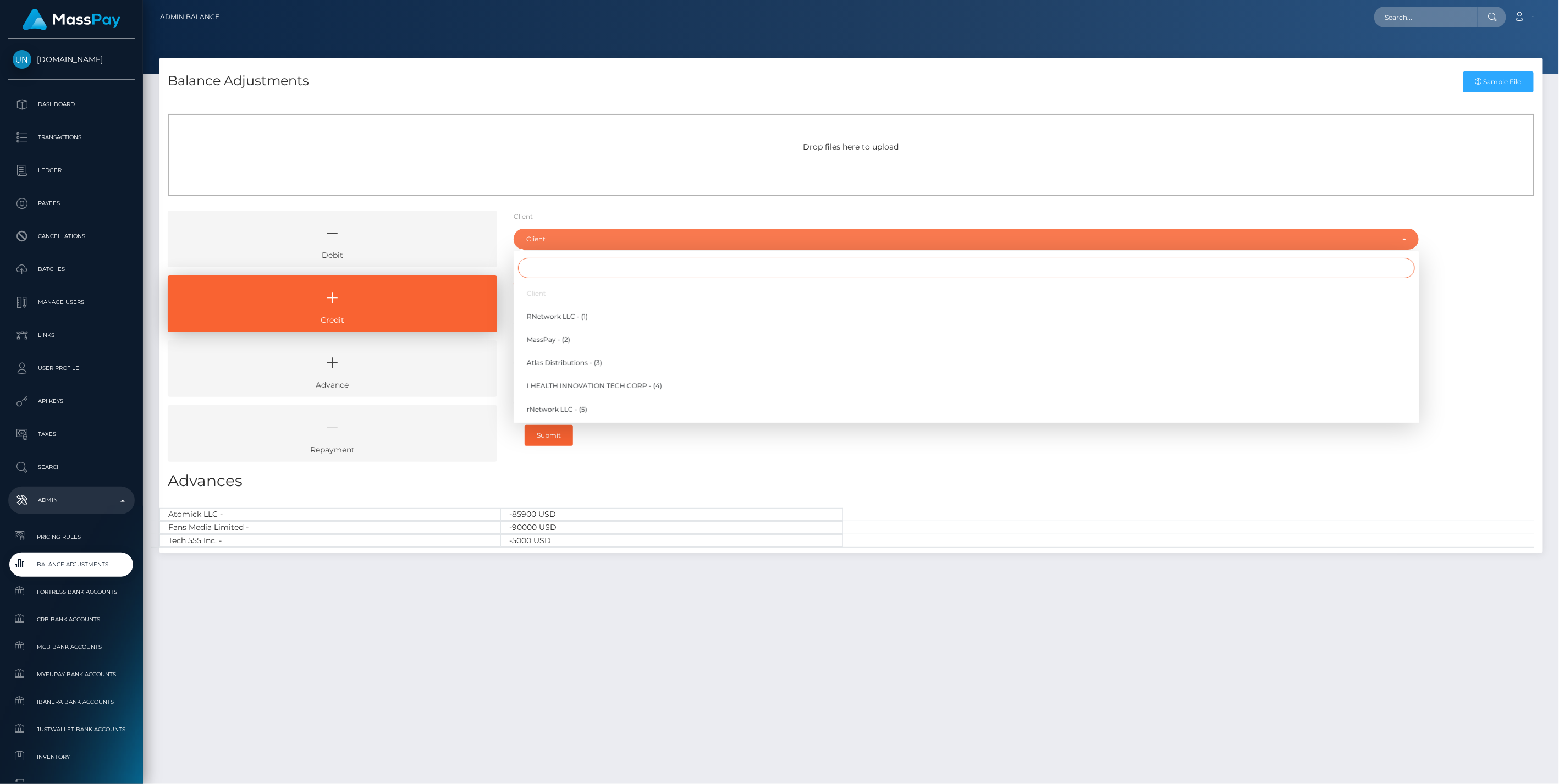
click at [543, 268] on input "Search" at bounding box center [967, 268] width 897 height 21
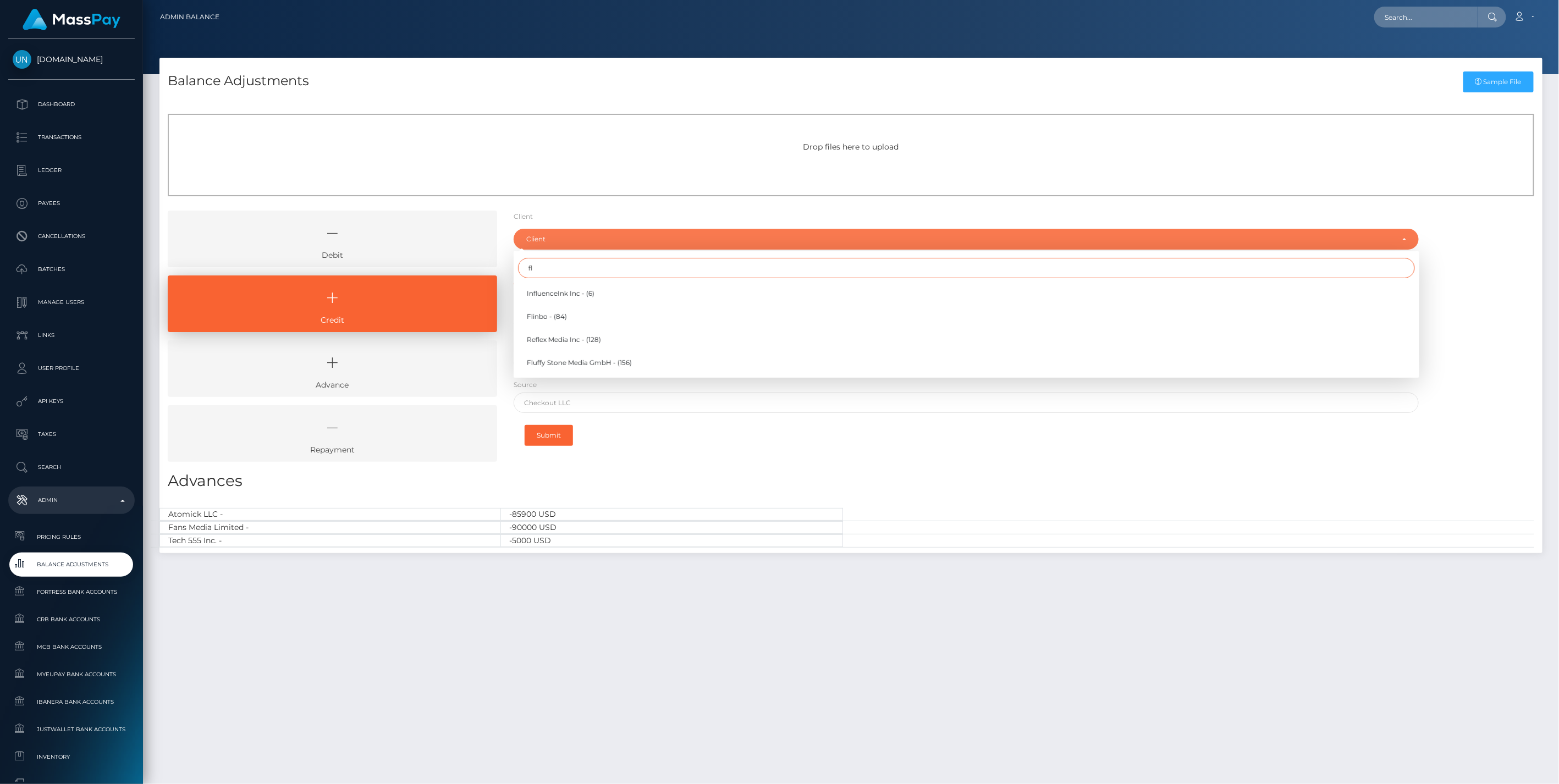
type input "f"
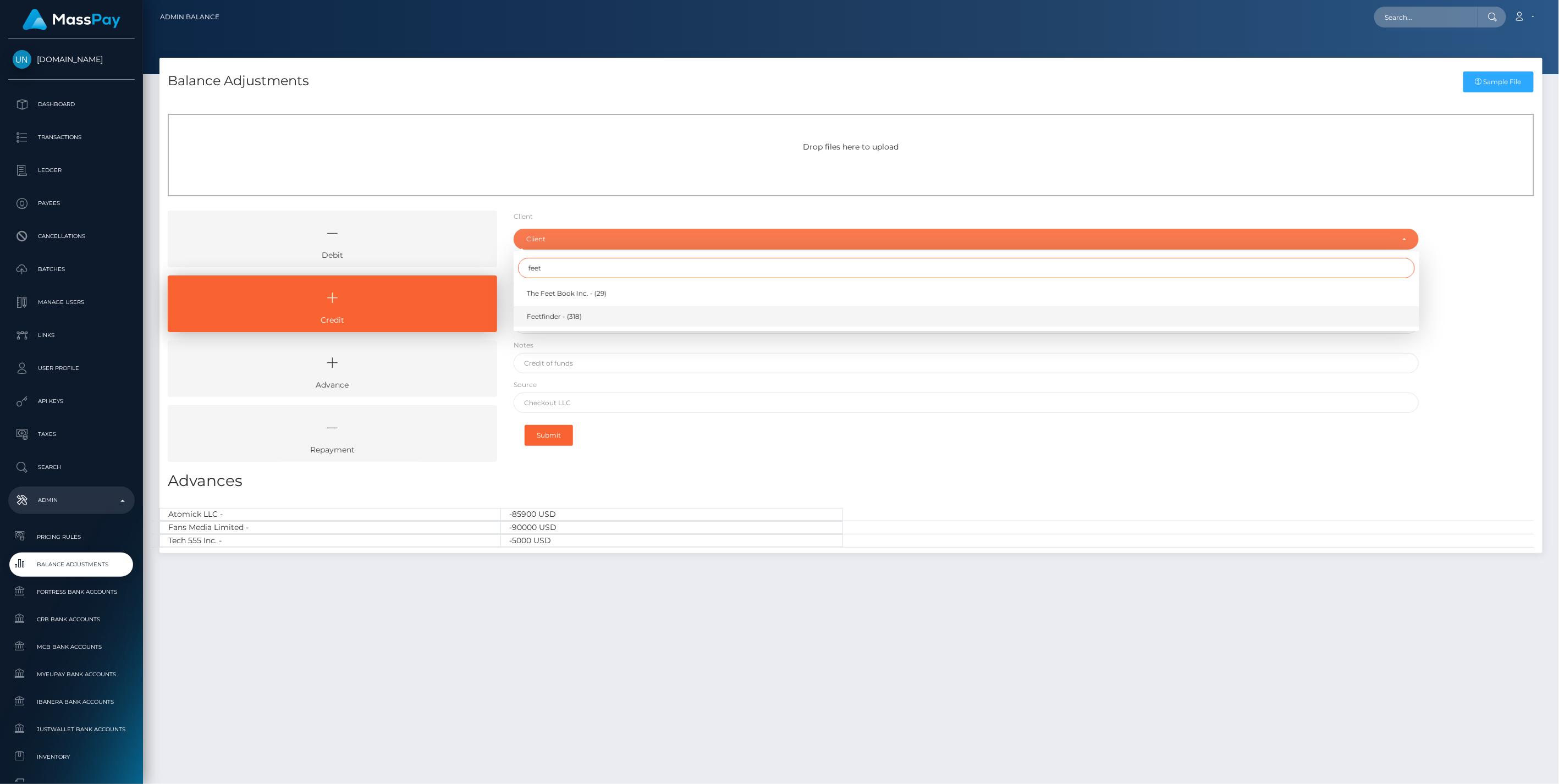
type input "feet"
click at [547, 315] on span "Feetfinder - (318)" at bounding box center [554, 316] width 55 height 10
select select "318"
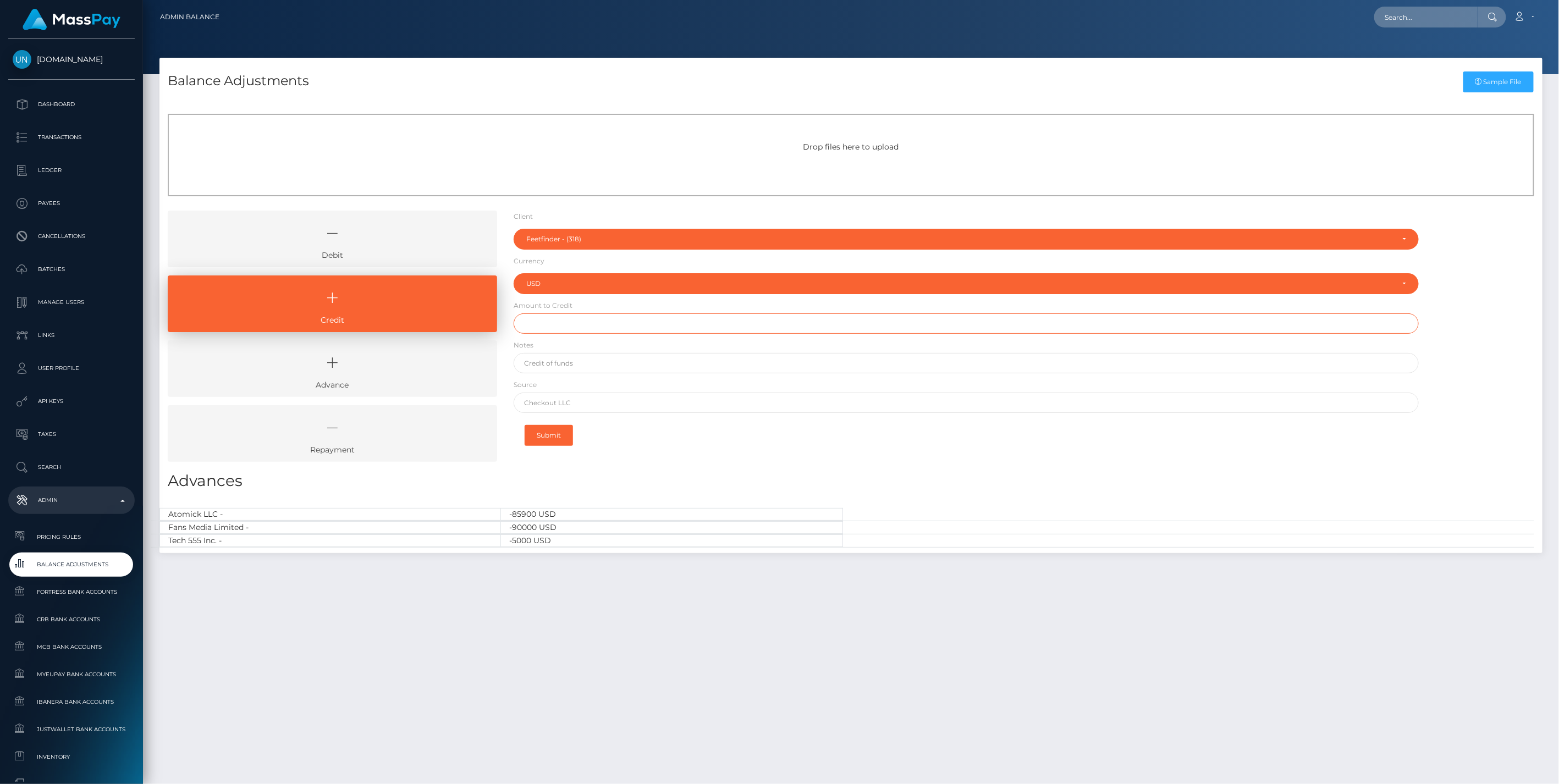
click at [569, 322] on input "text" at bounding box center [967, 324] width 906 height 21
type input "$20,000.00"
click at [574, 353] on input "text" at bounding box center [967, 363] width 906 height 21
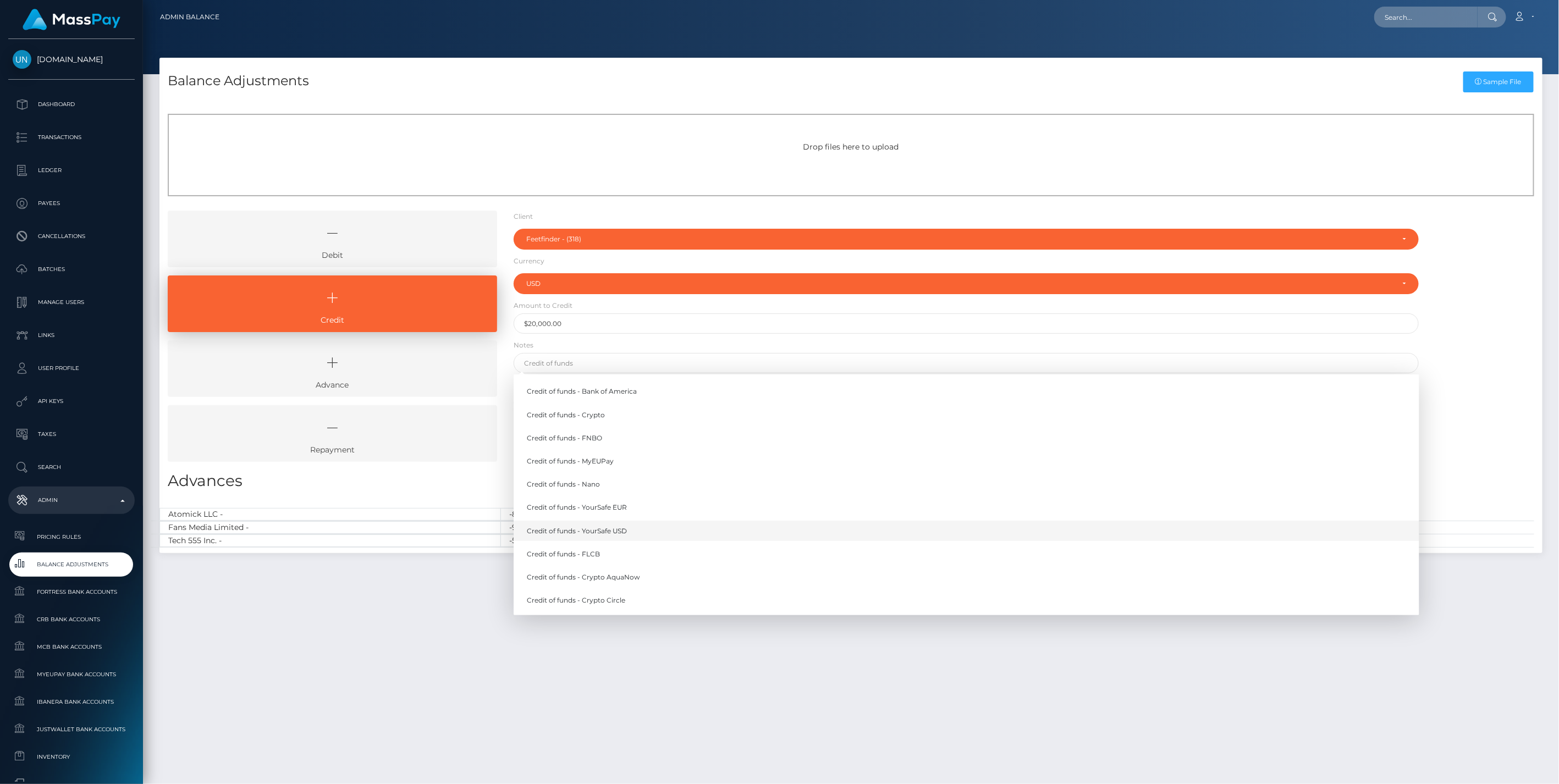
click at [597, 531] on link "Credit of funds - YourSafe USD" at bounding box center [967, 531] width 906 height 21
type input "Credit of funds - YourSafe USD"
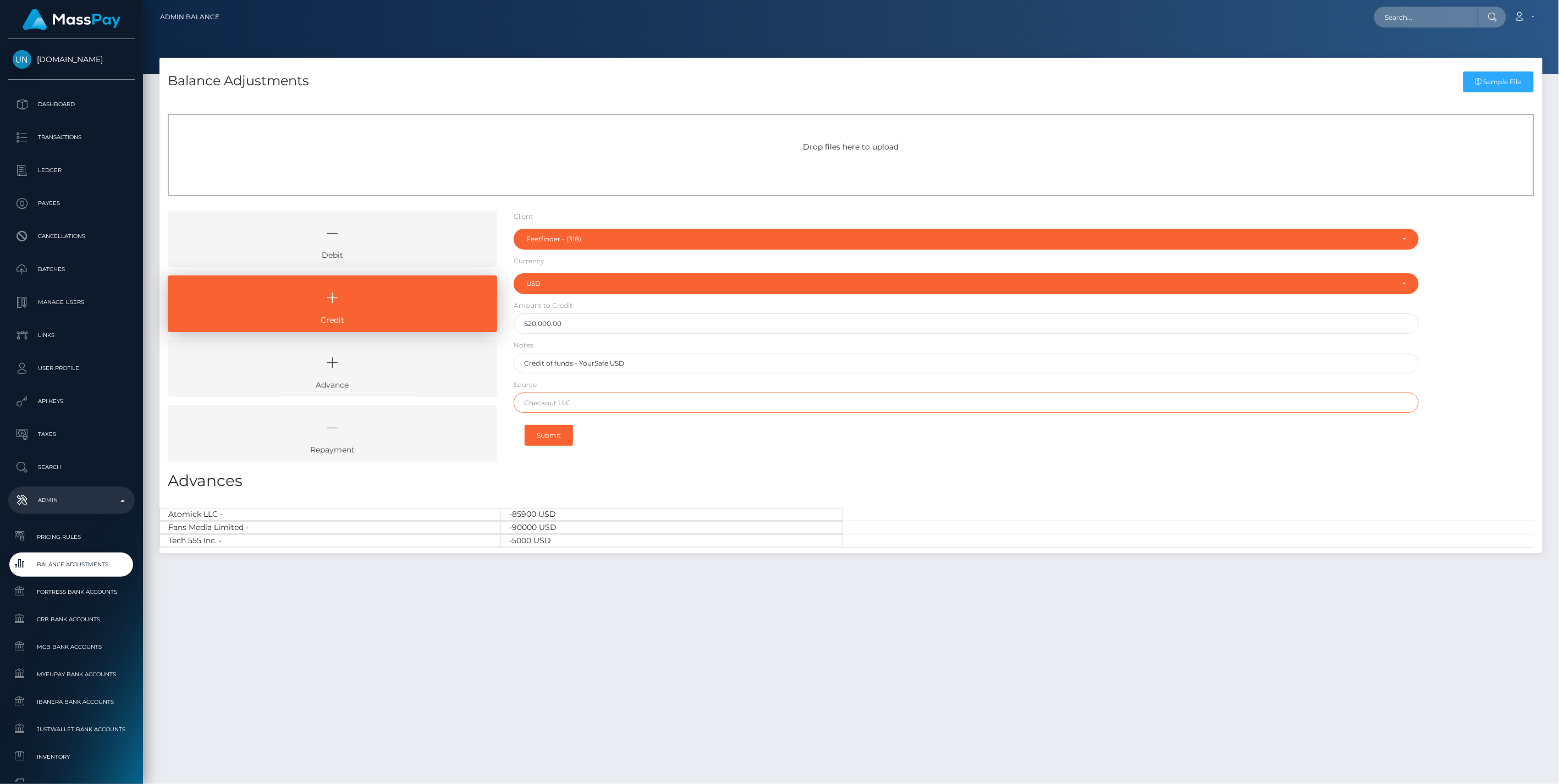
click at [545, 402] on input "text" at bounding box center [967, 403] width 906 height 21
paste input "Wells Fargo"
type input "Wells Fargo"
click at [551, 430] on button "Submit" at bounding box center [549, 435] width 48 height 21
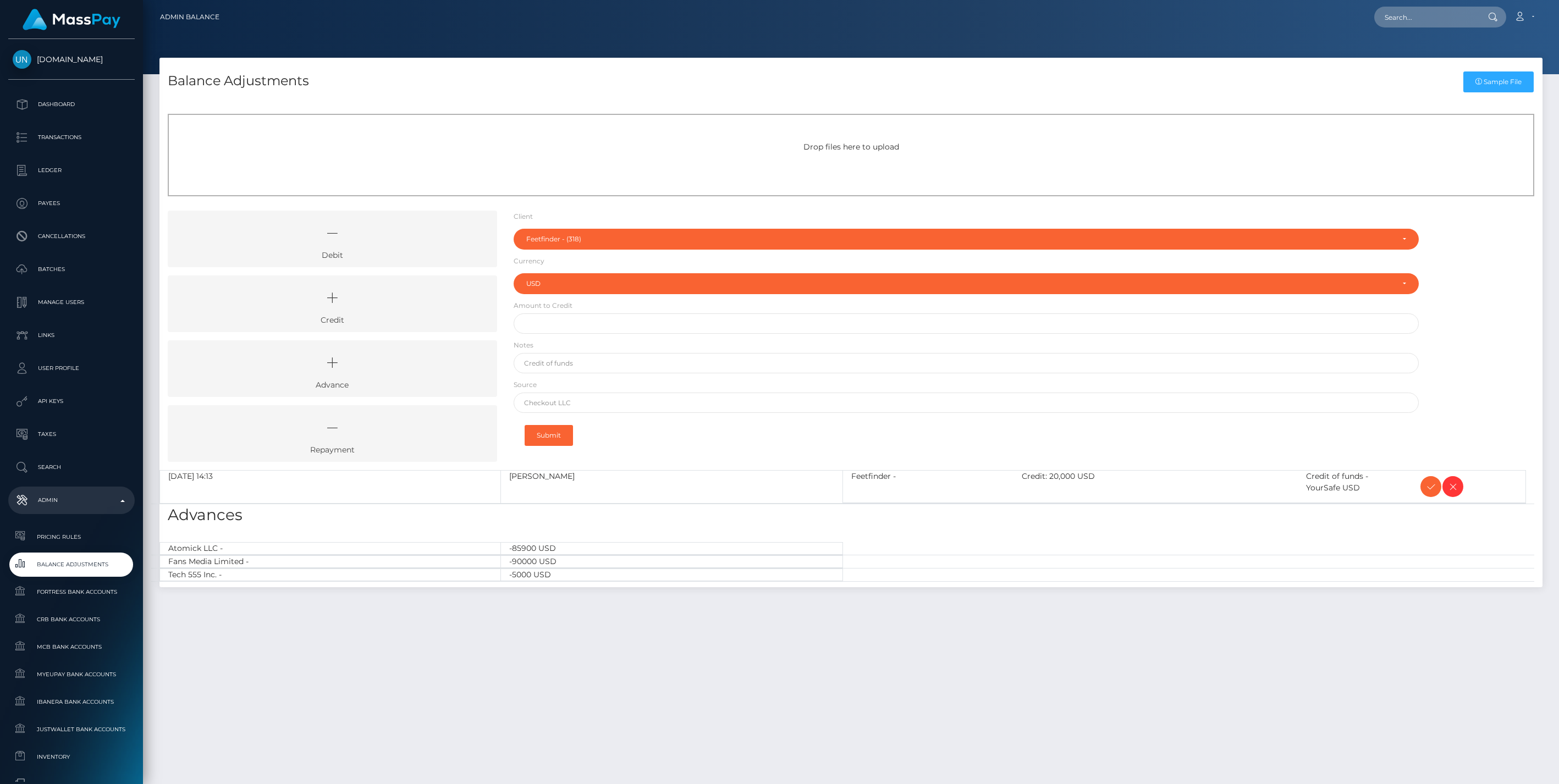
select select "318"
select select "USD"
click at [1428, 486] on icon at bounding box center [1431, 486] width 13 height 14
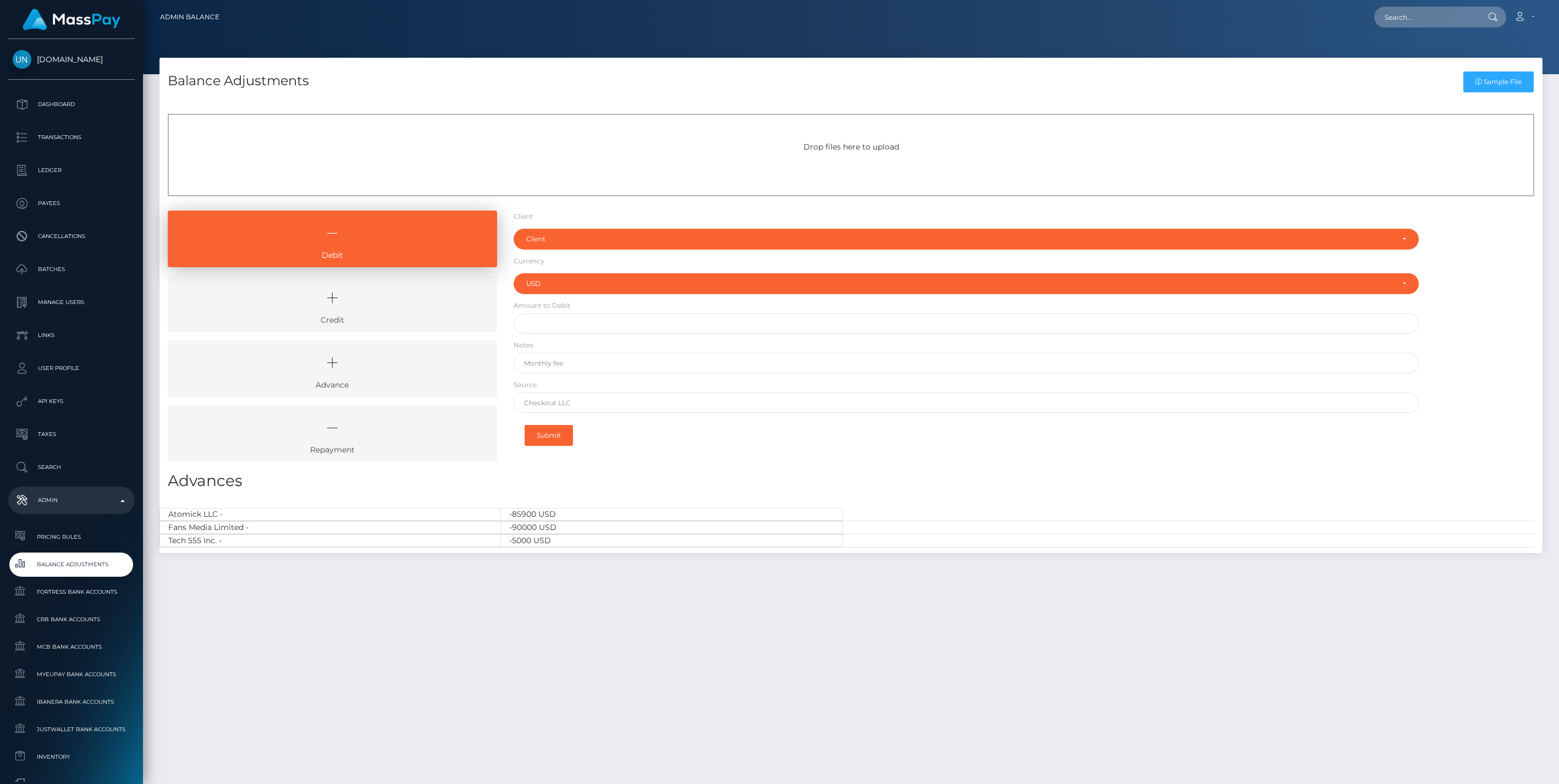
select select "USD"
click at [344, 310] on icon at bounding box center [332, 298] width 304 height 33
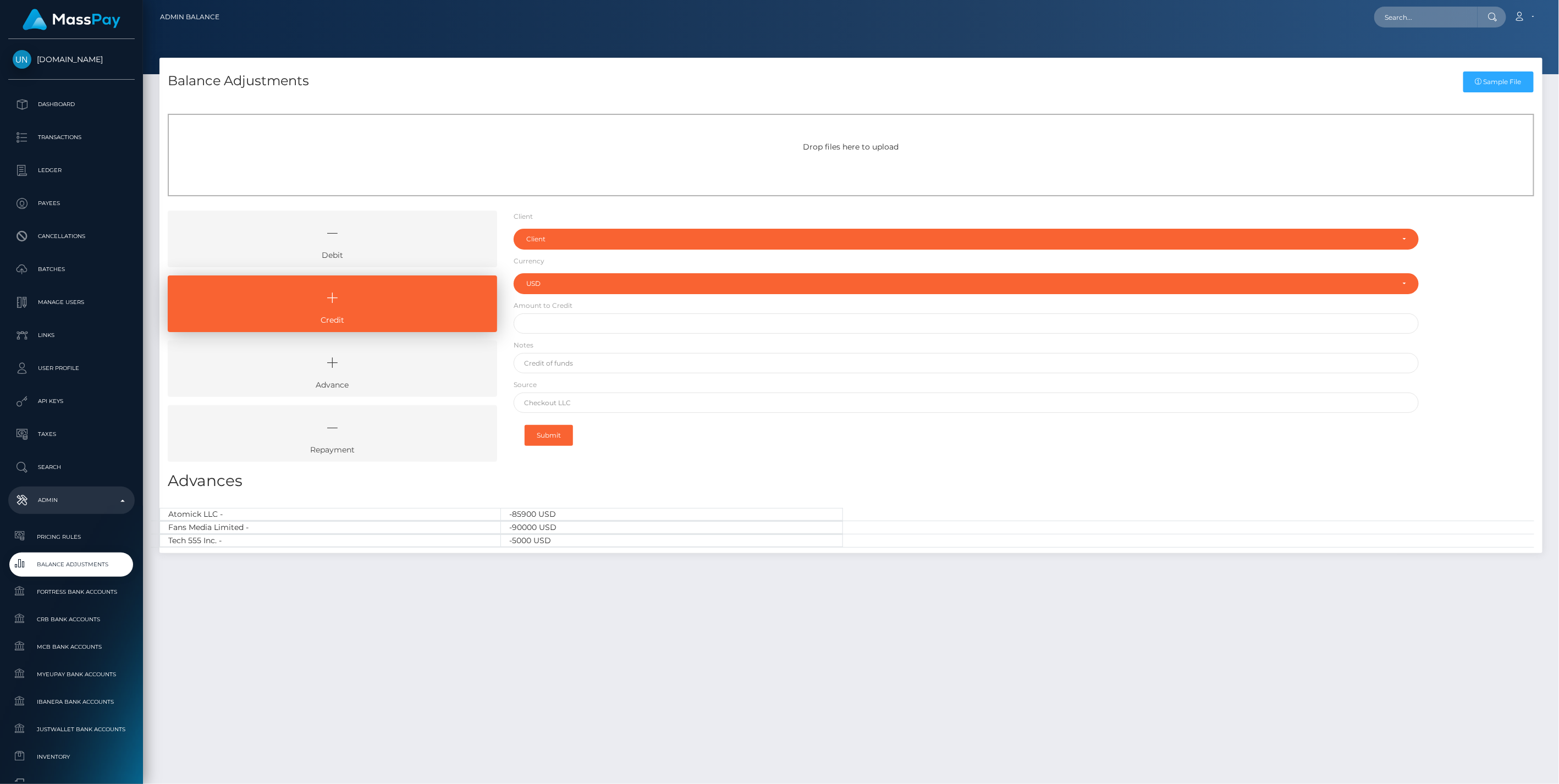
click at [404, 255] on link "Debit" at bounding box center [332, 239] width 329 height 57
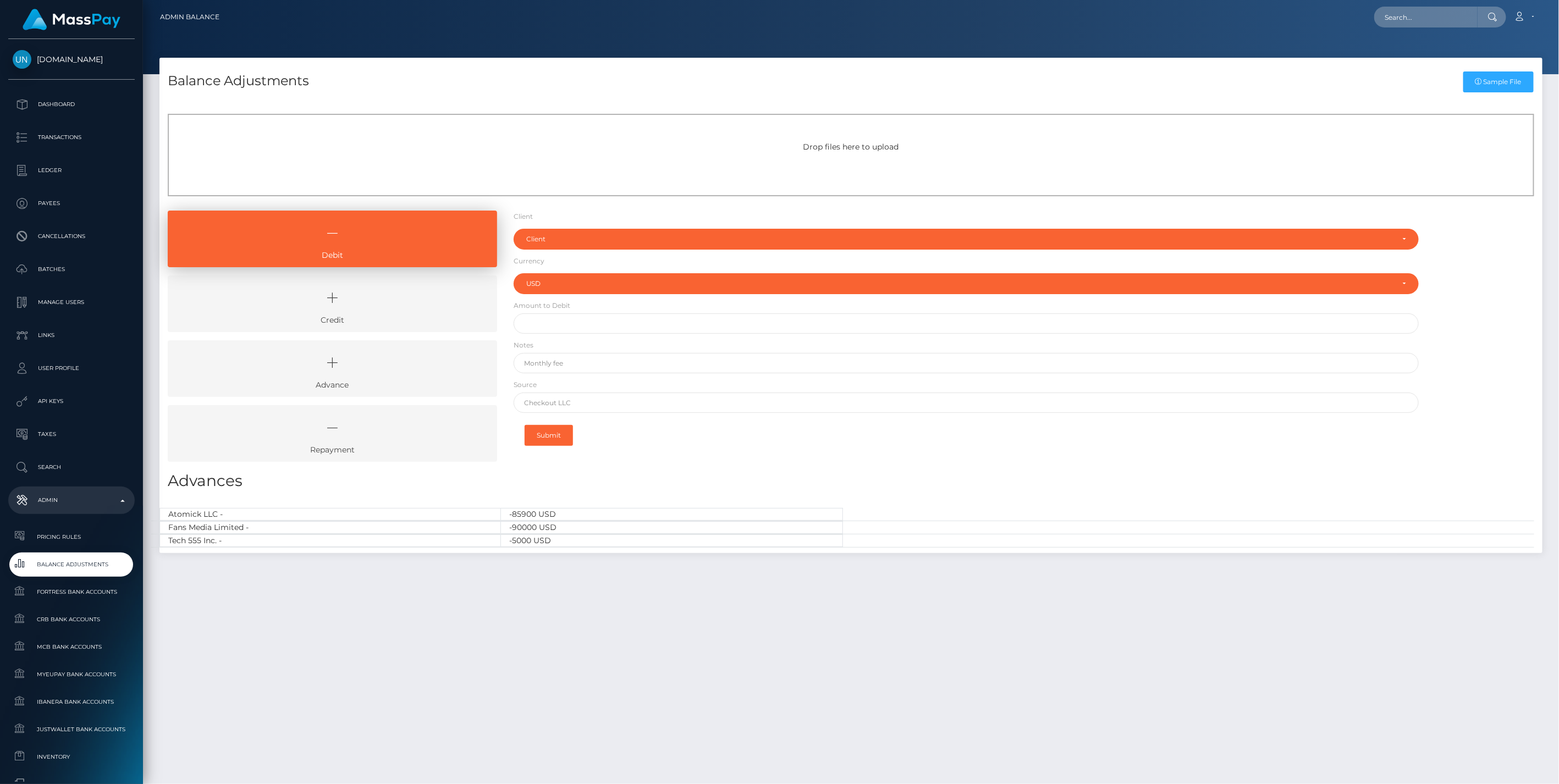
click at [399, 292] on icon at bounding box center [332, 298] width 304 height 33
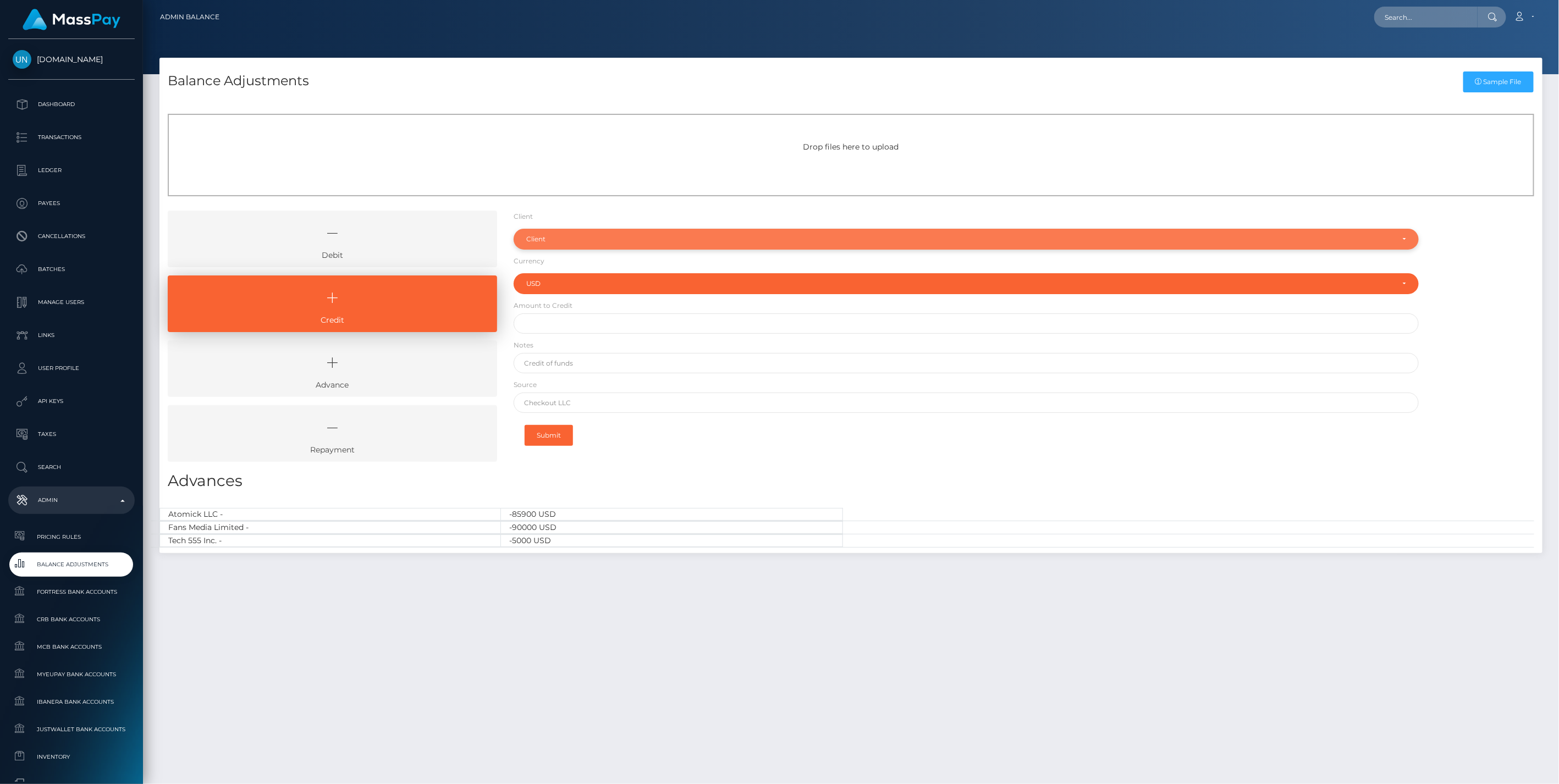
click at [556, 232] on div "Client" at bounding box center [967, 239] width 906 height 21
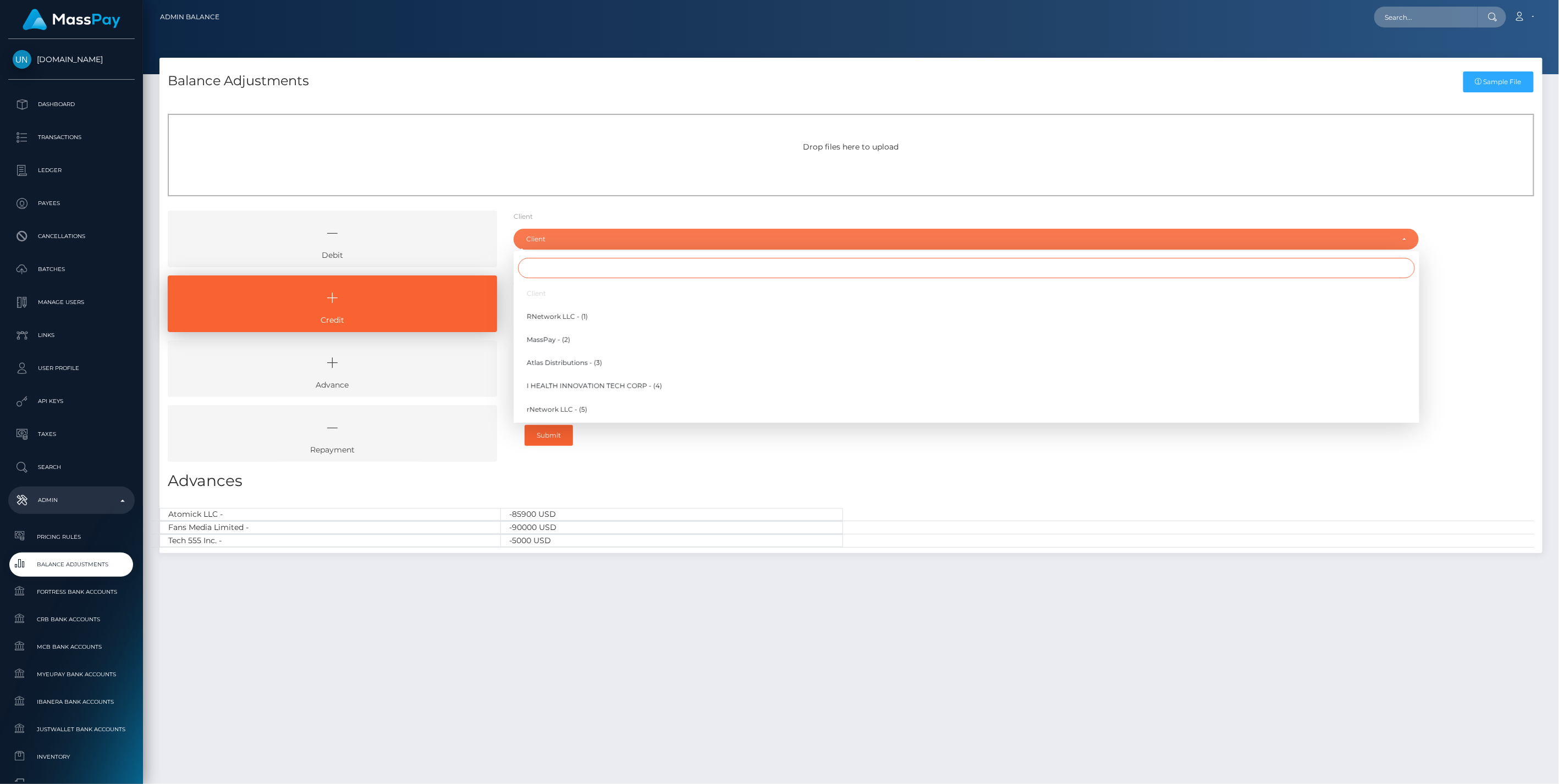
click at [559, 278] on input "Search" at bounding box center [967, 268] width 897 height 21
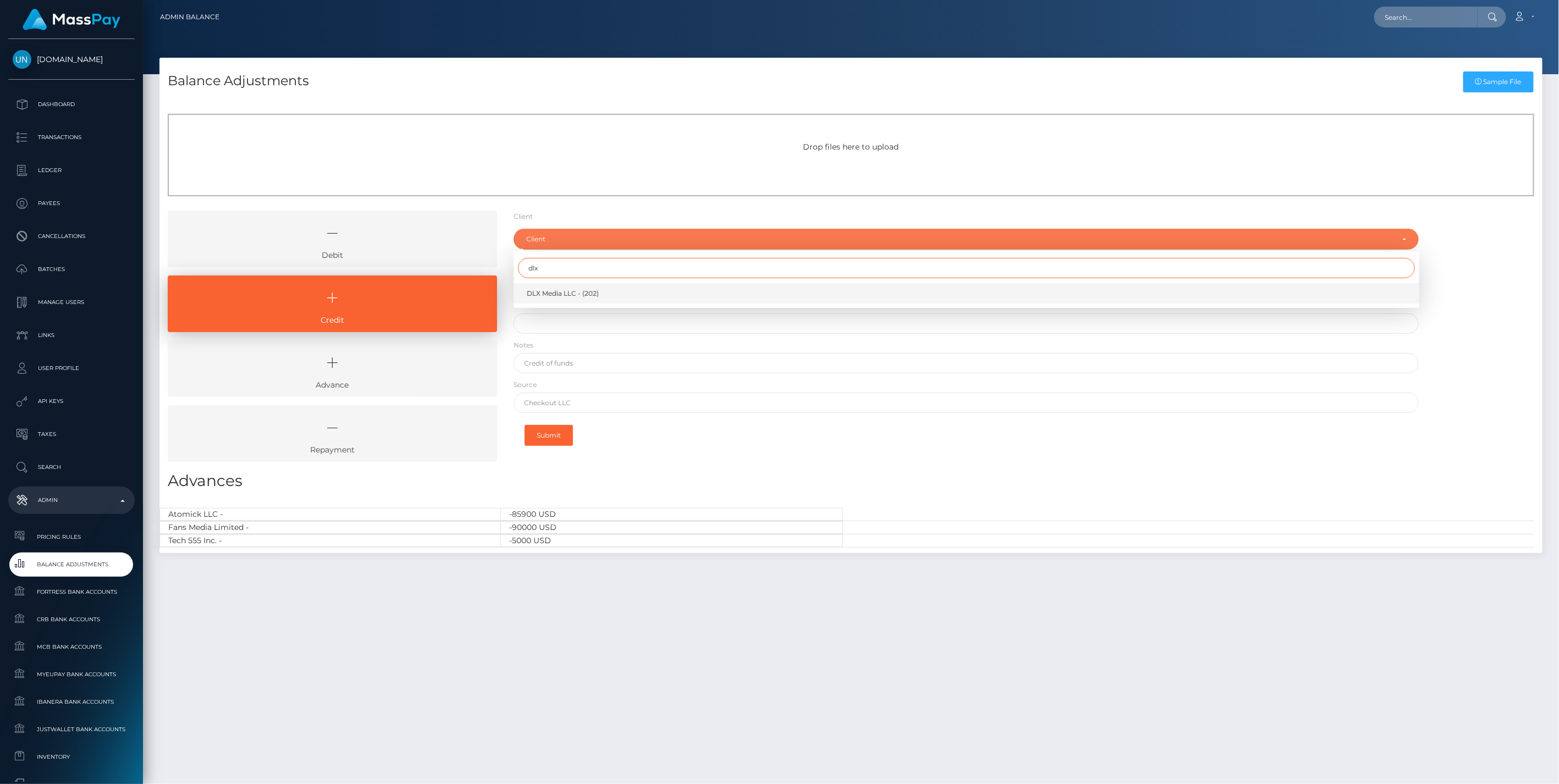
type input "dlx"
click at [563, 289] on span "DLX Media LLC - (202)" at bounding box center [562, 293] width 72 height 10
select select "202"
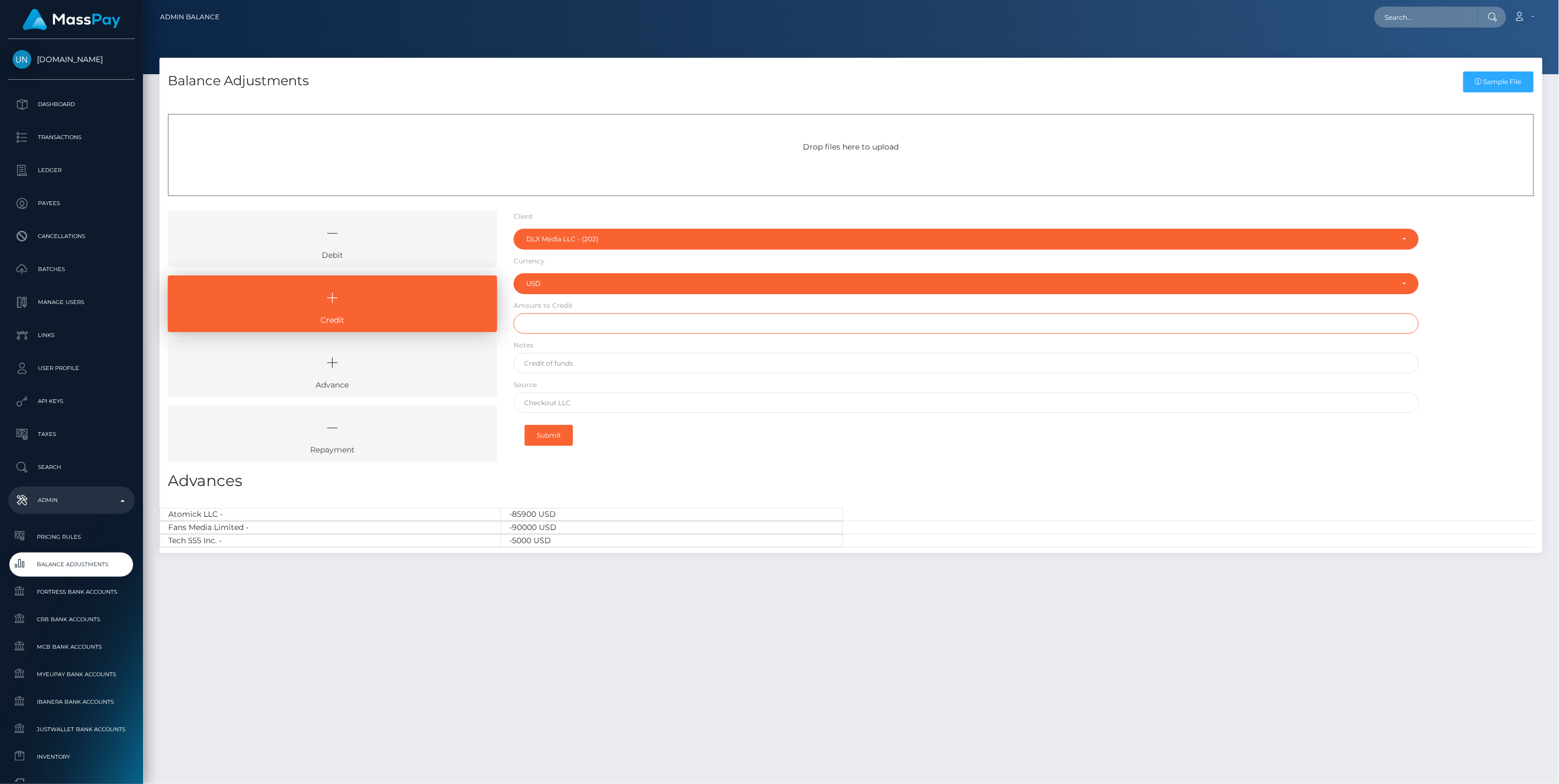
click at [550, 328] on input "text" at bounding box center [967, 324] width 906 height 21
type input "$5,000.00"
click at [569, 360] on input "text" at bounding box center [967, 363] width 906 height 21
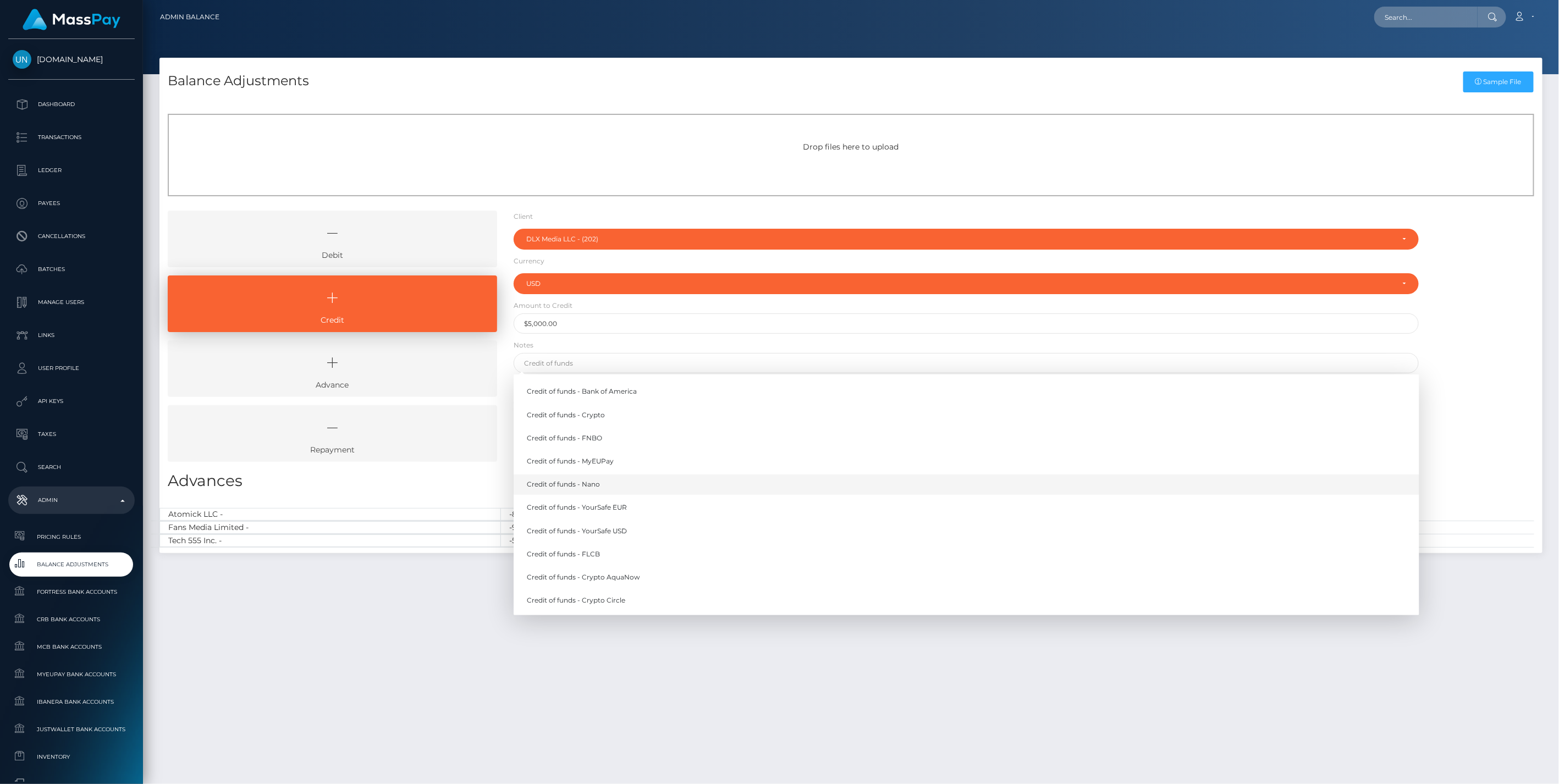
click at [601, 481] on link "Credit of funds - Nano" at bounding box center [967, 485] width 906 height 21
type input "Credit of funds - Nano"
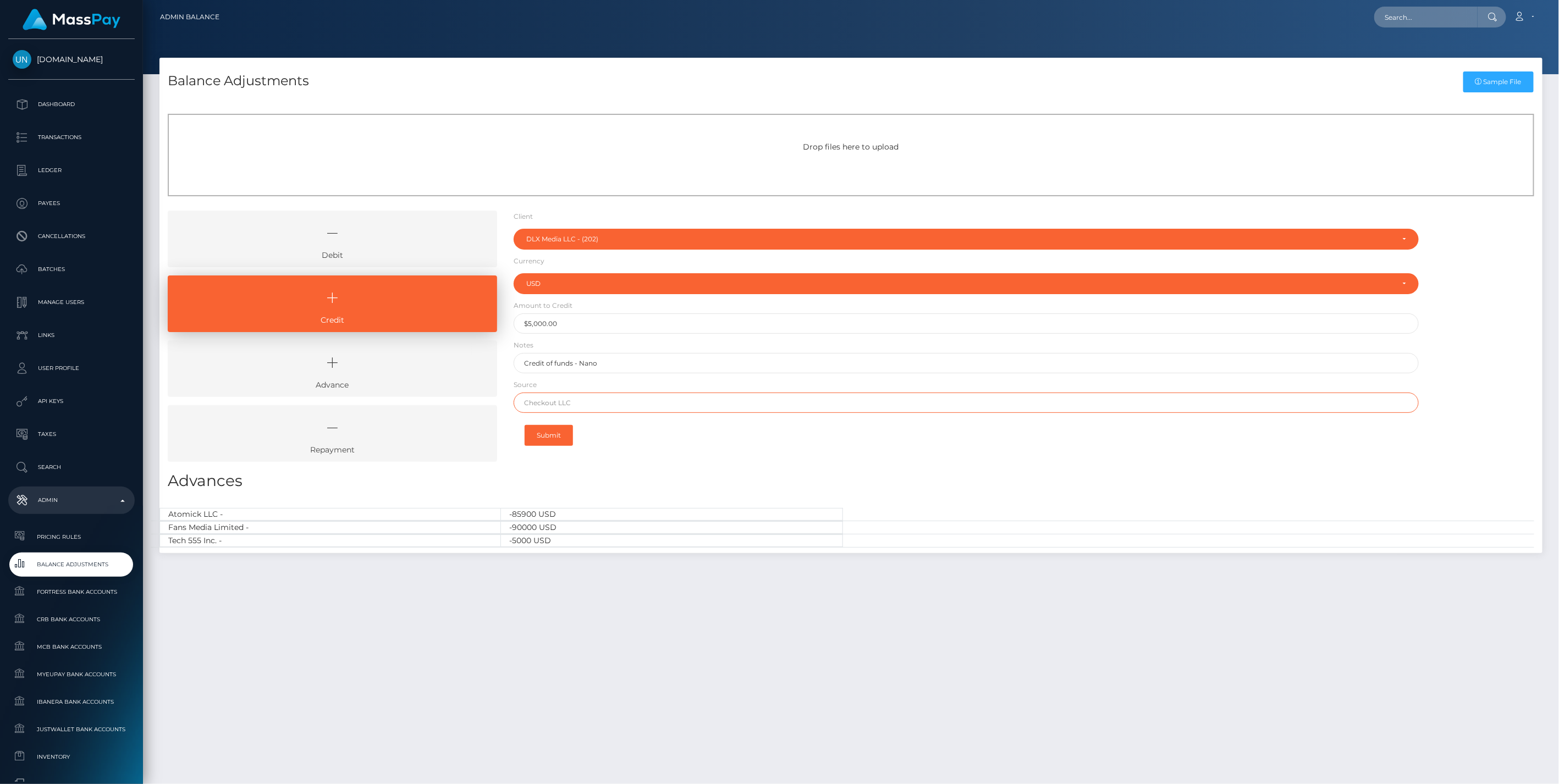
click at [563, 404] on input "text" at bounding box center [967, 403] width 906 height 21
type input "Nano"
click at [559, 433] on button "Submit" at bounding box center [549, 435] width 48 height 21
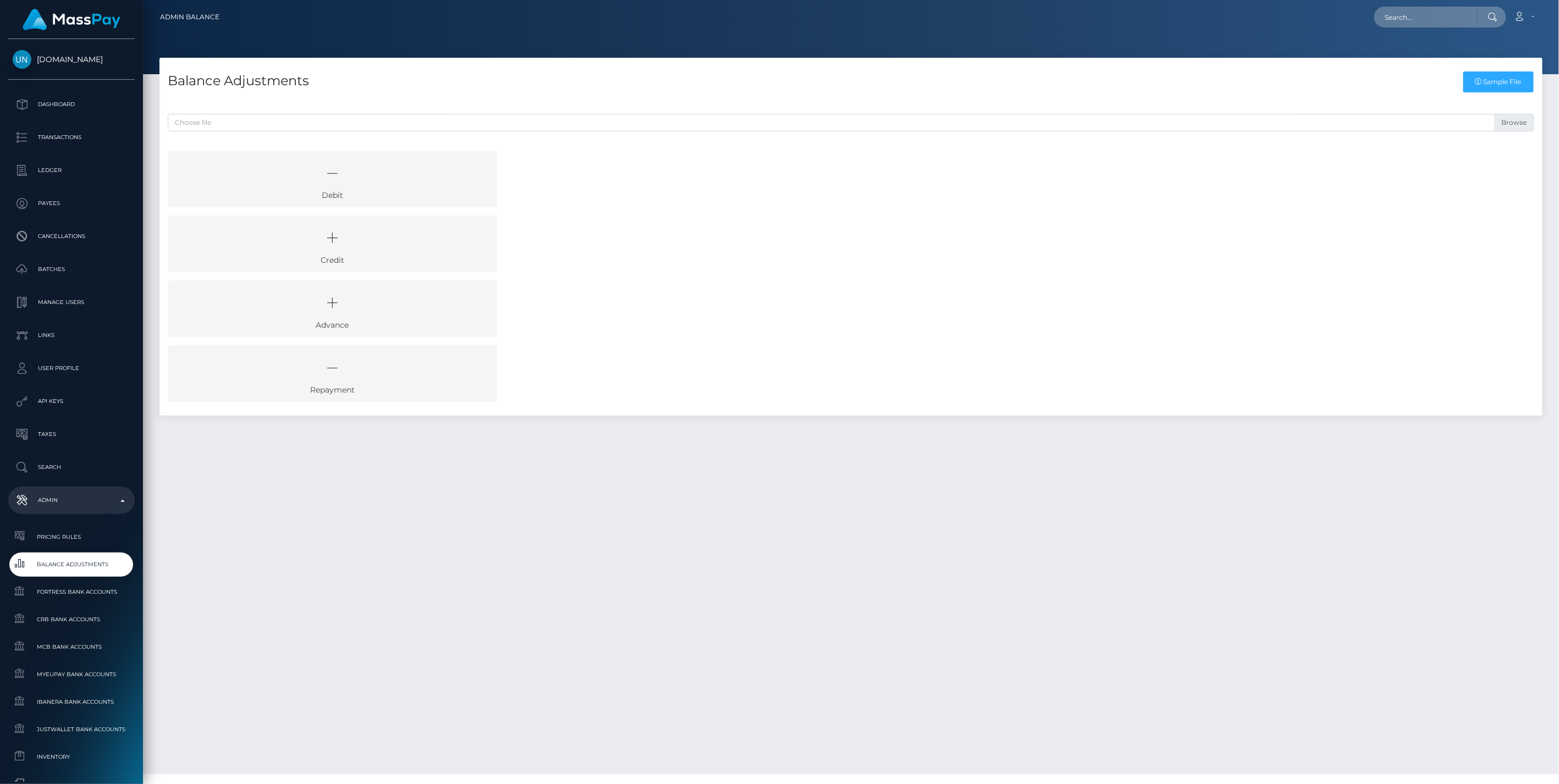
select select
select select "202"
select select "USD"
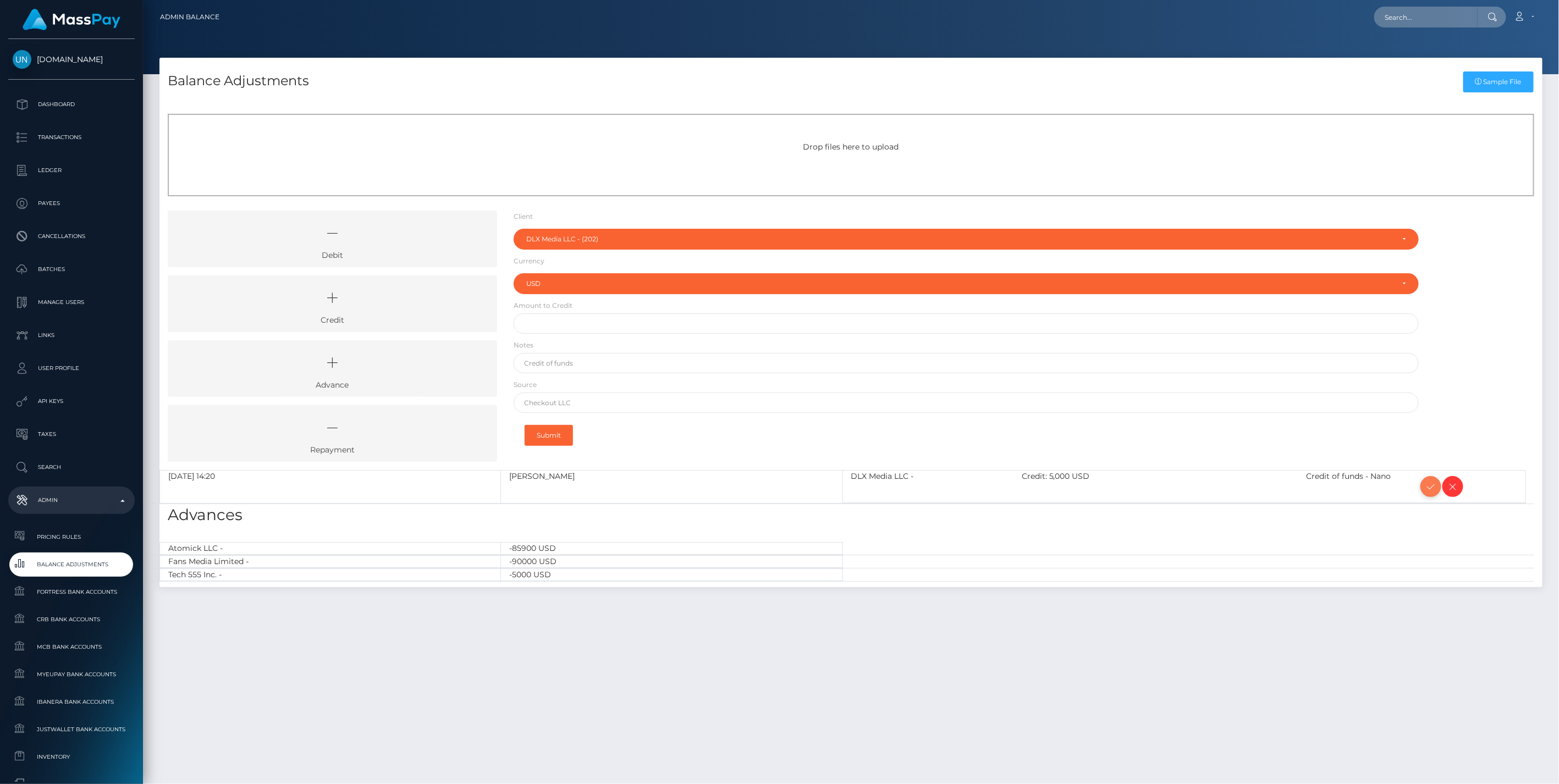
click at [1426, 486] on icon at bounding box center [1431, 486] width 13 height 14
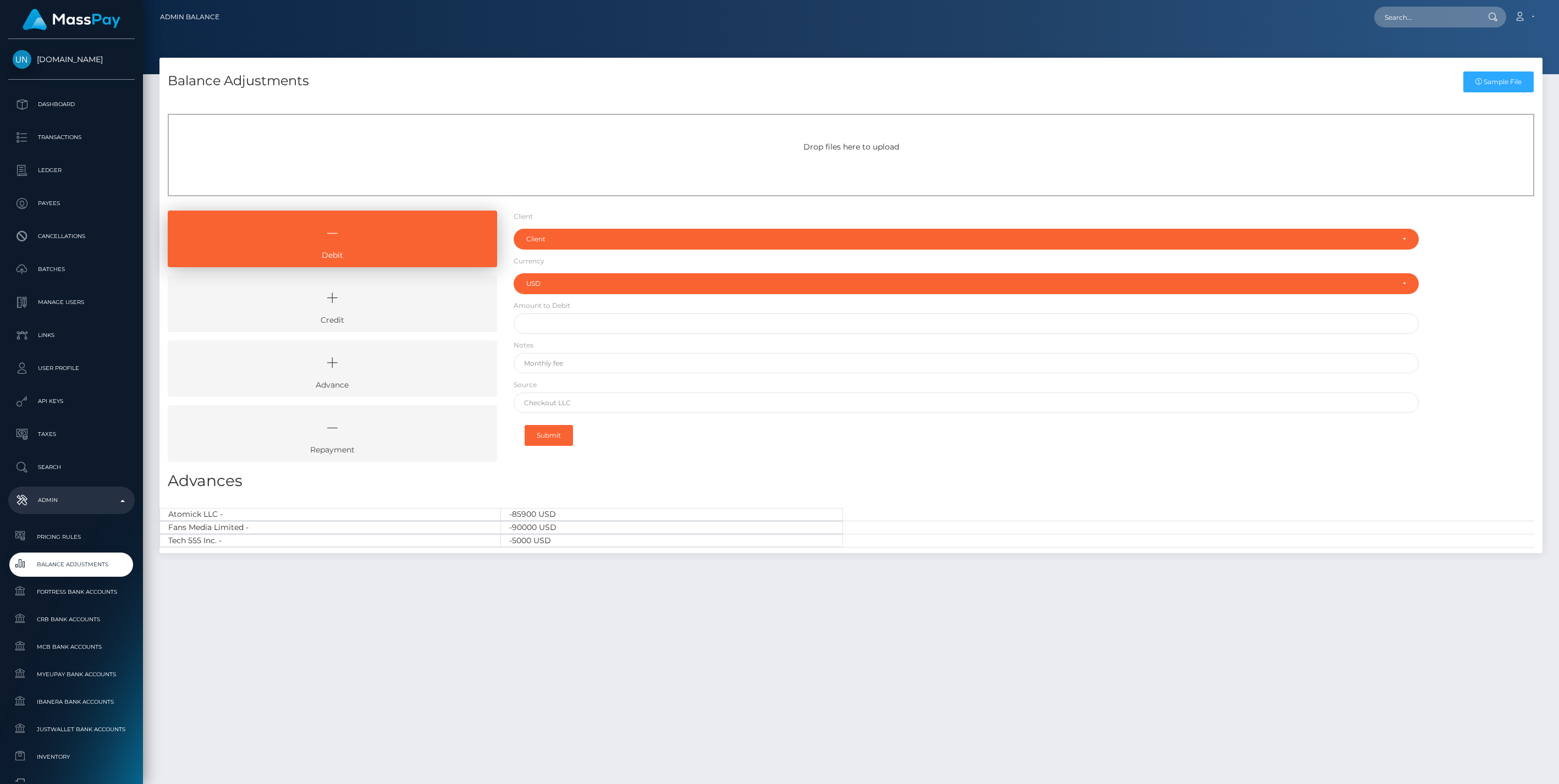
select select "USD"
click at [385, 303] on icon at bounding box center [332, 298] width 304 height 33
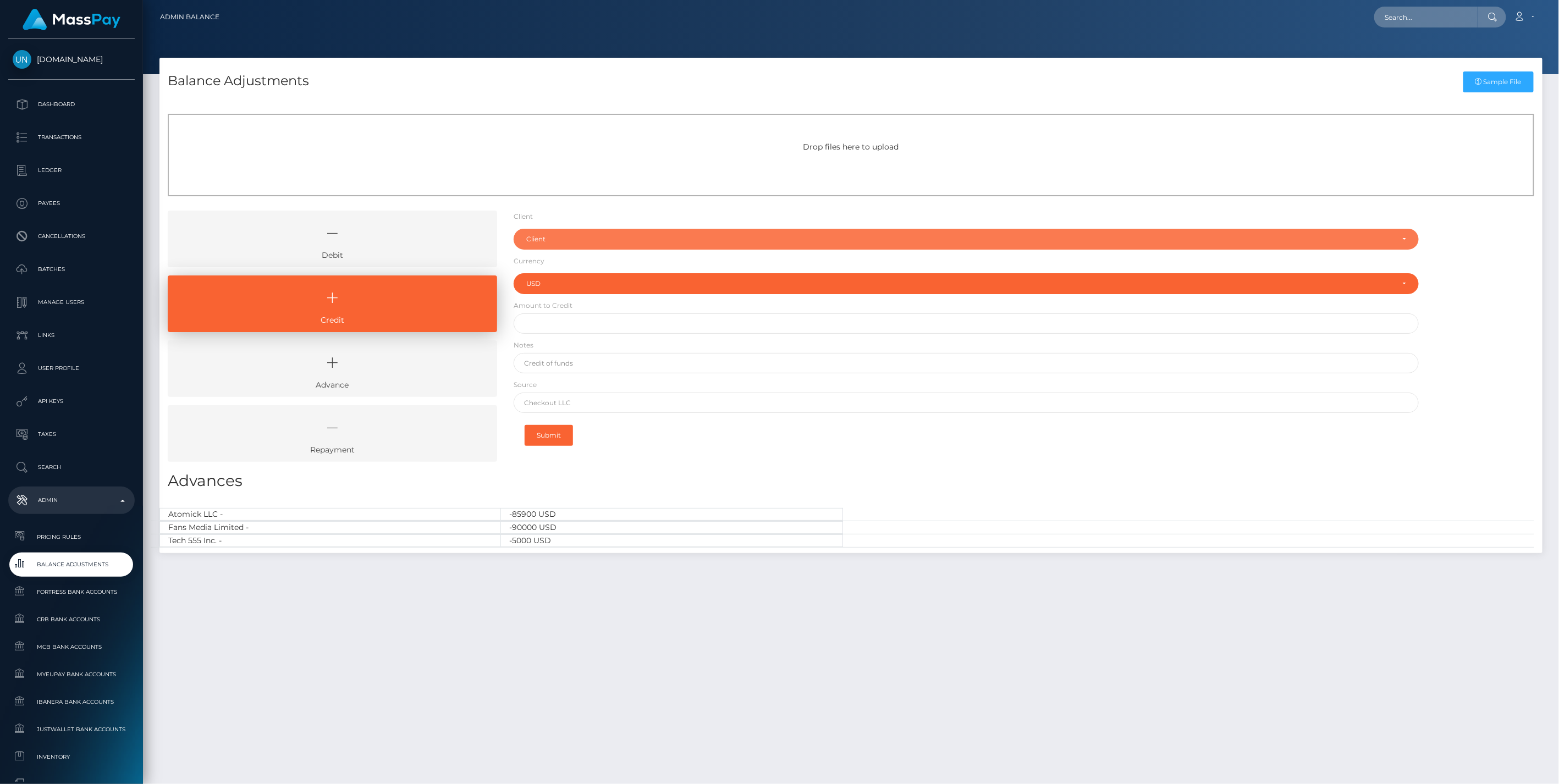
drag, startPoint x: 542, startPoint y: 242, endPoint x: 547, endPoint y: 255, distance: 13.9
click at [542, 241] on div "Client" at bounding box center [960, 239] width 868 height 9
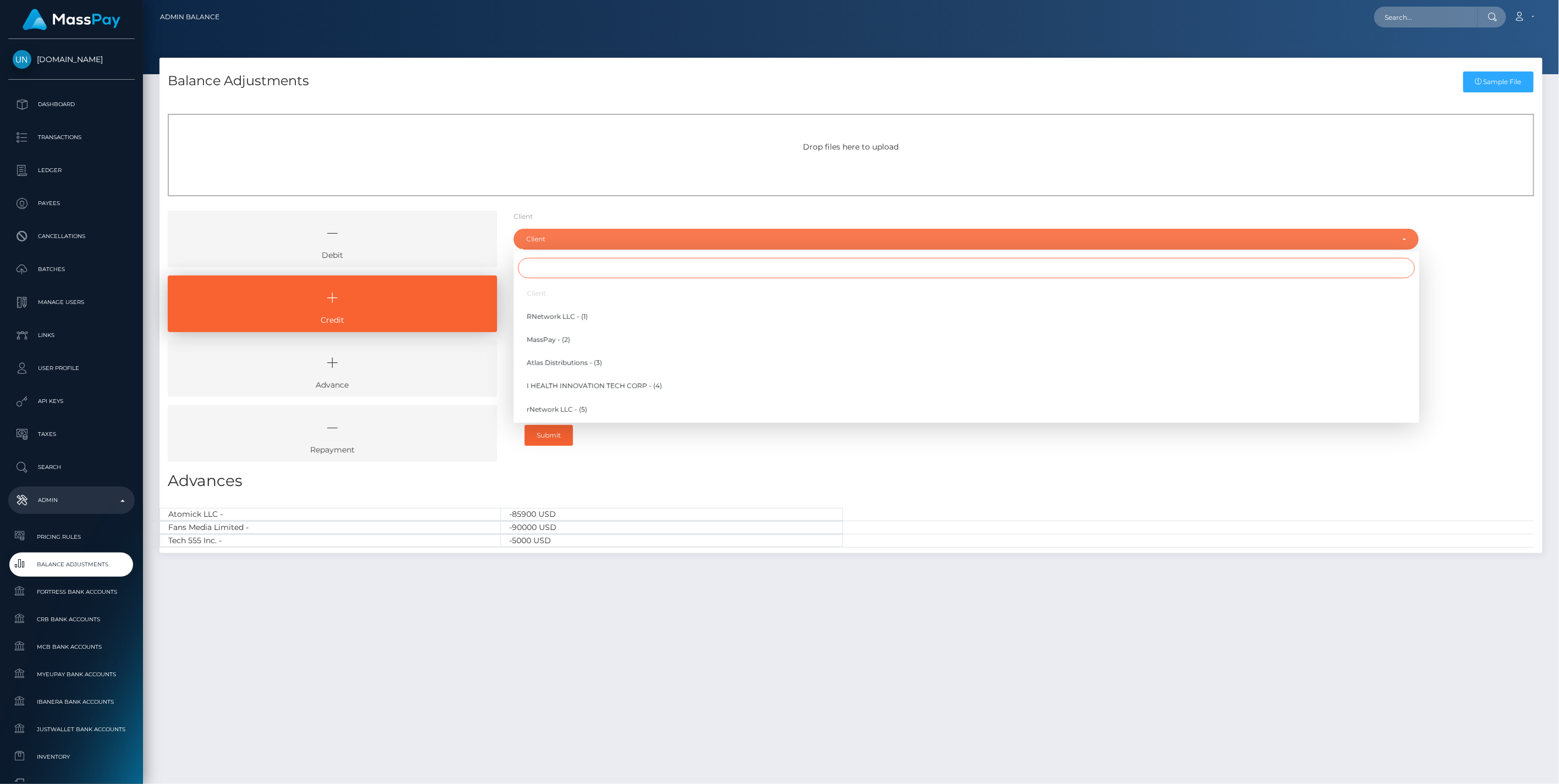
click at [547, 268] on input "Search" at bounding box center [967, 268] width 897 height 21
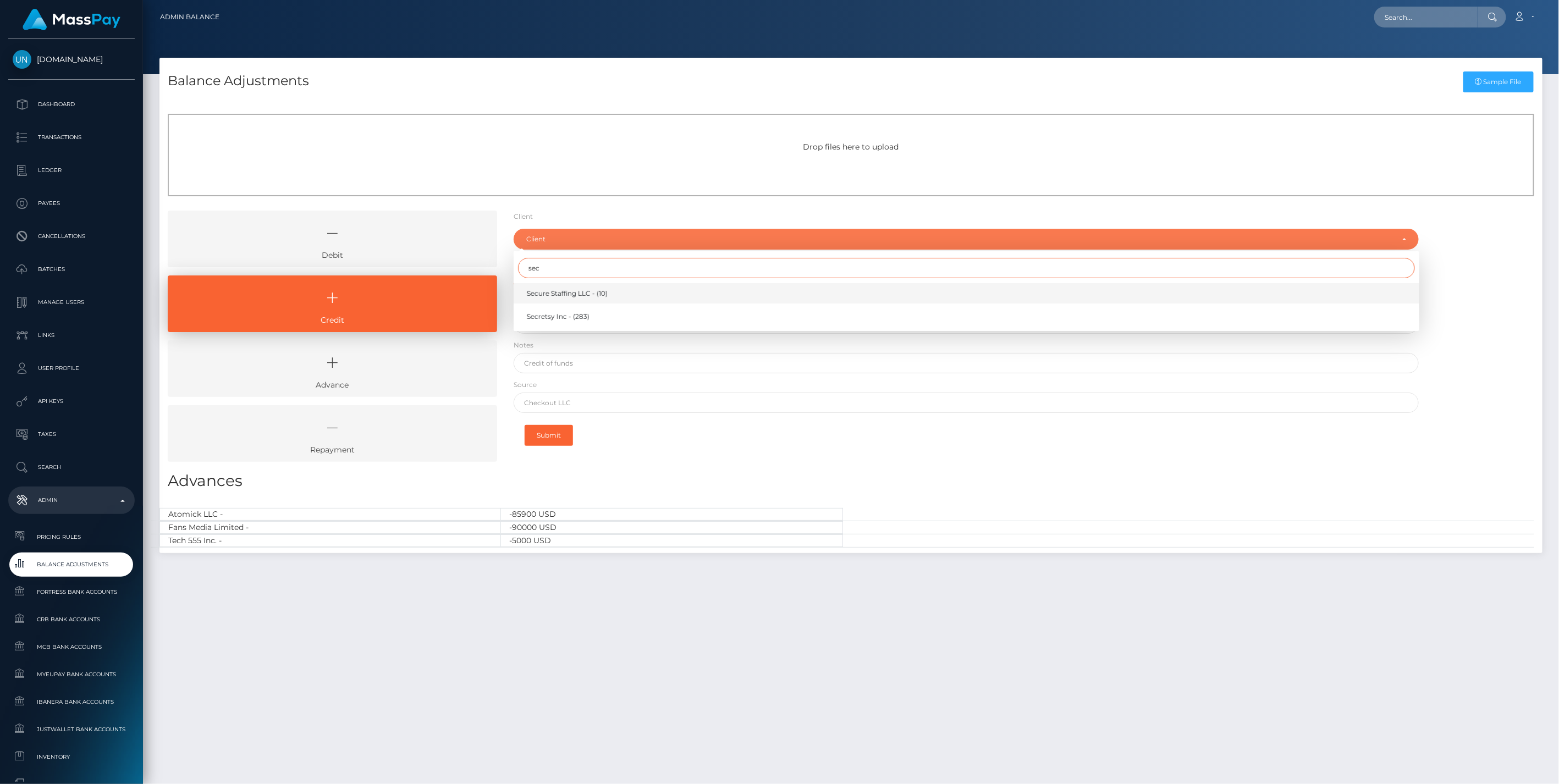
type input "sec"
click at [557, 295] on span "Secure Staffing LLC - (10)" at bounding box center [567, 293] width 81 height 10
select select "10"
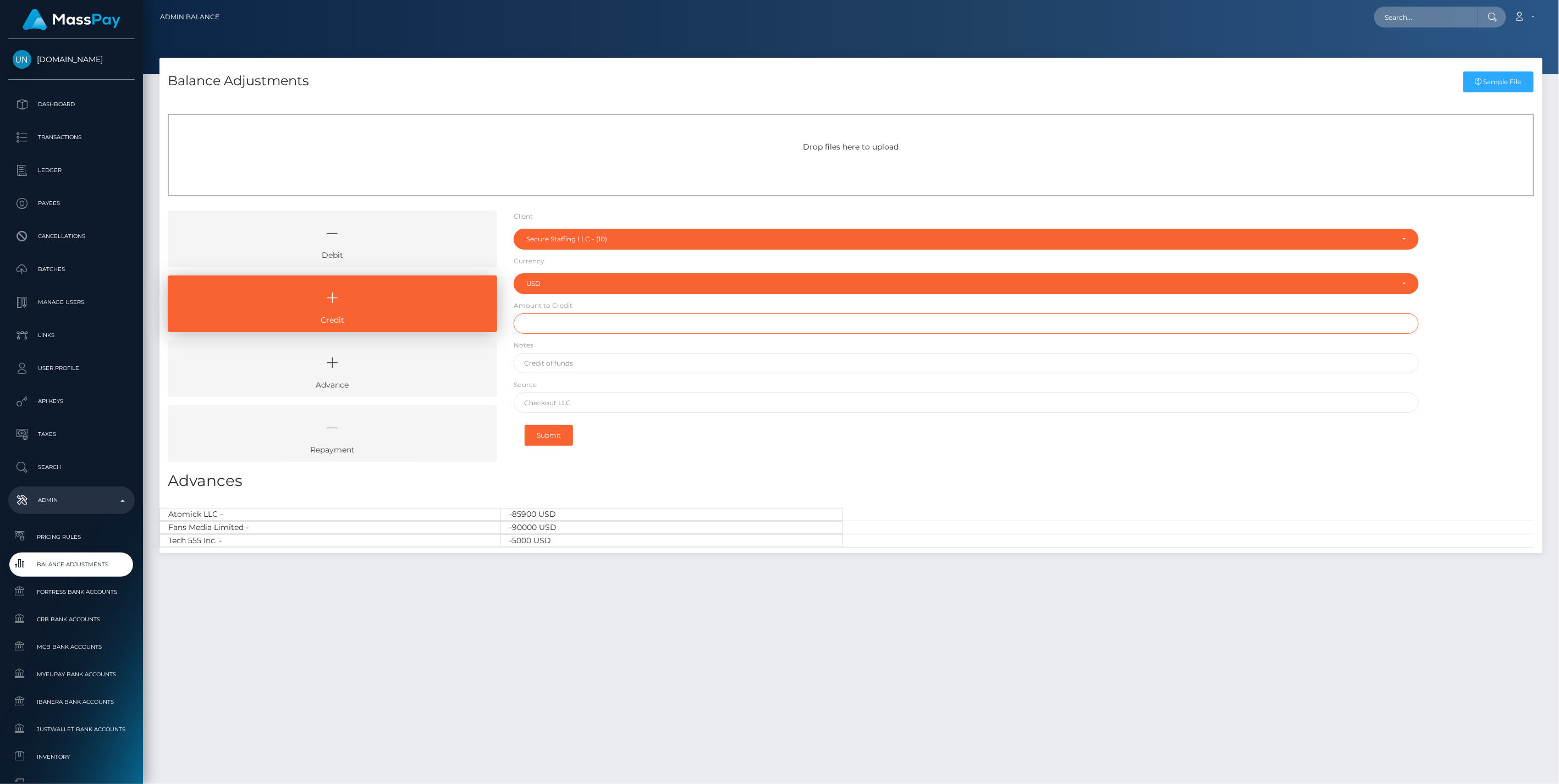
click at [557, 330] on input "text" at bounding box center [967, 324] width 906 height 21
type input "$100,000.00"
click at [576, 364] on input "text" at bounding box center [967, 363] width 906 height 21
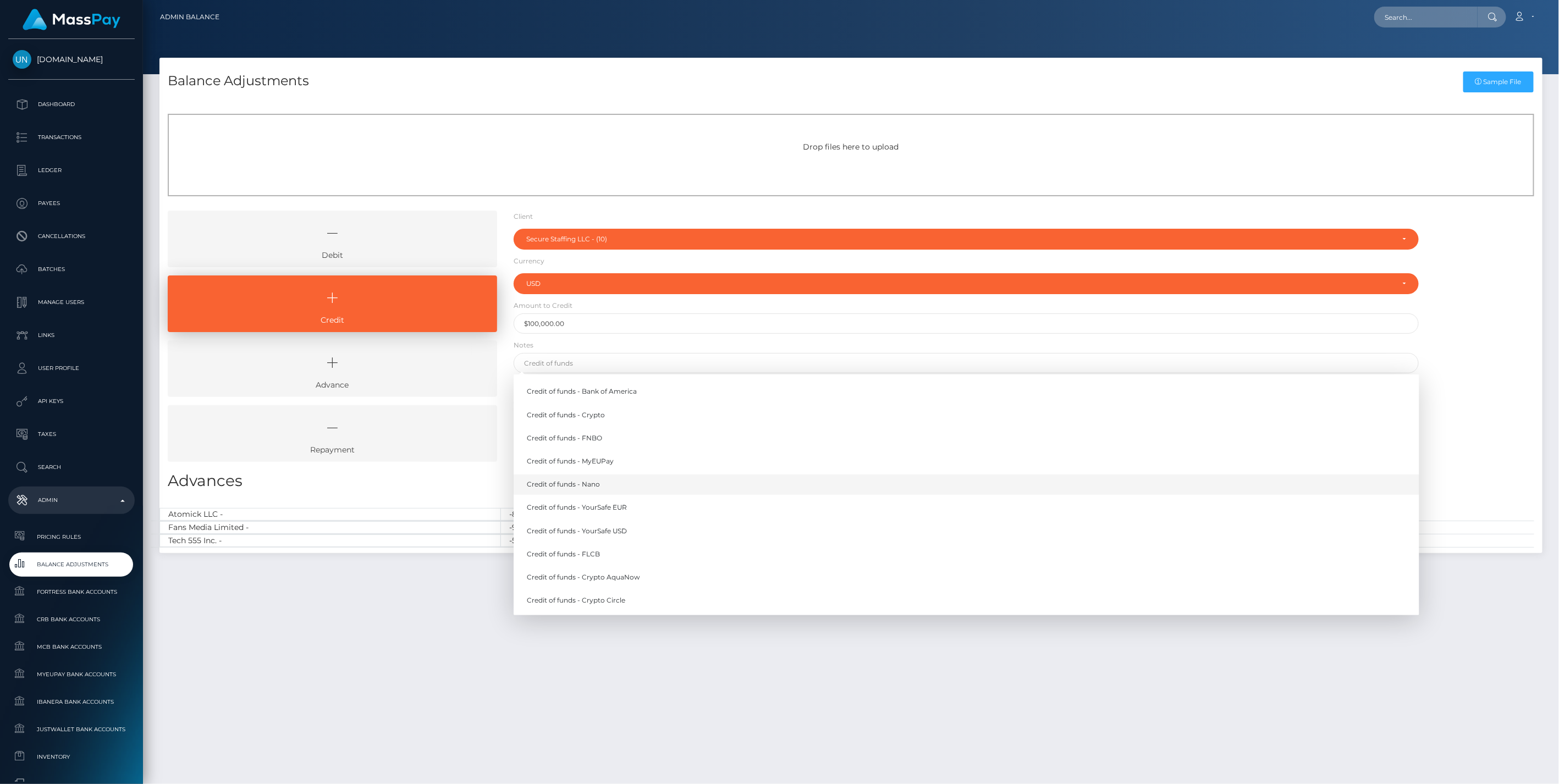
click at [583, 491] on link "Credit of funds - Nano" at bounding box center [967, 485] width 906 height 21
type input "Credit of funds - Nano"
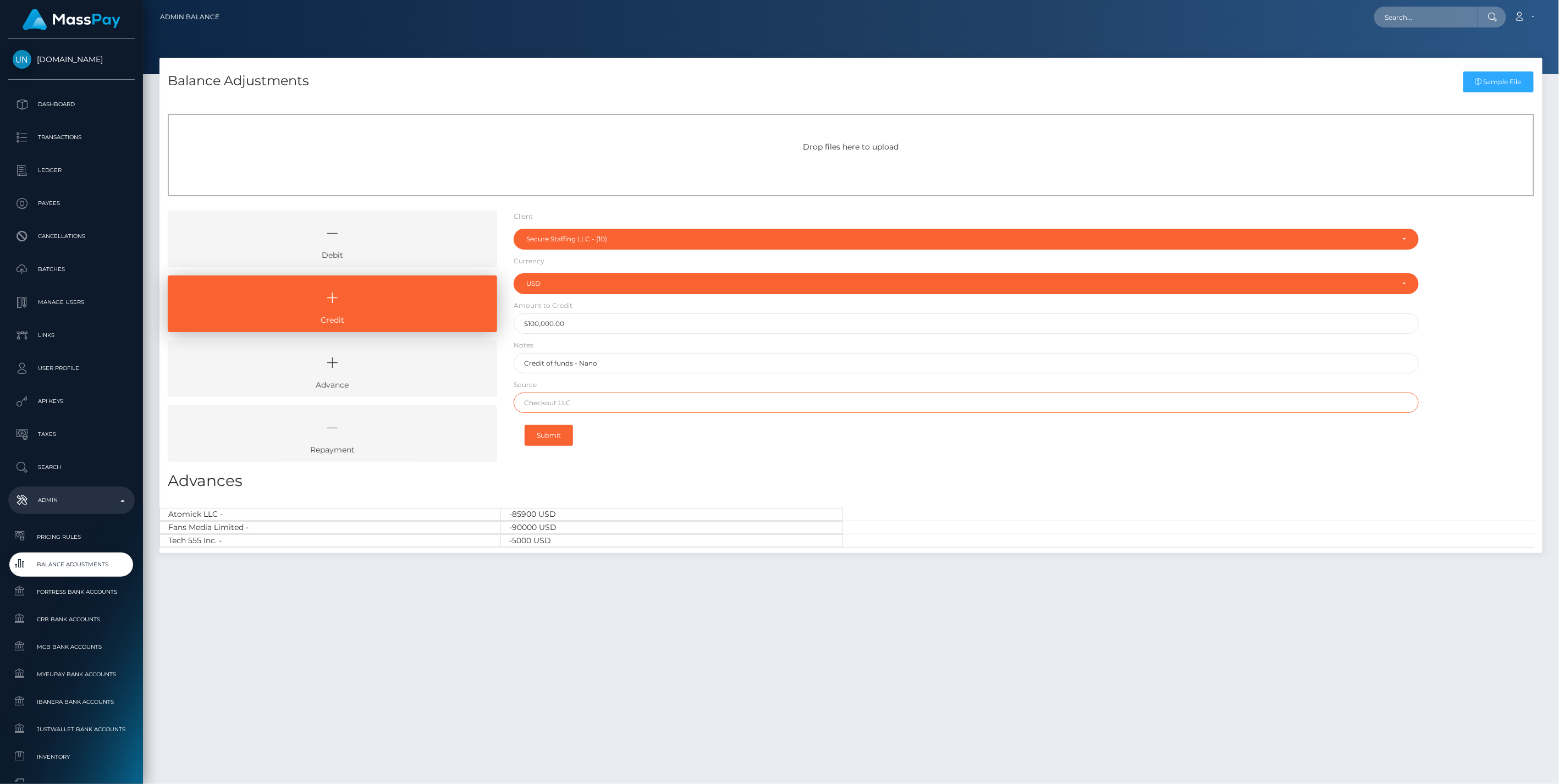
click at [558, 405] on input "text" at bounding box center [967, 403] width 906 height 21
type input "Nano"
click at [553, 436] on button "Submit" at bounding box center [549, 435] width 48 height 21
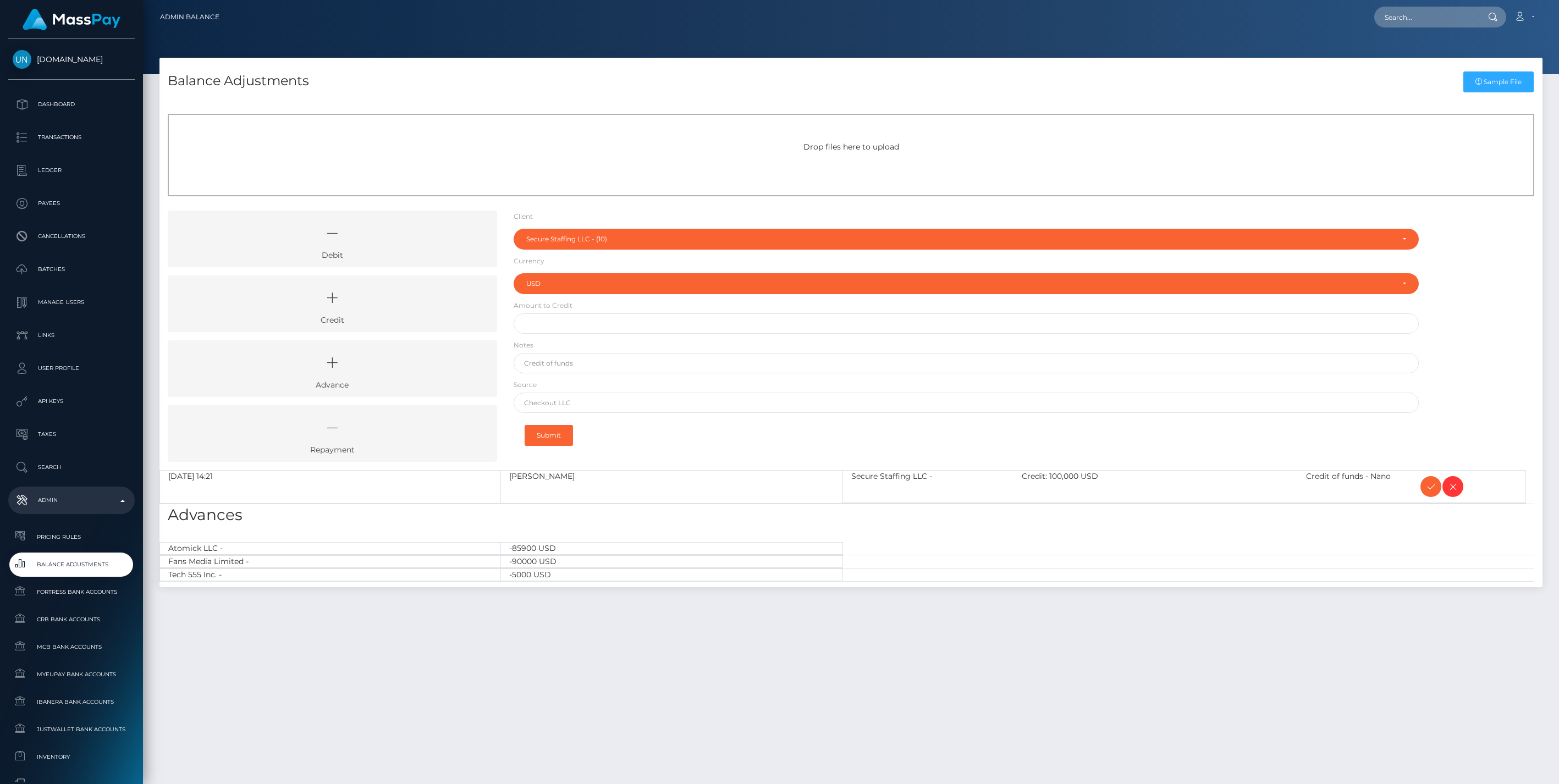
select select "10"
select select "USD"
click at [1431, 488] on icon at bounding box center [1431, 486] width 13 height 14
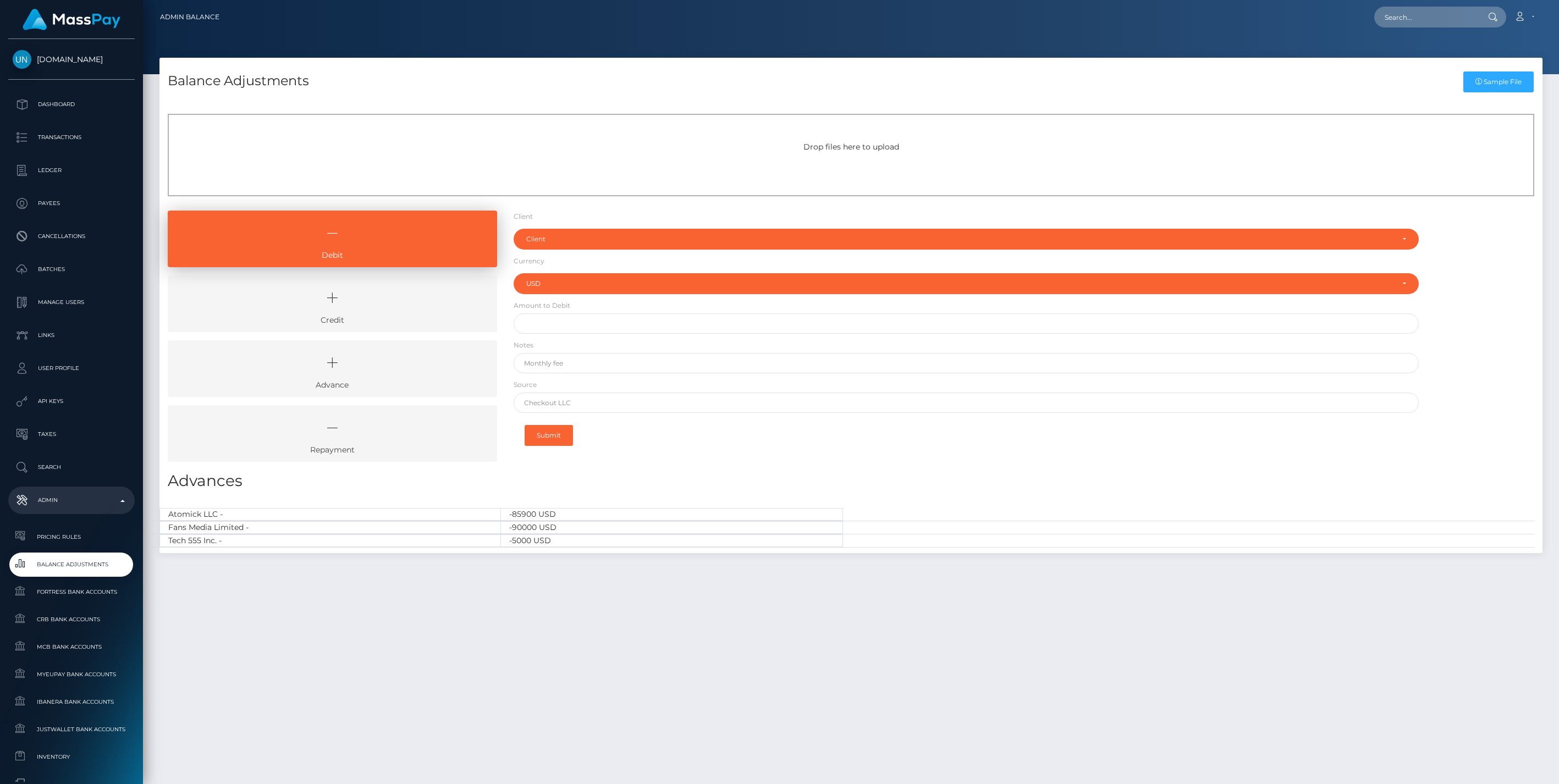
select select "USD"
drag, startPoint x: 404, startPoint y: 297, endPoint x: 418, endPoint y: 293, distance: 14.6
click at [404, 297] on icon at bounding box center [332, 298] width 304 height 33
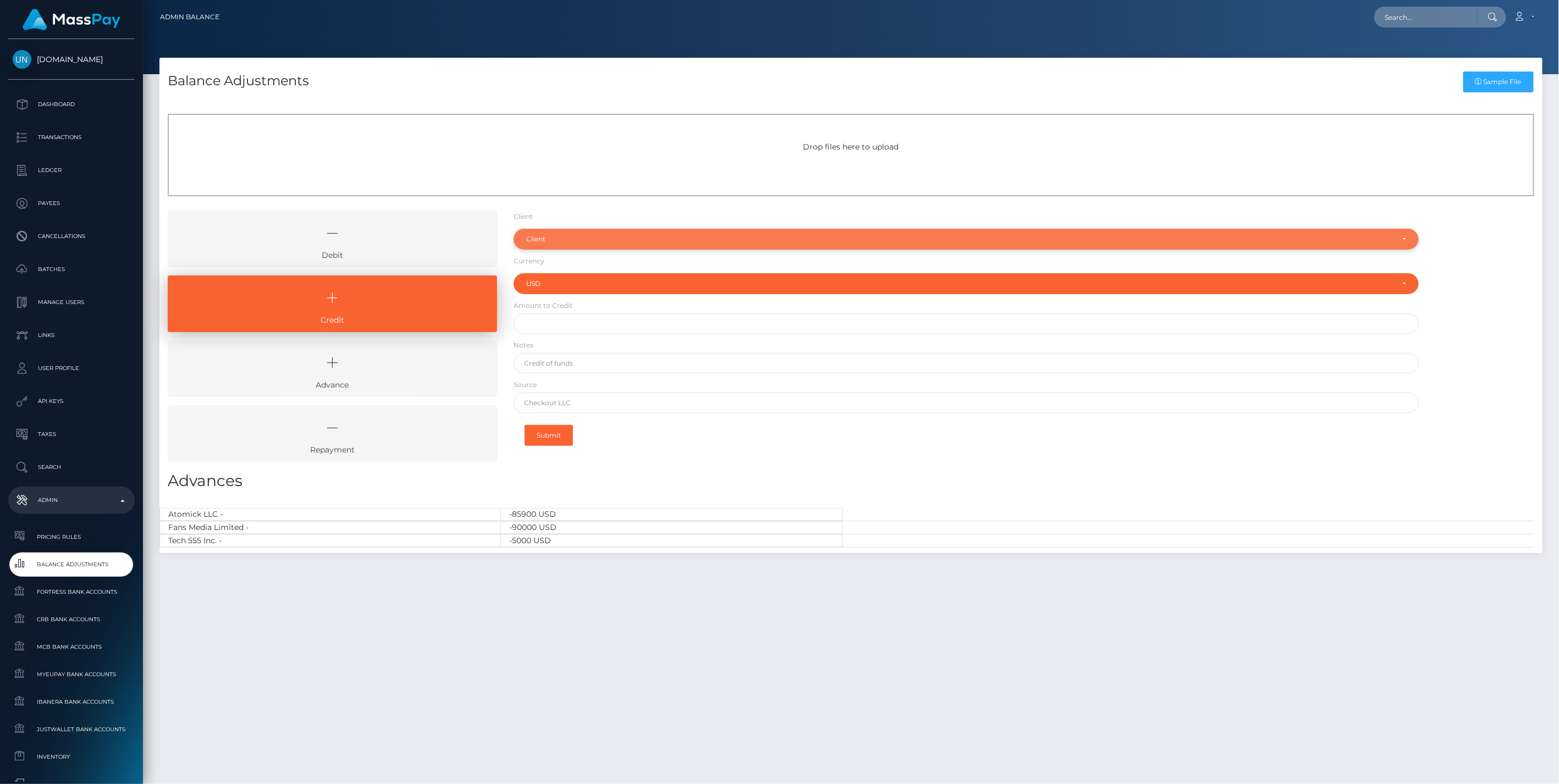
click at [559, 238] on div "Client" at bounding box center [960, 239] width 868 height 9
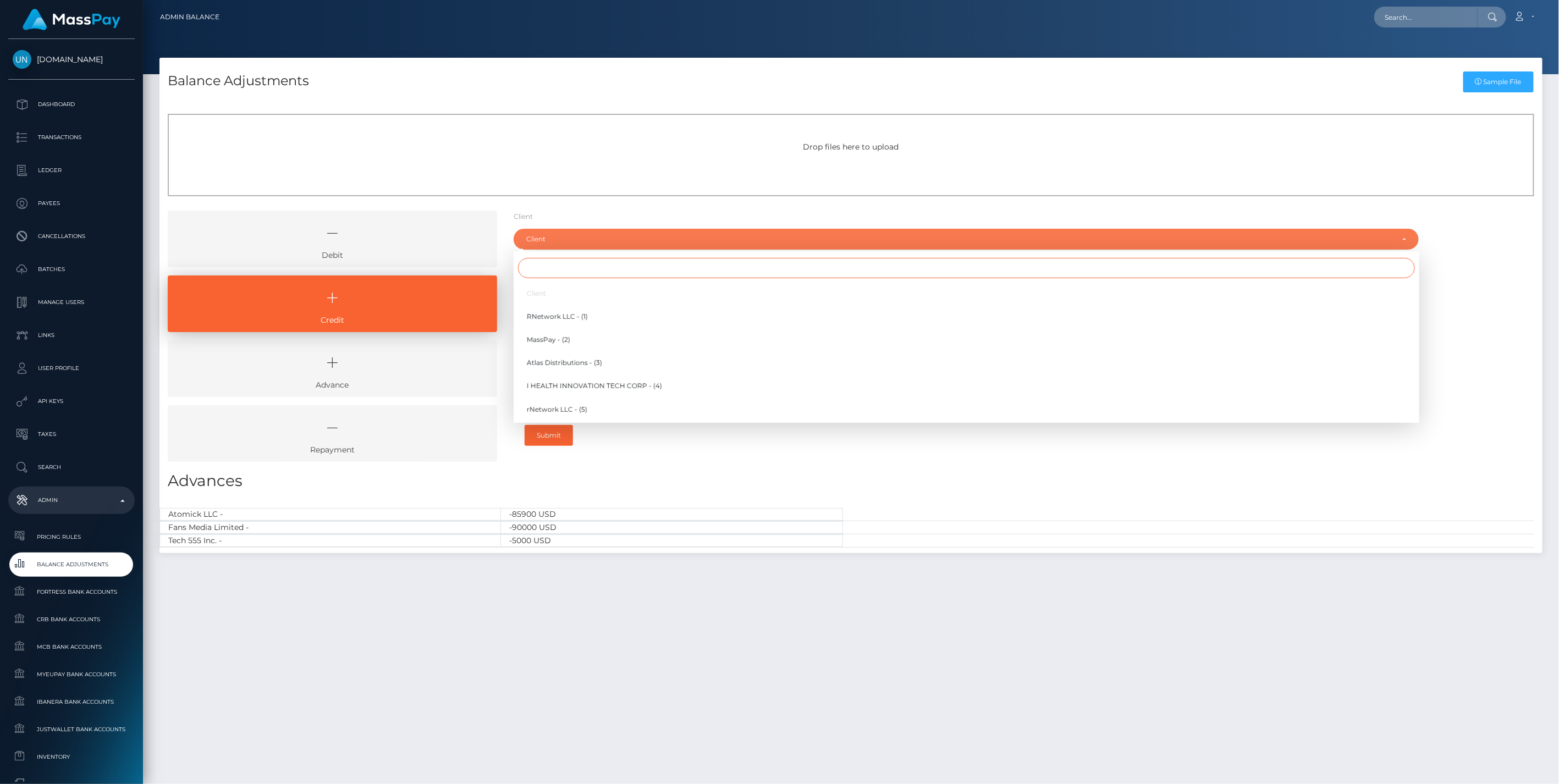
click at [552, 270] on input "Search" at bounding box center [967, 268] width 897 height 21
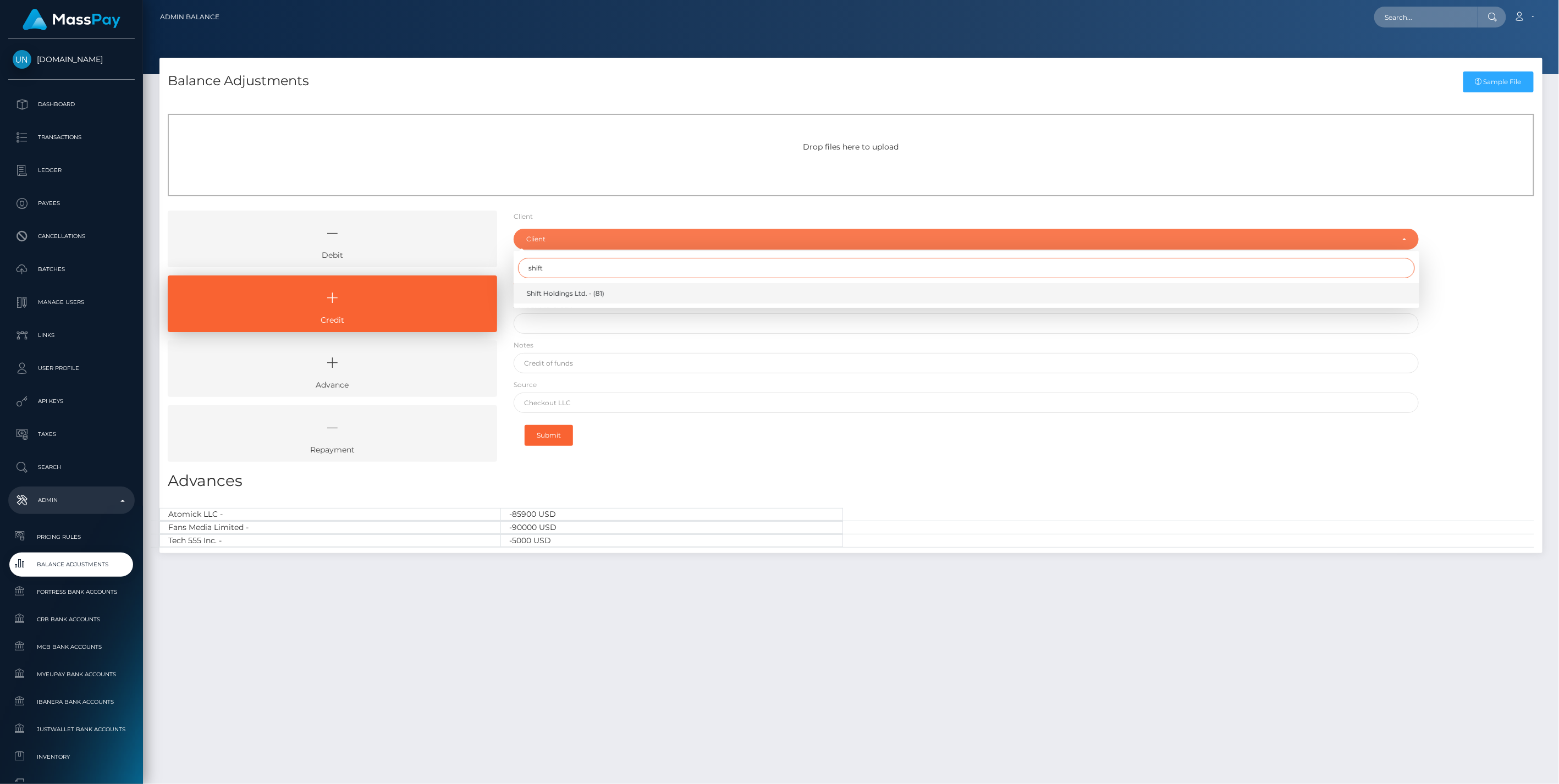
type input "shift"
click at [572, 300] on link "Shift Holdings Ltd. - (81)" at bounding box center [967, 293] width 906 height 21
select select "81"
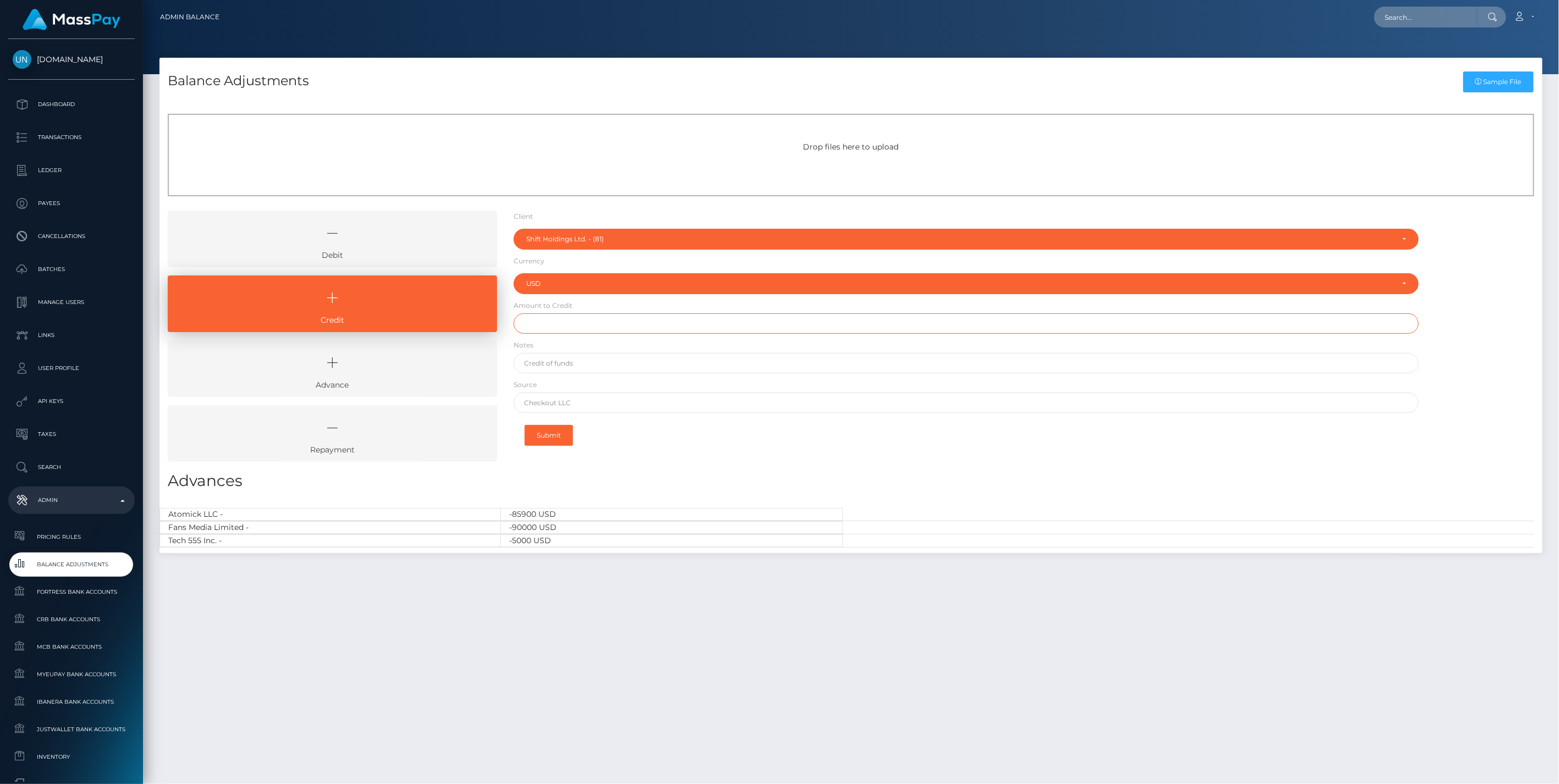
click at [553, 326] on input "text" at bounding box center [967, 324] width 906 height 21
type input "$460,000.00"
click at [565, 358] on input "text" at bounding box center [967, 363] width 906 height 21
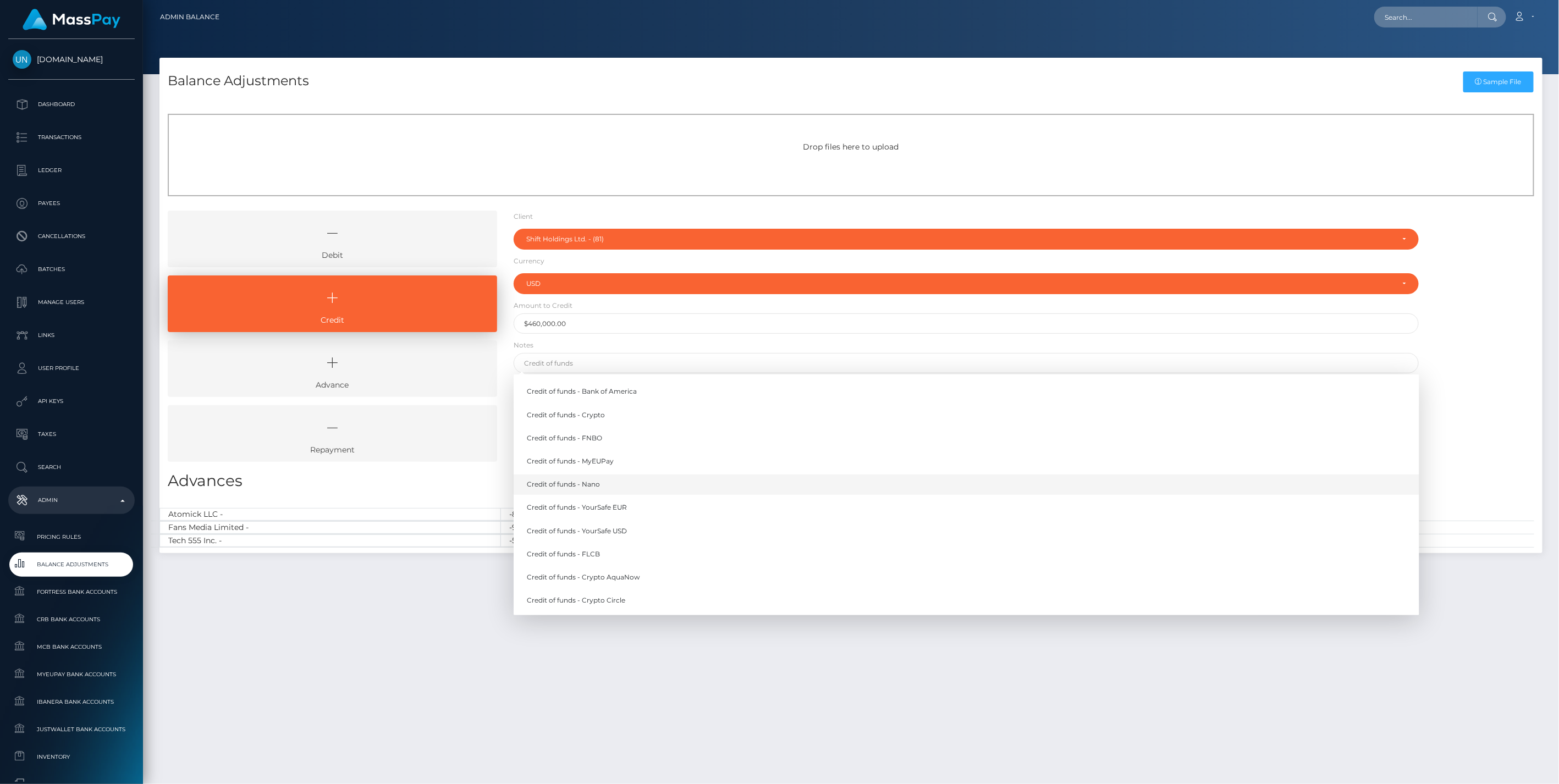
click at [594, 486] on link "Credit of funds - Nano" at bounding box center [967, 485] width 906 height 21
type input "Credit of funds - Nano"
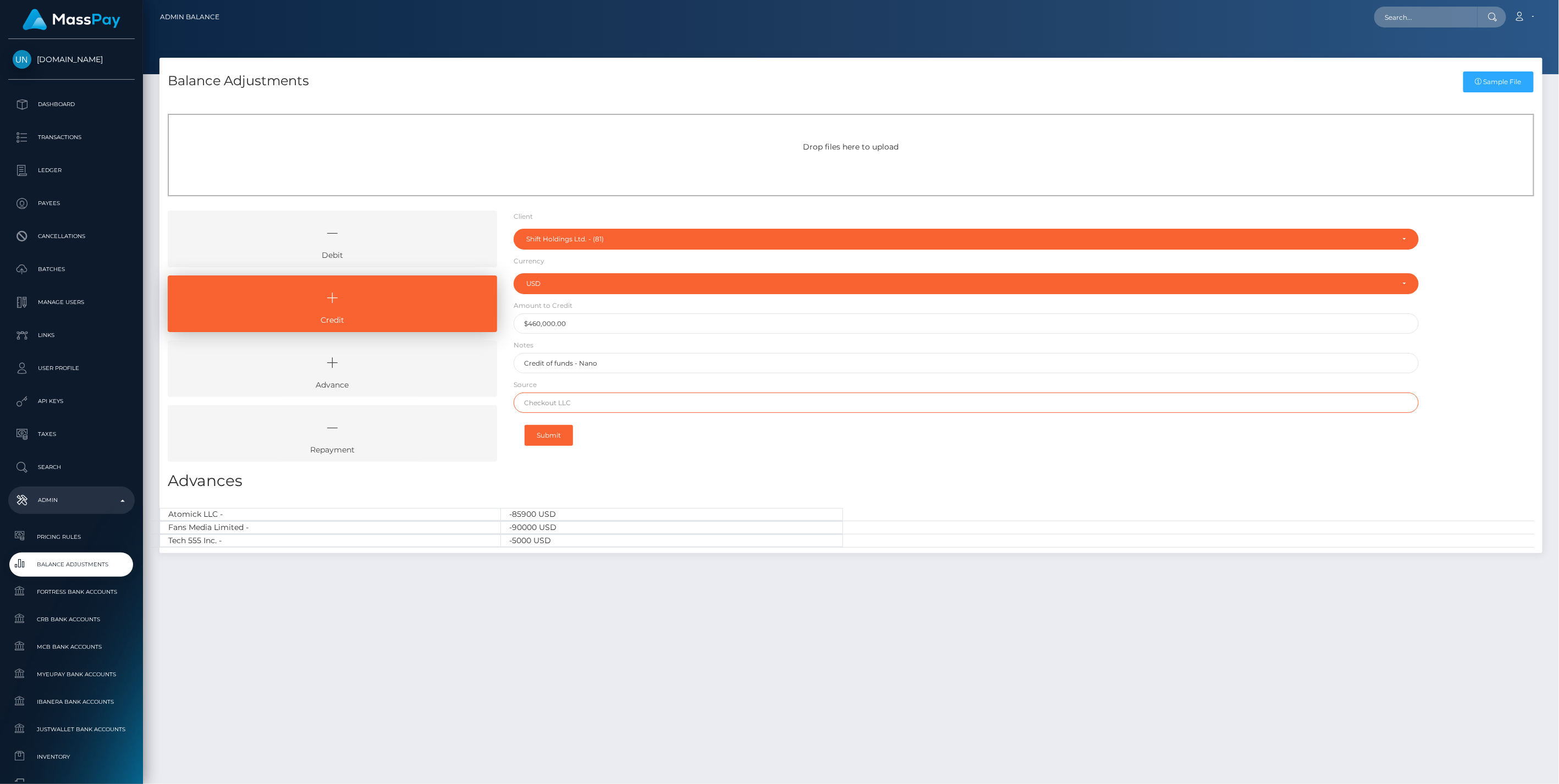
click at [575, 399] on input "text" at bounding box center [967, 403] width 906 height 21
type input "a"
type input "Nano"
click at [556, 434] on button "Submit" at bounding box center [549, 435] width 48 height 21
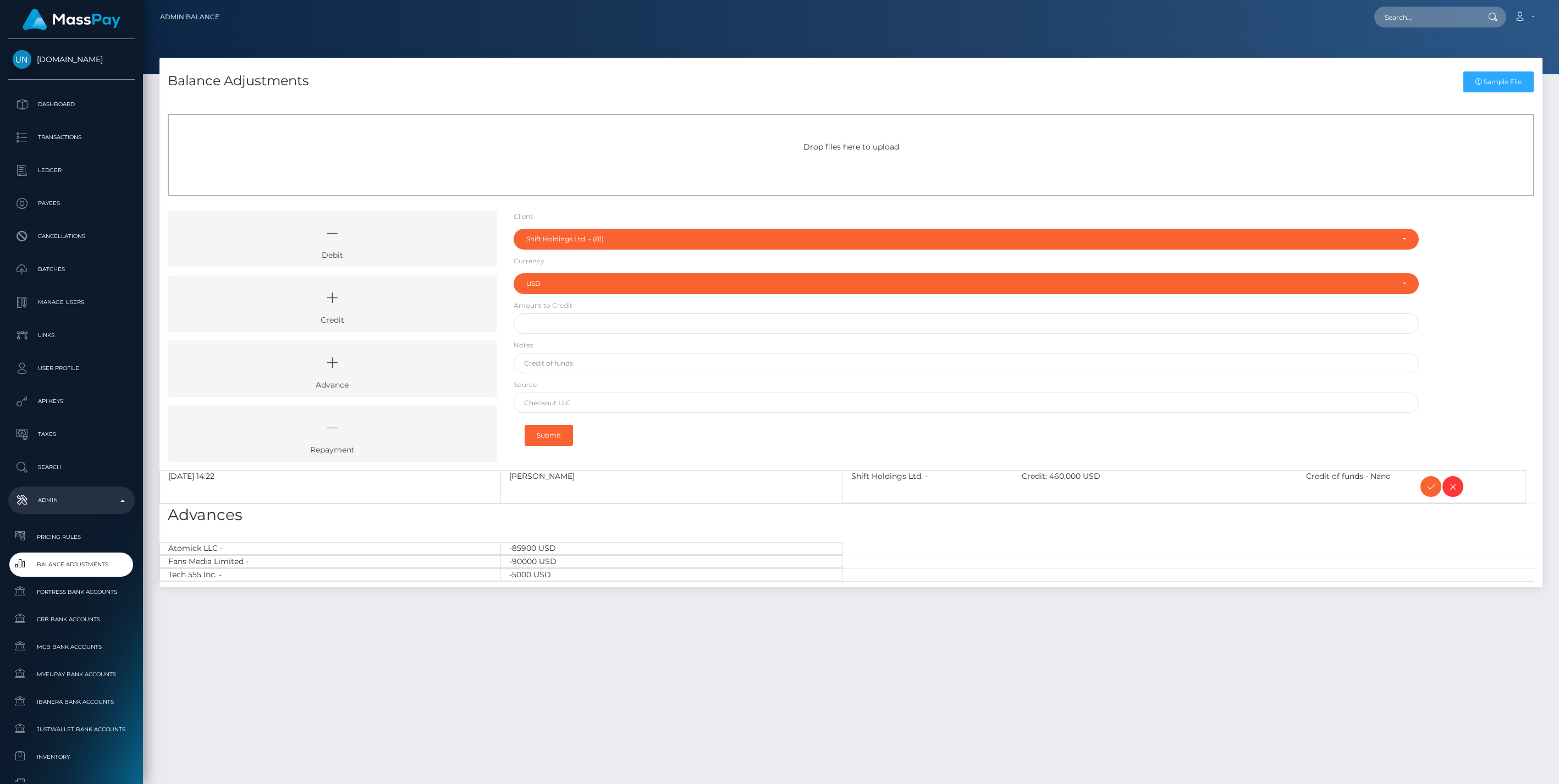
select select "81"
select select "USD"
click at [1429, 485] on icon at bounding box center [1431, 486] width 13 height 14
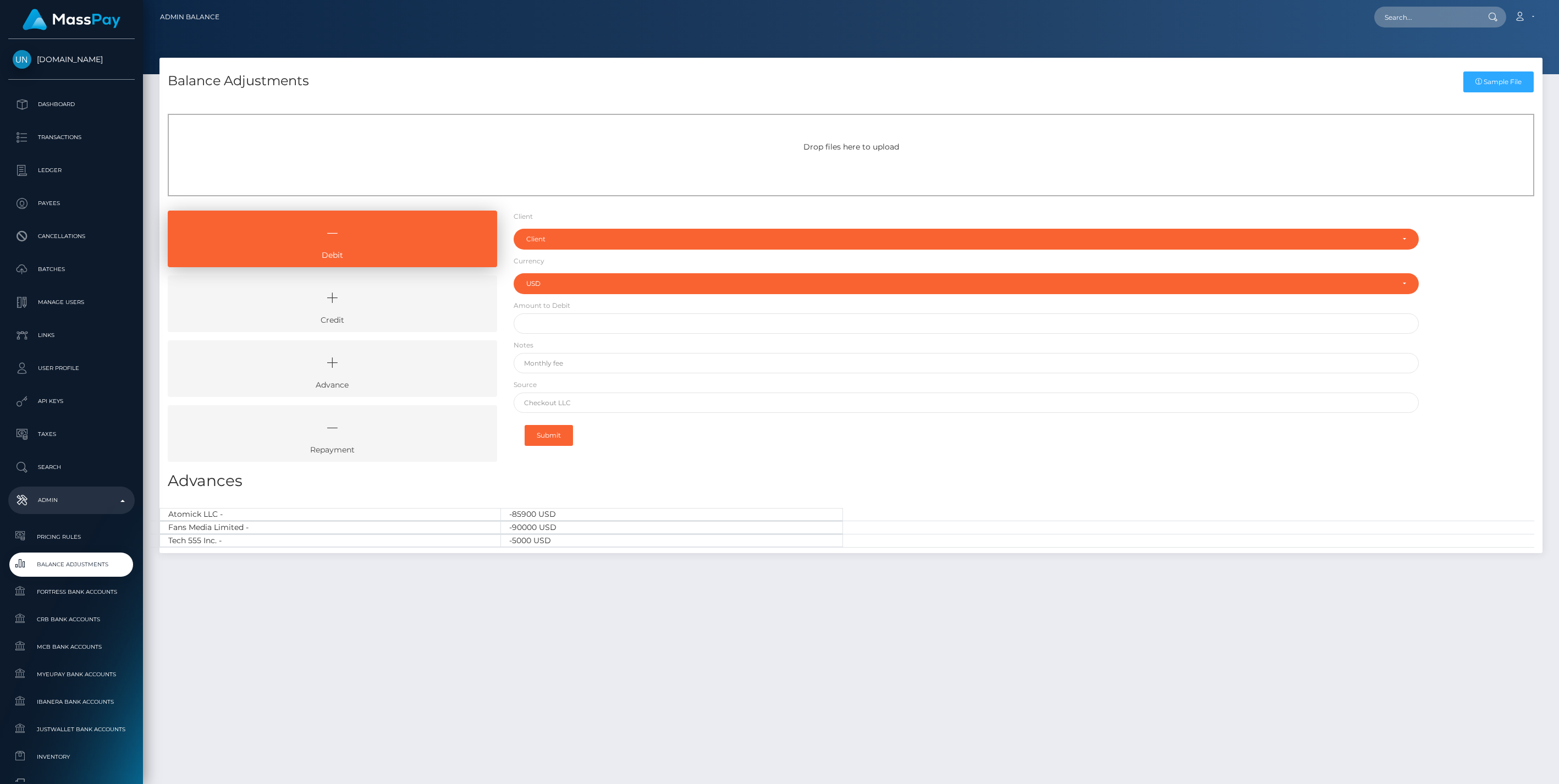
select select "USD"
click at [386, 314] on link "Credit" at bounding box center [332, 304] width 329 height 57
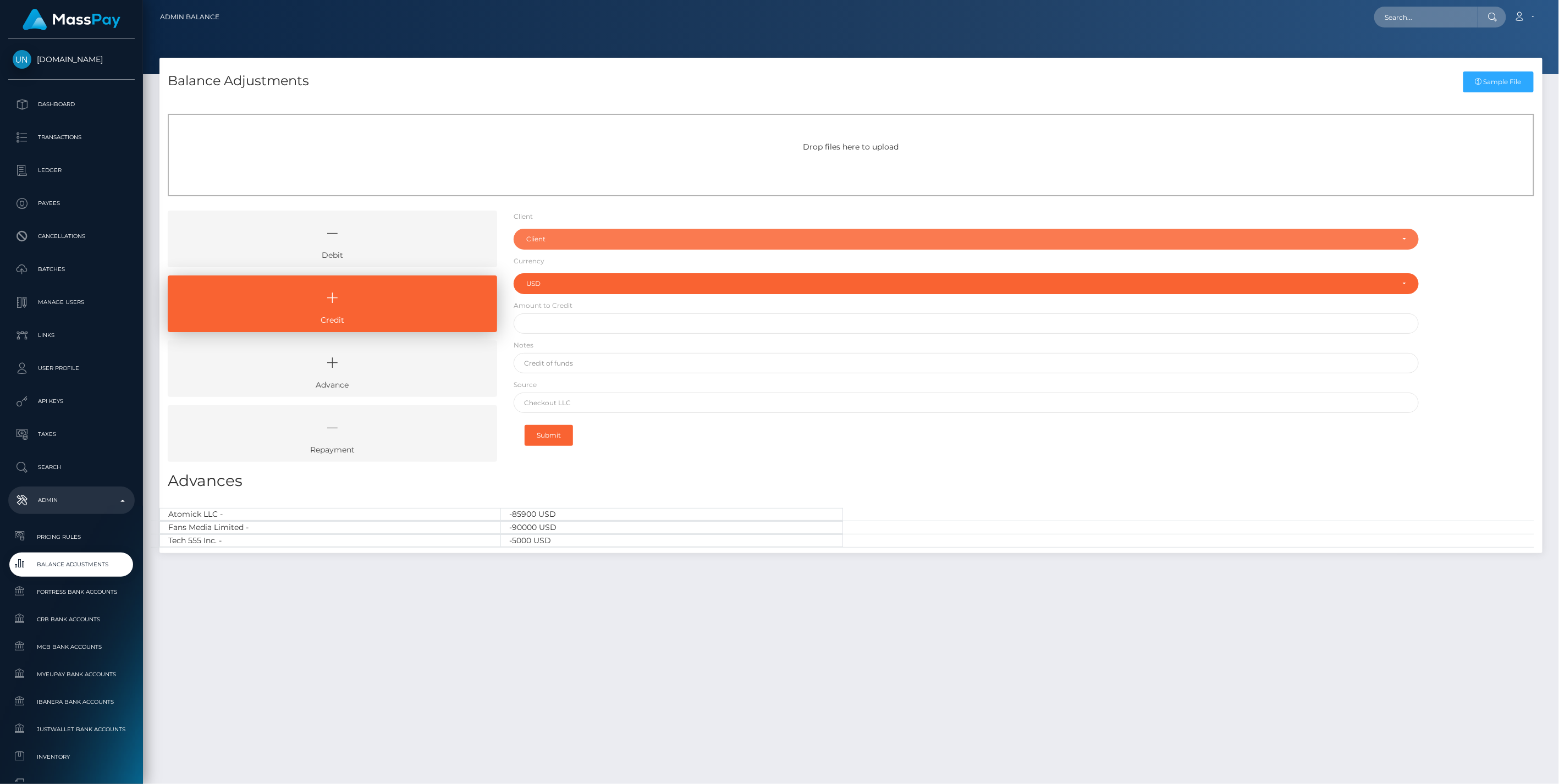
drag, startPoint x: 550, startPoint y: 240, endPoint x: 551, endPoint y: 250, distance: 10.0
click at [551, 240] on div "Client" at bounding box center [960, 239] width 868 height 9
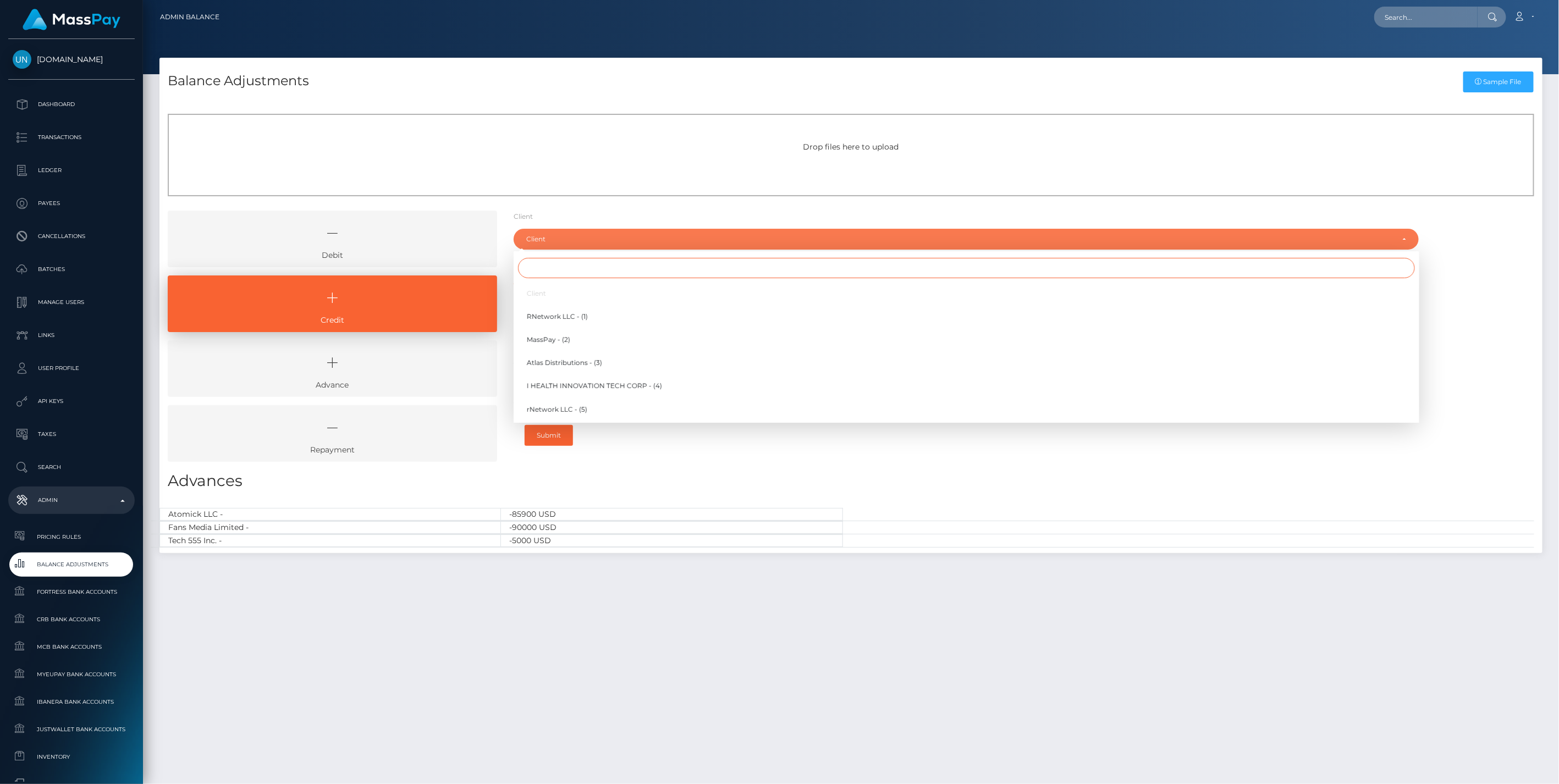
click at [543, 270] on input "Search" at bounding box center [967, 268] width 897 height 21
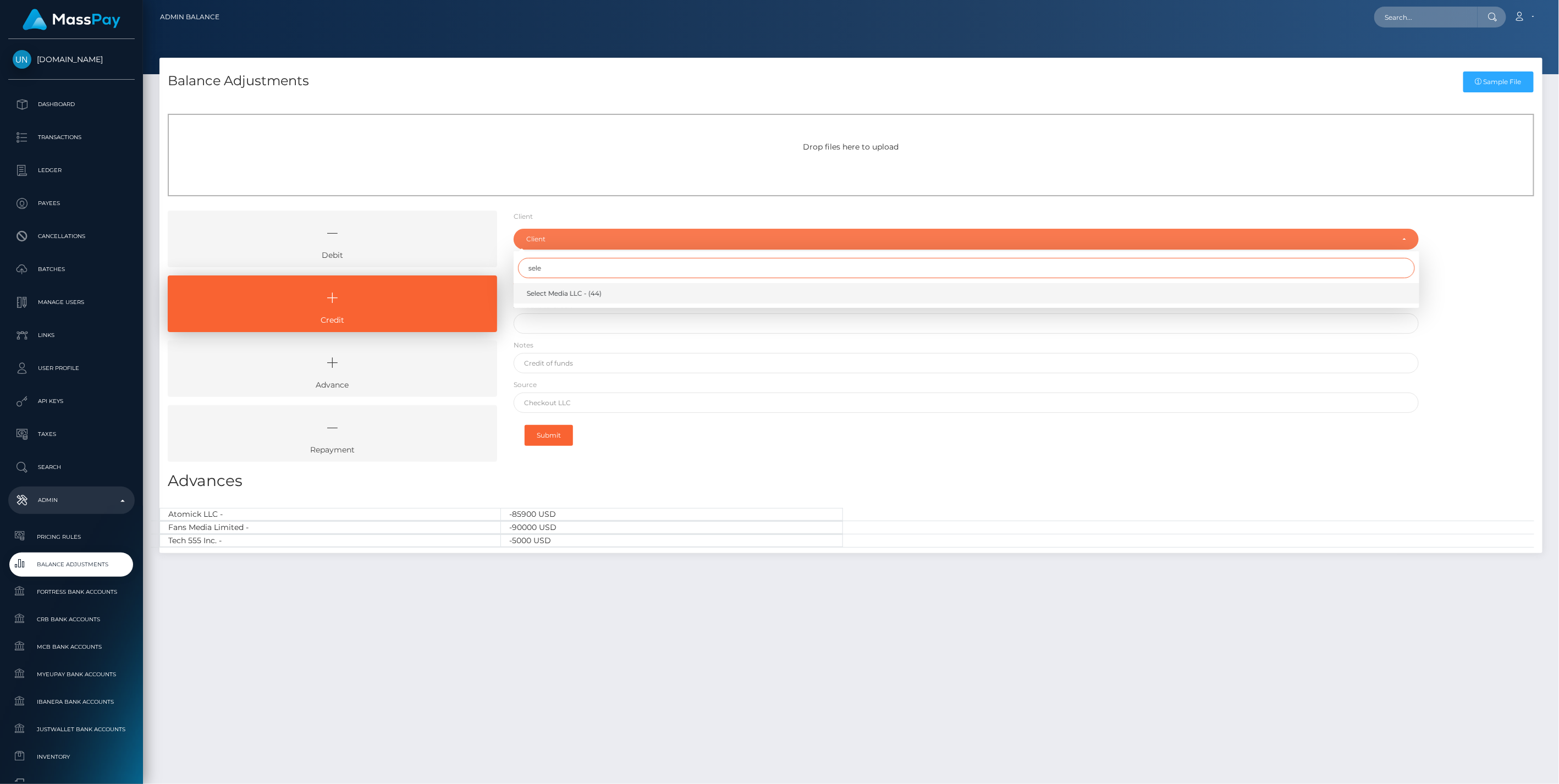
type input "sele"
click at [564, 298] on span "Select Media LLC - (44)" at bounding box center [564, 293] width 75 height 10
select select "44"
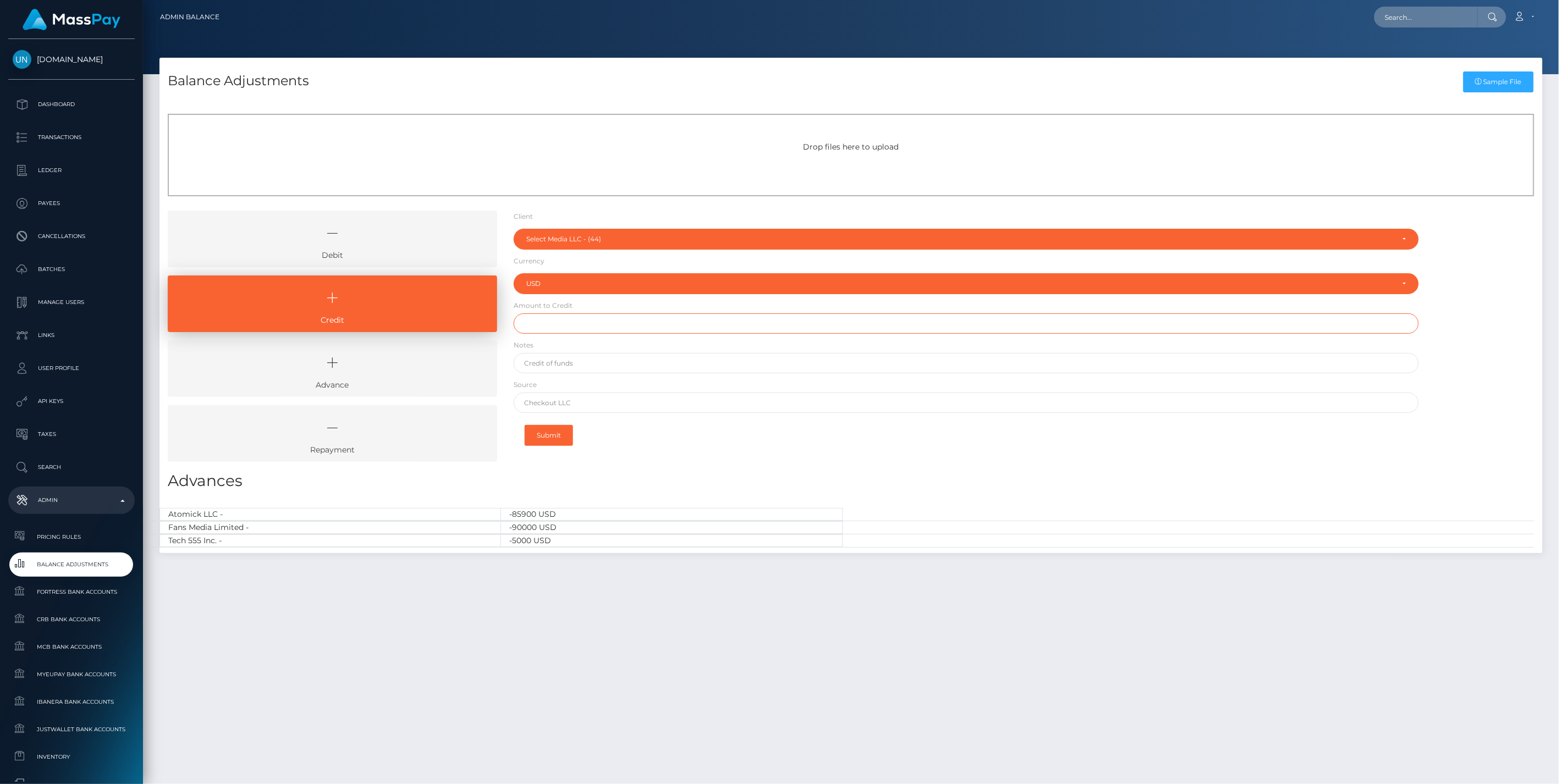
click at [556, 327] on input "text" at bounding box center [967, 324] width 906 height 21
type input "$1,000,000.00"
click at [552, 364] on input "text" at bounding box center [967, 363] width 906 height 21
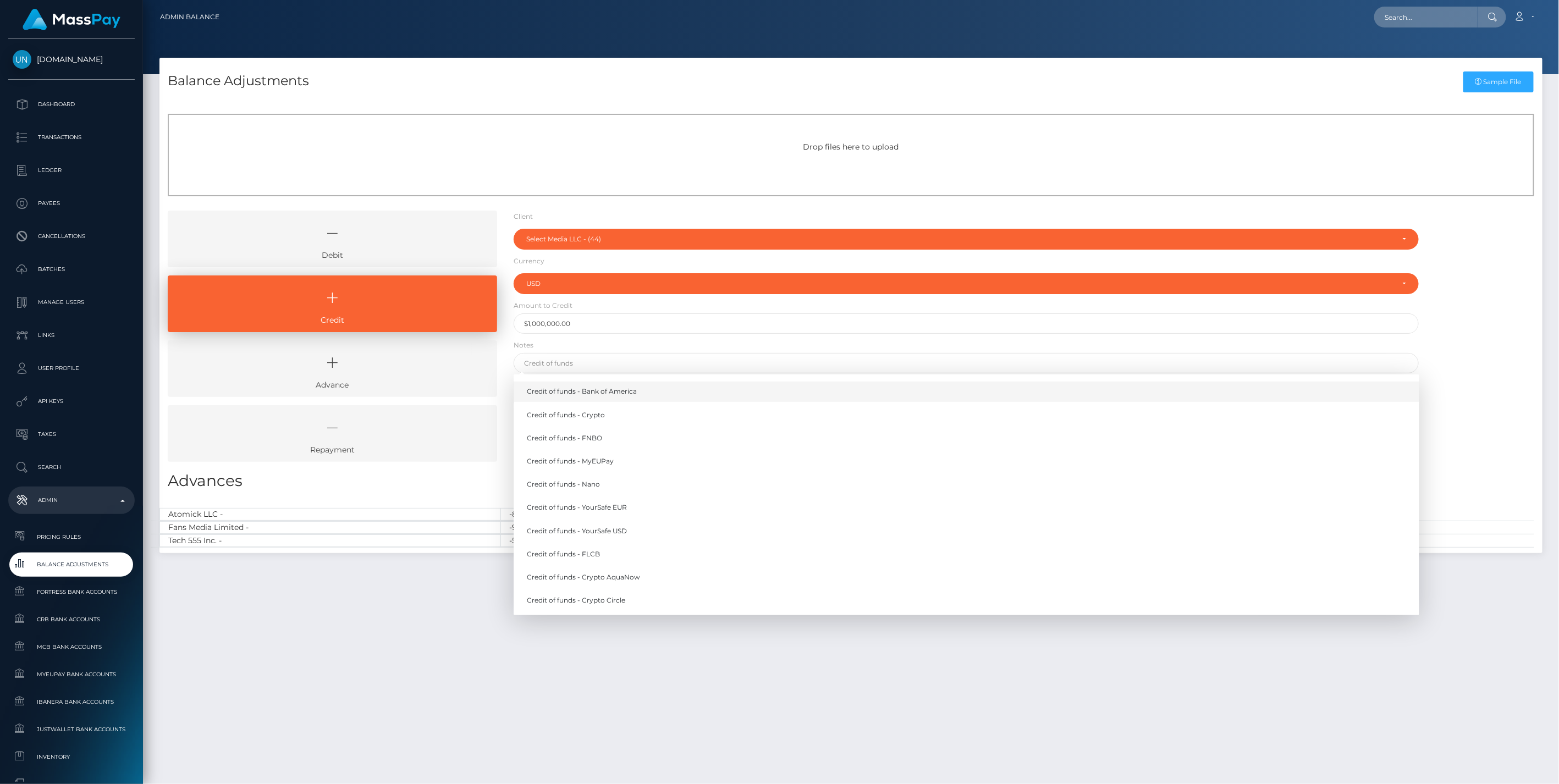
click at [565, 392] on link "Credit of funds - Bank of America" at bounding box center [967, 392] width 906 height 21
type input "Credit of funds - Bank of America"
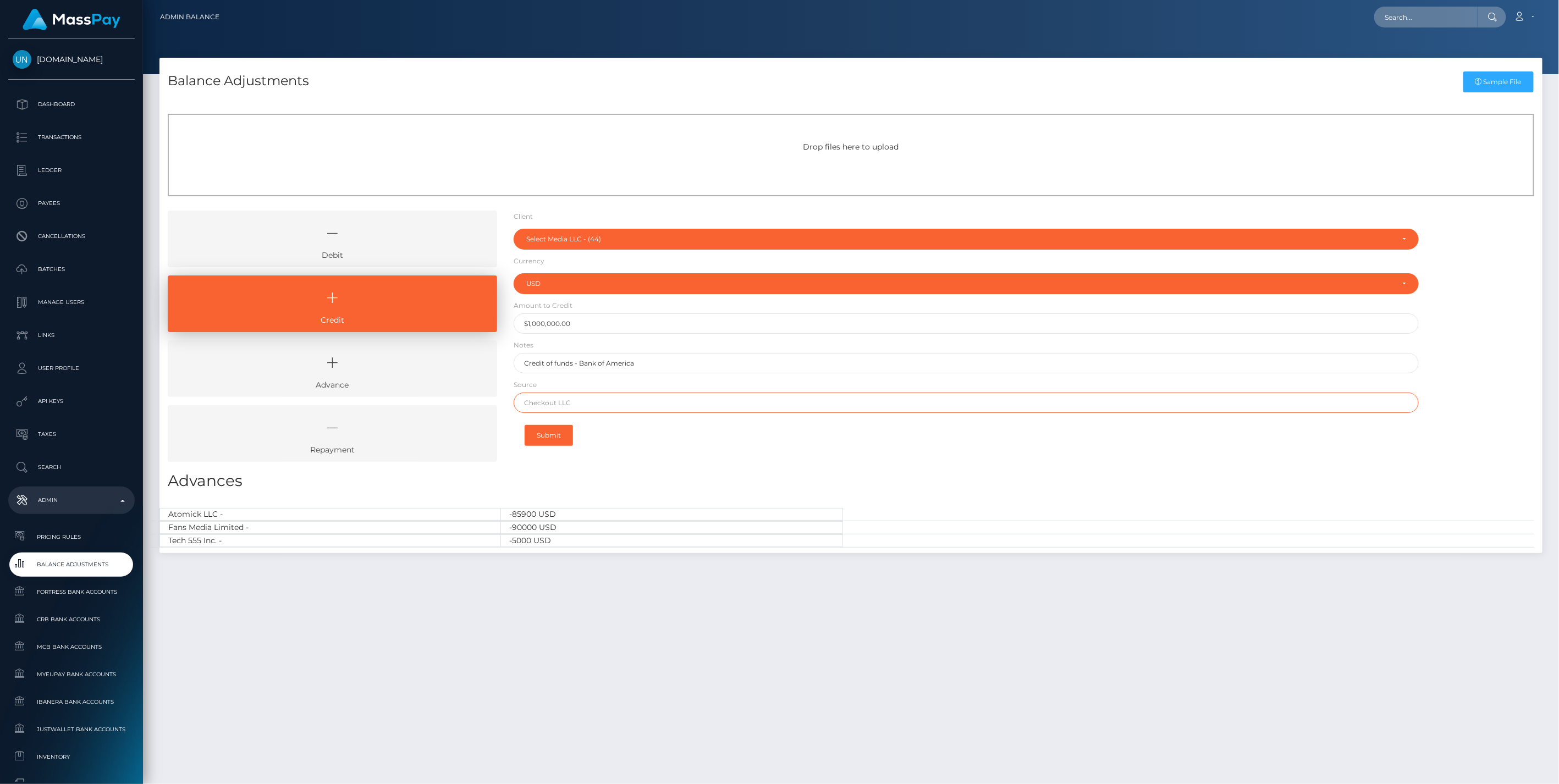
click at [551, 405] on input "text" at bounding box center [967, 403] width 906 height 21
type input "Chase"
click at [546, 433] on button "Submit" at bounding box center [549, 435] width 48 height 21
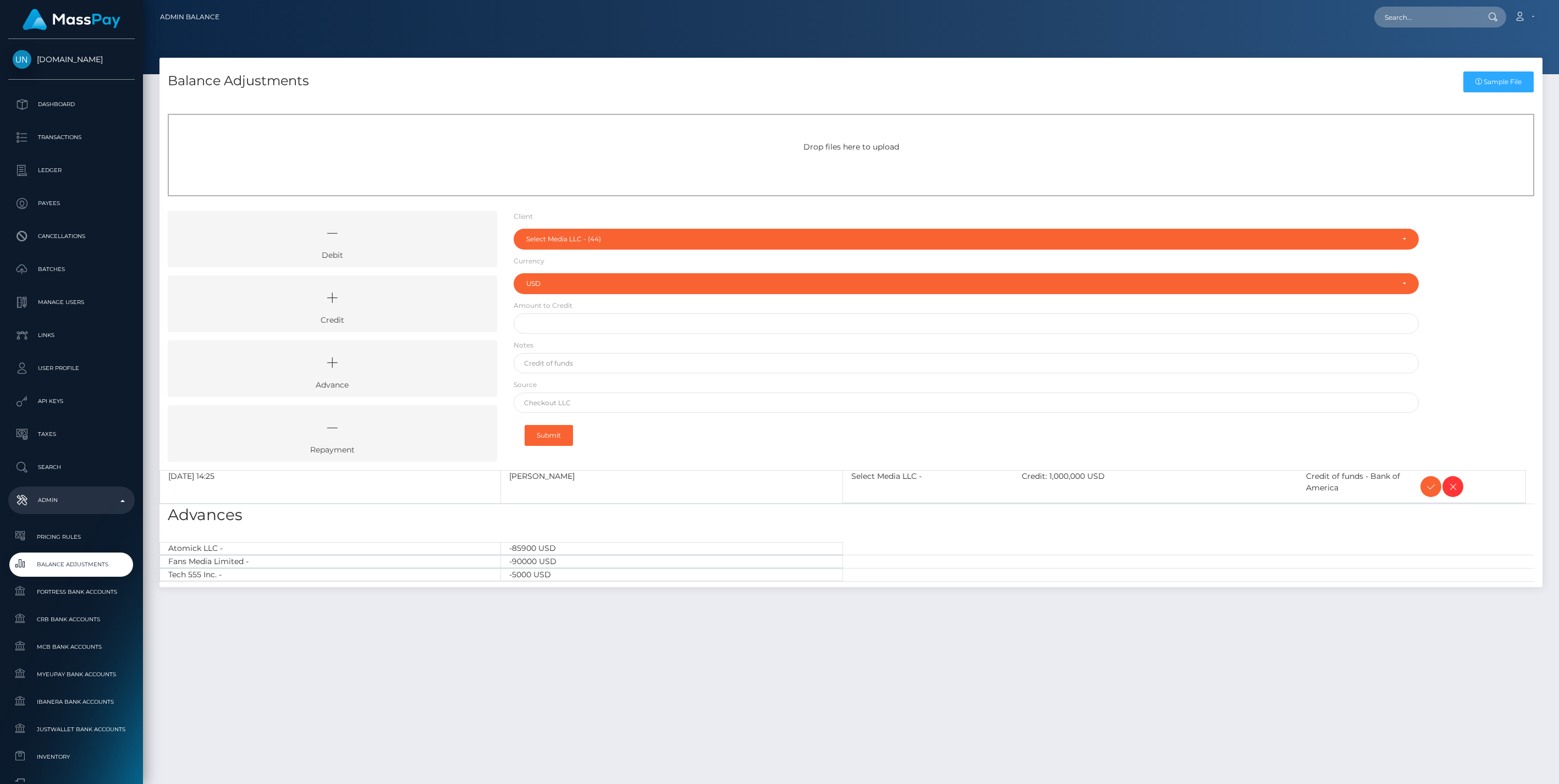
select select "44"
select select "USD"
click at [1428, 486] on icon at bounding box center [1431, 486] width 13 height 14
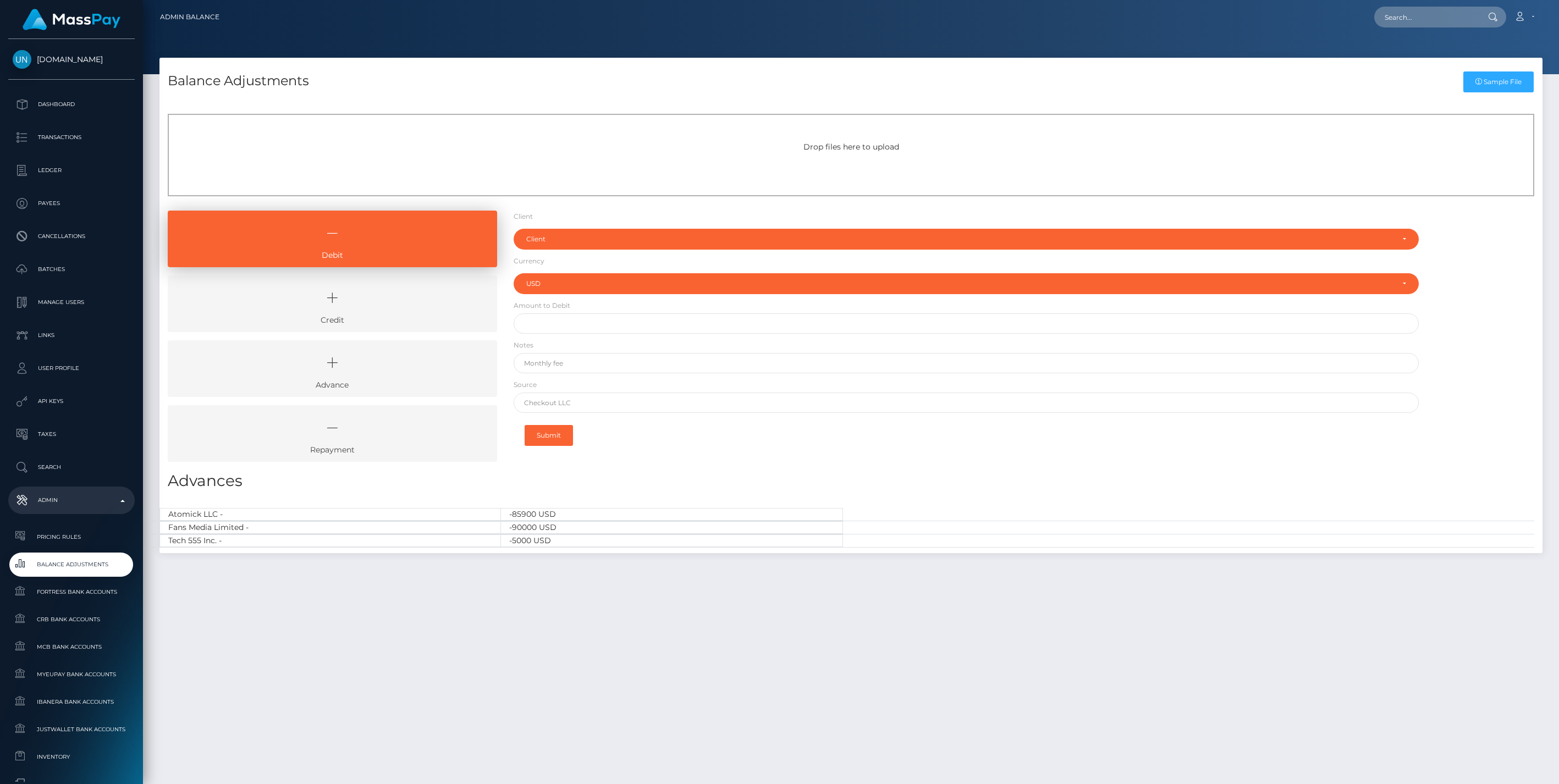
select select "USD"
click at [397, 326] on link "Credit" at bounding box center [332, 304] width 329 height 57
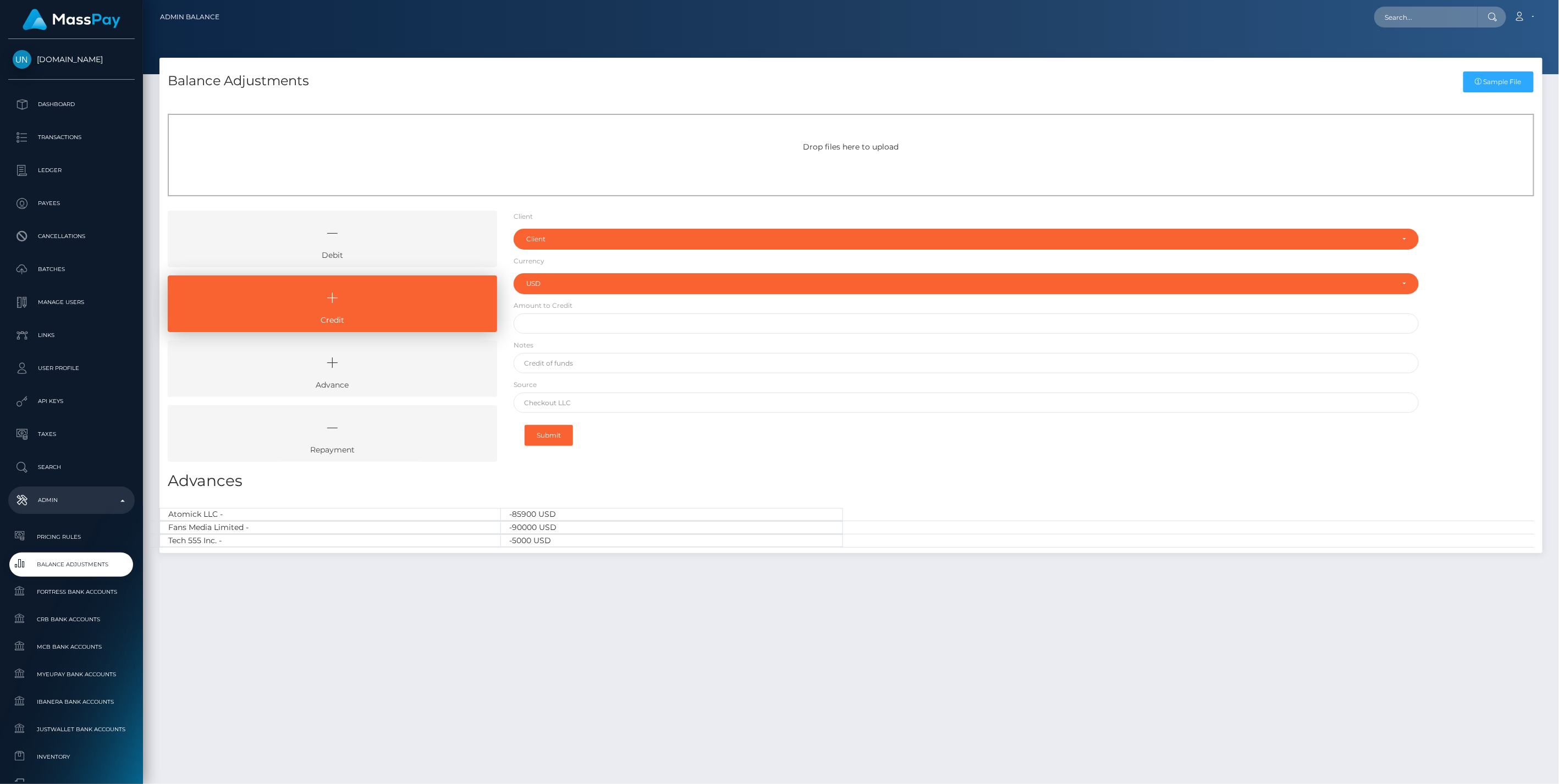
drag, startPoint x: 406, startPoint y: 243, endPoint x: 409, endPoint y: 272, distance: 29.2
click at [406, 243] on icon at bounding box center [332, 233] width 304 height 33
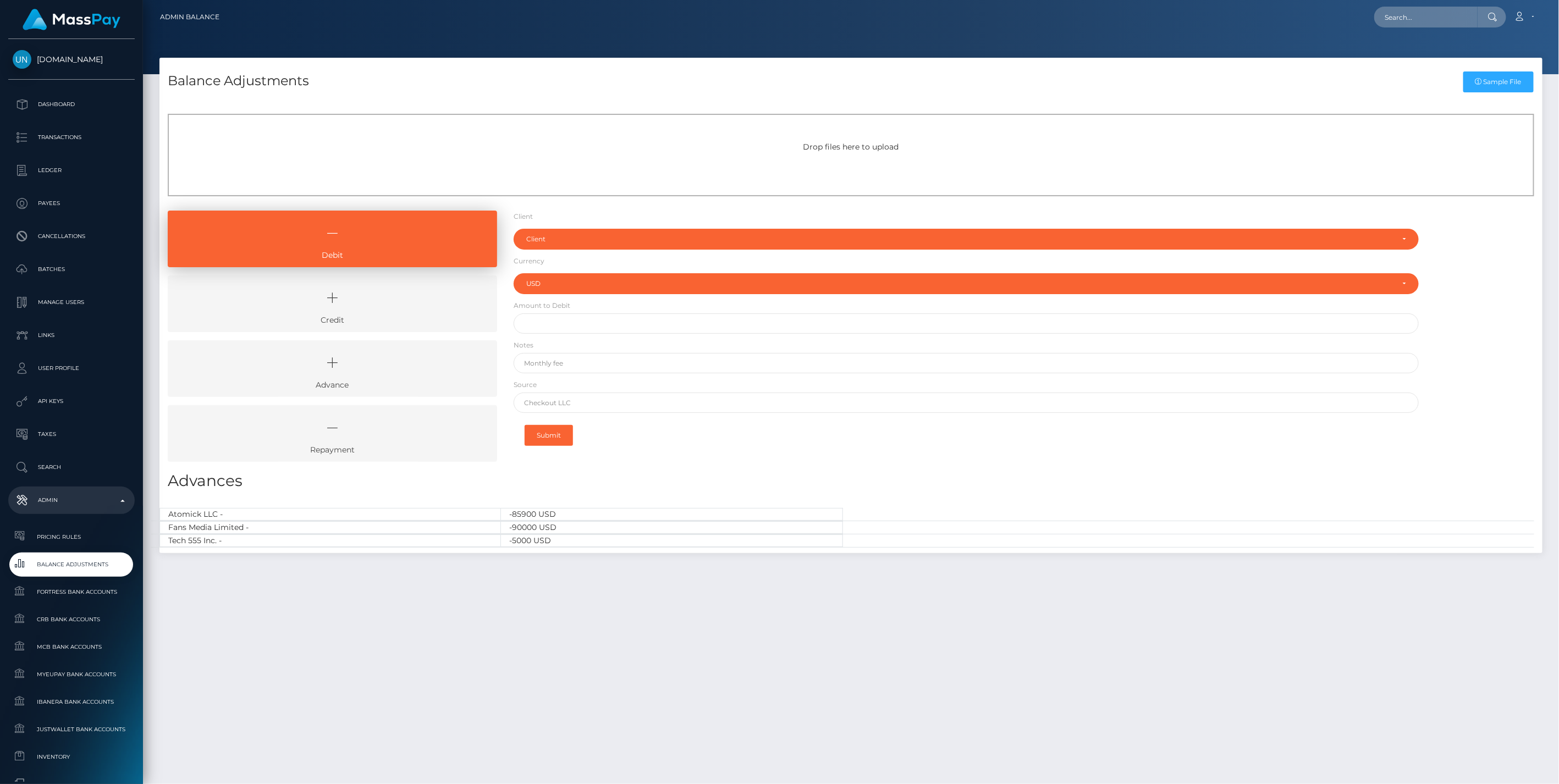
click at [417, 305] on icon at bounding box center [332, 298] width 304 height 33
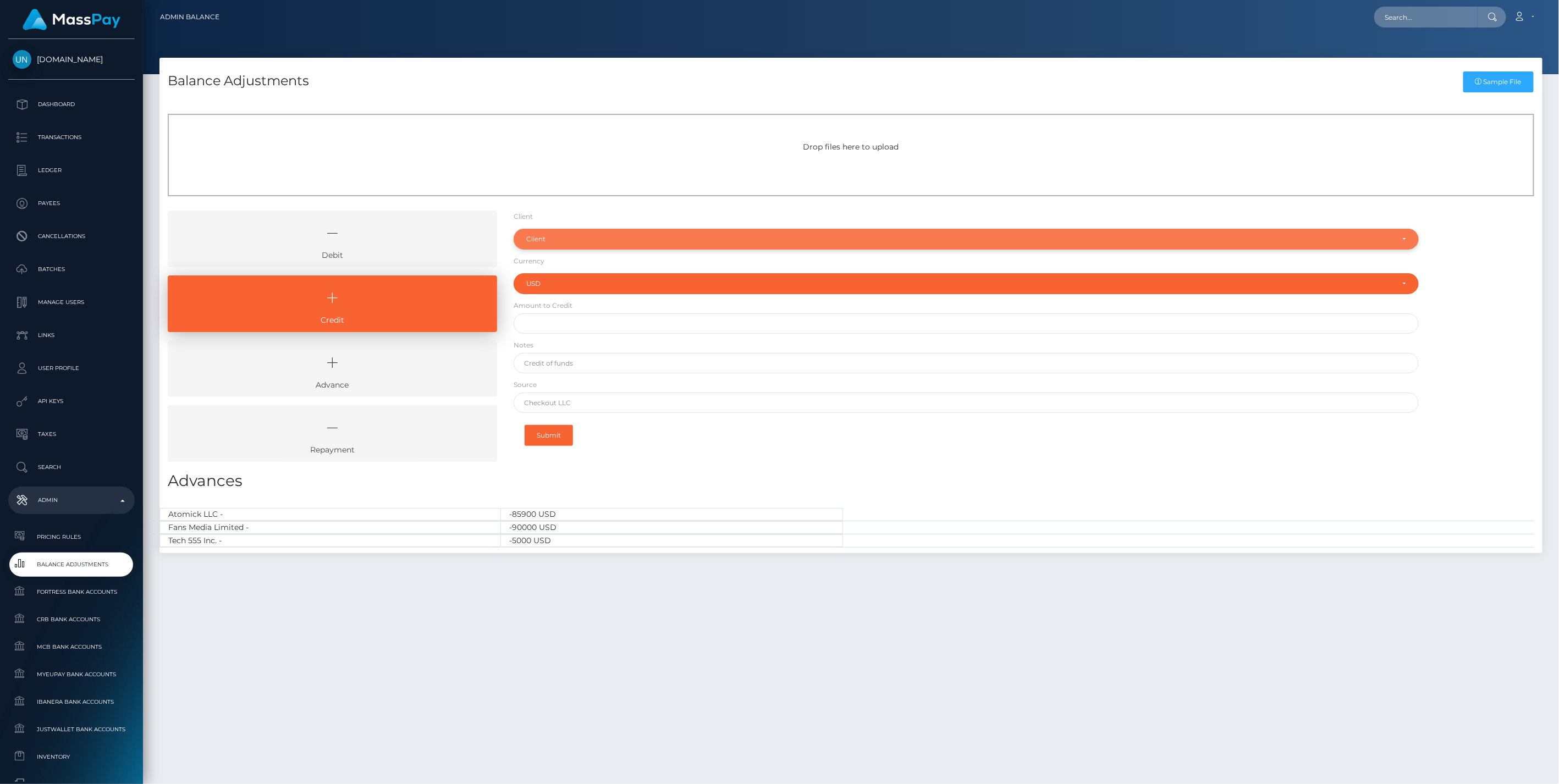
click at [557, 240] on div "Client" at bounding box center [960, 239] width 868 height 9
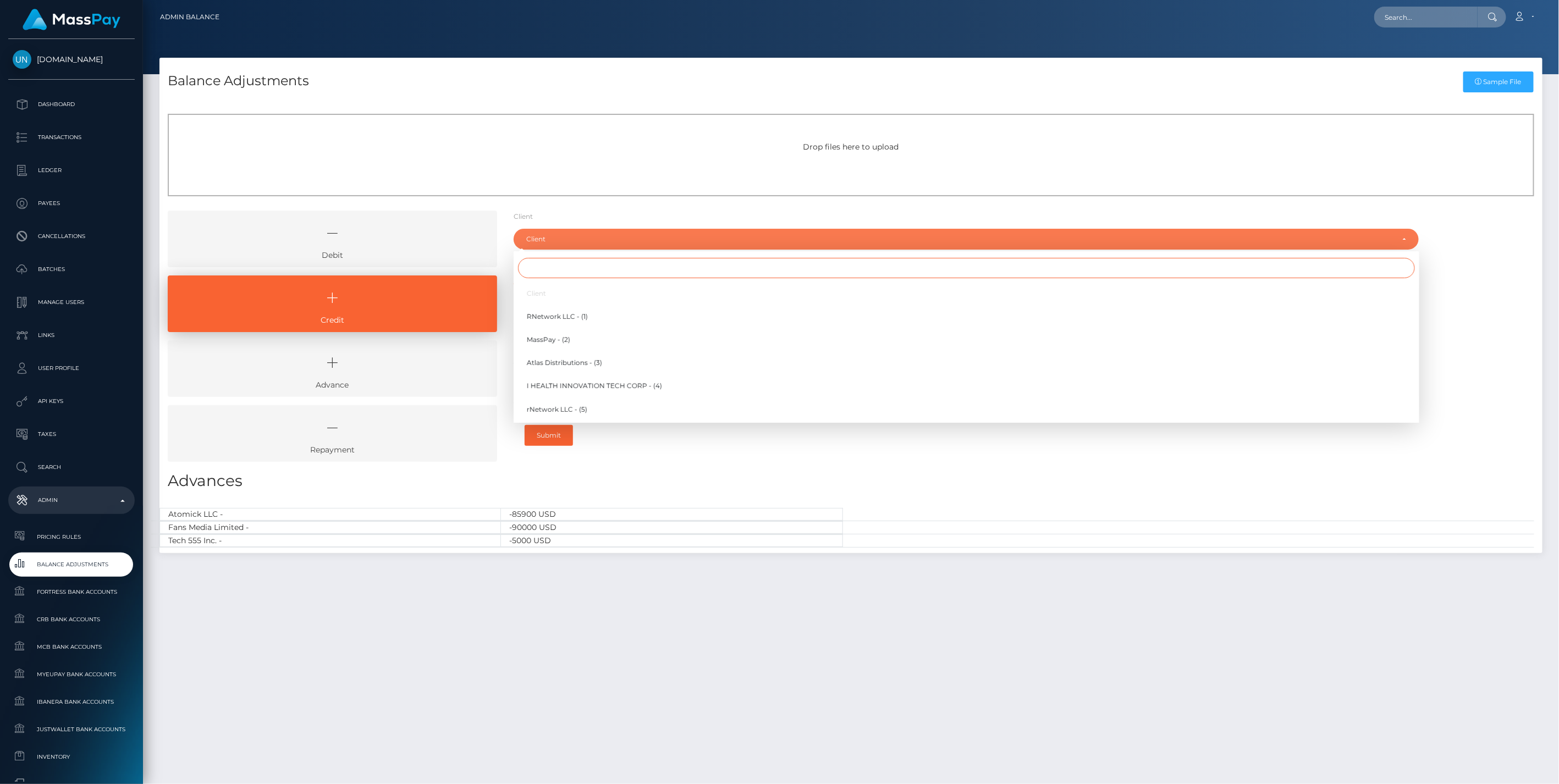
click at [548, 268] on input "Search" at bounding box center [967, 268] width 897 height 21
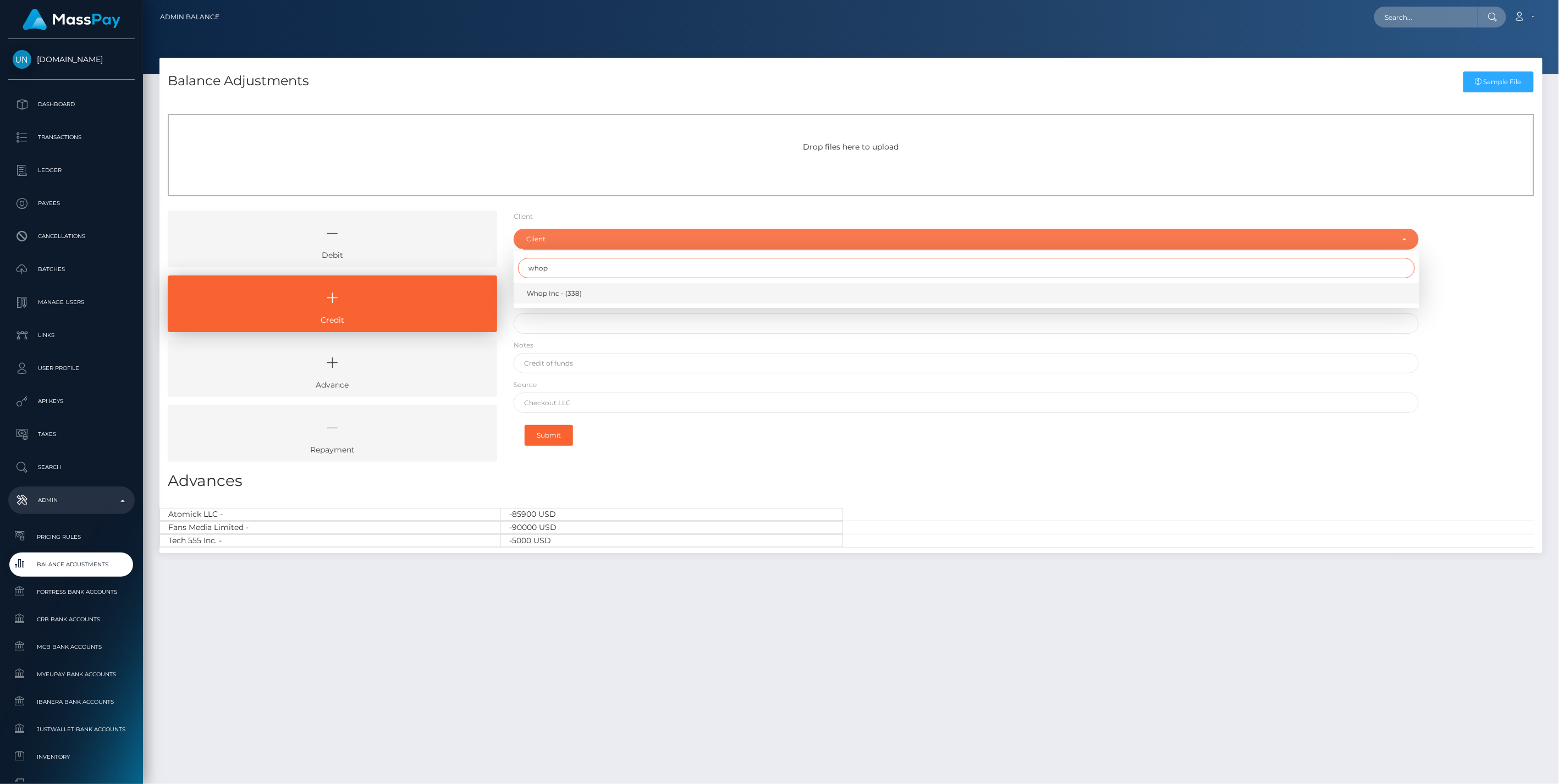
type input "whop"
click at [547, 293] on span "Whop Inc - (338)" at bounding box center [554, 293] width 55 height 10
select select "338"
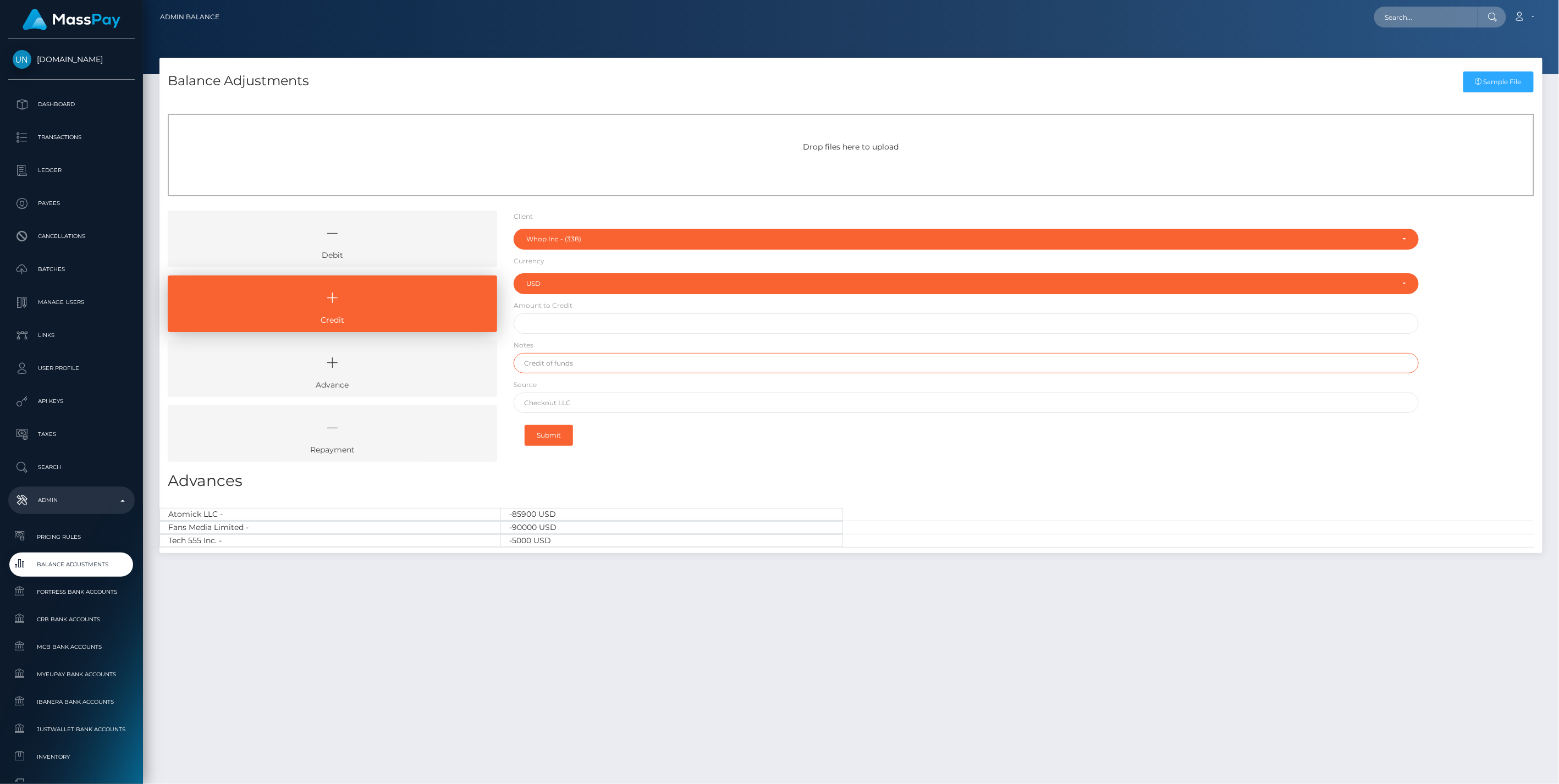
click at [558, 367] on input "text" at bounding box center [967, 363] width 906 height 21
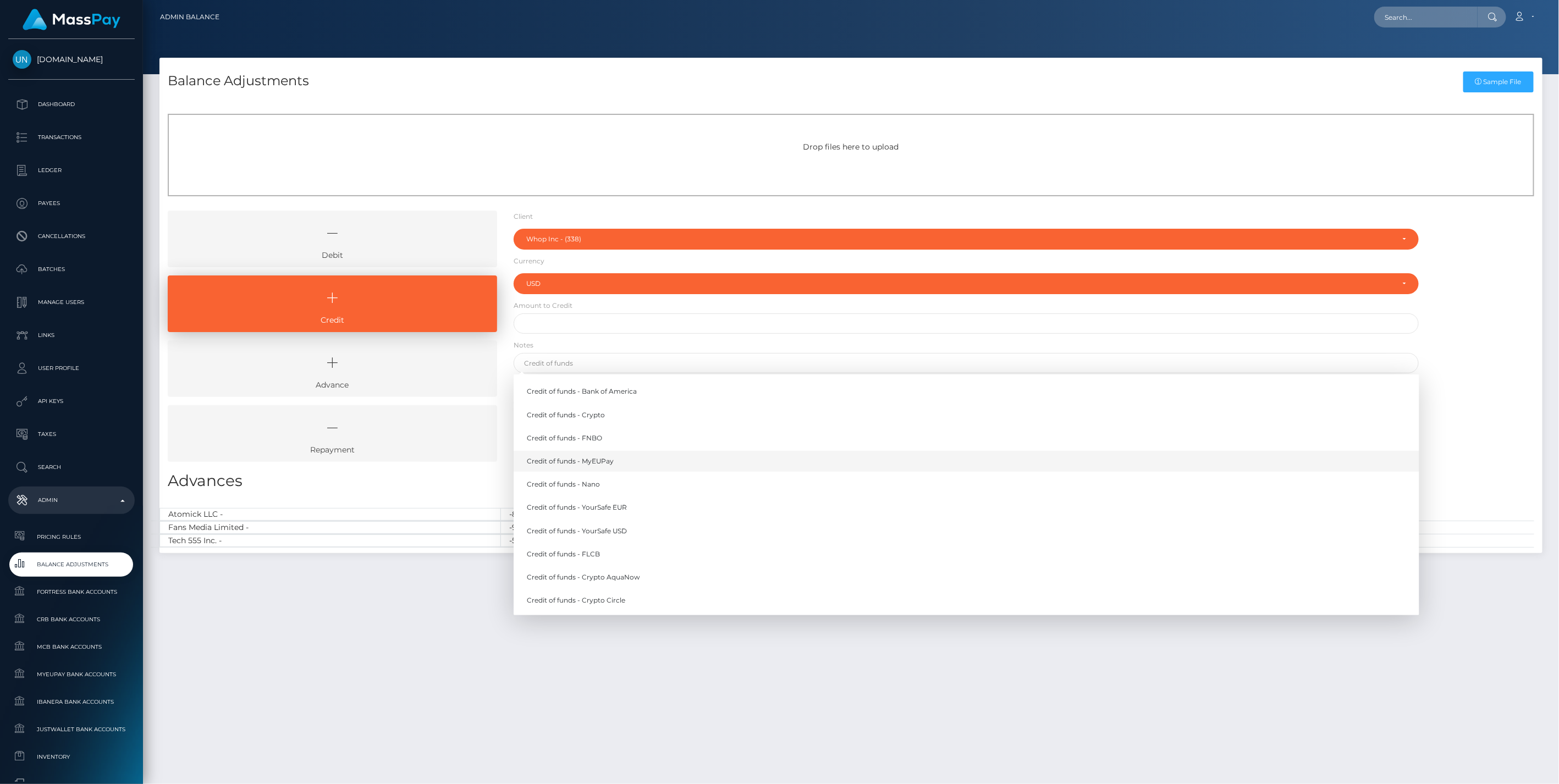
click at [603, 460] on link "Credit of funds - MyEUPay" at bounding box center [967, 461] width 906 height 21
type input "Credit of funds - MyEUPay"
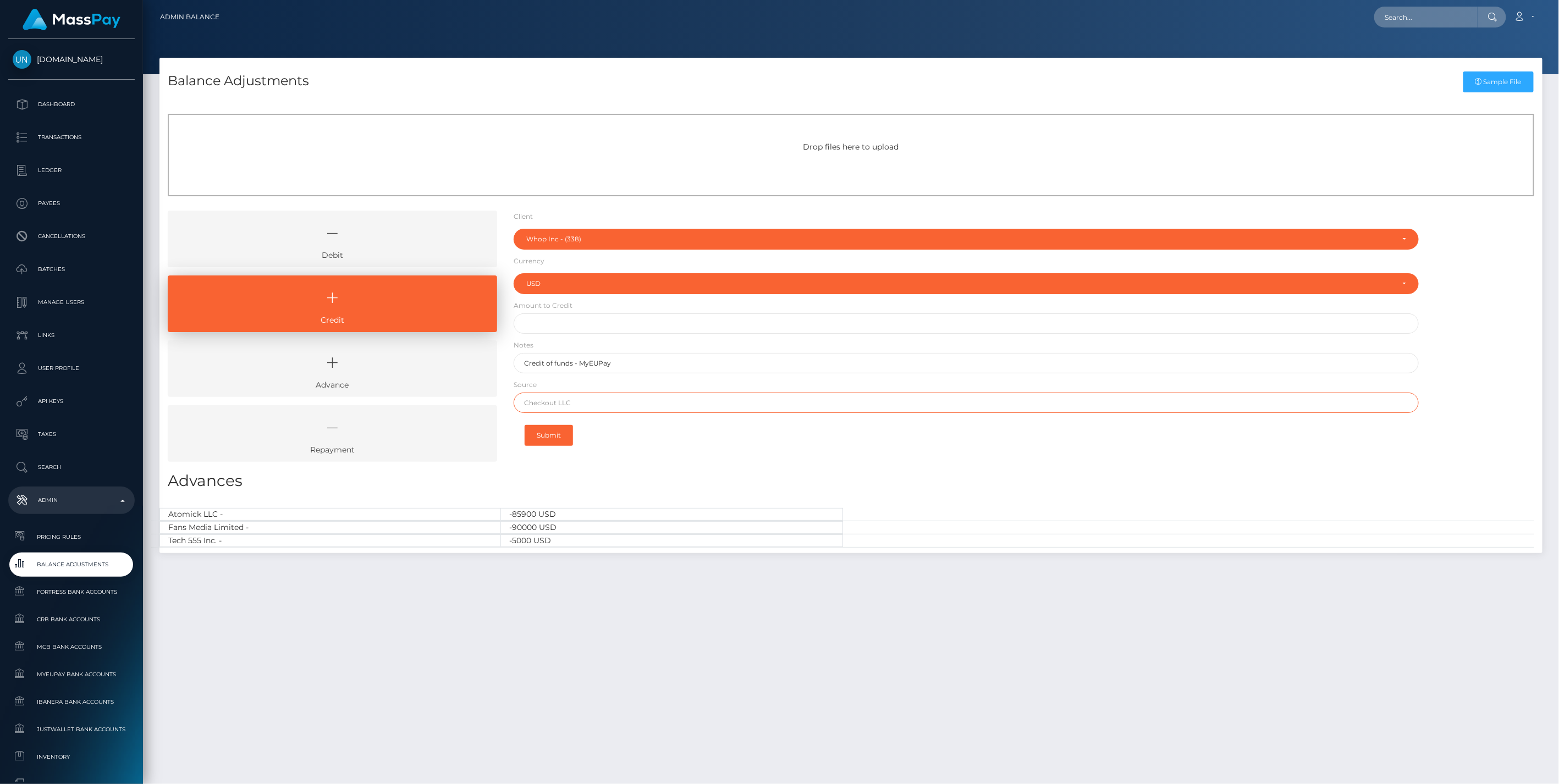
click at [546, 403] on input "text" at bounding box center [967, 403] width 906 height 21
paste input "CHECKOUT SAS"
type input "CHECKOUT SAS"
click at [563, 322] on input "text" at bounding box center [967, 324] width 906 height 21
paste input "77,136.16"
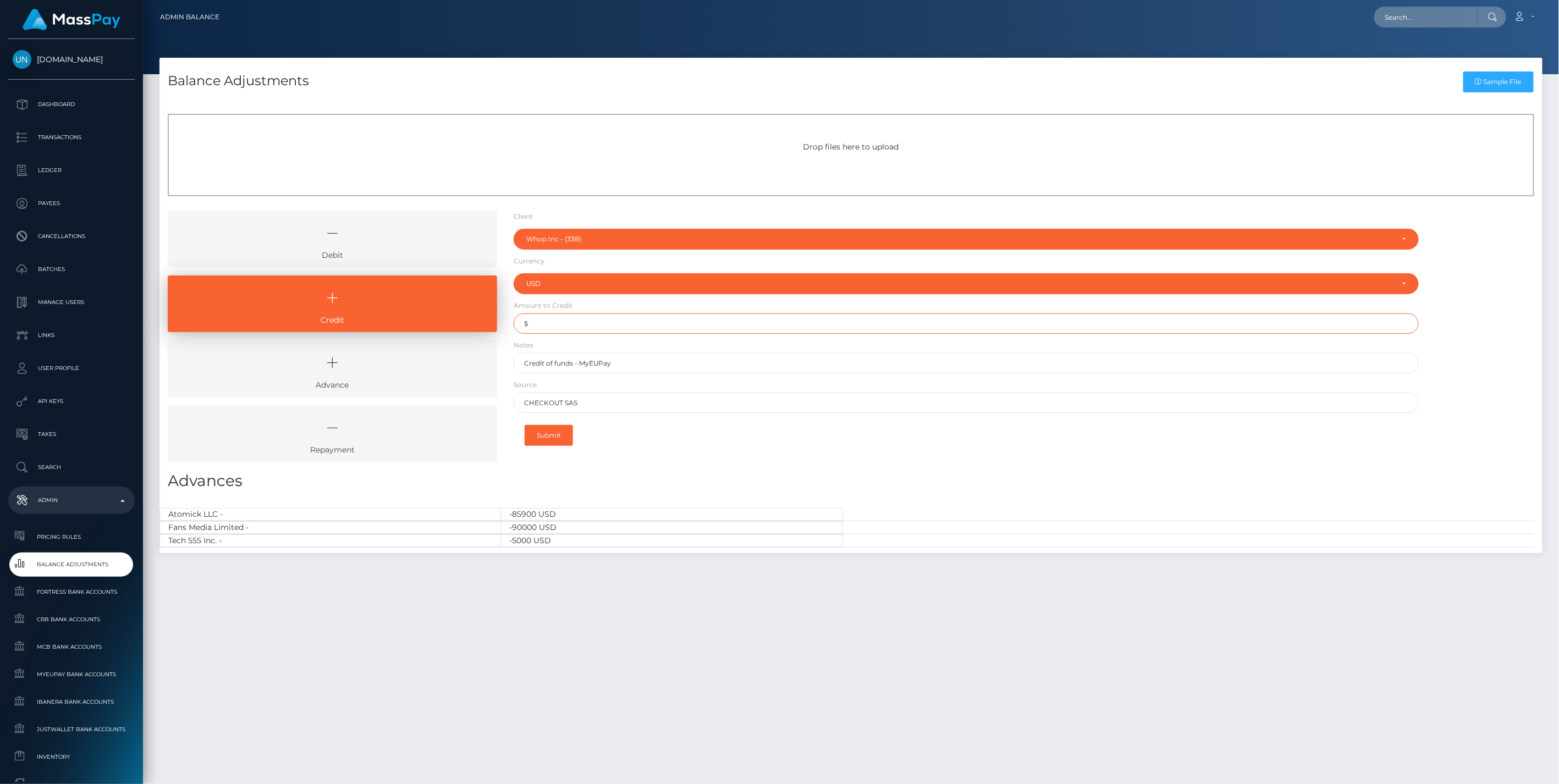
type input "$77,136.16"
click at [557, 436] on button "Submit" at bounding box center [549, 435] width 48 height 21
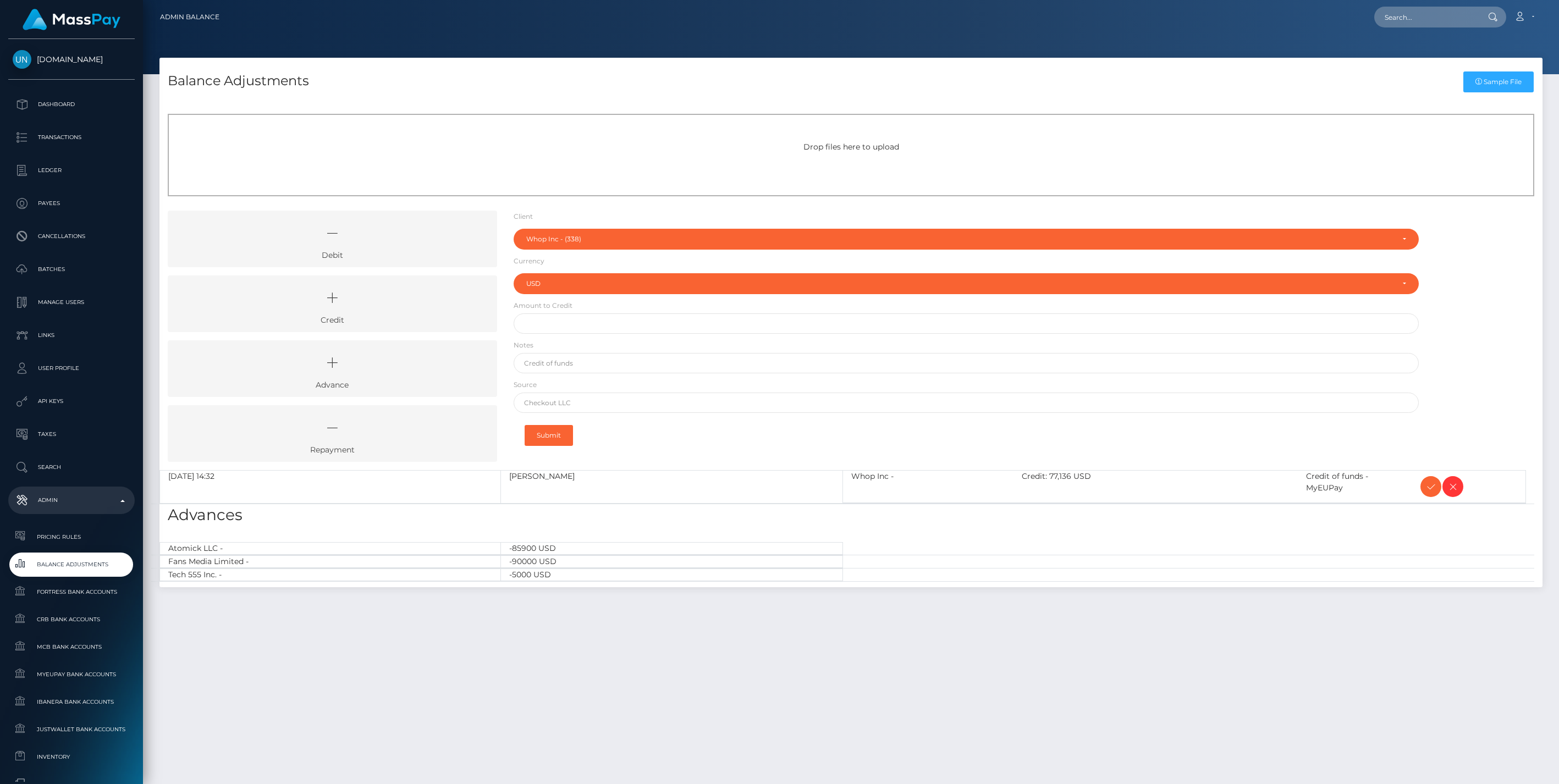
select select "338"
select select "USD"
click at [1430, 482] on icon at bounding box center [1431, 486] width 13 height 14
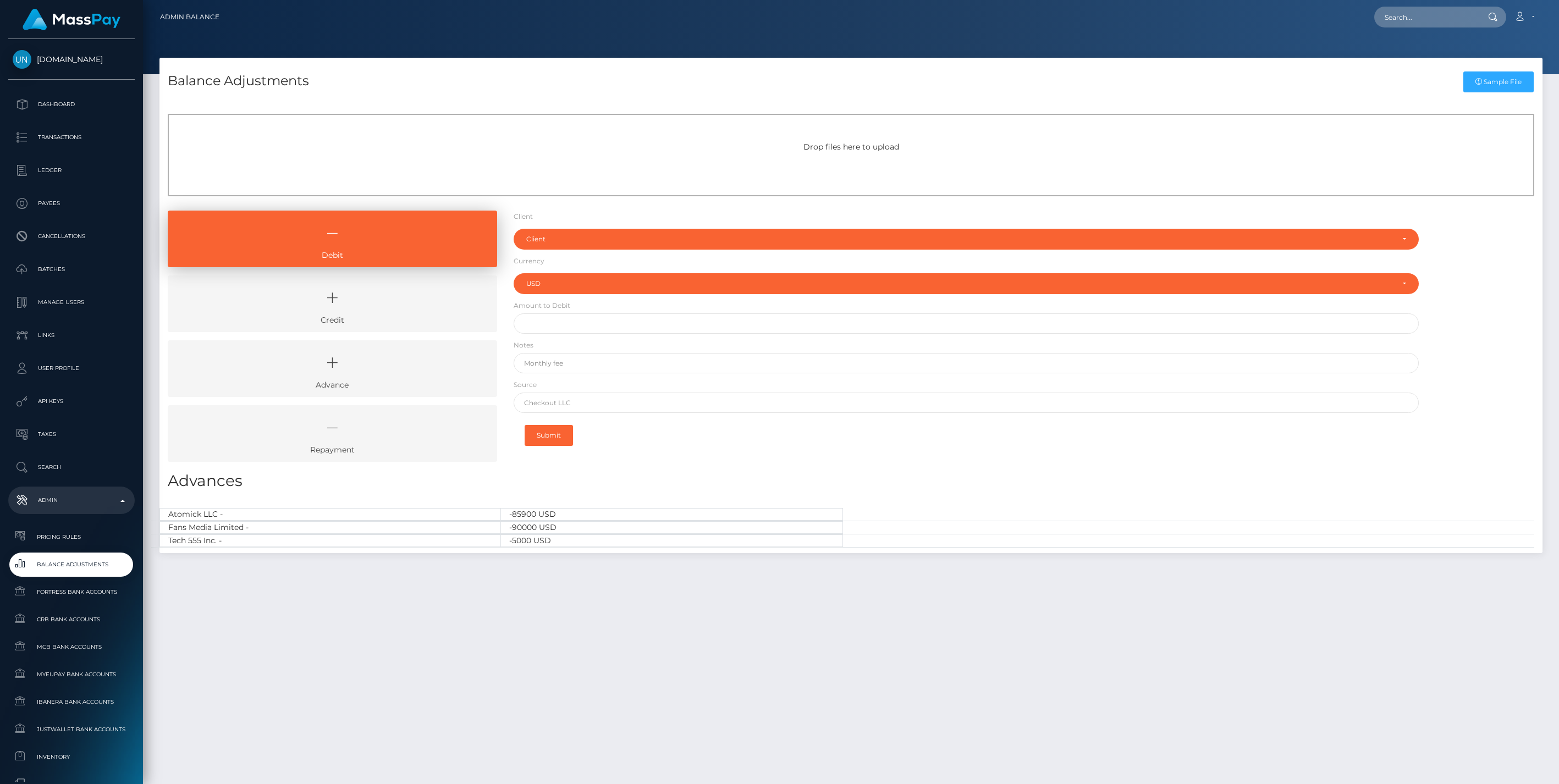
select select "USD"
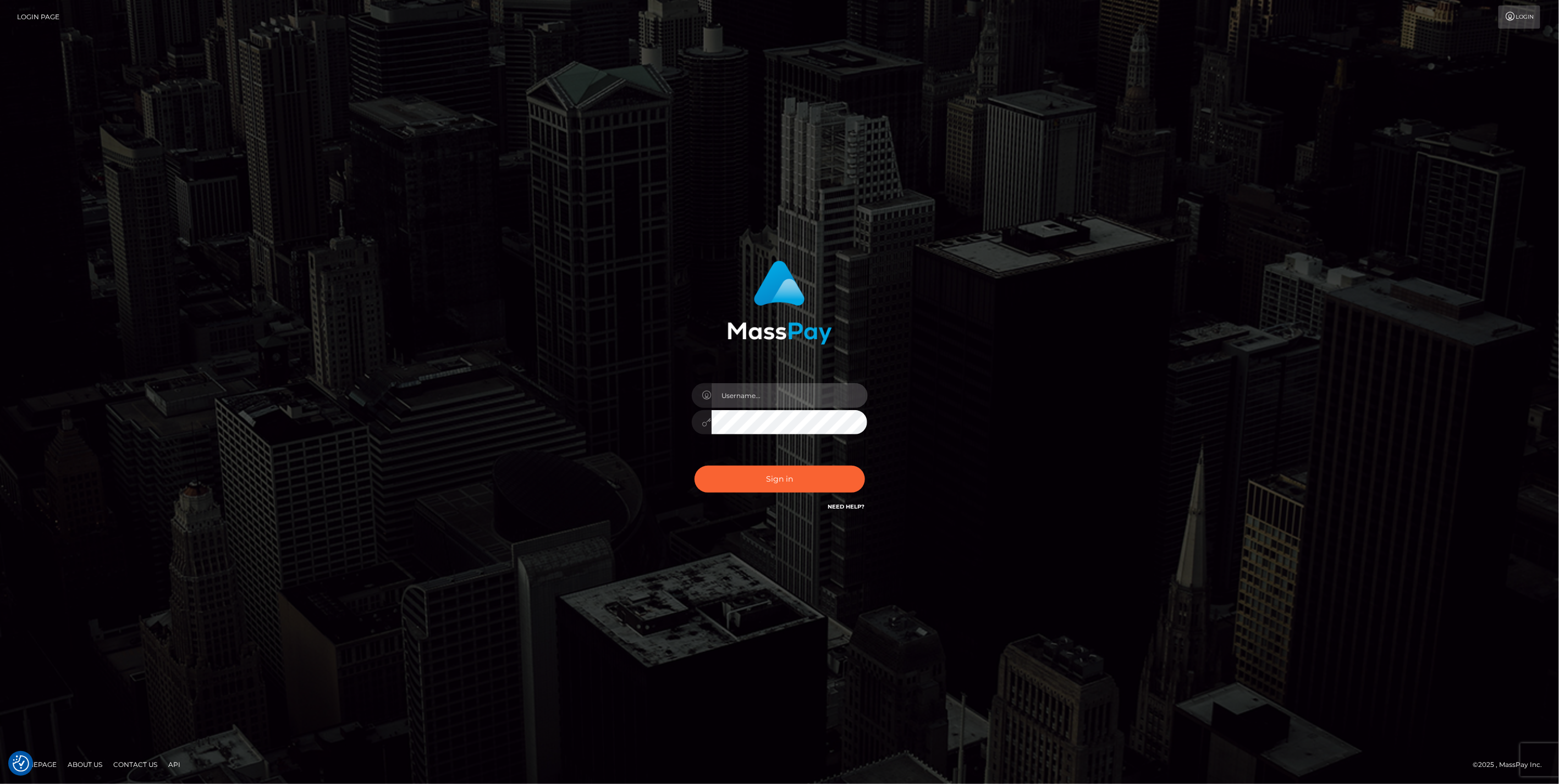
type input "jlo"
